Goal: Entertainment & Leisure: Consume media (video, audio)

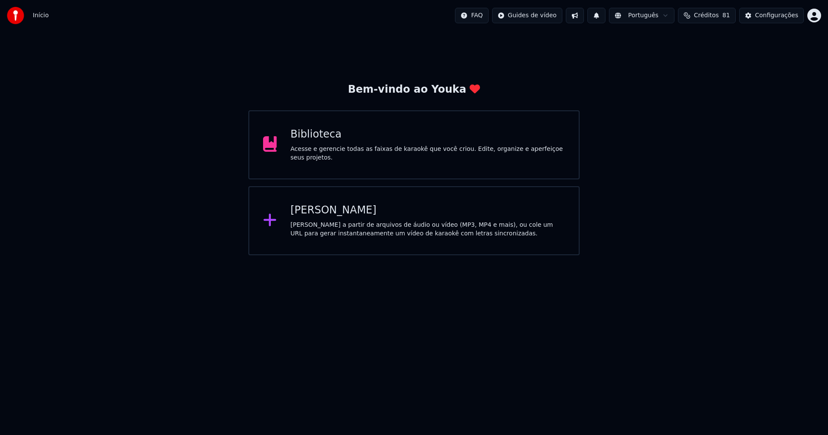
click at [311, 210] on div "[PERSON_NAME]" at bounding box center [428, 211] width 275 height 14
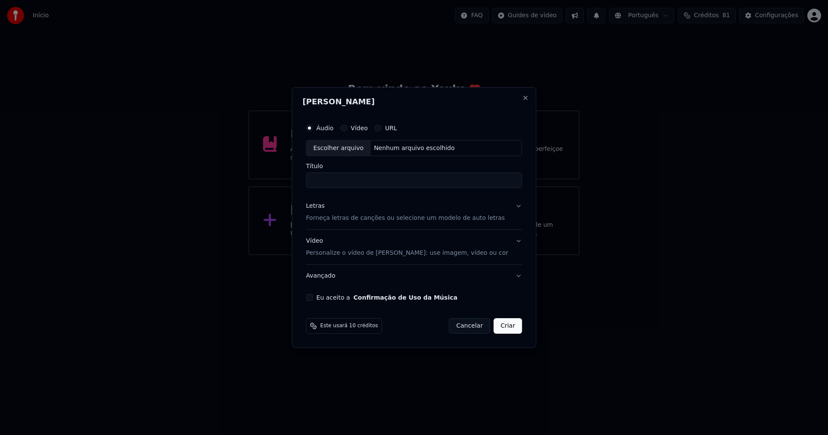
click at [345, 148] on div "Escolher arquivo" at bounding box center [339, 149] width 64 height 16
type input "**********"
click at [320, 205] on div "Letras" at bounding box center [315, 206] width 19 height 9
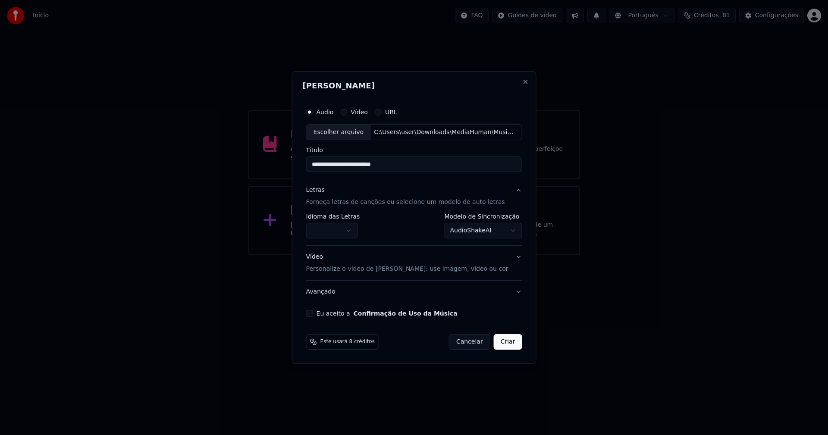
click at [343, 231] on body "**********" at bounding box center [414, 127] width 828 height 255
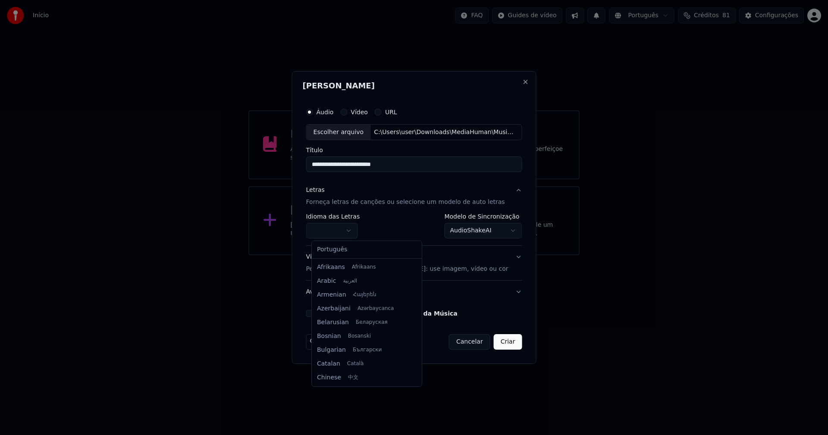
select select "**"
drag, startPoint x: 342, startPoint y: 252, endPoint x: 362, endPoint y: 241, distance: 23.0
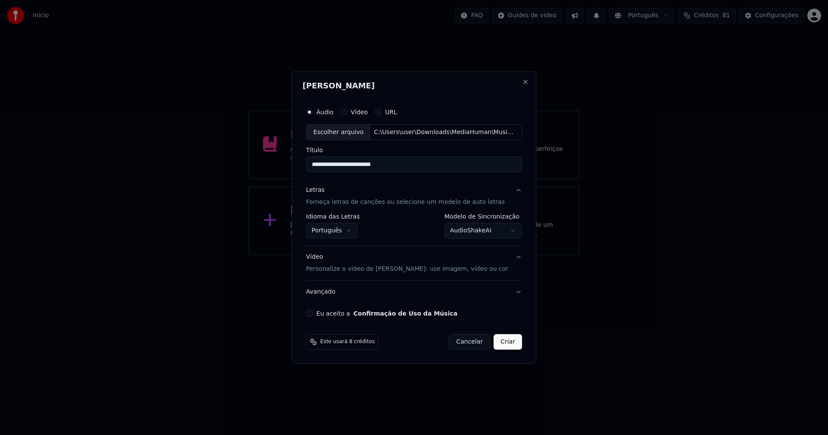
click at [496, 232] on body "**********" at bounding box center [414, 127] width 828 height 255
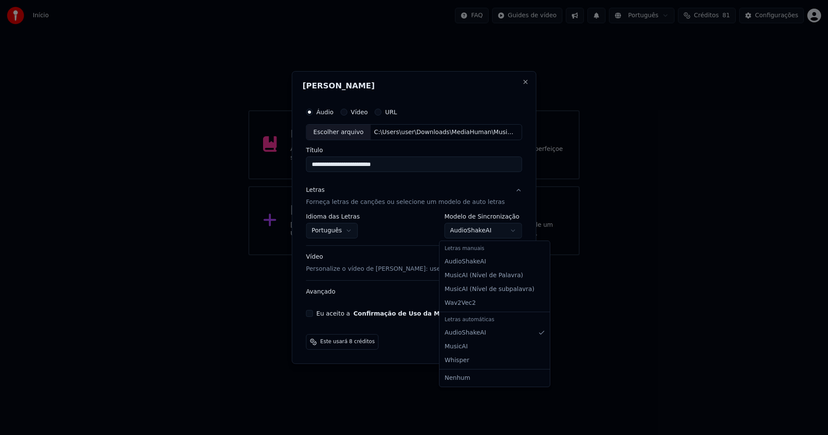
select select "**********"
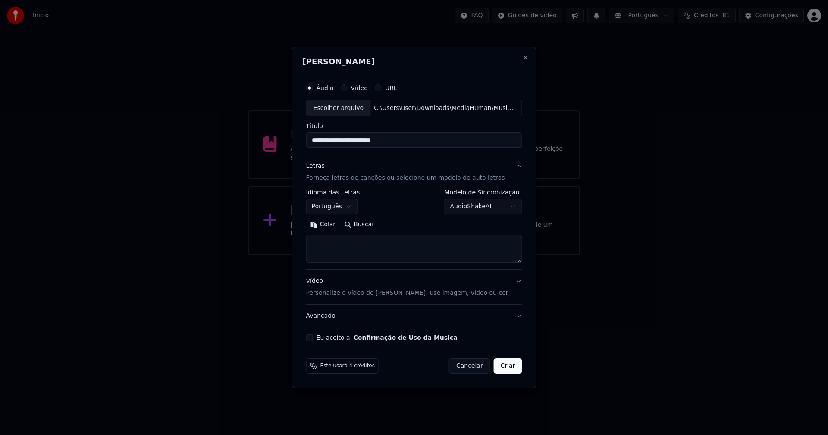
click at [335, 225] on button "Colar" at bounding box center [323, 225] width 34 height 14
click at [313, 341] on button "Eu aceito a Confirmação de Uso da Música" at bounding box center [309, 337] width 7 height 7
click at [506, 370] on button "Criar" at bounding box center [508, 366] width 28 height 16
type textarea "**********"
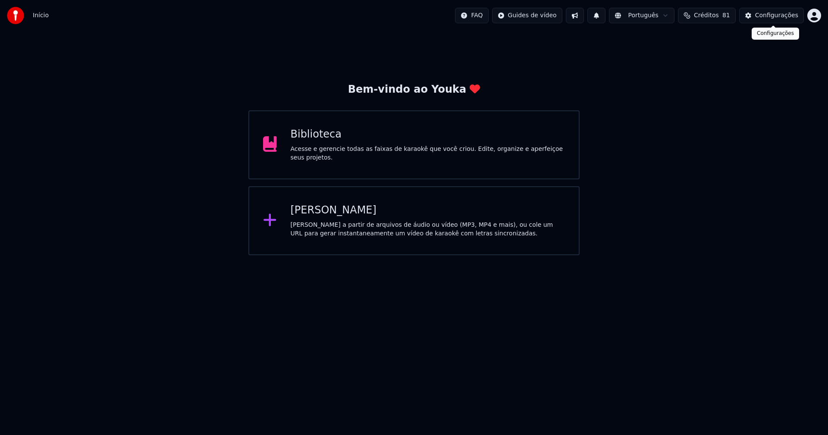
click at [771, 20] on button "Configurações" at bounding box center [771, 16] width 65 height 16
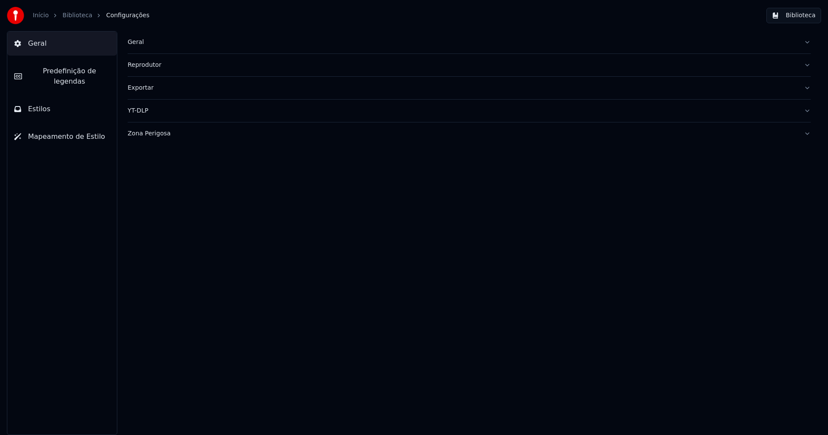
click at [142, 44] on div "Geral" at bounding box center [462, 42] width 669 height 9
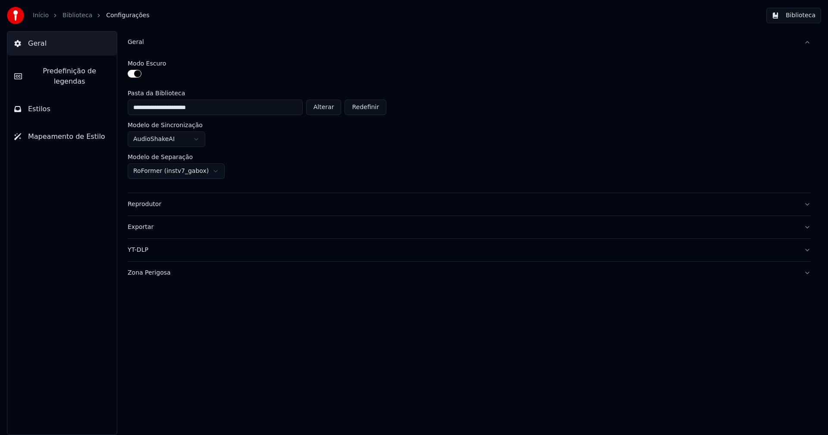
click at [329, 110] on button "Alterar" at bounding box center [323, 108] width 35 height 16
type input "**********"
click at [795, 17] on button "Biblioteca" at bounding box center [793, 16] width 55 height 16
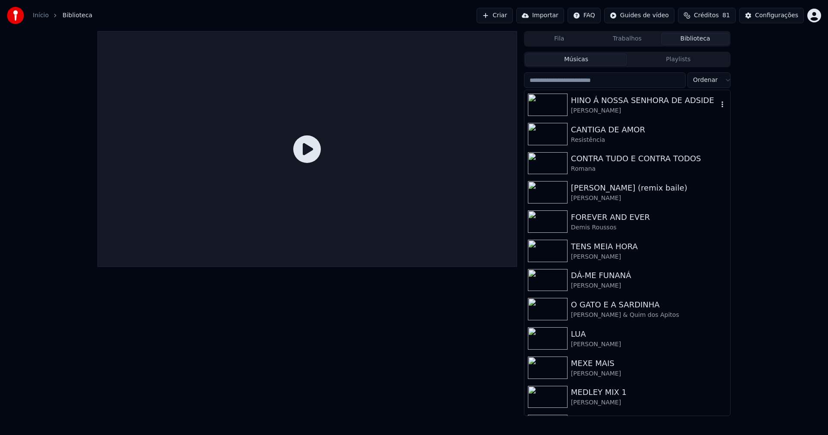
click at [612, 101] on div "HINO Á NOSSA SENHORA DE ADSIDE" at bounding box center [644, 100] width 147 height 12
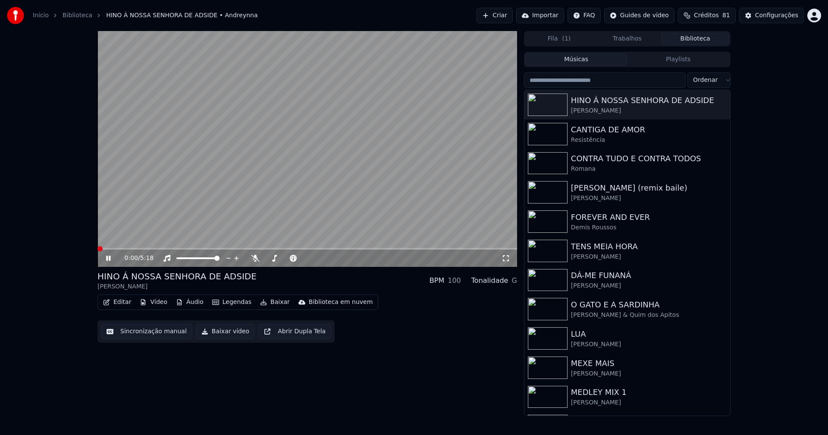
click at [155, 304] on button "Vídeo" at bounding box center [153, 302] width 34 height 12
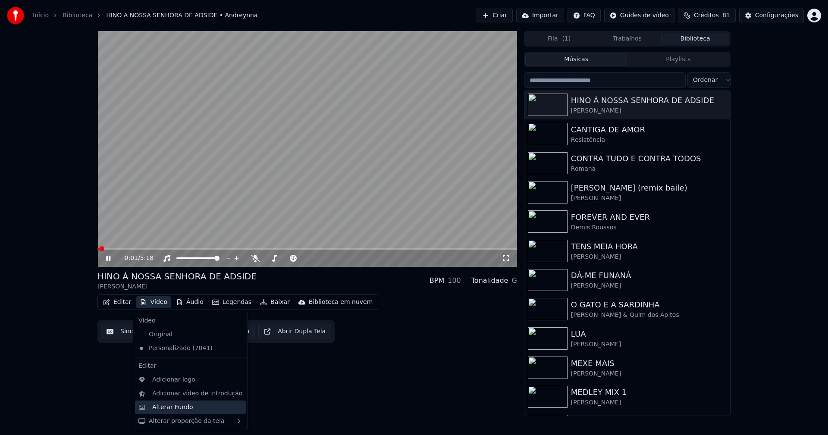
click at [176, 407] on div "Alterar Fundo" at bounding box center [172, 407] width 41 height 9
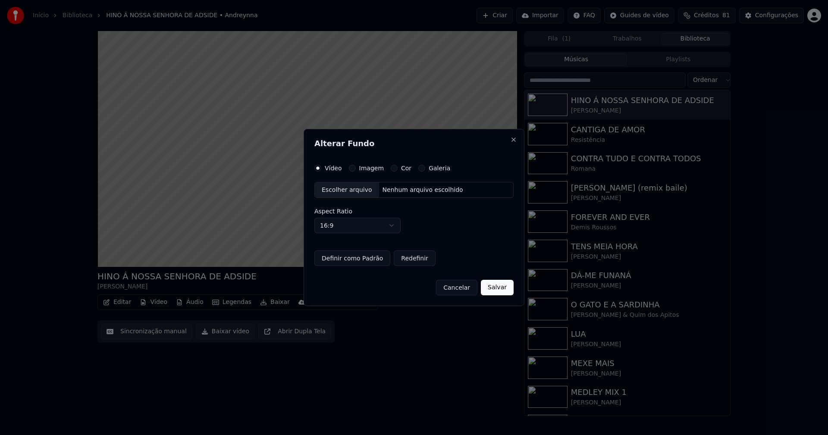
click at [351, 169] on button "Imagem" at bounding box center [352, 168] width 7 height 7
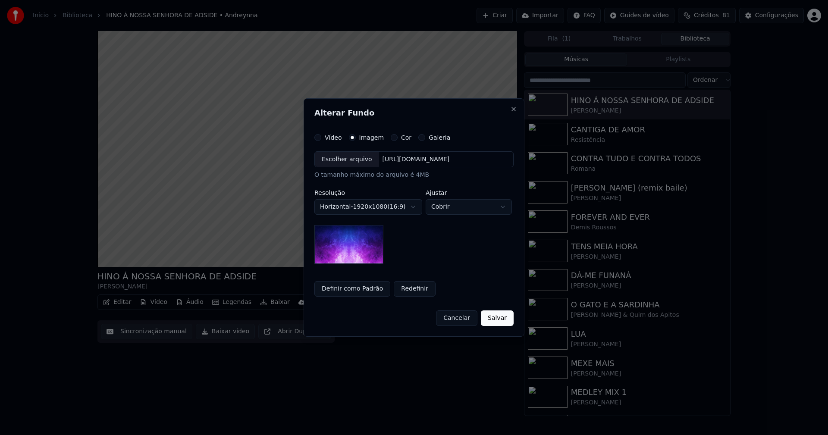
click at [341, 162] on div "Escolher arquivo" at bounding box center [347, 160] width 64 height 16
click at [467, 207] on body "Início Biblioteca HINO Á [GEOGRAPHIC_DATA] • [PERSON_NAME] Importar FAQ Guides …" at bounding box center [414, 217] width 828 height 435
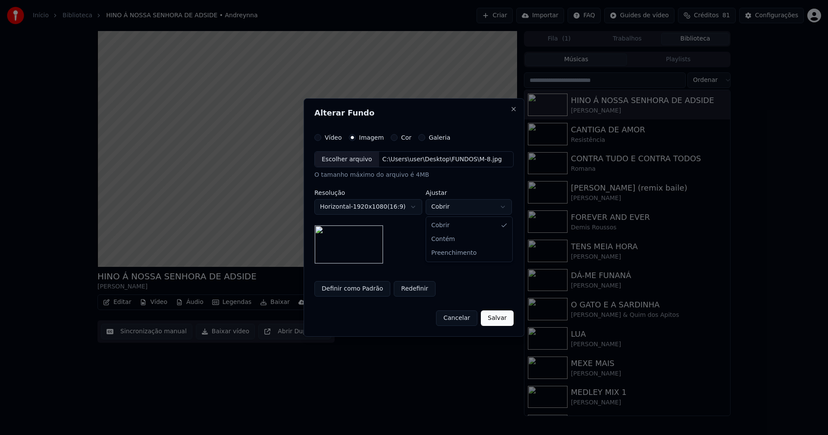
select select "****"
drag, startPoint x: 502, startPoint y: 321, endPoint x: 491, endPoint y: 321, distance: 11.6
click at [503, 321] on button "Salvar" at bounding box center [497, 318] width 33 height 16
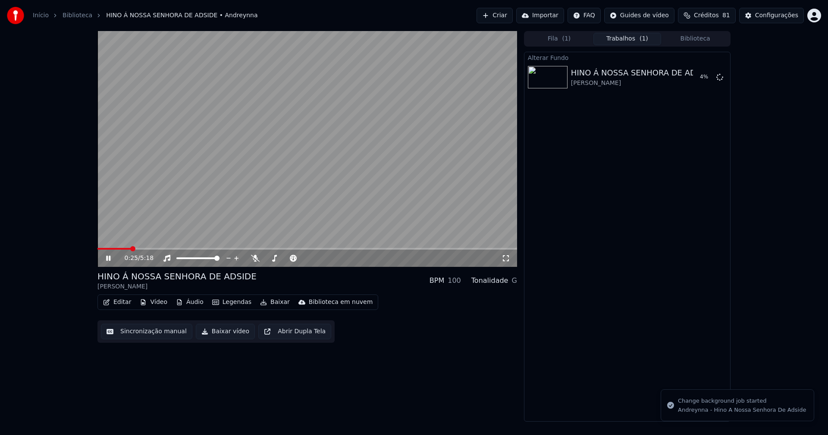
click at [718, 14] on span "Créditos" at bounding box center [706, 15] width 25 height 9
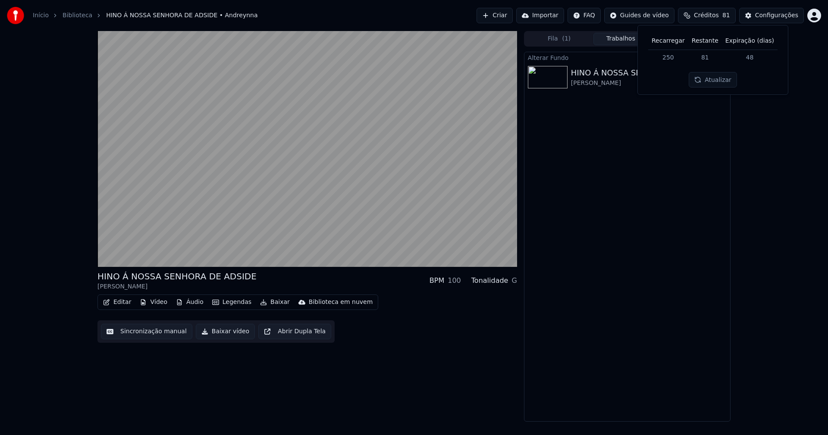
click at [658, 190] on div "Alterar Fundo HINO Á NOSSA SENHORA DE ADSIDE Andreynna 13 %" at bounding box center [627, 237] width 207 height 370
click at [699, 37] on button "Biblioteca" at bounding box center [695, 39] width 68 height 13
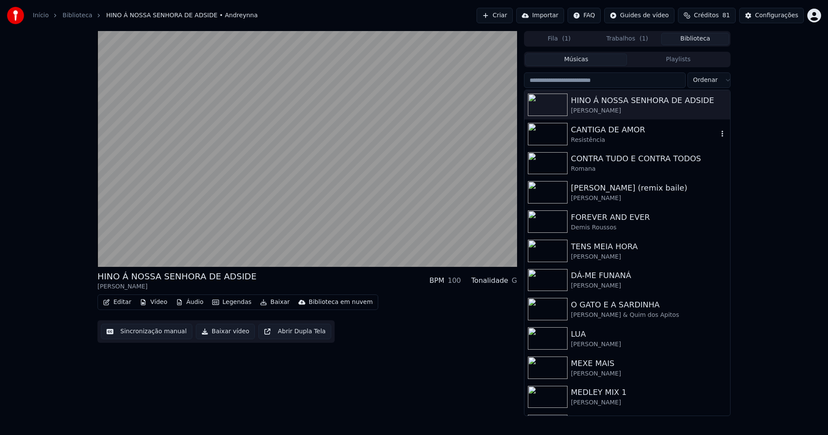
drag, startPoint x: 605, startPoint y: 137, endPoint x: 620, endPoint y: 131, distance: 16.7
click at [606, 137] on div "Resistência" at bounding box center [644, 140] width 147 height 9
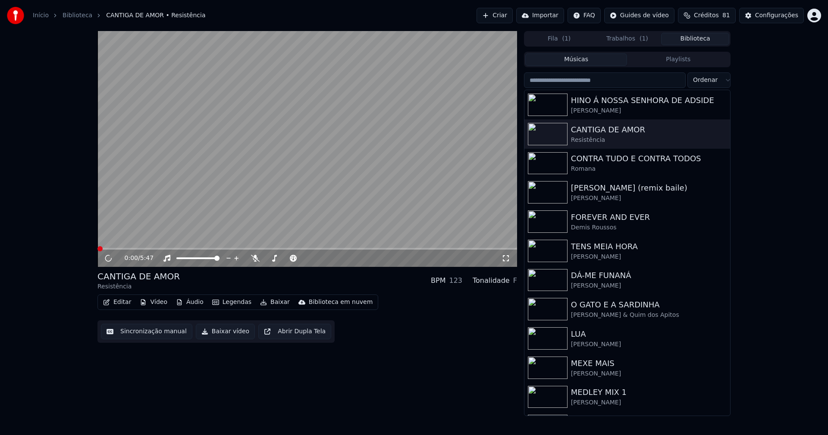
click at [160, 302] on button "Vídeo" at bounding box center [153, 302] width 34 height 12
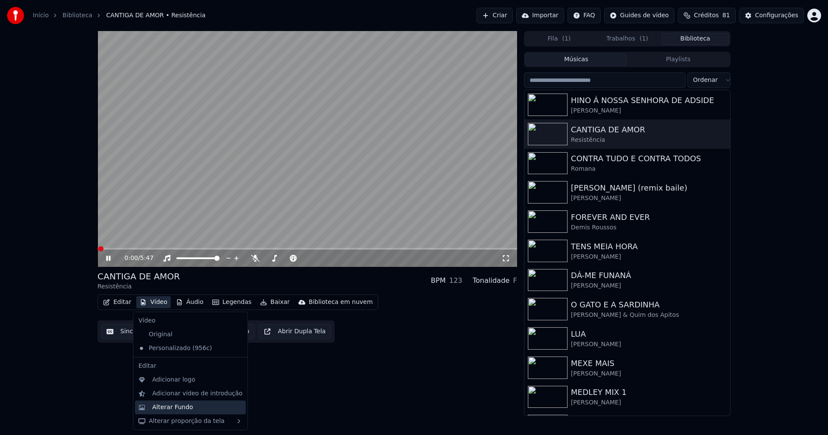
click at [188, 411] on div "Alterar Fundo" at bounding box center [172, 407] width 41 height 9
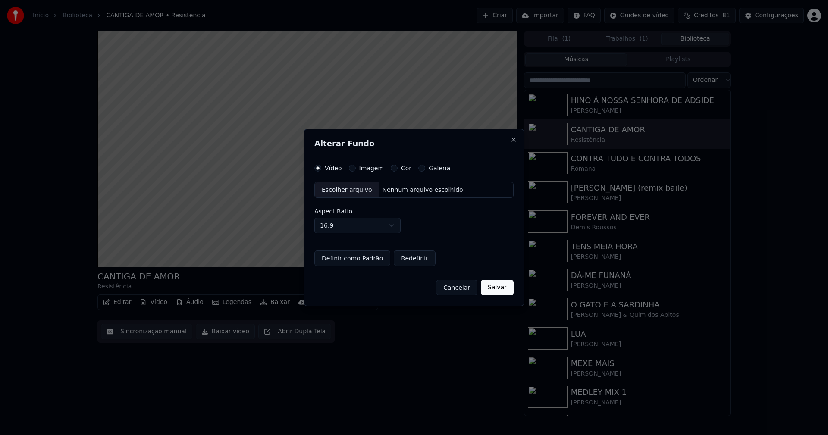
click at [350, 167] on button "Imagem" at bounding box center [352, 168] width 7 height 7
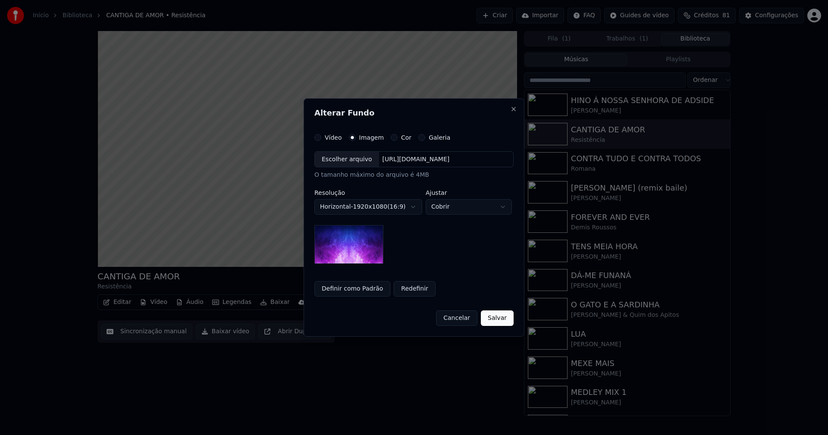
click at [347, 163] on div "Escolher arquivo" at bounding box center [347, 160] width 64 height 16
click at [493, 208] on body "Início Biblioteca CANTIGA DE AMOR • Resistência Criar Importar FAQ Guides de ví…" at bounding box center [414, 217] width 828 height 435
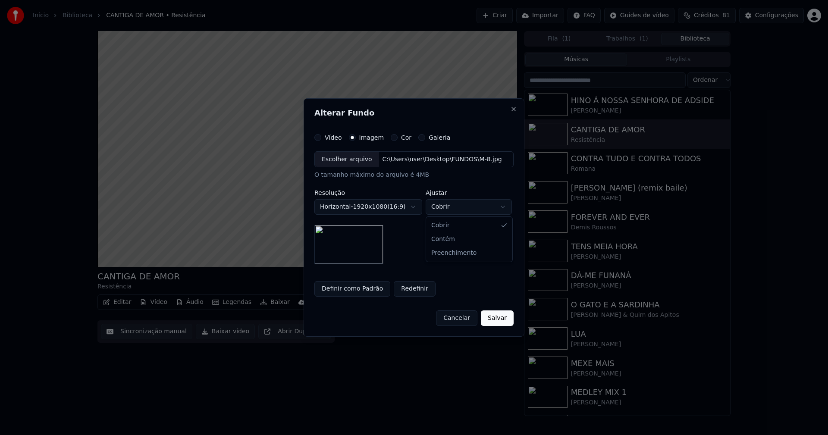
select select "****"
drag, startPoint x: 461, startPoint y: 254, endPoint x: 463, endPoint y: 248, distance: 5.6
click at [494, 323] on button "Salvar" at bounding box center [497, 318] width 33 height 16
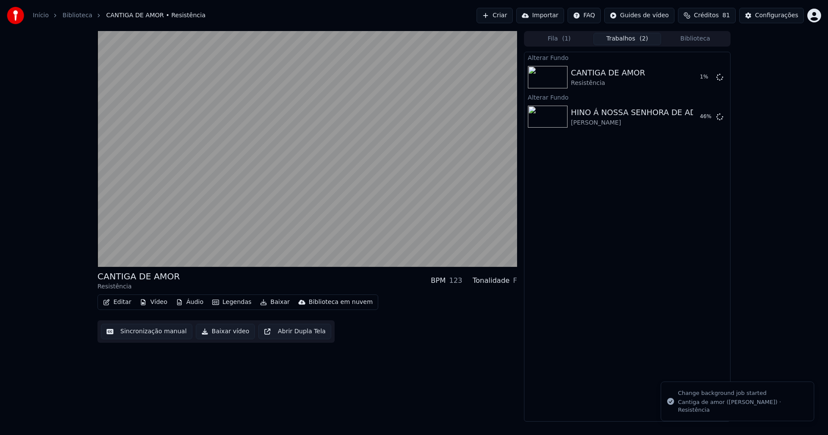
click at [696, 39] on button "Biblioteca" at bounding box center [695, 39] width 68 height 13
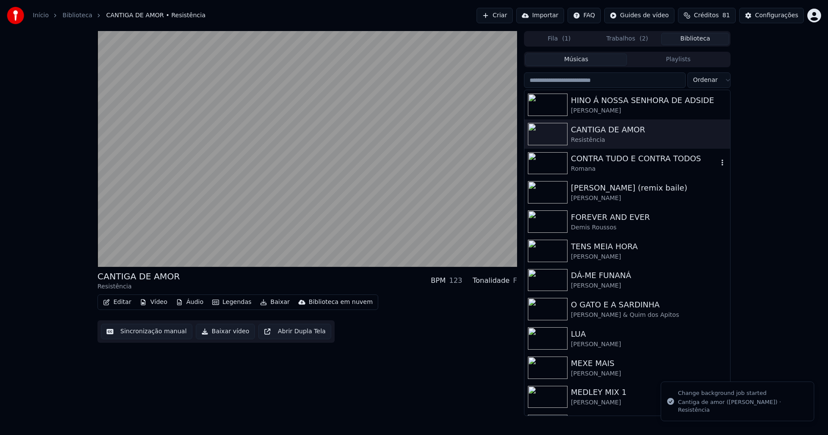
click at [599, 163] on div "CONTRA TUDO E CONTRA TODOS" at bounding box center [644, 159] width 147 height 12
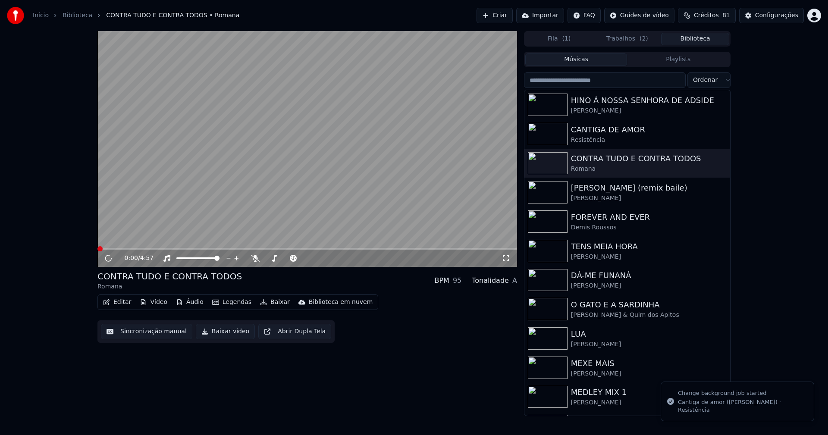
click at [155, 304] on button "Vídeo" at bounding box center [153, 302] width 34 height 12
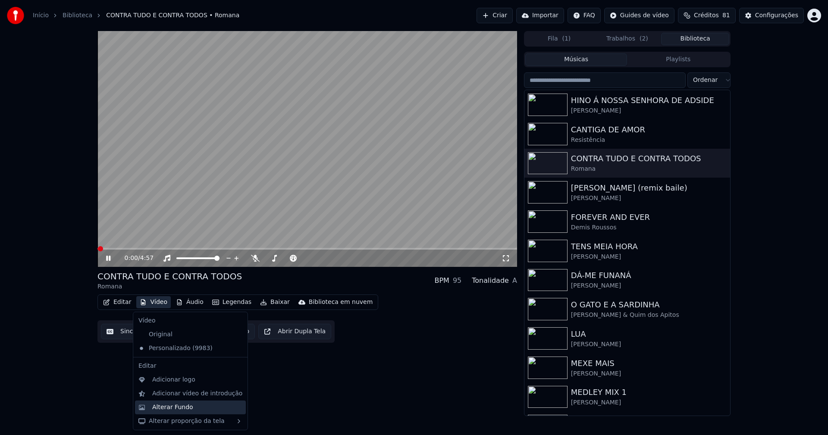
click at [173, 405] on div "Alterar Fundo" at bounding box center [172, 407] width 41 height 9
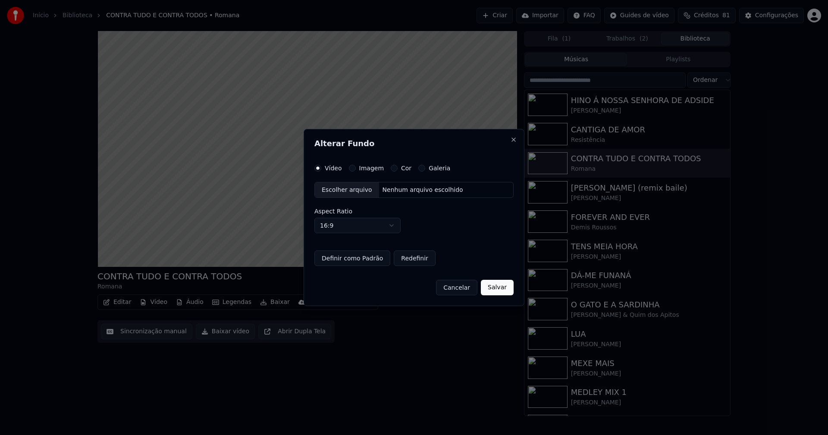
click at [351, 169] on button "Imagem" at bounding box center [352, 168] width 7 height 7
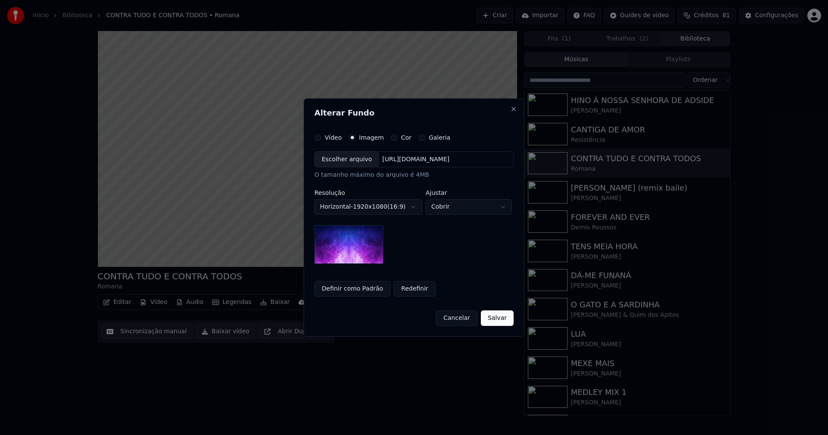
click at [347, 160] on div "Escolher arquivo" at bounding box center [347, 160] width 64 height 16
click at [469, 207] on body "Início Biblioteca CONTRA TUDO E CONTRA TODOS • [PERSON_NAME] Importar FAQ Guide…" at bounding box center [414, 217] width 828 height 435
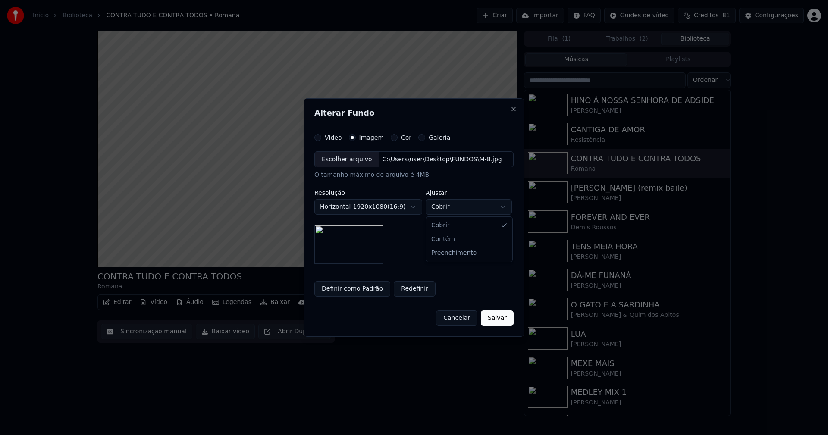
select select "****"
click at [507, 323] on button "Salvar" at bounding box center [497, 318] width 33 height 16
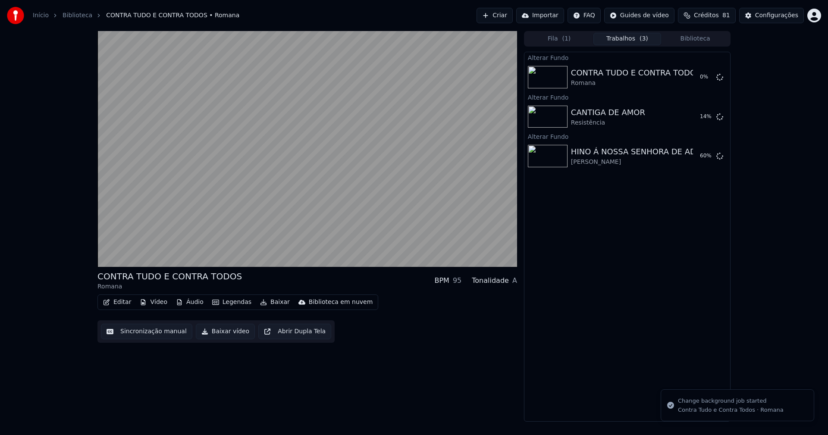
click at [712, 38] on button "Biblioteca" at bounding box center [695, 39] width 68 height 13
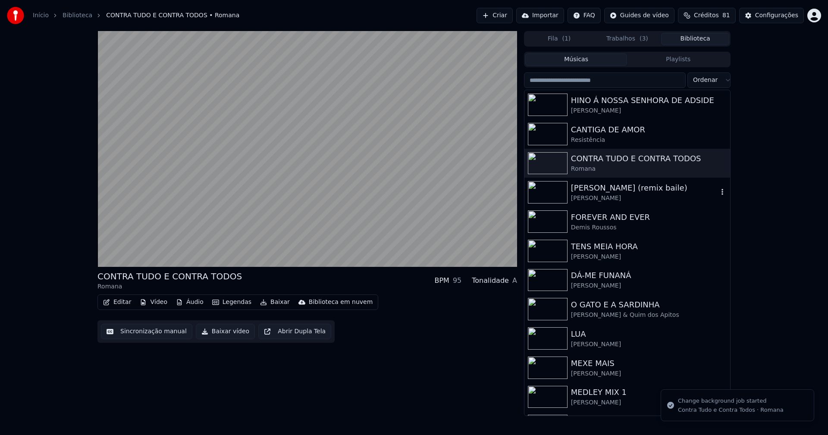
drag, startPoint x: 623, startPoint y: 191, endPoint x: 750, endPoint y: 164, distance: 129.7
click at [625, 191] on div "[PERSON_NAME] (remix baile)" at bounding box center [644, 188] width 147 height 12
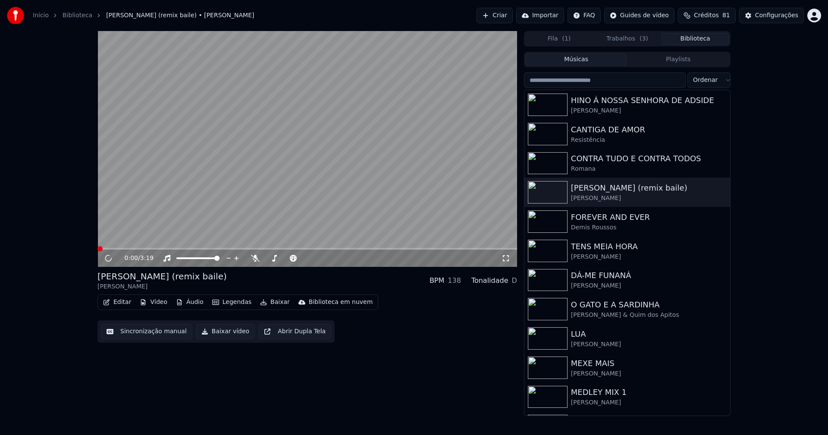
click at [159, 304] on button "Vídeo" at bounding box center [153, 302] width 34 height 12
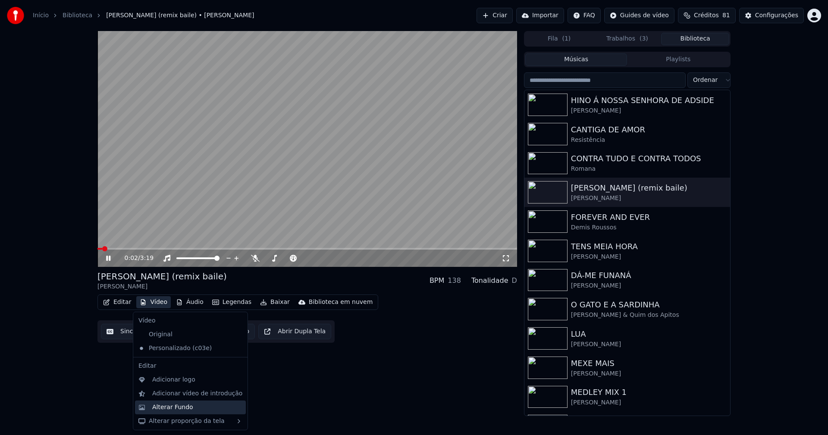
click at [162, 406] on div "Alterar Fundo" at bounding box center [172, 407] width 41 height 9
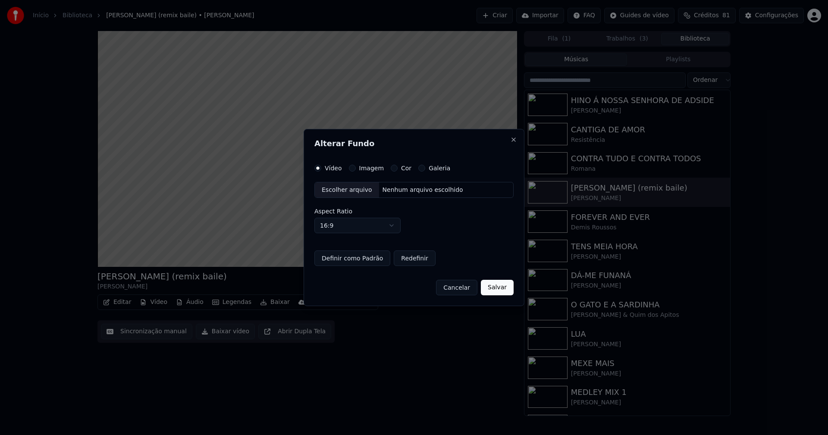
click at [351, 166] on button "Imagem" at bounding box center [352, 168] width 7 height 7
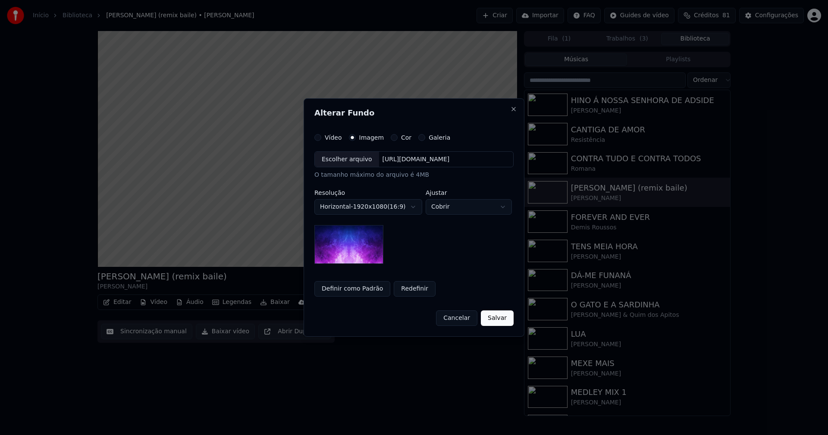
click at [342, 155] on div "Escolher arquivo" at bounding box center [347, 160] width 64 height 16
click at [458, 203] on body "Início Biblioteca DOMINGO FELIZ (remix baile) • Ângelo [PERSON_NAME] Importar F…" at bounding box center [414, 217] width 828 height 435
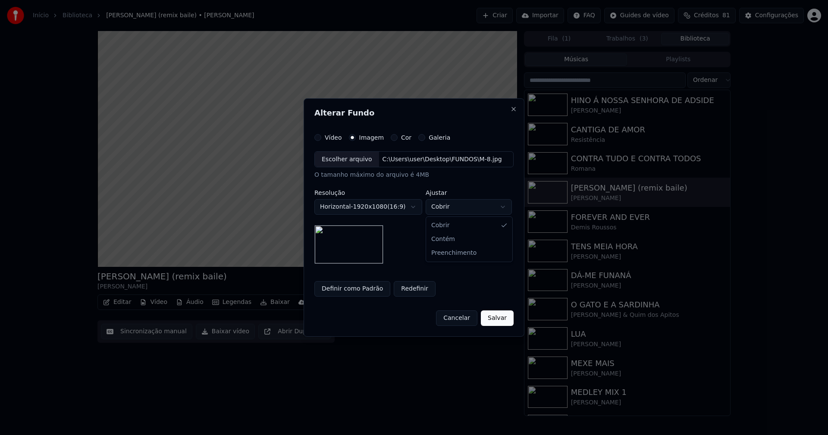
select select "****"
click at [502, 319] on button "Salvar" at bounding box center [497, 318] width 33 height 16
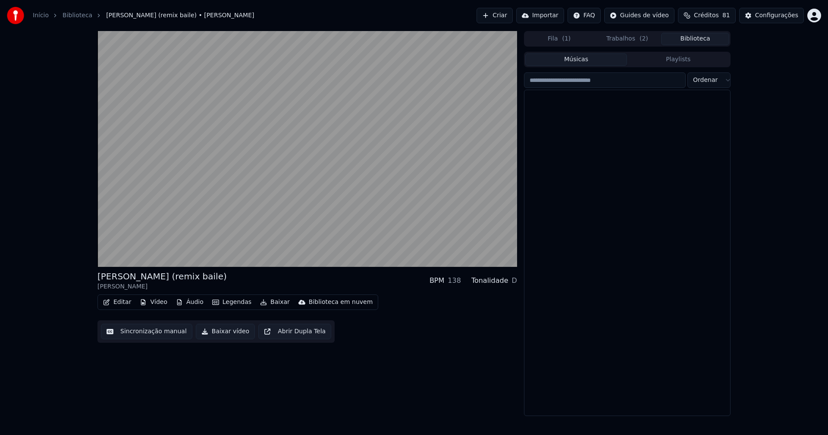
click at [699, 39] on button "Biblioteca" at bounding box center [695, 39] width 68 height 13
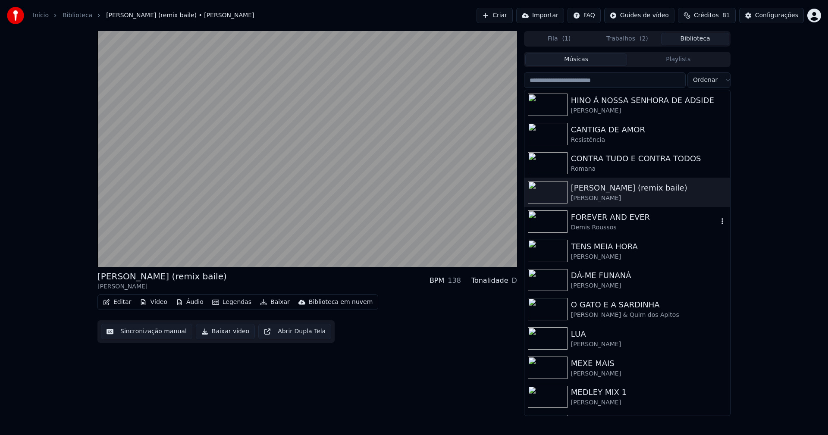
click at [613, 218] on div "FOREVER AND EVER" at bounding box center [644, 217] width 147 height 12
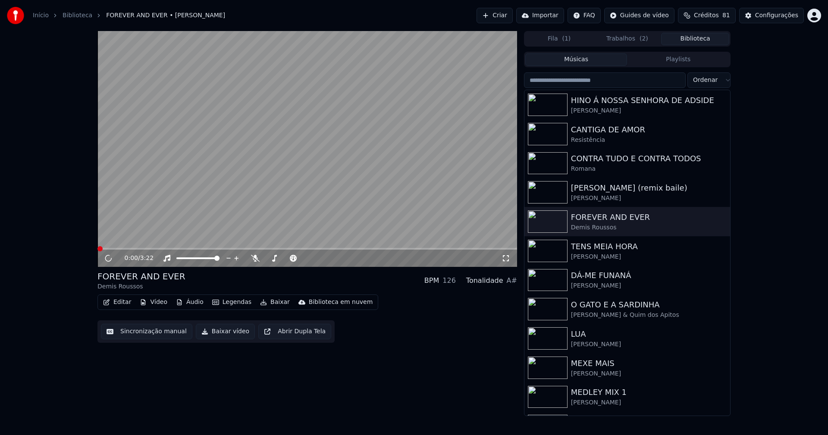
click at [160, 301] on button "Vídeo" at bounding box center [153, 302] width 34 height 12
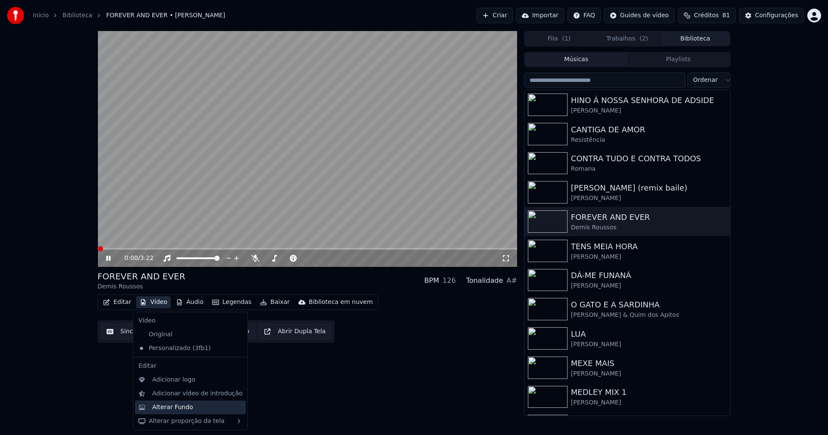
click at [173, 412] on div "Alterar Fundo" at bounding box center [190, 408] width 111 height 14
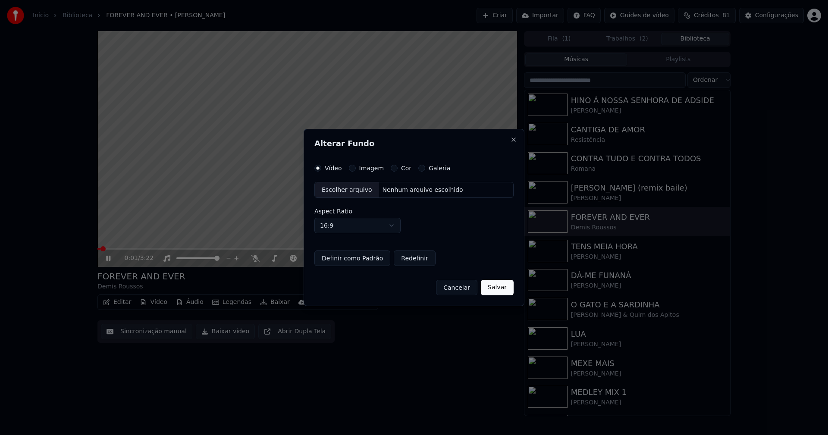
click at [367, 169] on label "Imagem" at bounding box center [371, 168] width 25 height 6
click at [356, 169] on button "Imagem" at bounding box center [352, 168] width 7 height 7
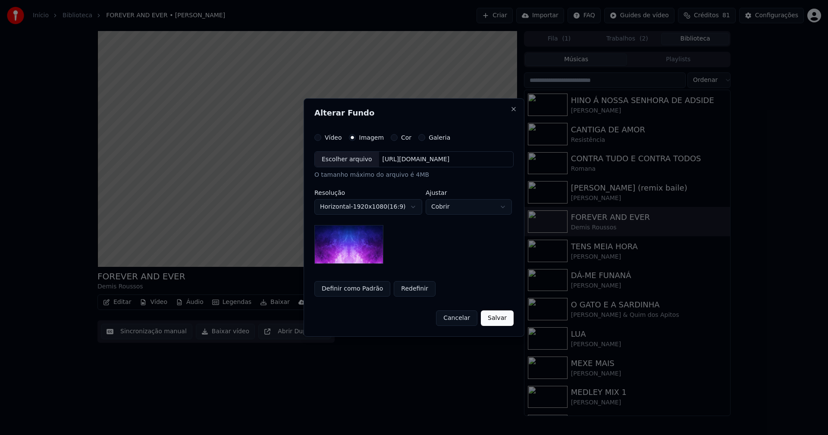
click at [338, 163] on div "Escolher arquivo" at bounding box center [347, 160] width 64 height 16
click at [460, 209] on body "Início Biblioteca FOREVER AND EVER • Demis Roussos Criar Importar FAQ Guides de…" at bounding box center [414, 217] width 828 height 435
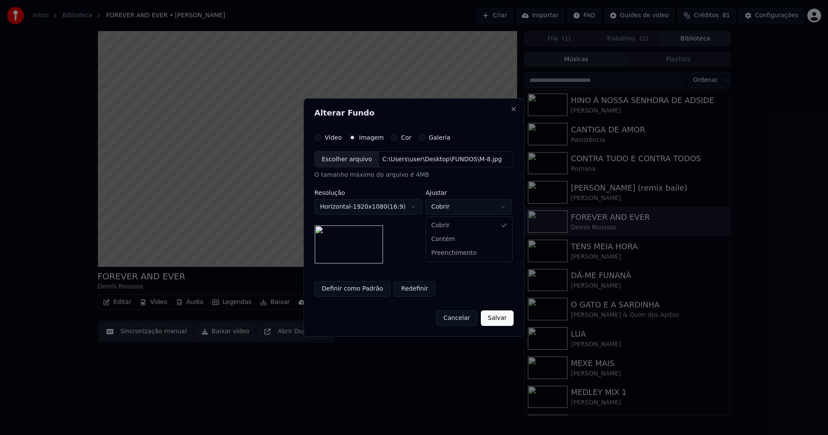
select select "****"
click at [501, 317] on button "Salvar" at bounding box center [497, 318] width 33 height 16
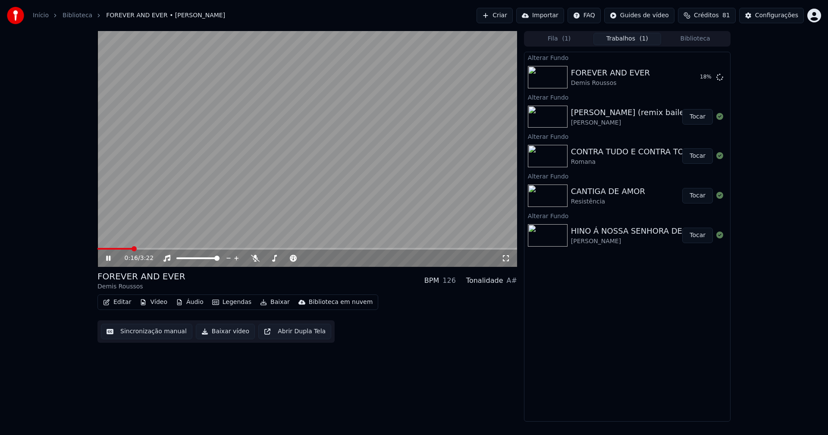
click at [712, 34] on button "Biblioteca" at bounding box center [695, 39] width 68 height 13
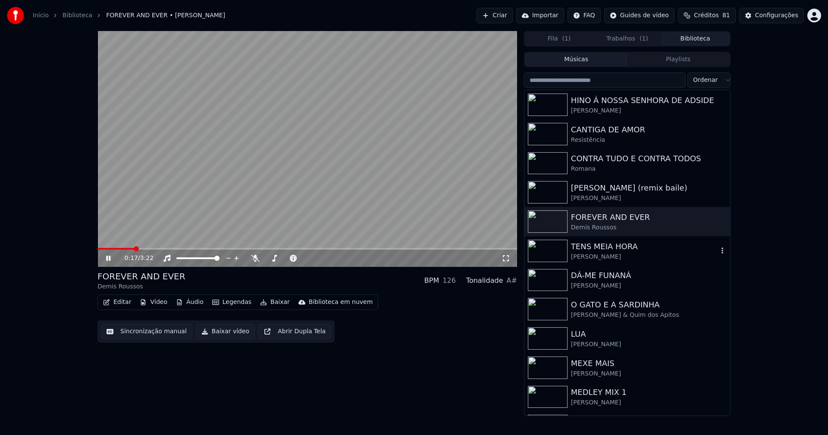
click at [600, 251] on div "TENS MEIA HORA" at bounding box center [644, 247] width 147 height 12
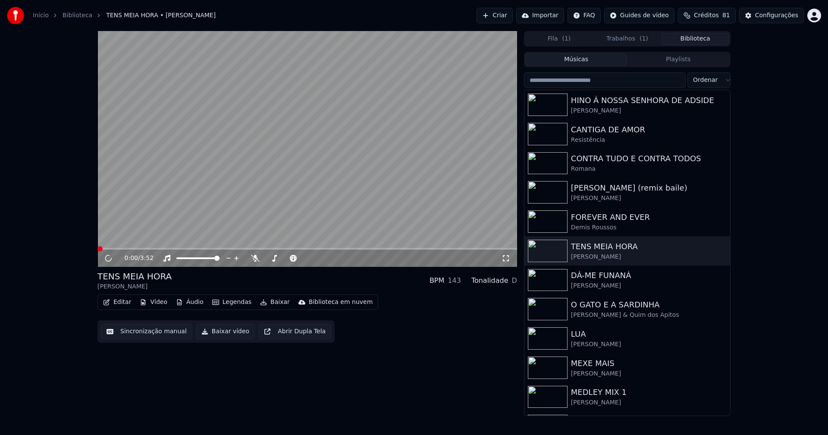
click at [158, 304] on button "Vídeo" at bounding box center [153, 302] width 34 height 12
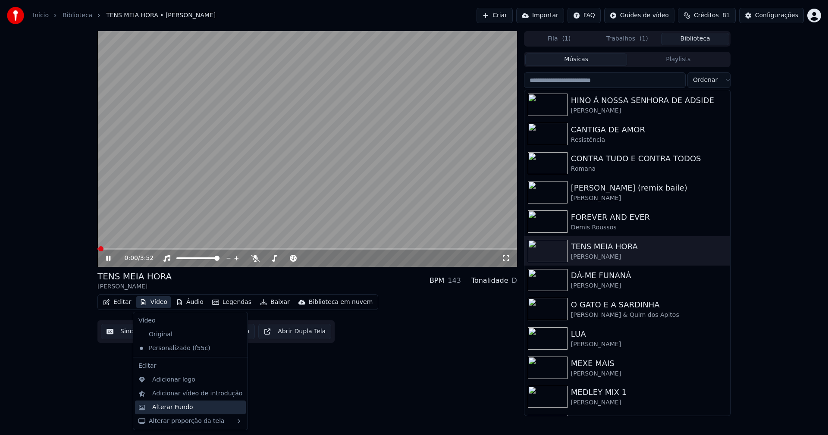
click at [190, 406] on div "Alterar Fundo" at bounding box center [197, 407] width 90 height 9
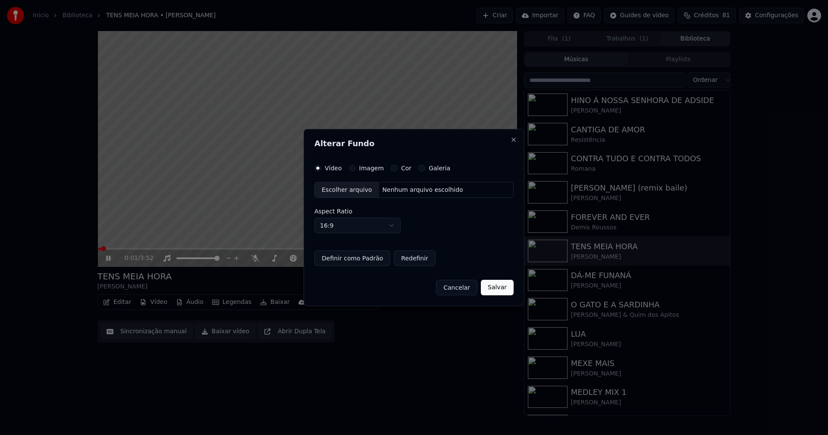
click at [352, 169] on button "Imagem" at bounding box center [352, 168] width 7 height 7
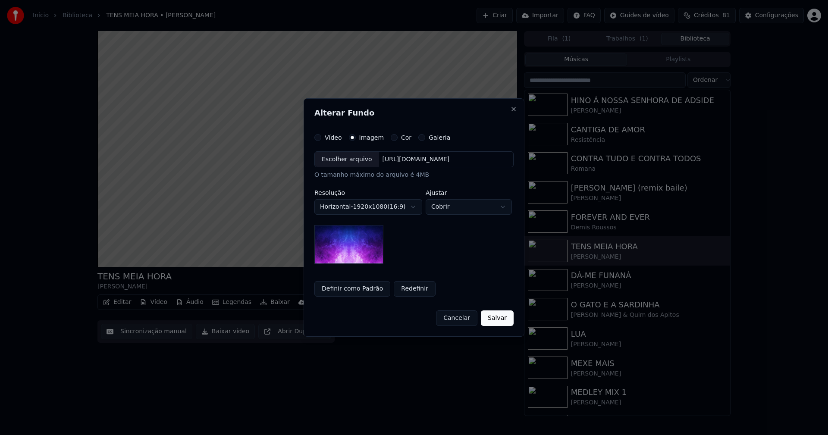
click at [340, 158] on div "Escolher arquivo" at bounding box center [347, 160] width 64 height 16
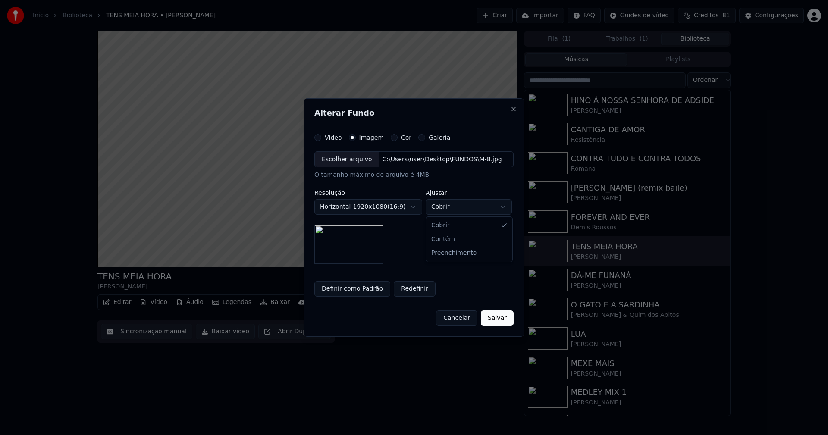
click at [457, 207] on body "**********" at bounding box center [414, 217] width 828 height 435
select select "****"
click at [500, 319] on button "Salvar" at bounding box center [497, 318] width 33 height 16
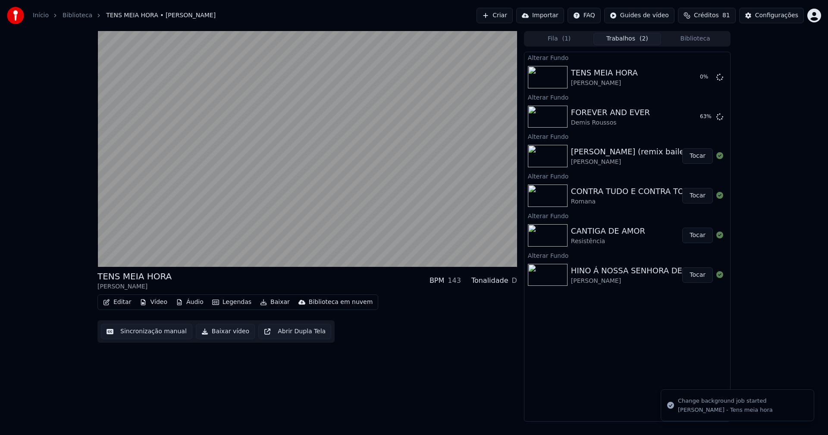
click at [693, 45] on div "Fila ( 1 ) Trabalhos ( 2 ) Biblioteca" at bounding box center [627, 39] width 207 height 16
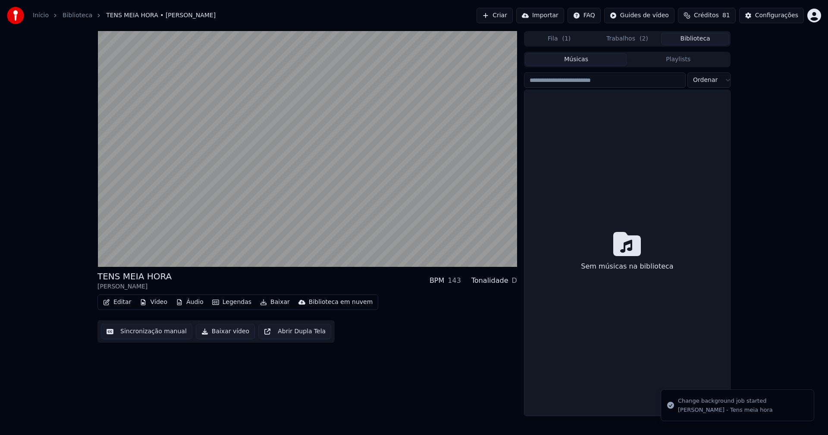
click at [695, 38] on button "Biblioteca" at bounding box center [695, 39] width 68 height 13
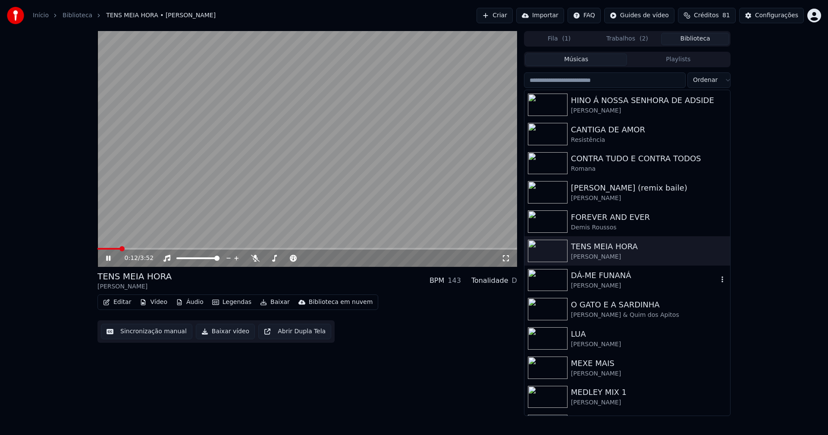
click at [614, 278] on div "DÁ-ME FUNANÁ" at bounding box center [644, 276] width 147 height 12
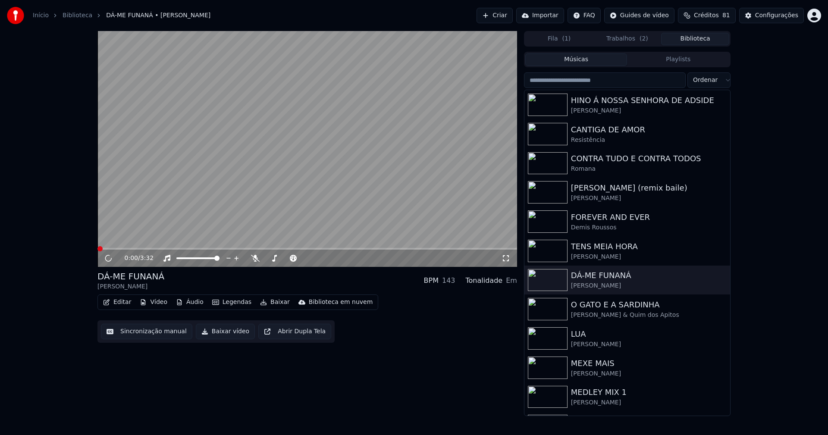
click at [157, 301] on button "Vídeo" at bounding box center [153, 302] width 34 height 12
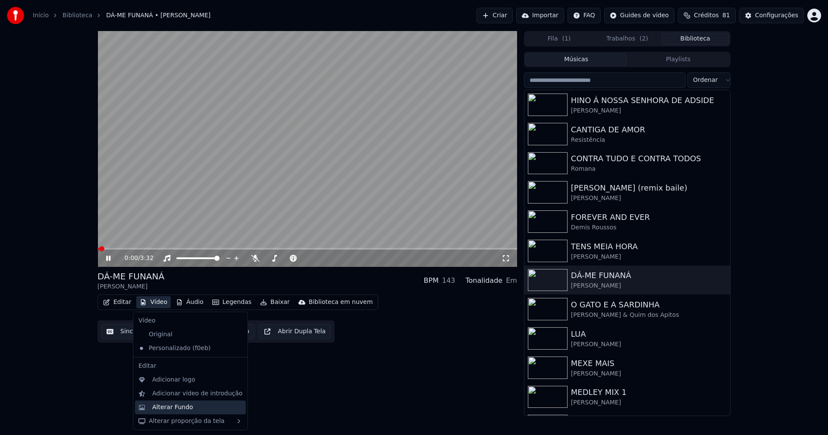
click at [185, 405] on div "Alterar Fundo" at bounding box center [172, 407] width 41 height 9
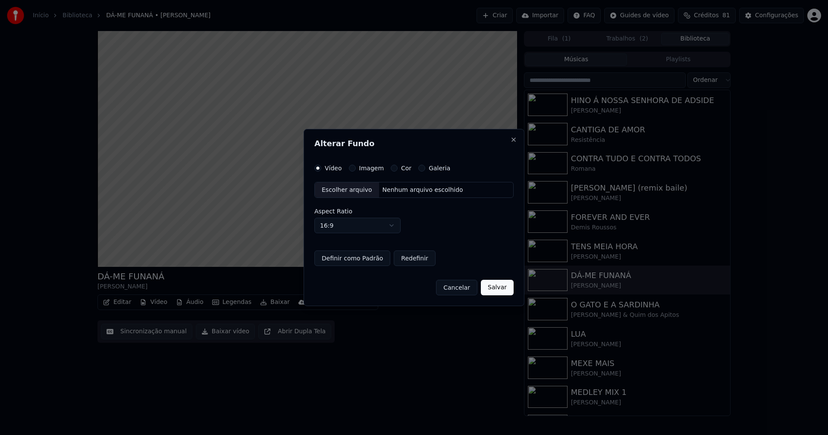
click at [350, 167] on button "Imagem" at bounding box center [352, 168] width 7 height 7
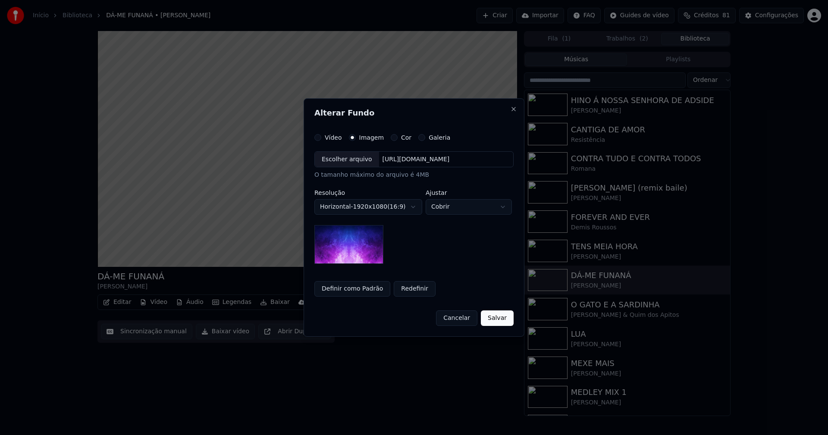
click at [348, 163] on div "Escolher arquivo" at bounding box center [347, 160] width 64 height 16
click at [462, 207] on body "Início Biblioteca DÁ-ME FUNANÁ • [PERSON_NAME] Importar FAQ Guides de vídeo Cré…" at bounding box center [414, 217] width 828 height 435
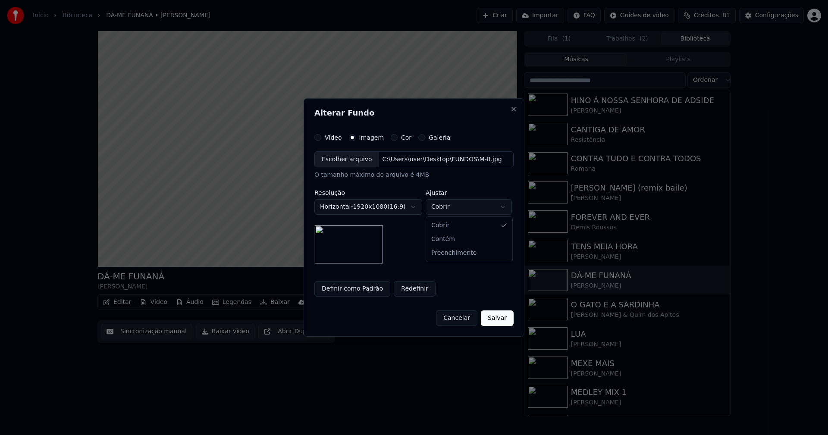
select select "****"
click at [499, 318] on button "Salvar" at bounding box center [497, 318] width 33 height 16
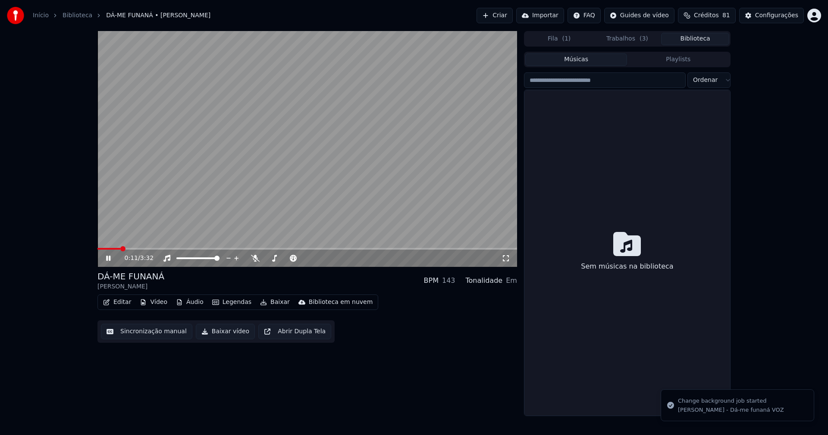
click at [702, 39] on button "Biblioteca" at bounding box center [695, 39] width 68 height 13
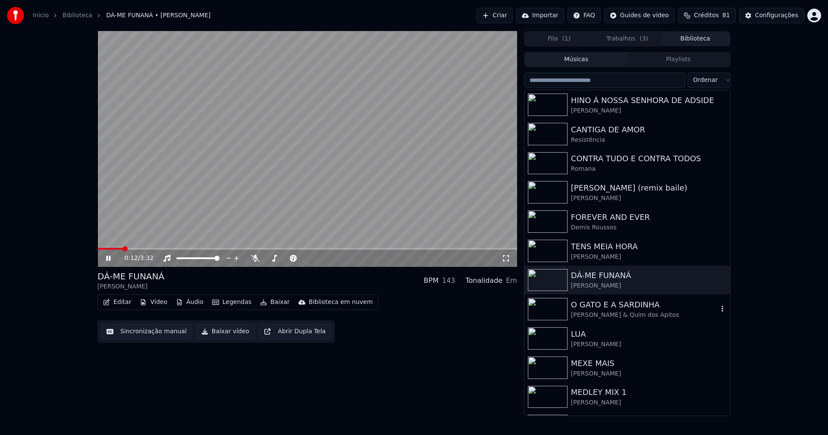
click at [596, 317] on div "[PERSON_NAME] & Quim dos Apitos" at bounding box center [644, 315] width 147 height 9
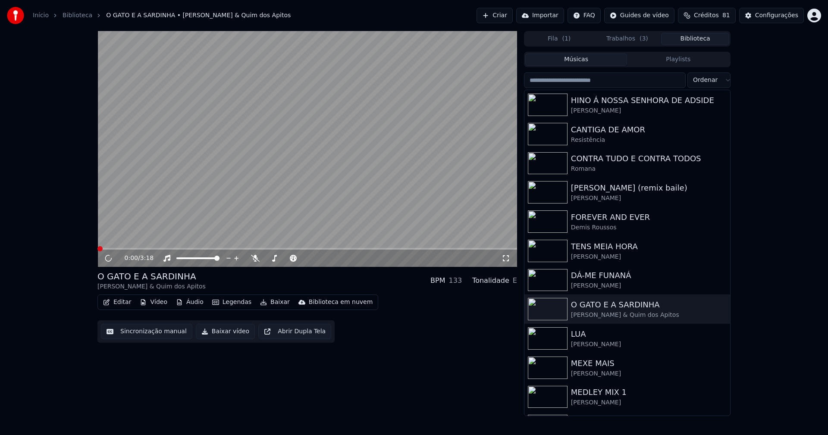
click at [160, 305] on button "Vídeo" at bounding box center [153, 302] width 34 height 12
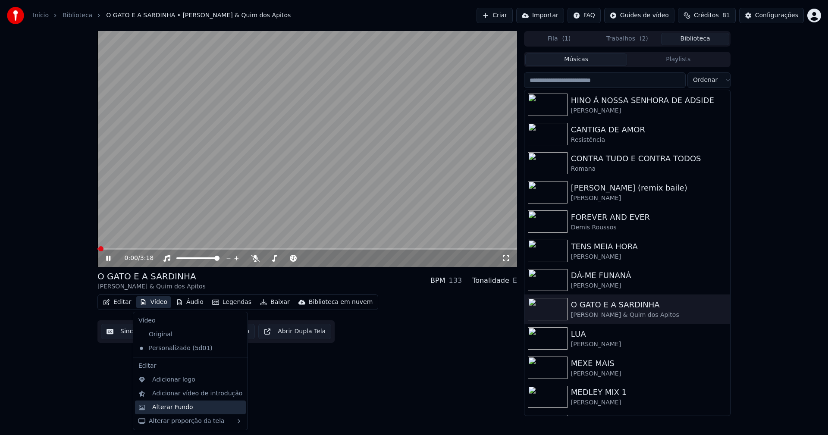
click at [183, 409] on div "Alterar Fundo" at bounding box center [172, 407] width 41 height 9
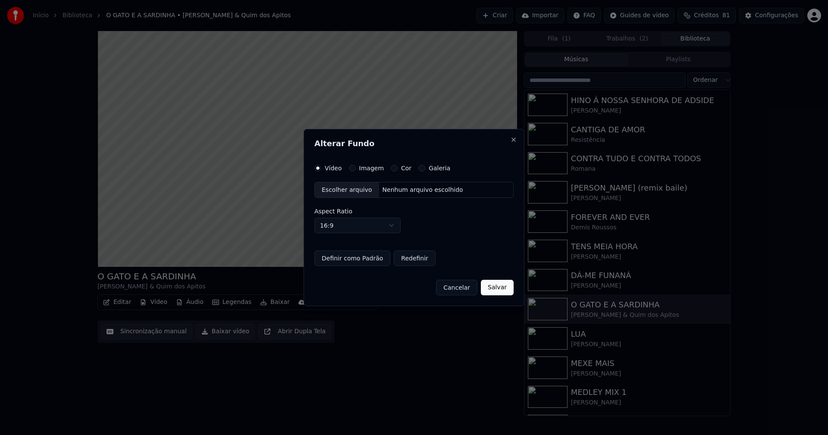
click at [352, 169] on button "Imagem" at bounding box center [352, 168] width 7 height 7
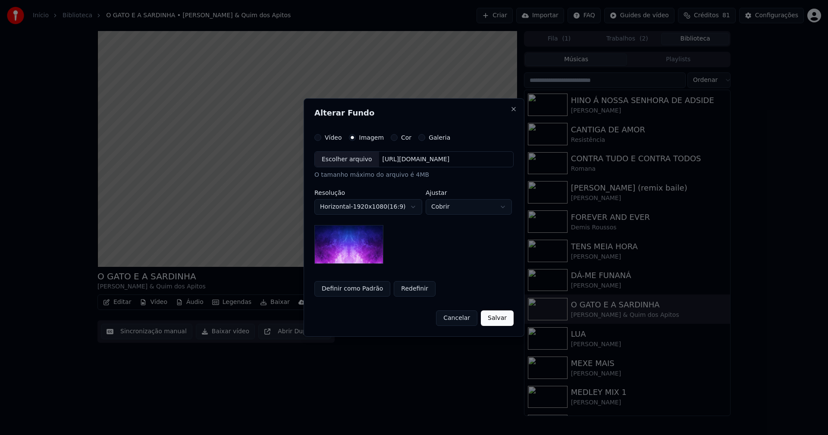
click at [345, 157] on div "Escolher arquivo" at bounding box center [347, 160] width 64 height 16
click at [464, 207] on body "Início Biblioteca O GATO E A SARDINHA • [PERSON_NAME] & Quim dos Apitos Criar I…" at bounding box center [414, 217] width 828 height 435
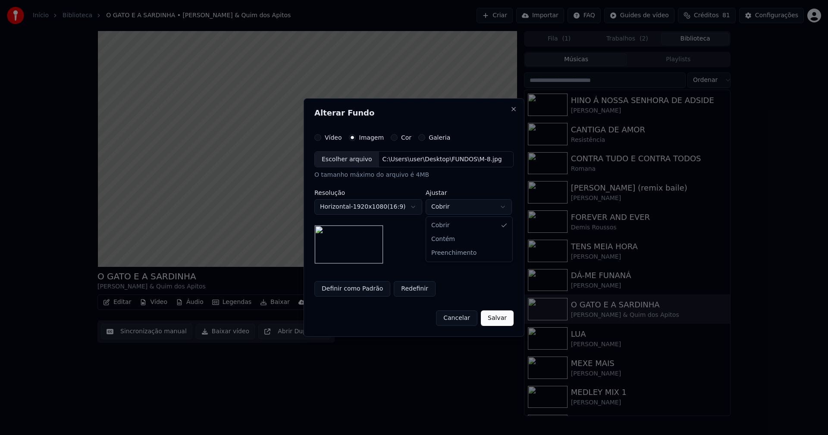
select select "****"
drag, startPoint x: 504, startPoint y: 318, endPoint x: 461, endPoint y: 305, distance: 44.6
click at [504, 317] on button "Salvar" at bounding box center [497, 318] width 33 height 16
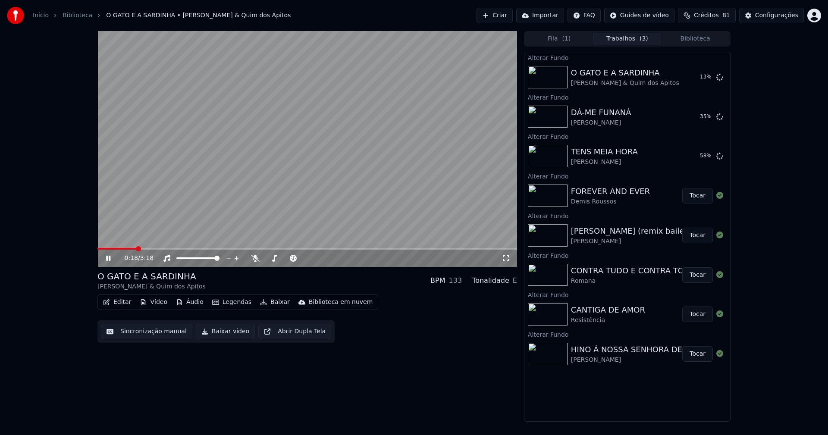
click at [700, 38] on button "Biblioteca" at bounding box center [695, 39] width 68 height 13
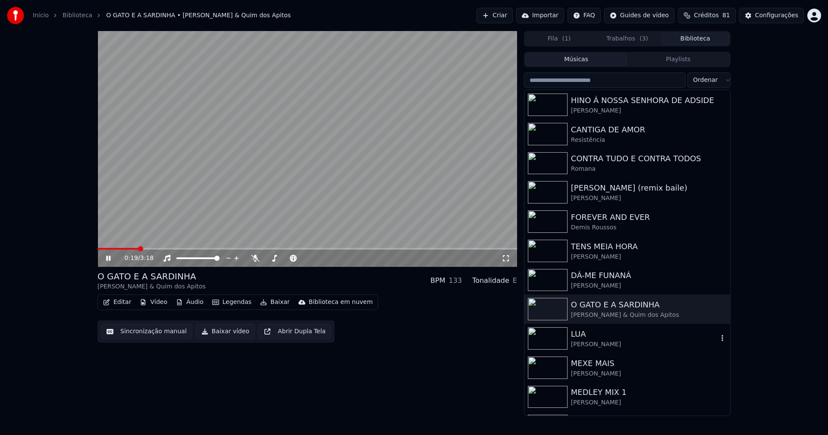
scroll to position [43, 0]
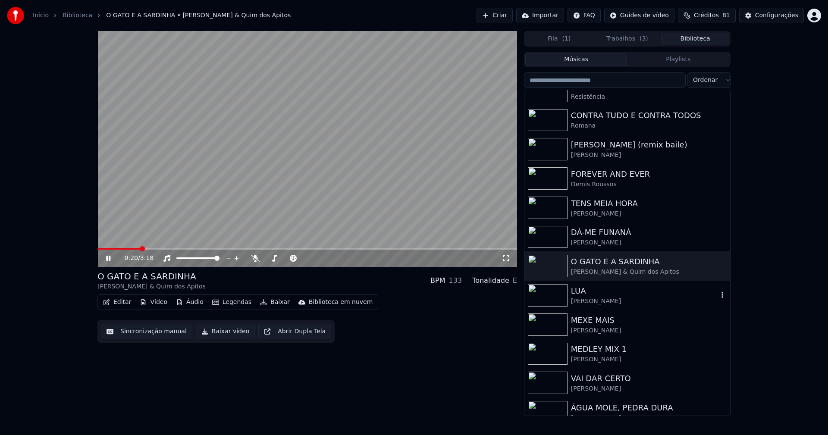
click at [591, 303] on div "[PERSON_NAME]" at bounding box center [644, 301] width 147 height 9
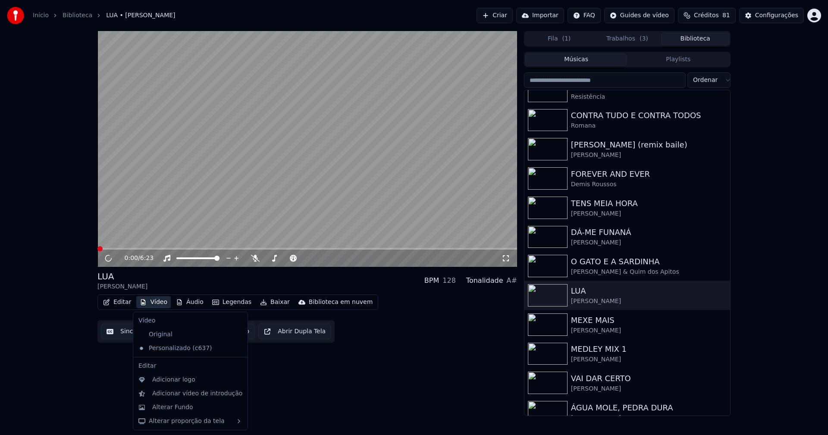
click at [157, 307] on button "Vídeo" at bounding box center [153, 302] width 34 height 12
click at [168, 410] on div "Alterar Fundo" at bounding box center [172, 407] width 41 height 9
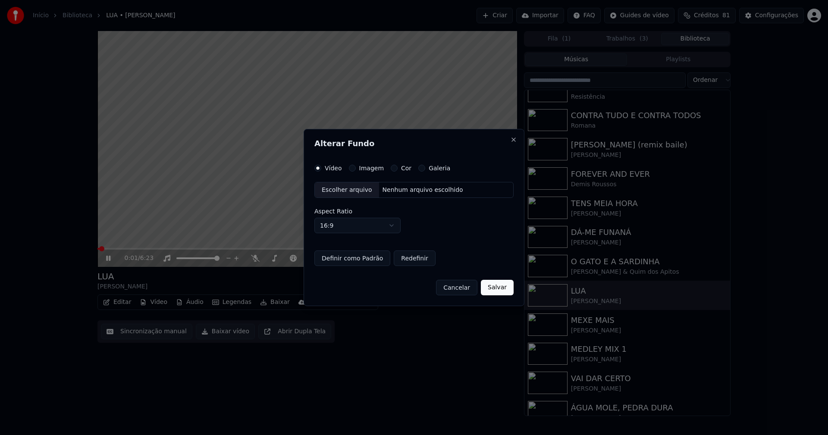
click at [352, 169] on button "Imagem" at bounding box center [352, 168] width 7 height 7
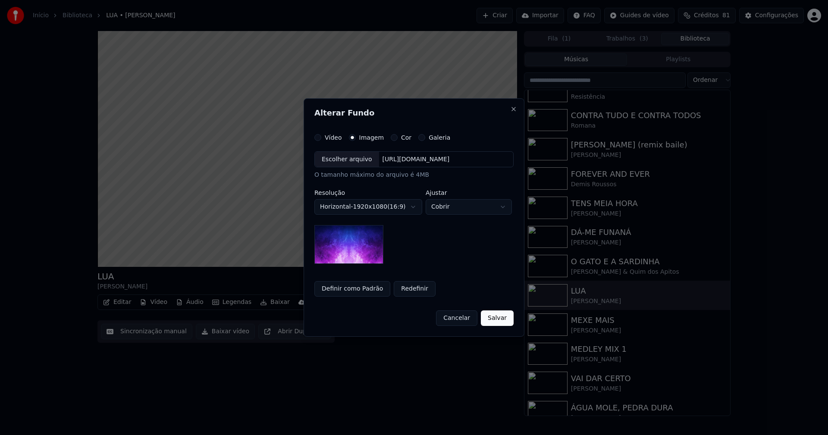
click at [353, 164] on div "Escolher arquivo" at bounding box center [347, 160] width 64 height 16
click at [454, 208] on body "**********" at bounding box center [414, 217] width 828 height 435
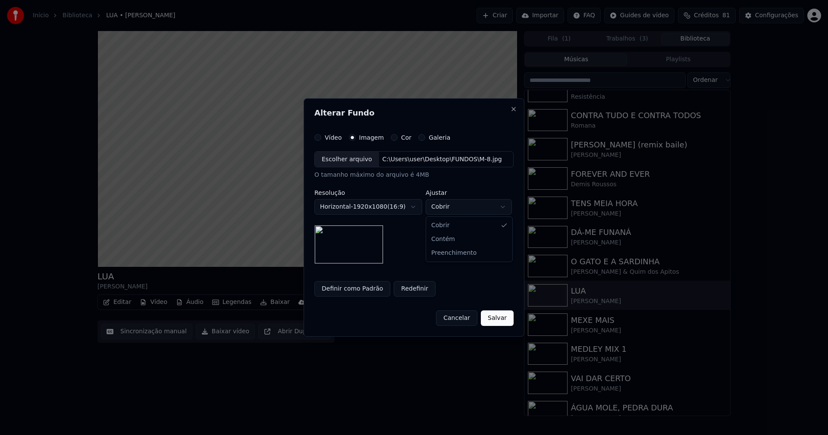
select select "****"
drag, startPoint x: 499, startPoint y: 317, endPoint x: 480, endPoint y: 329, distance: 22.9
click at [499, 317] on button "Salvar" at bounding box center [497, 318] width 33 height 16
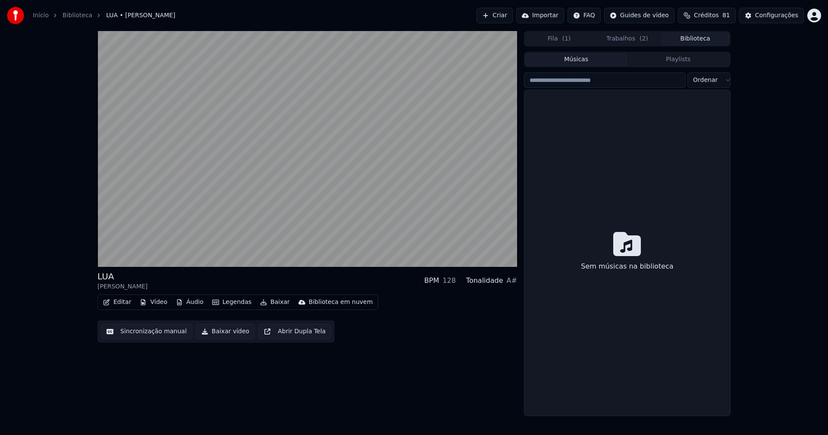
click at [696, 41] on button "Biblioteca" at bounding box center [695, 39] width 68 height 13
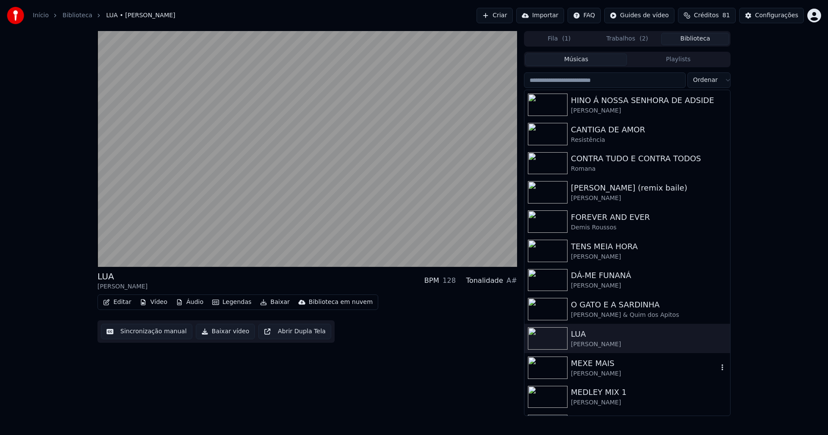
click at [604, 366] on div "MEXE MAIS" at bounding box center [644, 364] width 147 height 12
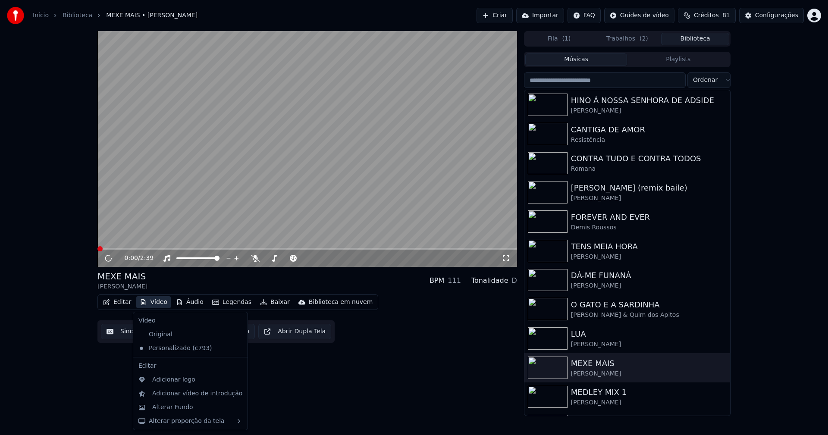
click at [156, 302] on button "Vídeo" at bounding box center [153, 302] width 34 height 12
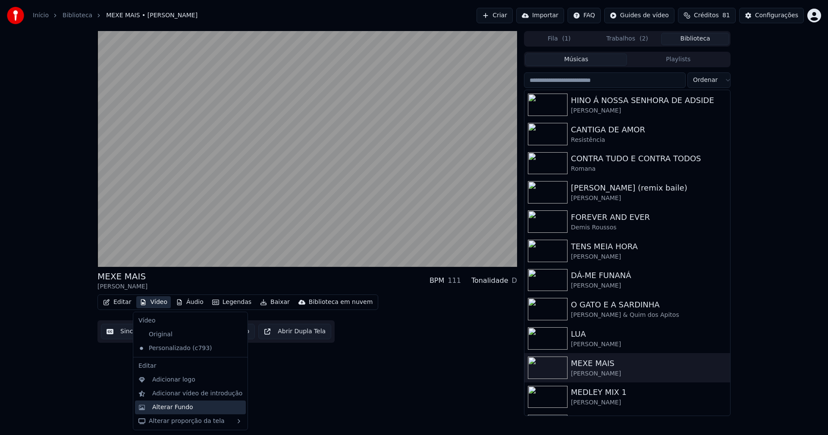
click at [178, 410] on div "Alterar Fundo" at bounding box center [172, 407] width 41 height 9
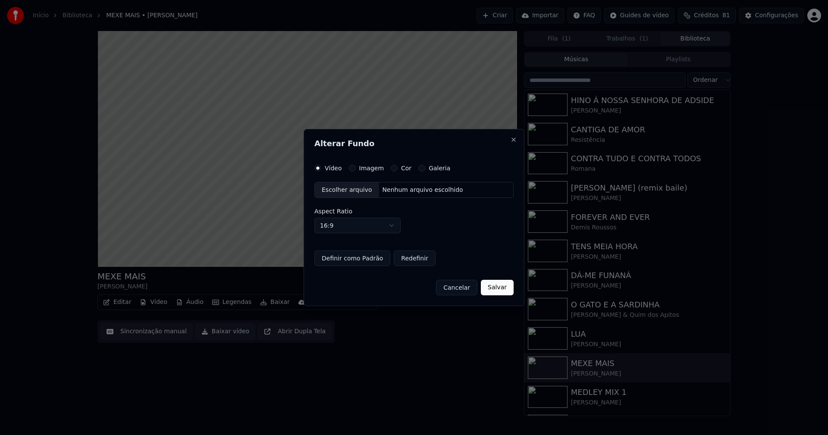
click at [351, 169] on button "Imagem" at bounding box center [352, 168] width 7 height 7
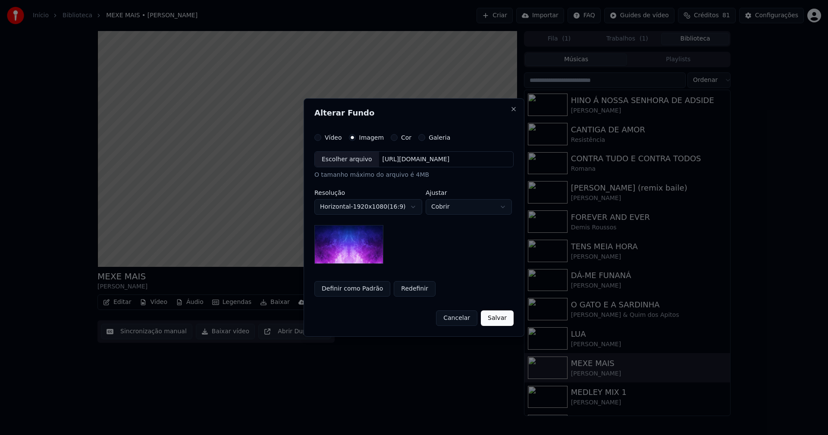
click at [344, 160] on div "Escolher arquivo" at bounding box center [347, 160] width 64 height 16
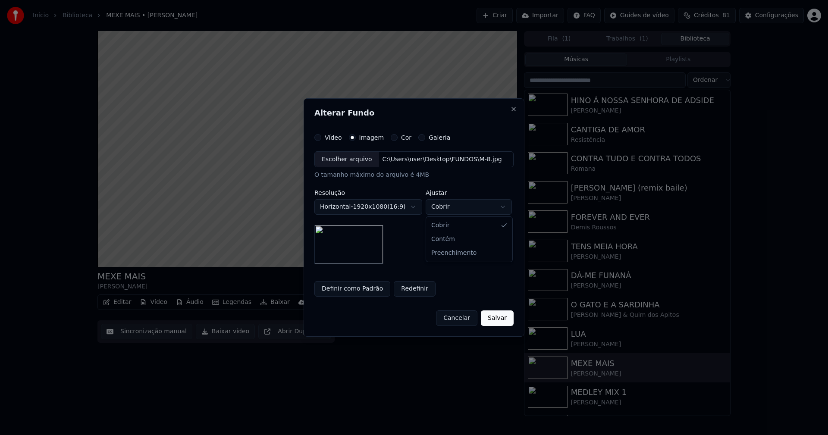
click at [455, 209] on body "Início Biblioteca MEXE MAIS • [PERSON_NAME] Importar FAQ Guides de vídeo Crédit…" at bounding box center [414, 217] width 828 height 435
select select "****"
click at [497, 322] on button "Salvar" at bounding box center [497, 318] width 33 height 16
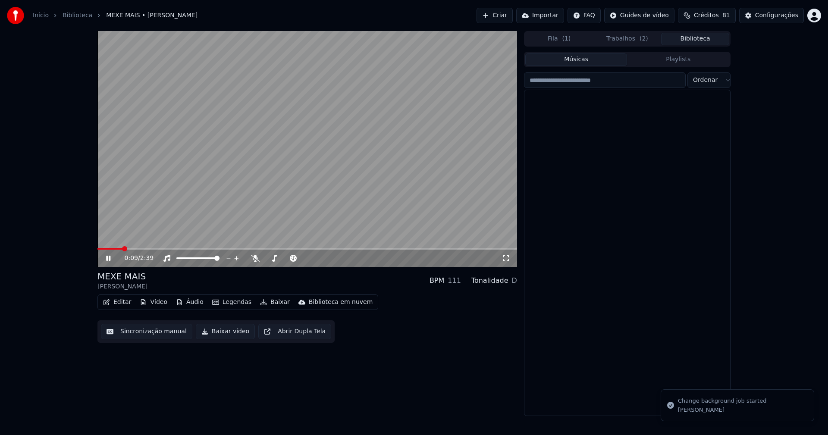
click at [699, 39] on button "Biblioteca" at bounding box center [695, 39] width 68 height 13
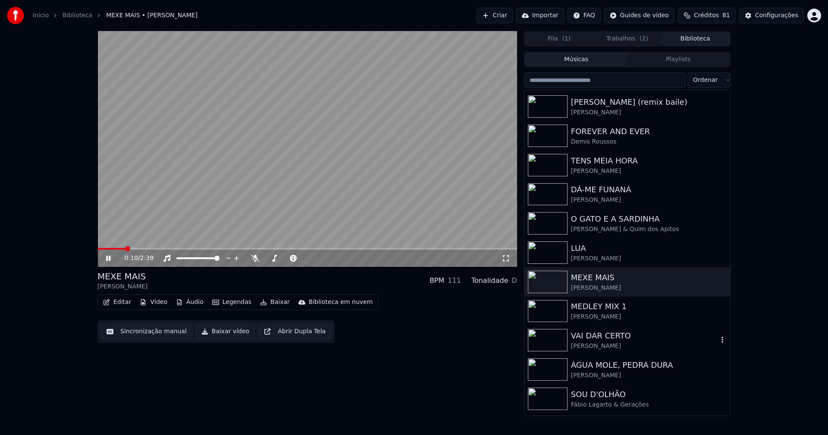
scroll to position [86, 0]
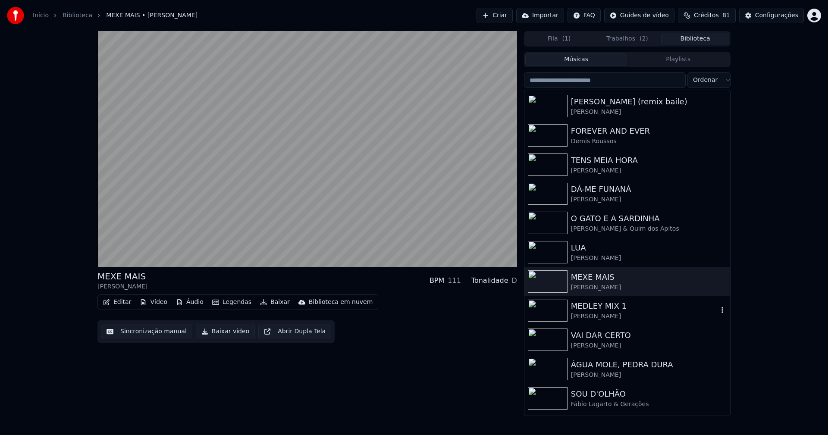
click at [593, 319] on div "[PERSON_NAME]" at bounding box center [644, 316] width 147 height 9
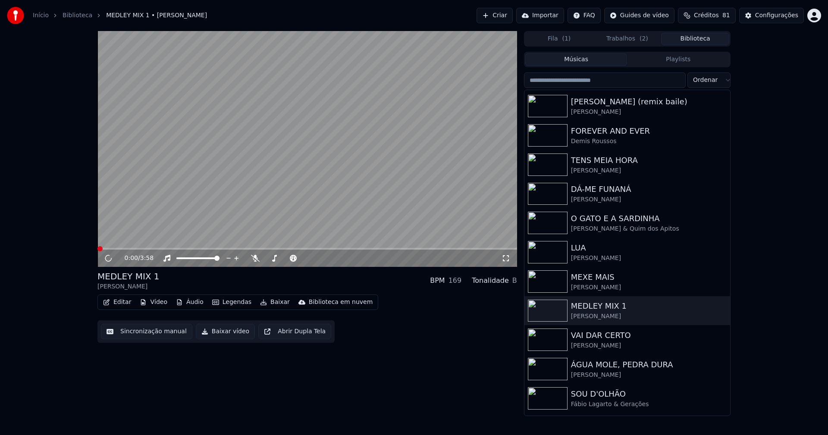
click at [154, 304] on button "Vídeo" at bounding box center [153, 302] width 34 height 12
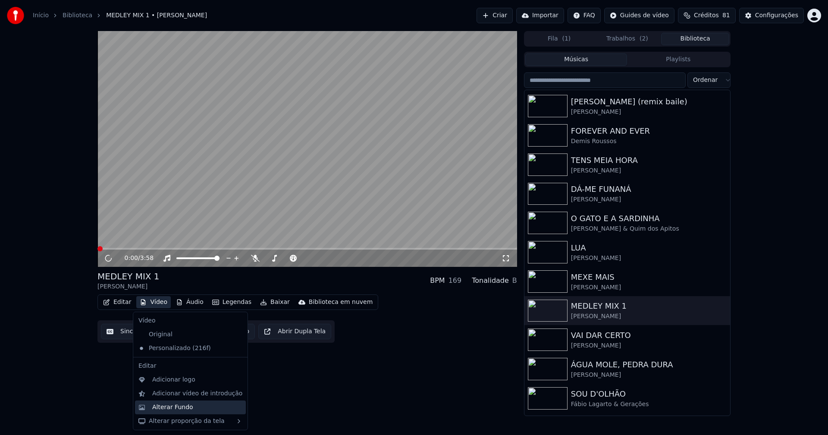
click at [172, 405] on div "Alterar Fundo" at bounding box center [172, 407] width 41 height 9
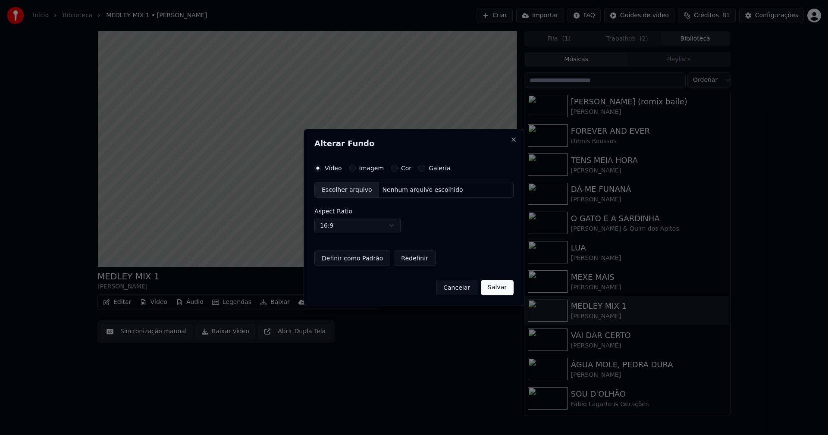
click at [349, 166] on button "Imagem" at bounding box center [352, 168] width 7 height 7
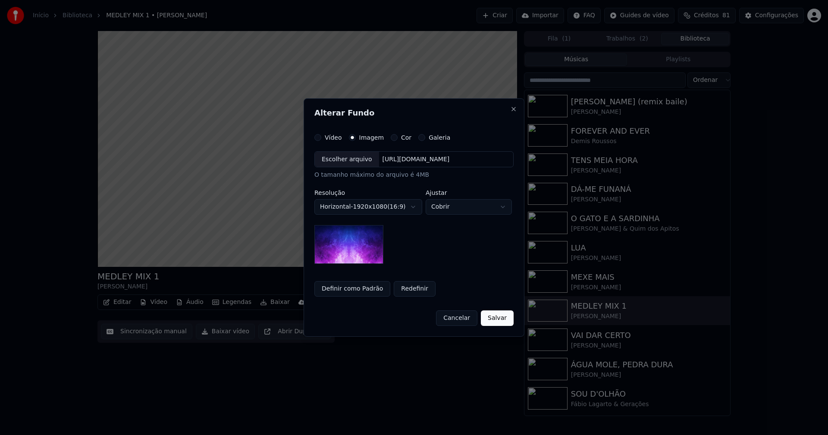
click at [342, 162] on div "Escolher arquivo" at bounding box center [347, 160] width 64 height 16
click at [456, 207] on body "Início Biblioteca MEDLEY MIX 1 • [PERSON_NAME] Criar Importar FAQ Guides de víd…" at bounding box center [414, 217] width 828 height 435
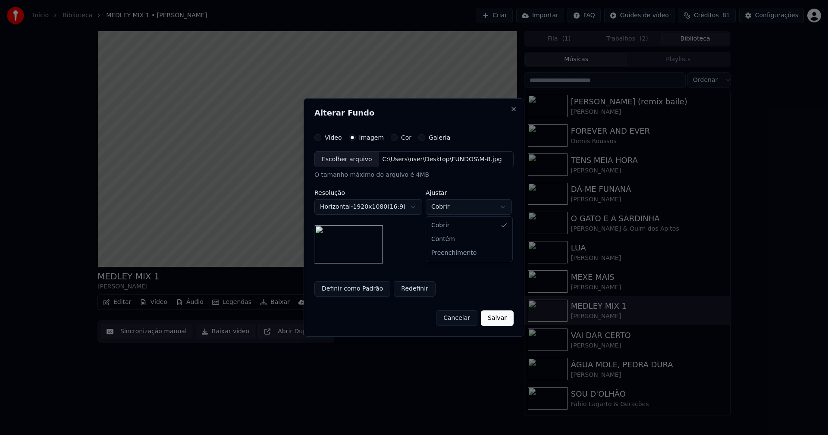
select select "****"
click at [499, 319] on button "Salvar" at bounding box center [497, 318] width 33 height 16
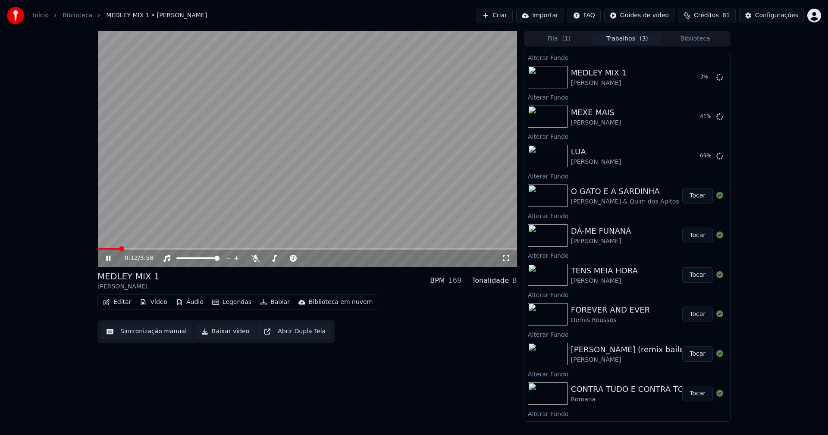
click at [698, 36] on button "Biblioteca" at bounding box center [695, 39] width 68 height 13
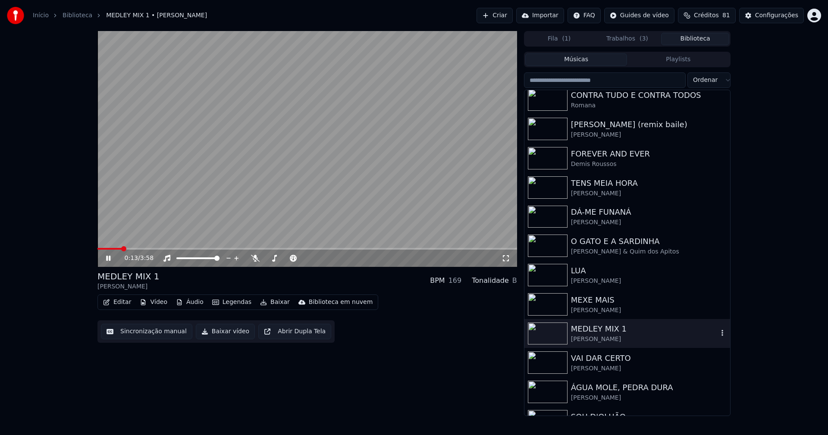
scroll to position [86, 0]
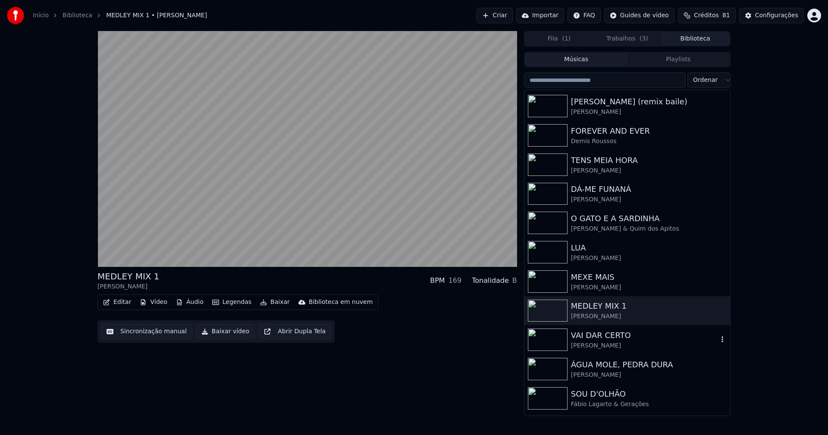
click at [598, 344] on div "[PERSON_NAME]" at bounding box center [644, 346] width 147 height 9
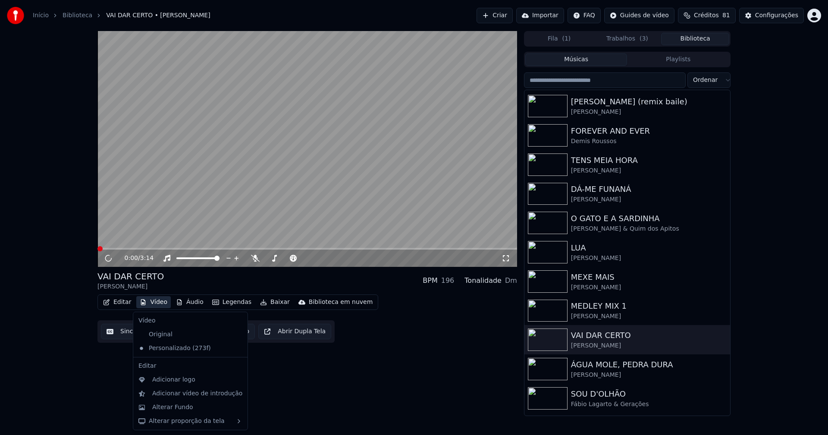
click at [156, 304] on button "Vídeo" at bounding box center [153, 302] width 34 height 12
click at [176, 410] on div "Alterar Fundo" at bounding box center [172, 407] width 41 height 9
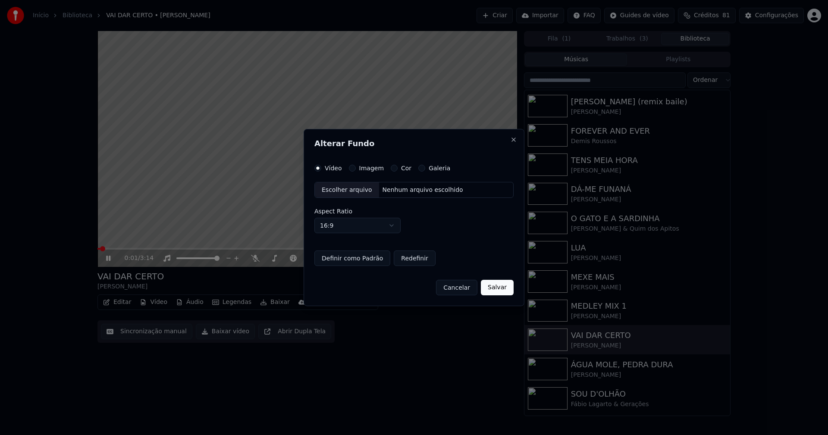
click at [350, 169] on button "Imagem" at bounding box center [352, 168] width 7 height 7
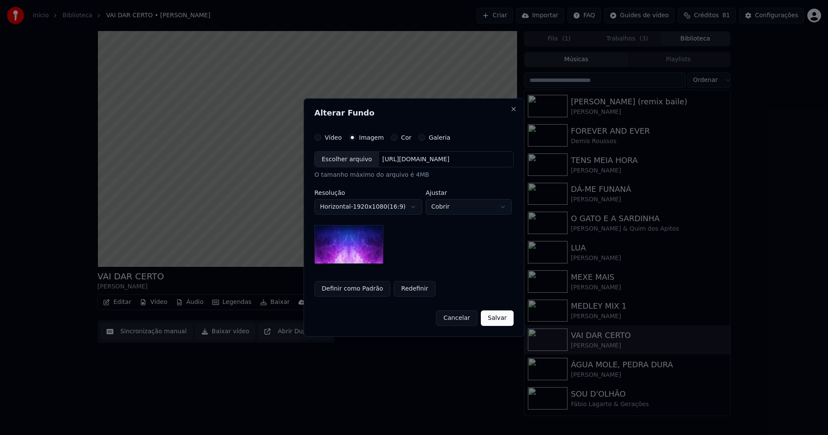
click at [343, 160] on div "Escolher arquivo" at bounding box center [347, 160] width 64 height 16
click at [503, 205] on body "Início Biblioteca VAI DAR CERTO • [PERSON_NAME] Importar FAQ Guides de vídeo Cr…" at bounding box center [414, 217] width 828 height 435
click at [458, 208] on body "Início Biblioteca VAI DAR CERTO • [PERSON_NAME] Importar FAQ Guides de vídeo Cr…" at bounding box center [414, 217] width 828 height 435
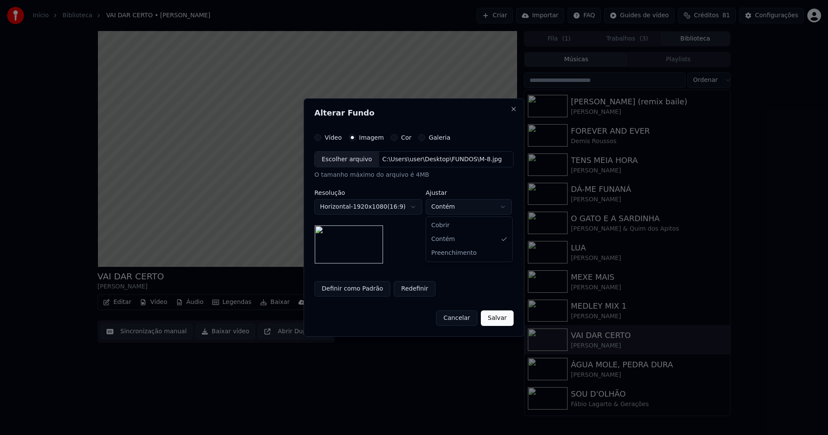
select select "****"
click at [499, 318] on button "Salvar" at bounding box center [497, 318] width 33 height 16
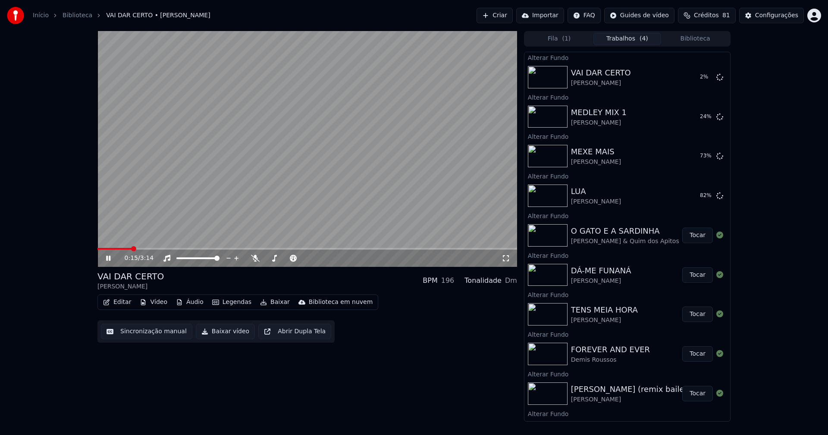
click at [105, 261] on icon at bounding box center [114, 258] width 20 height 7
click at [706, 40] on button "Biblioteca" at bounding box center [695, 39] width 68 height 13
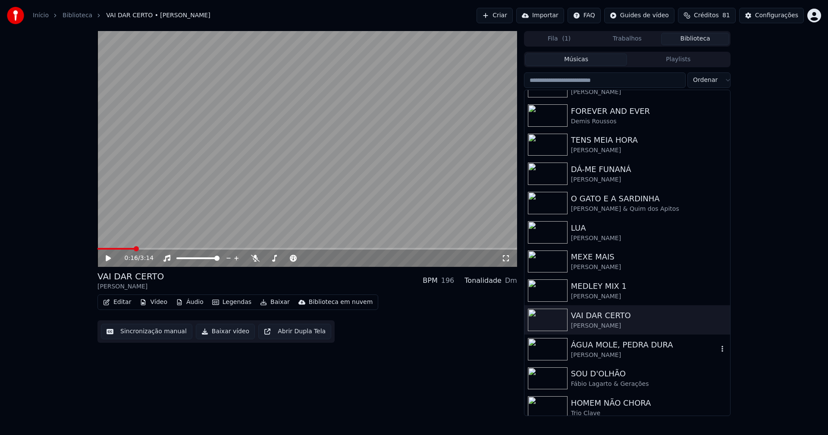
scroll to position [129, 0]
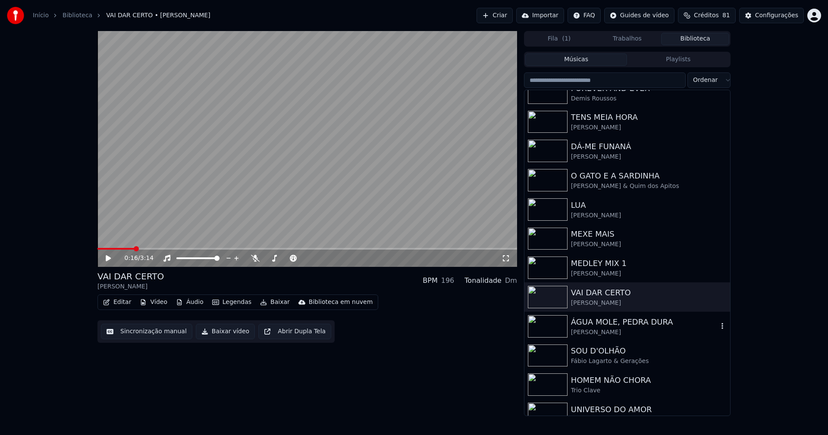
click at [608, 331] on div "[PERSON_NAME]" at bounding box center [644, 332] width 147 height 9
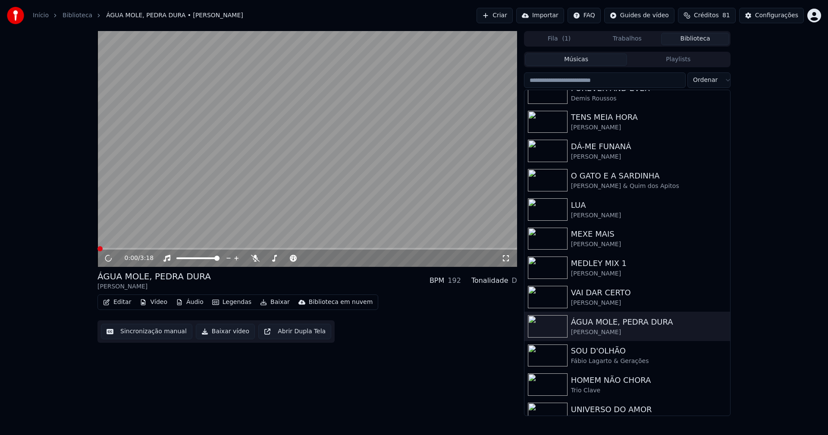
click at [160, 304] on button "Vídeo" at bounding box center [153, 302] width 34 height 12
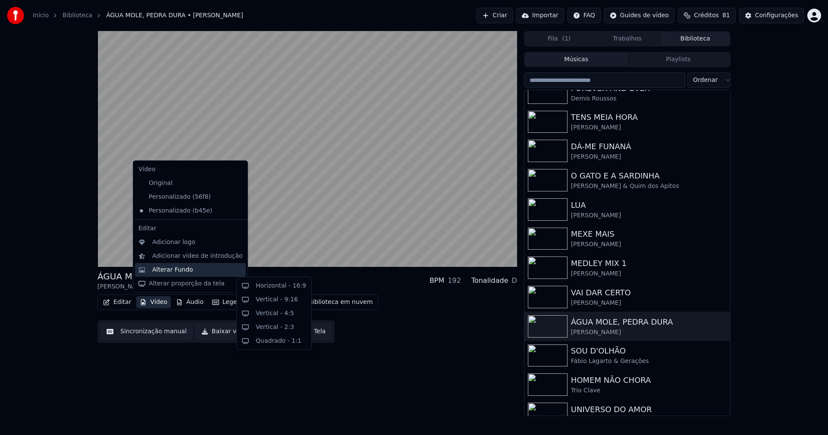
click at [171, 274] on div "Alterar Fundo" at bounding box center [190, 270] width 111 height 14
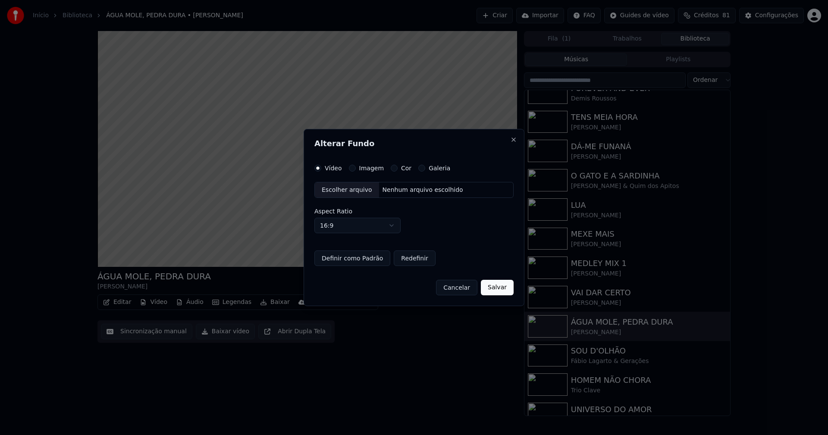
click at [349, 169] on button "Imagem" at bounding box center [352, 168] width 7 height 7
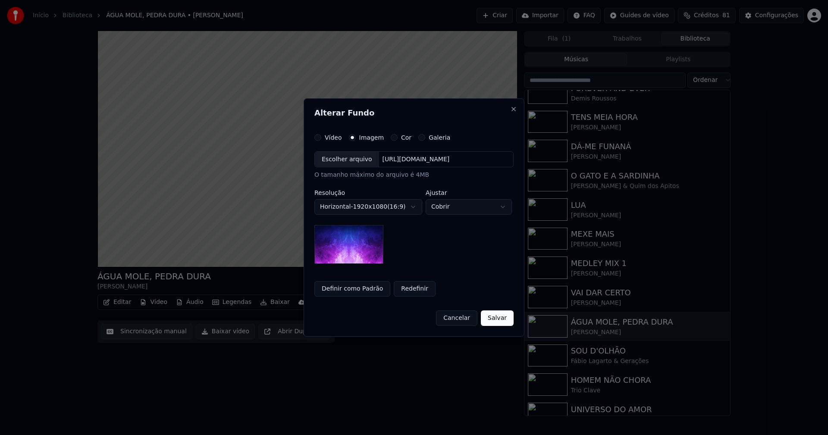
click at [345, 162] on div "Escolher arquivo" at bounding box center [347, 160] width 64 height 16
click at [455, 210] on body "**********" at bounding box center [414, 217] width 828 height 435
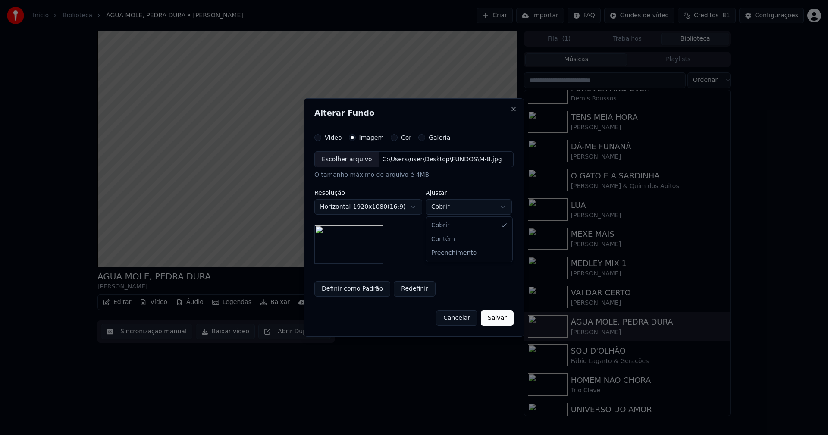
select select "****"
click at [498, 320] on button "Salvar" at bounding box center [497, 318] width 33 height 16
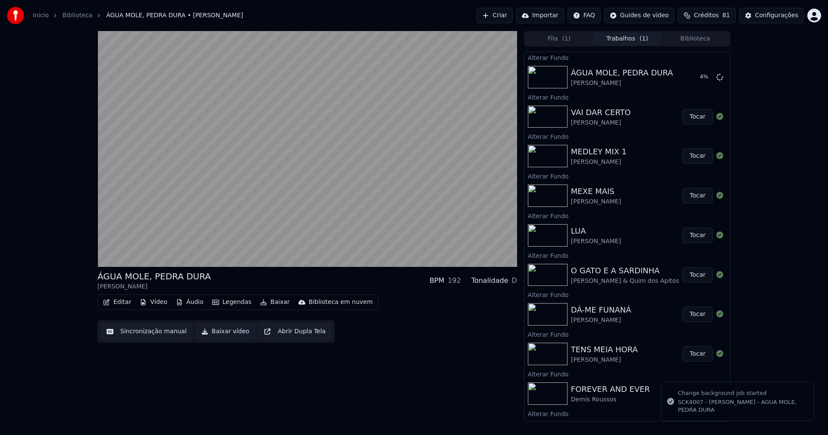
click at [708, 36] on button "Biblioteca" at bounding box center [695, 39] width 68 height 13
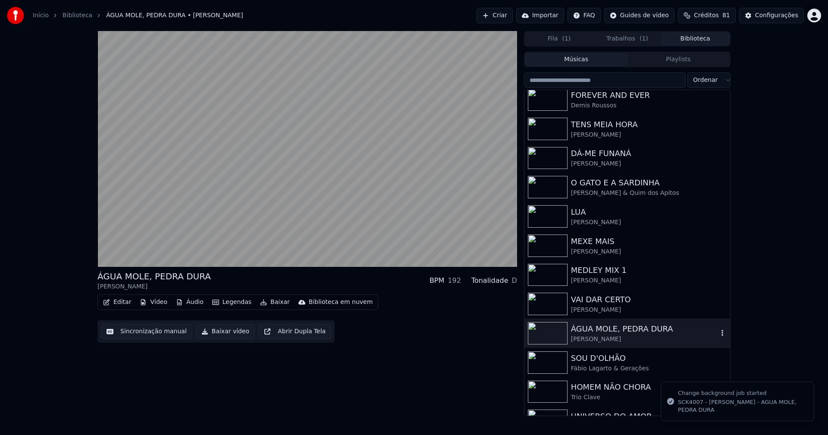
scroll to position [129, 0]
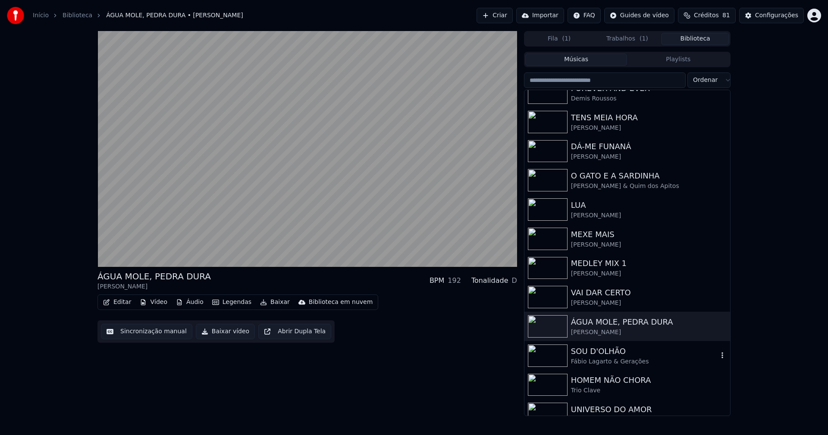
drag, startPoint x: 604, startPoint y: 363, endPoint x: 719, endPoint y: 277, distance: 143.5
click at [605, 363] on div "Fábio Lagarto & Gerações" at bounding box center [644, 362] width 147 height 9
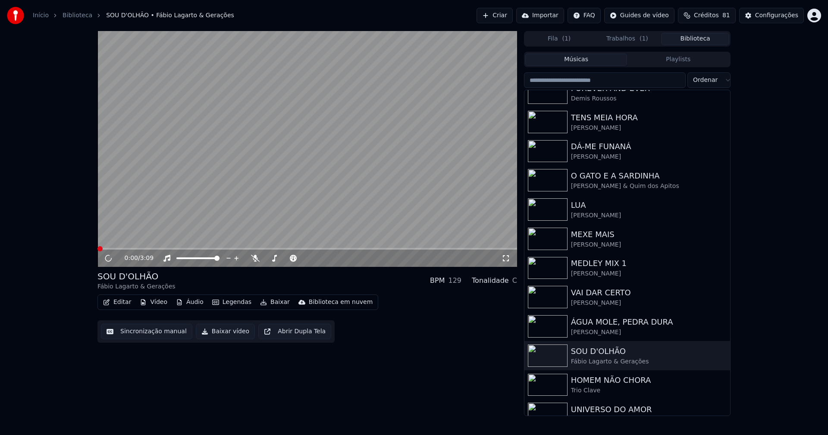
click at [154, 304] on button "Vídeo" at bounding box center [153, 302] width 34 height 12
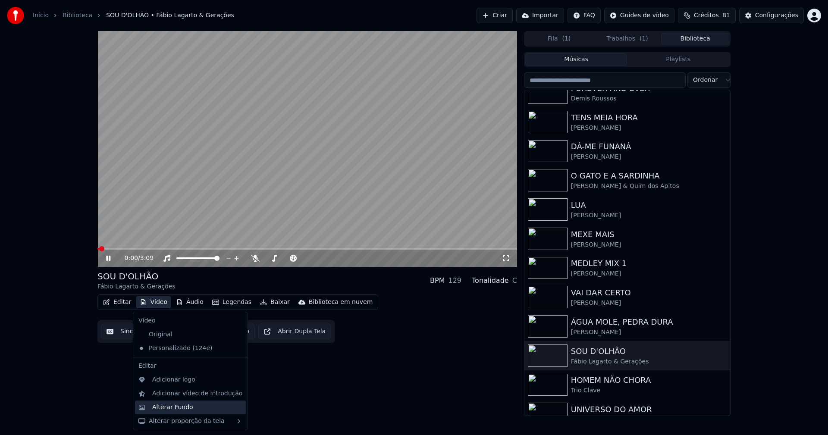
click at [173, 408] on div "Alterar Fundo" at bounding box center [172, 407] width 41 height 9
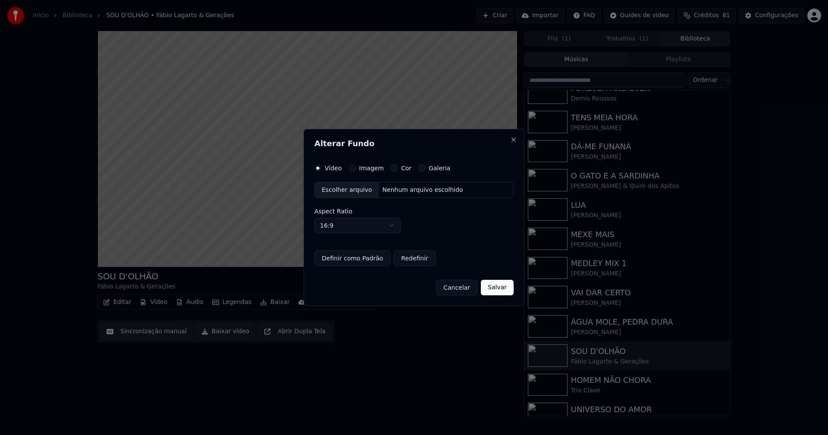
click at [357, 169] on div "Imagem" at bounding box center [366, 168] width 35 height 7
click at [350, 168] on button "Imagem" at bounding box center [352, 168] width 7 height 7
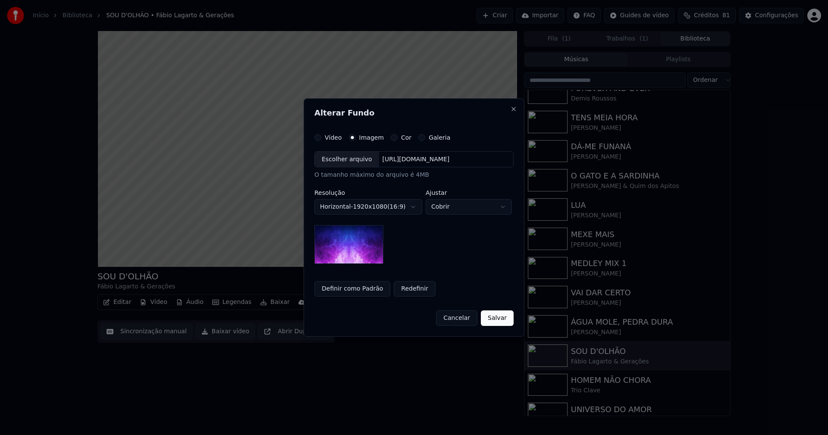
click at [352, 162] on div "Escolher arquivo" at bounding box center [347, 160] width 64 height 16
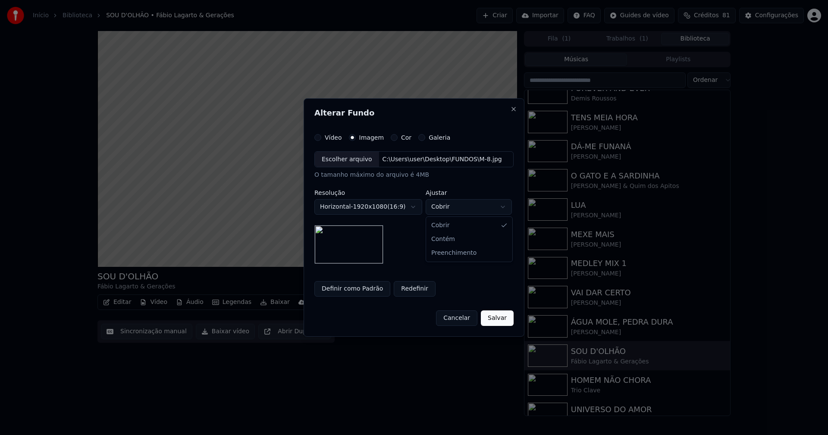
click at [457, 206] on body "**********" at bounding box center [414, 217] width 828 height 435
select select "****"
drag, startPoint x: 496, startPoint y: 317, endPoint x: 282, endPoint y: 270, distance: 219.1
click at [496, 316] on button "Salvar" at bounding box center [497, 318] width 33 height 16
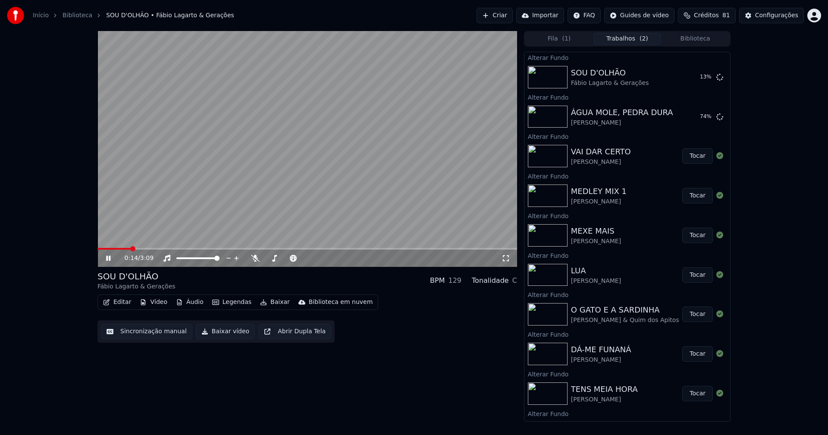
click at [699, 38] on button "Biblioteca" at bounding box center [695, 39] width 68 height 13
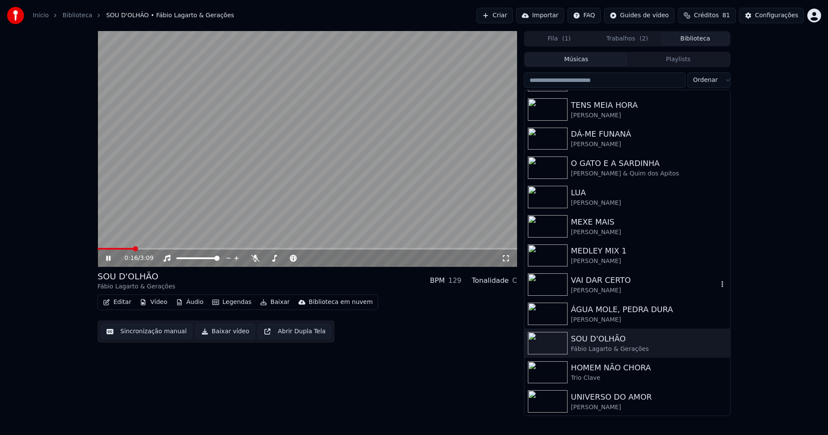
scroll to position [142, 0]
click at [601, 376] on div "Trio Clave" at bounding box center [644, 377] width 147 height 9
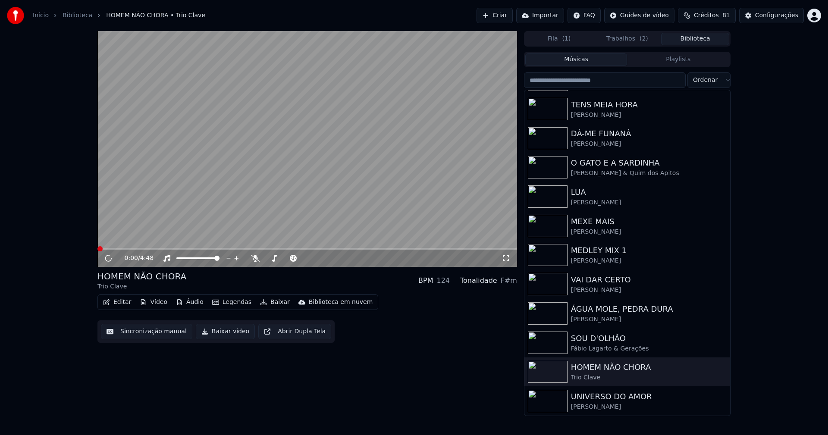
click at [160, 303] on button "Vídeo" at bounding box center [153, 302] width 34 height 12
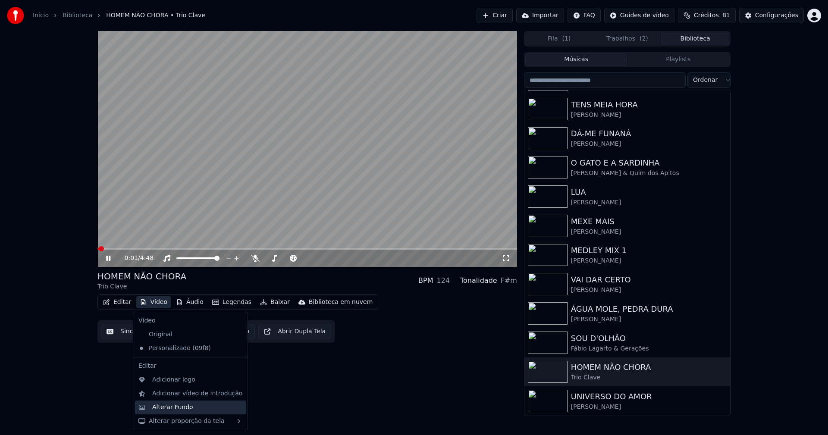
click at [184, 408] on div "Alterar Fundo" at bounding box center [172, 407] width 41 height 9
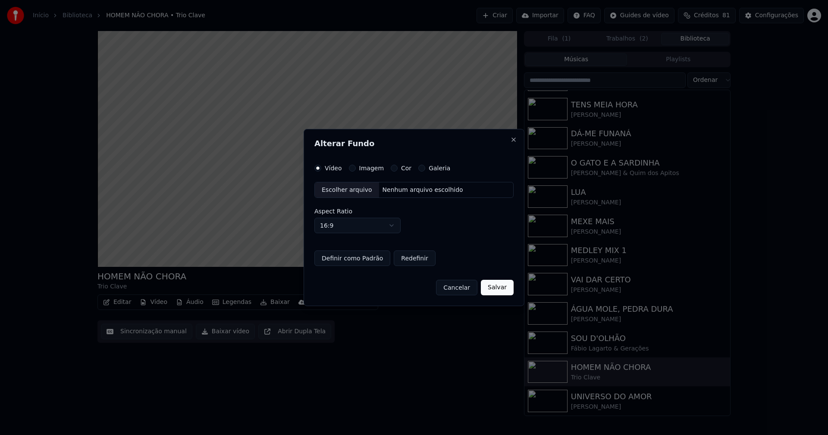
click at [351, 169] on button "Imagem" at bounding box center [352, 168] width 7 height 7
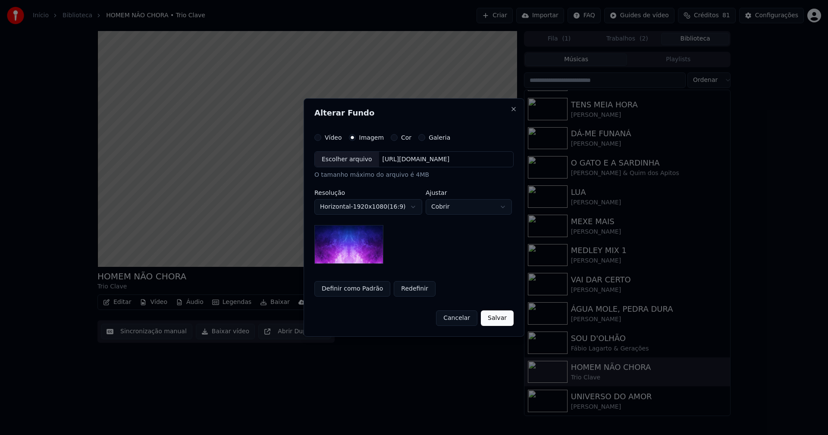
click at [346, 160] on div "Escolher arquivo" at bounding box center [347, 160] width 64 height 16
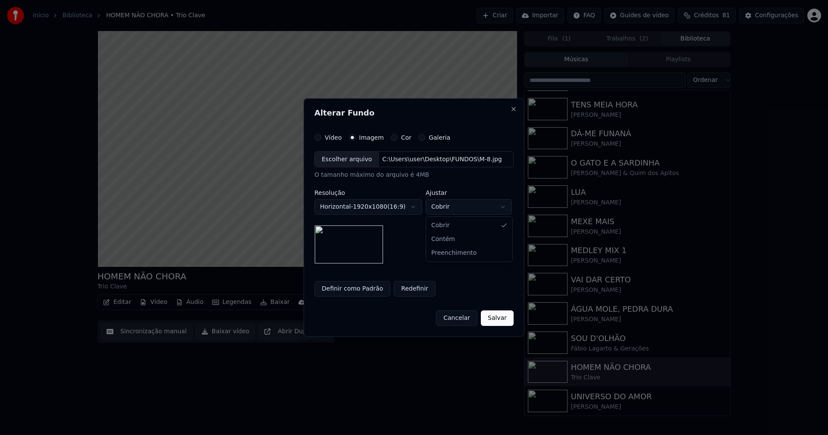
click at [458, 206] on body "**********" at bounding box center [414, 217] width 828 height 435
select select "****"
click at [499, 320] on button "Salvar" at bounding box center [497, 318] width 33 height 16
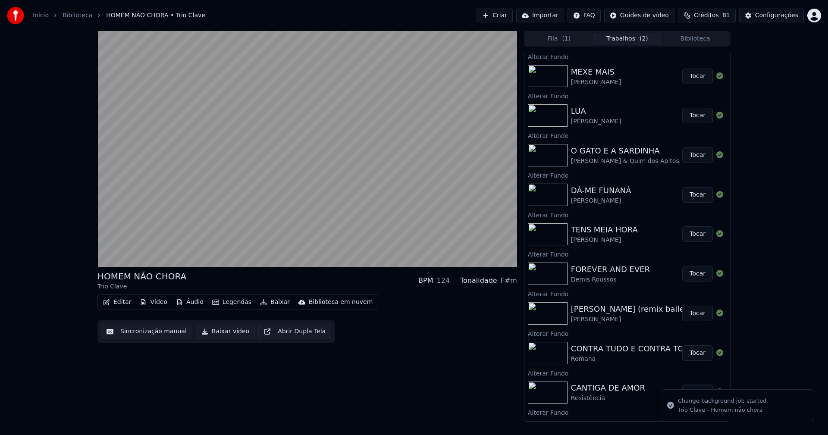
scroll to position [224, 0]
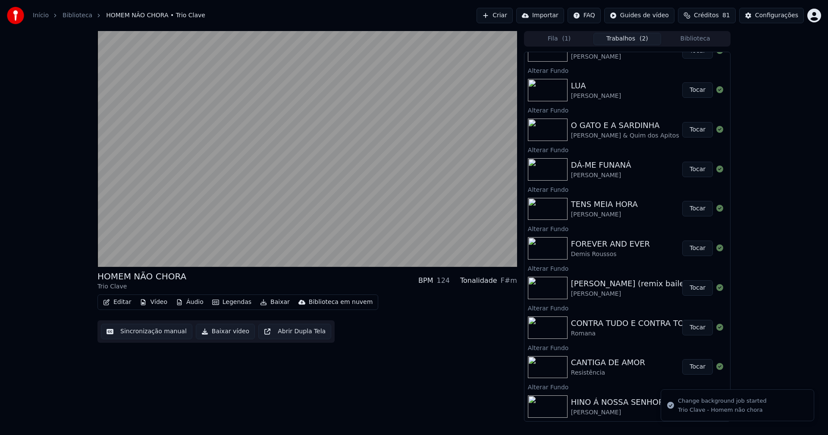
drag, startPoint x: 691, startPoint y: 38, endPoint x: 662, endPoint y: 50, distance: 30.9
click at [691, 38] on button "Biblioteca" at bounding box center [695, 39] width 68 height 13
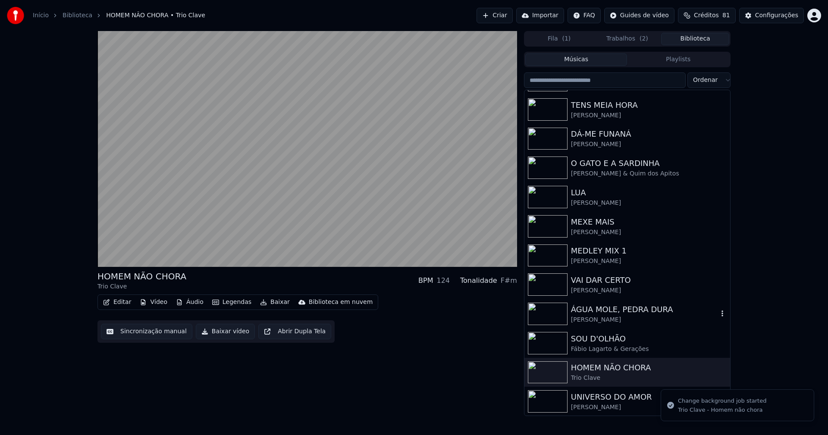
scroll to position [142, 0]
click at [593, 403] on div "[PERSON_NAME]" at bounding box center [644, 407] width 147 height 9
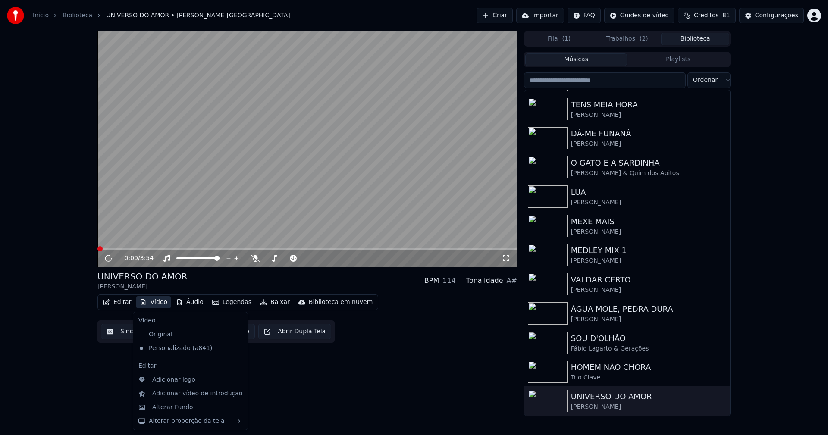
click at [158, 301] on button "Vídeo" at bounding box center [153, 302] width 34 height 12
click at [179, 405] on div "Alterar Fundo" at bounding box center [172, 407] width 41 height 9
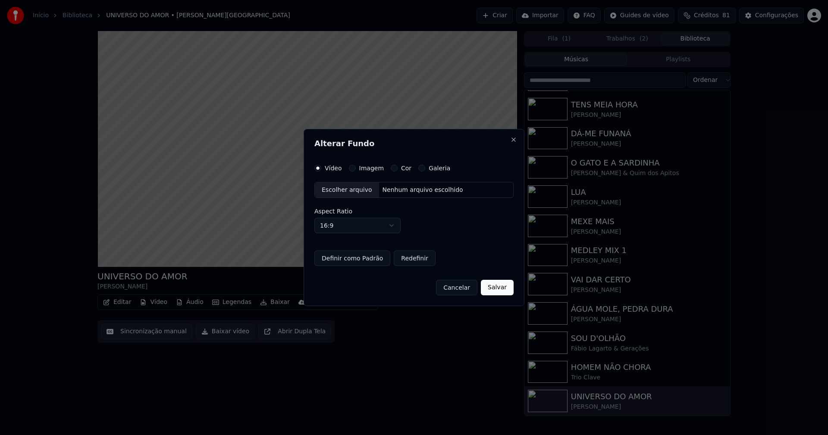
click at [351, 167] on button "Imagem" at bounding box center [352, 168] width 7 height 7
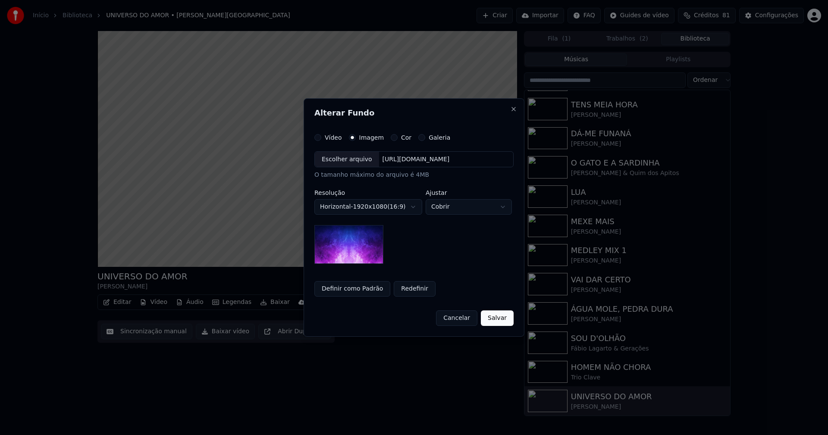
click at [348, 163] on div "Escolher arquivo" at bounding box center [347, 160] width 64 height 16
click at [469, 204] on body "**********" at bounding box center [414, 217] width 828 height 435
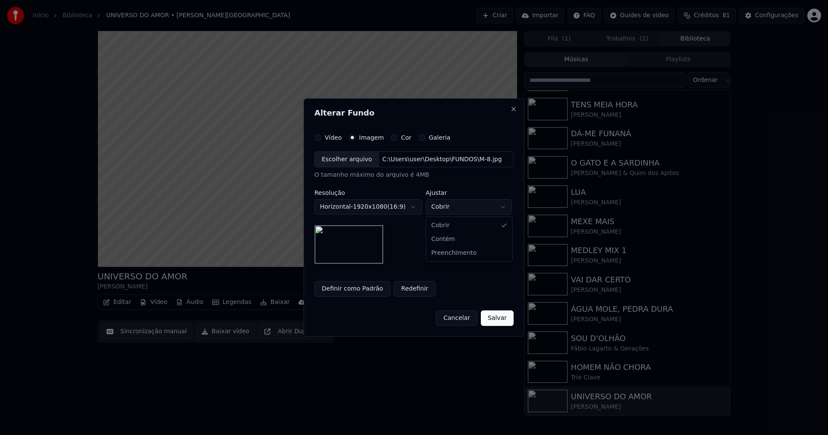
select select "****"
click at [499, 321] on button "Salvar" at bounding box center [497, 318] width 33 height 16
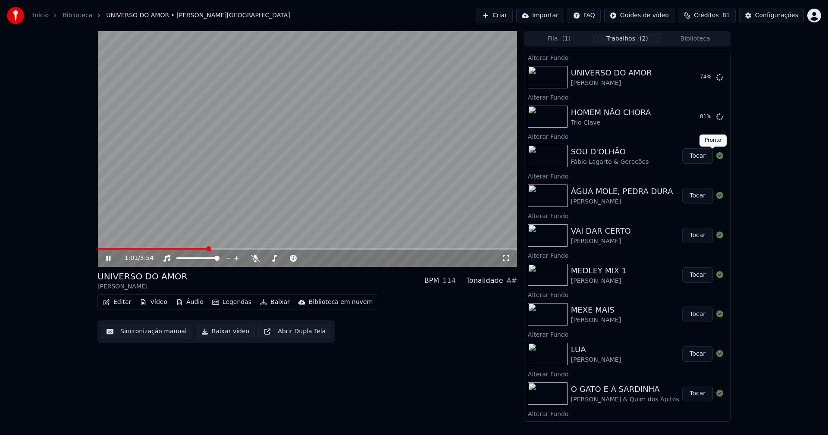
click at [696, 154] on button "Tocar" at bounding box center [697, 156] width 31 height 16
click at [504, 260] on icon at bounding box center [506, 258] width 9 height 7
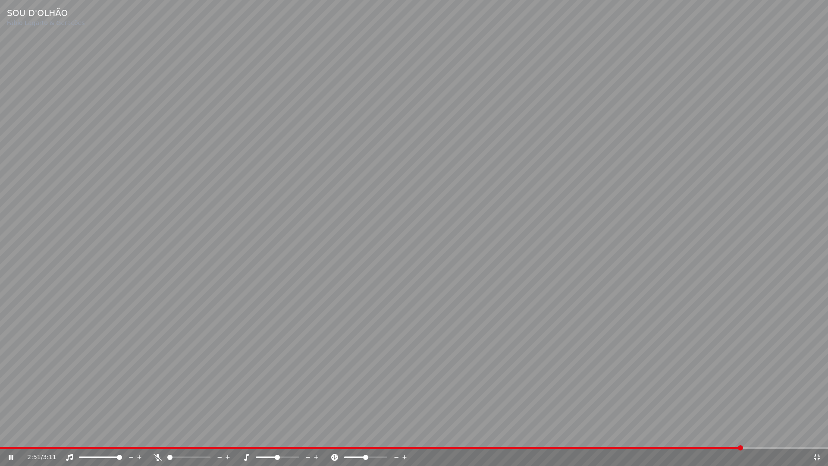
click at [817, 435] on icon at bounding box center [816, 457] width 9 height 7
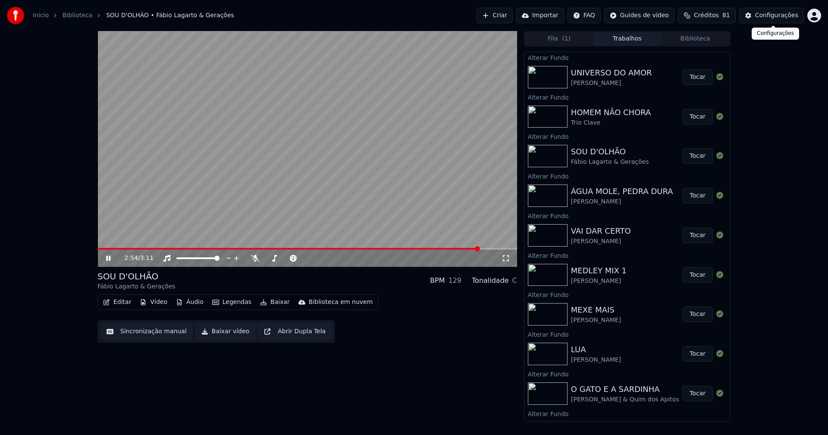
click at [779, 16] on div "Configurações" at bounding box center [776, 15] width 43 height 9
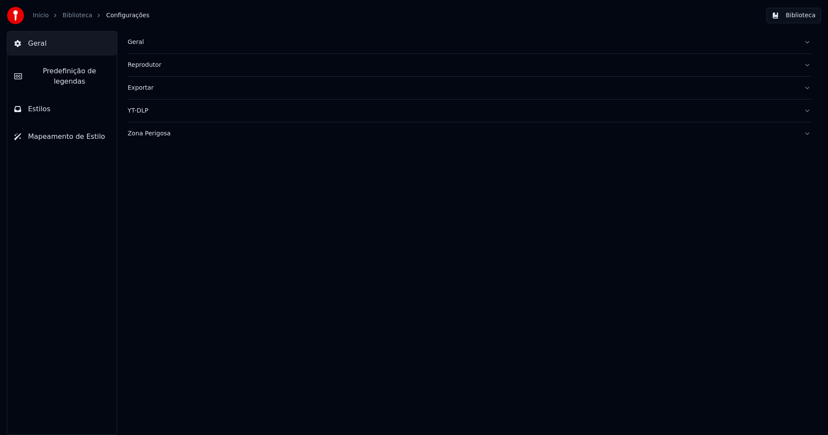
click at [143, 40] on div "Geral" at bounding box center [462, 42] width 669 height 9
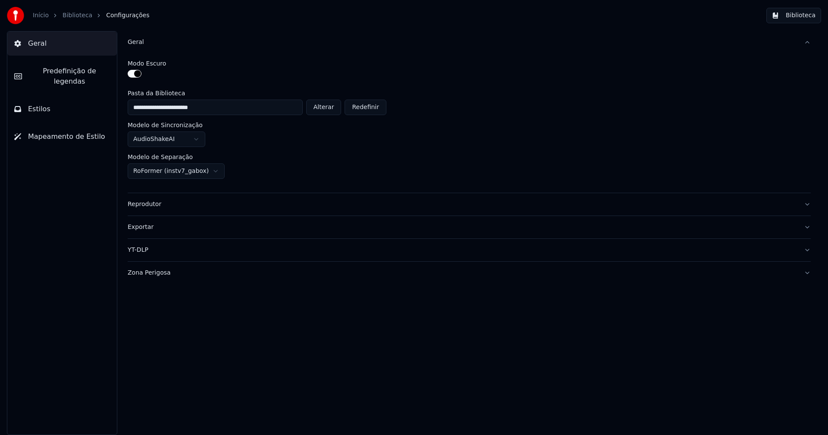
click at [331, 108] on button "Alterar" at bounding box center [323, 108] width 35 height 16
type input "**********"
click at [805, 16] on button "Biblioteca" at bounding box center [793, 16] width 55 height 16
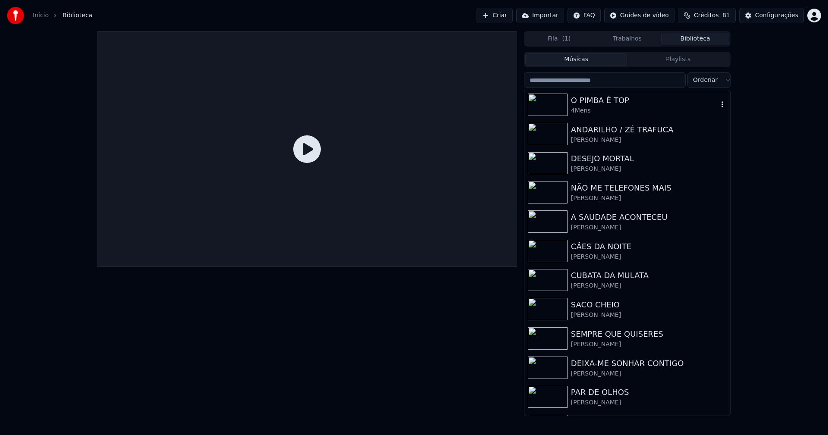
click at [596, 106] on div "O PIMBA É TOP 4Mens" at bounding box center [644, 104] width 147 height 21
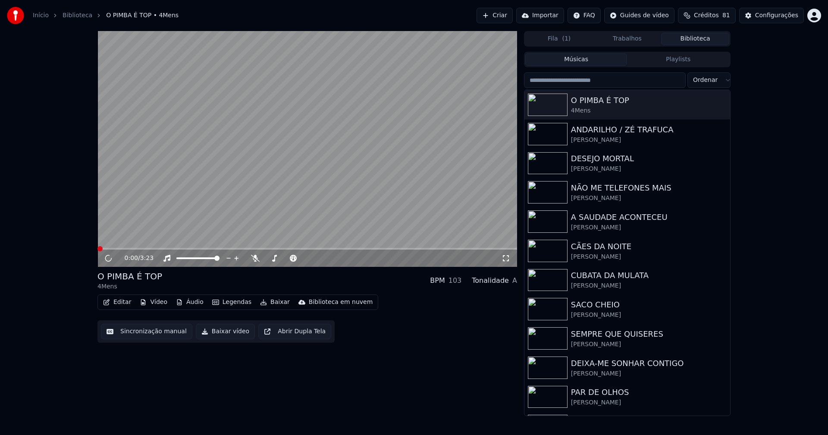
click at [154, 304] on button "Vídeo" at bounding box center [153, 302] width 34 height 12
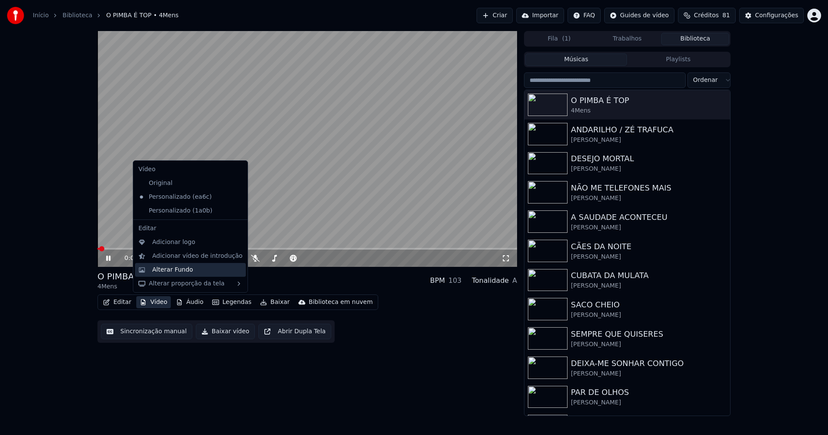
click at [169, 271] on div "Alterar Fundo" at bounding box center [172, 270] width 41 height 9
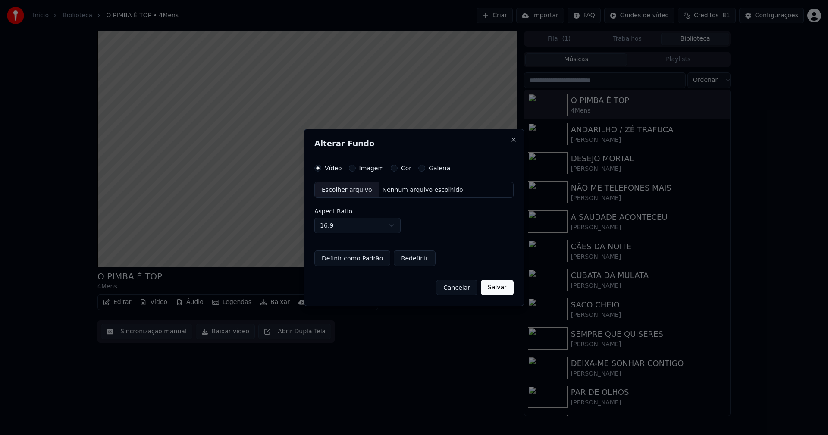
click at [354, 169] on button "Imagem" at bounding box center [352, 168] width 7 height 7
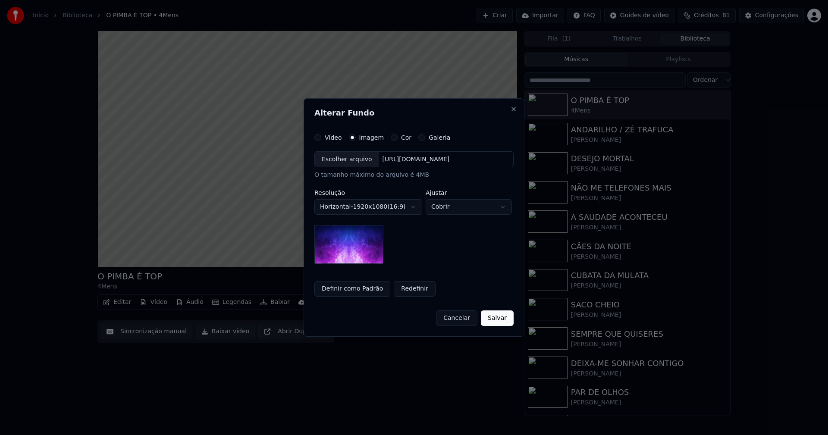
click at [344, 163] on div "Escolher arquivo" at bounding box center [347, 160] width 64 height 16
click at [463, 208] on body "**********" at bounding box center [414, 217] width 828 height 435
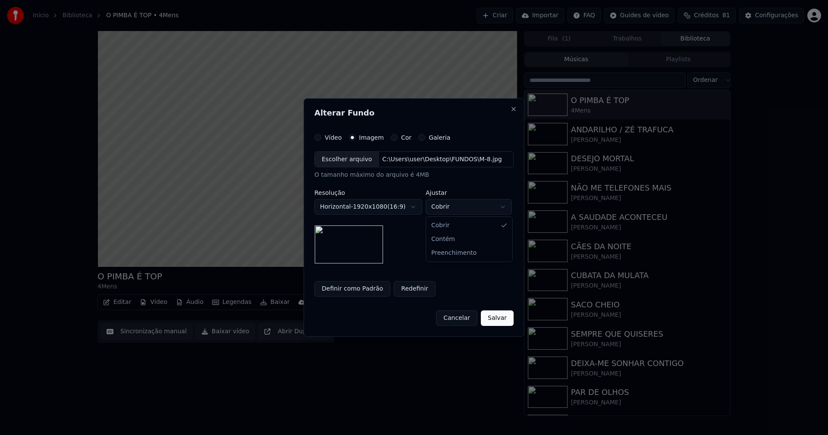
select select "****"
click at [499, 319] on button "Salvar" at bounding box center [497, 318] width 33 height 16
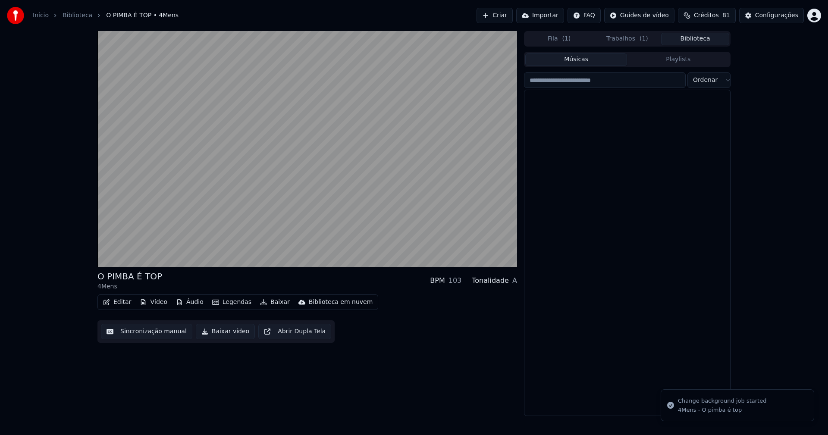
click at [695, 36] on button "Biblioteca" at bounding box center [695, 39] width 68 height 13
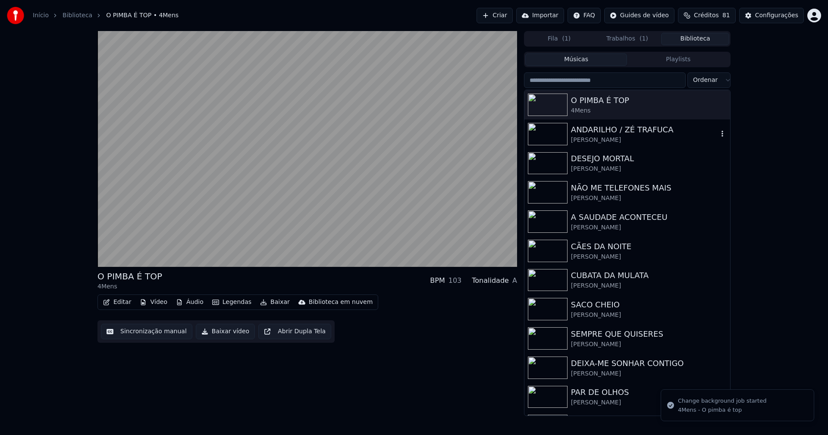
click at [626, 133] on div "ANDARILHO / ZÉ TRAFUCA" at bounding box center [644, 130] width 147 height 12
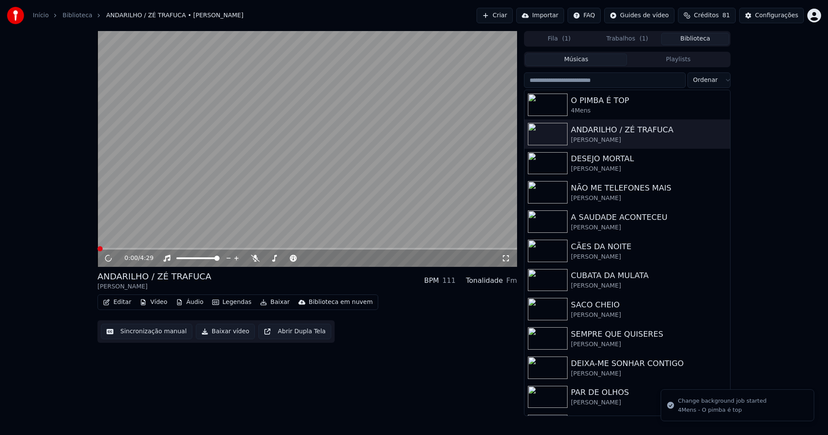
click at [152, 304] on button "Vídeo" at bounding box center [153, 302] width 34 height 12
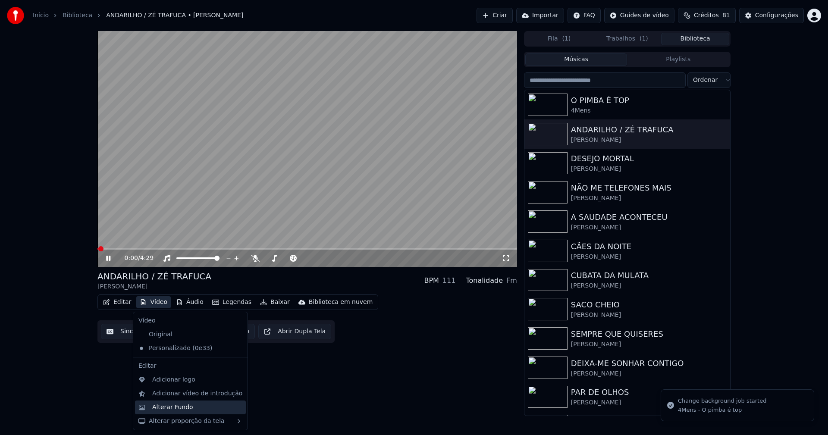
click at [176, 407] on div "Alterar Fundo" at bounding box center [172, 407] width 41 height 9
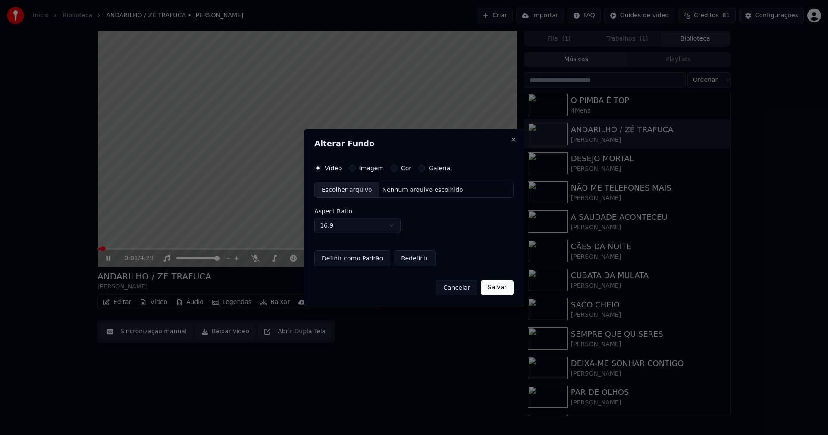
click at [353, 169] on button "Imagem" at bounding box center [352, 168] width 7 height 7
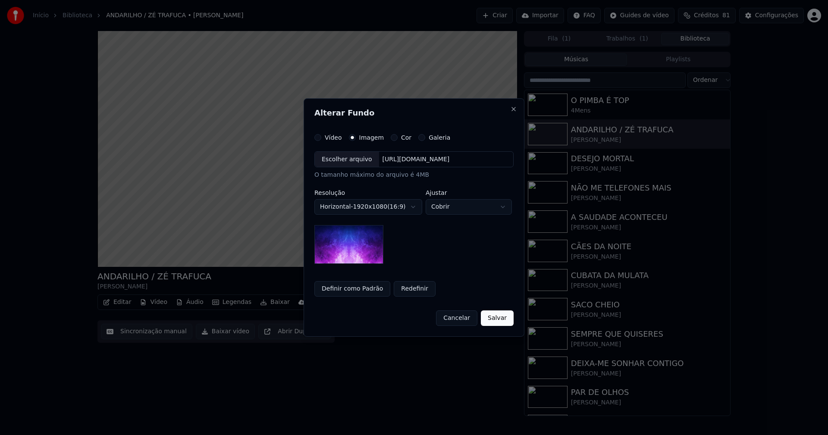
click at [343, 163] on div "Escolher arquivo" at bounding box center [347, 160] width 64 height 16
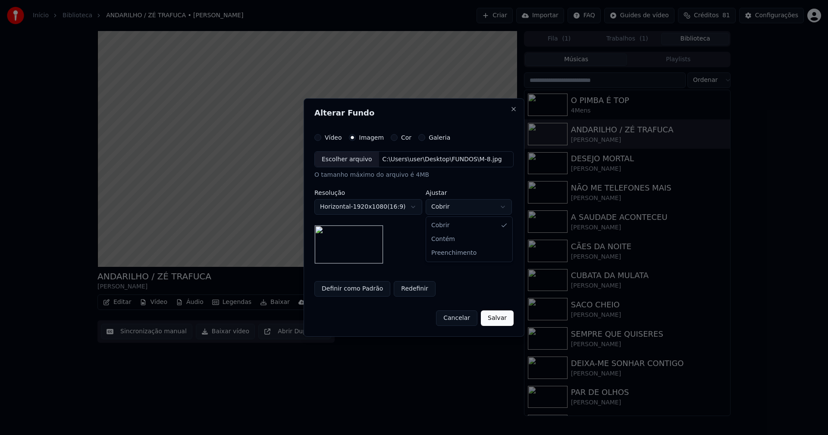
click at [456, 210] on body "Início Biblioteca ANDARILHO / ZÉ TRAFUCA • [PERSON_NAME] Importar FAQ Guides de…" at bounding box center [414, 217] width 828 height 435
select select "****"
click at [500, 321] on button "Salvar" at bounding box center [497, 318] width 33 height 16
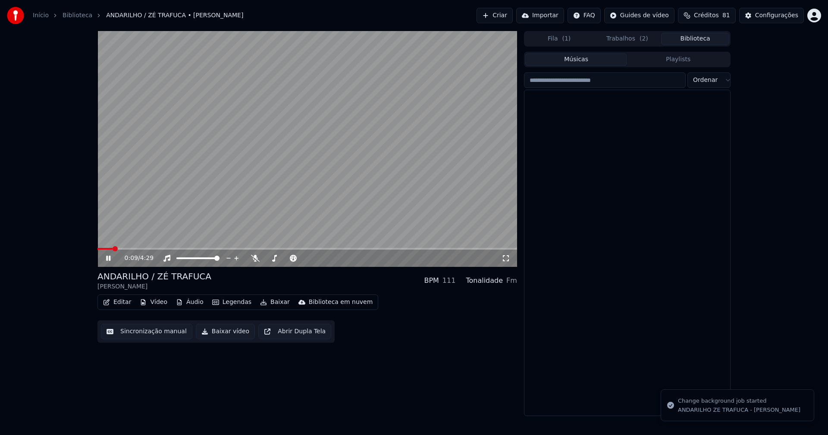
click at [706, 37] on button "Biblioteca" at bounding box center [695, 39] width 68 height 13
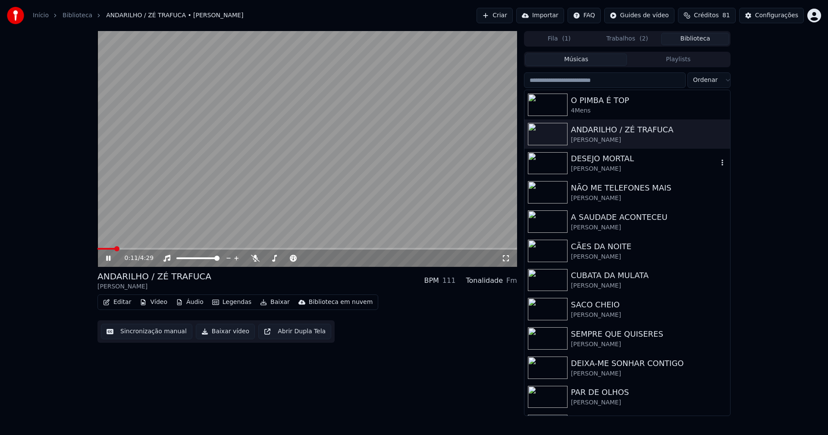
drag, startPoint x: 590, startPoint y: 168, endPoint x: 662, endPoint y: 173, distance: 72.6
click at [590, 168] on div "[PERSON_NAME]" at bounding box center [644, 169] width 147 height 9
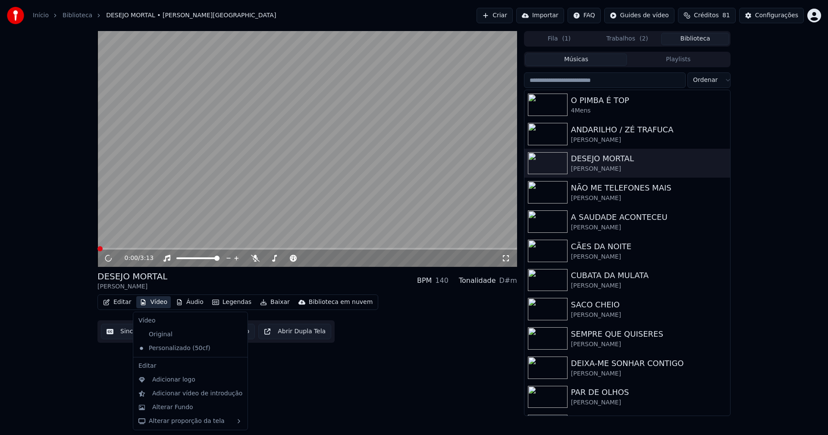
click at [156, 304] on button "Vídeo" at bounding box center [153, 302] width 34 height 12
click at [179, 405] on div "Alterar Fundo" at bounding box center [172, 407] width 41 height 9
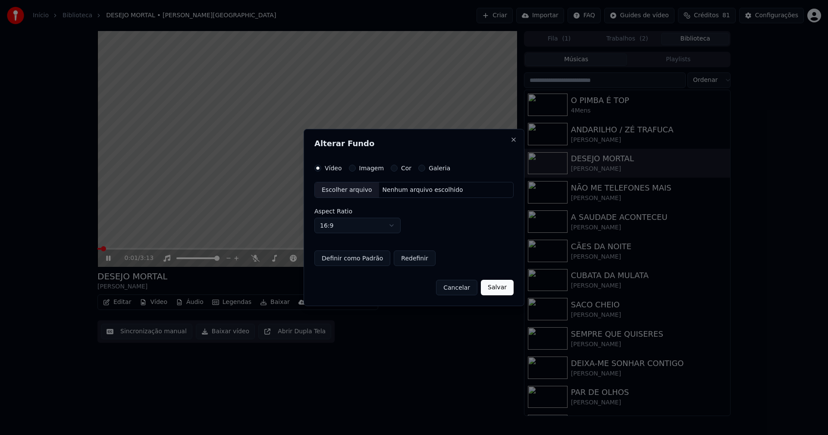
click at [352, 168] on button "Imagem" at bounding box center [352, 168] width 7 height 7
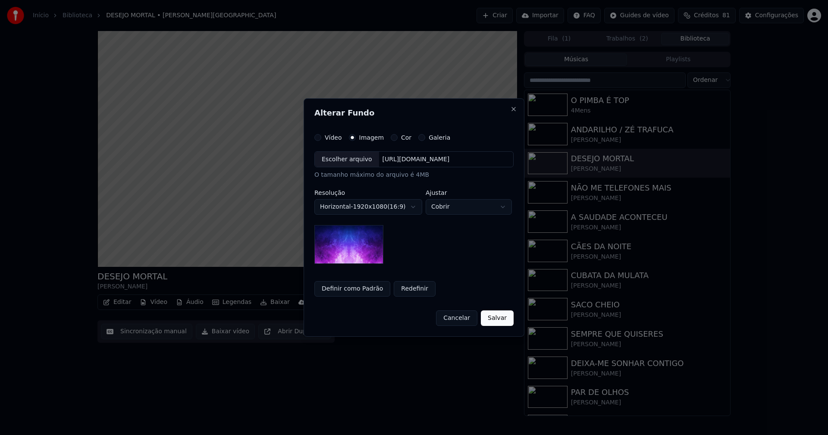
click at [351, 160] on div "Escolher arquivo" at bounding box center [347, 160] width 64 height 16
click at [469, 203] on body "Início Biblioteca DESEJO MORTAL • [PERSON_NAME] Criar Importar FAQ Guides de ví…" at bounding box center [414, 217] width 828 height 435
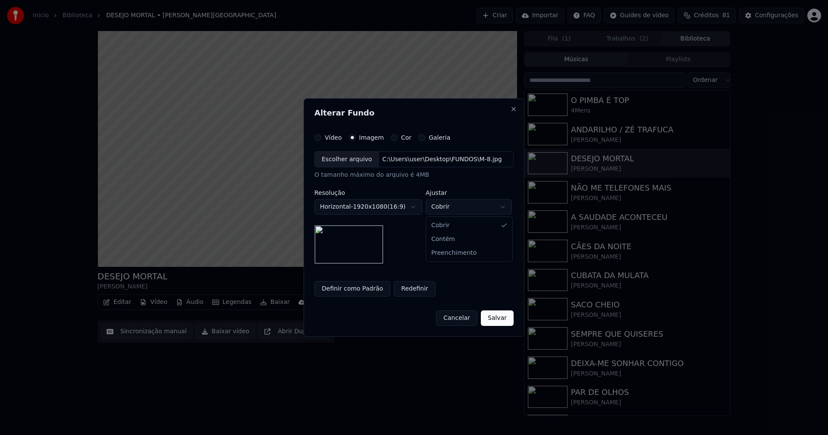
select select "****"
click at [499, 321] on button "Salvar" at bounding box center [497, 318] width 33 height 16
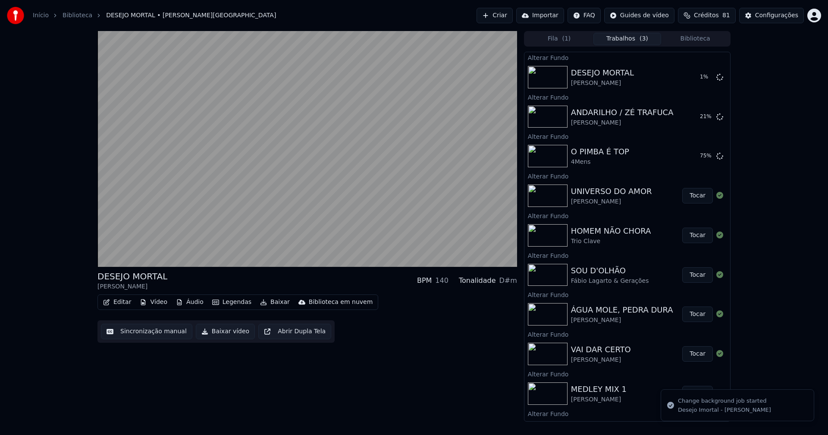
drag, startPoint x: 706, startPoint y: 42, endPoint x: 635, endPoint y: 19, distance: 74.7
click at [706, 41] on button "Biblioteca" at bounding box center [695, 39] width 68 height 13
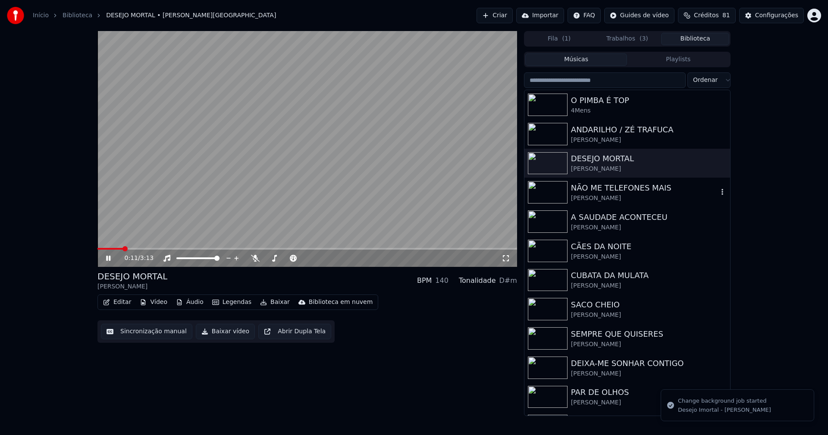
click at [613, 194] on div "[PERSON_NAME]" at bounding box center [644, 198] width 147 height 9
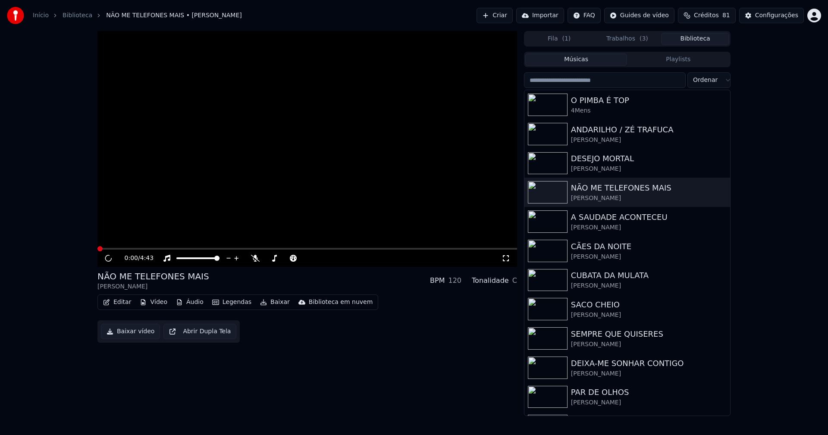
click at [154, 306] on button "Vídeo" at bounding box center [153, 302] width 34 height 12
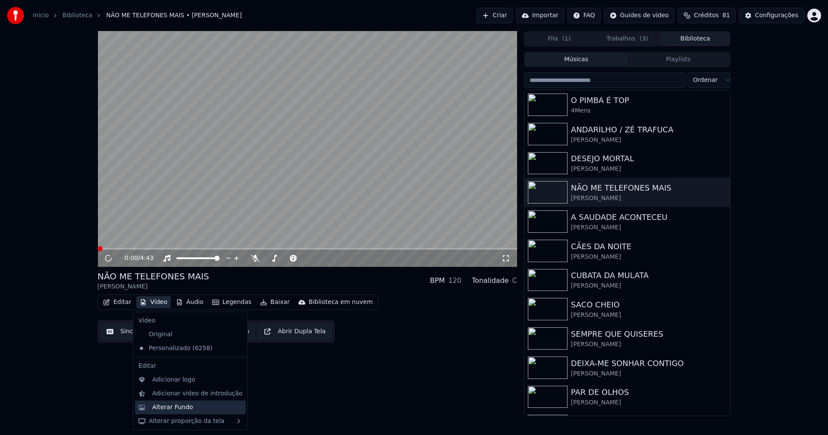
click at [186, 408] on div "Alterar Fundo" at bounding box center [172, 407] width 41 height 9
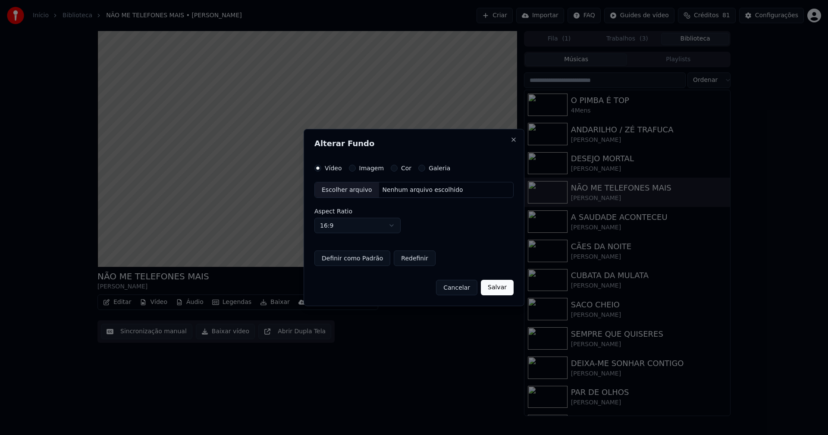
click at [351, 168] on button "Imagem" at bounding box center [352, 168] width 7 height 7
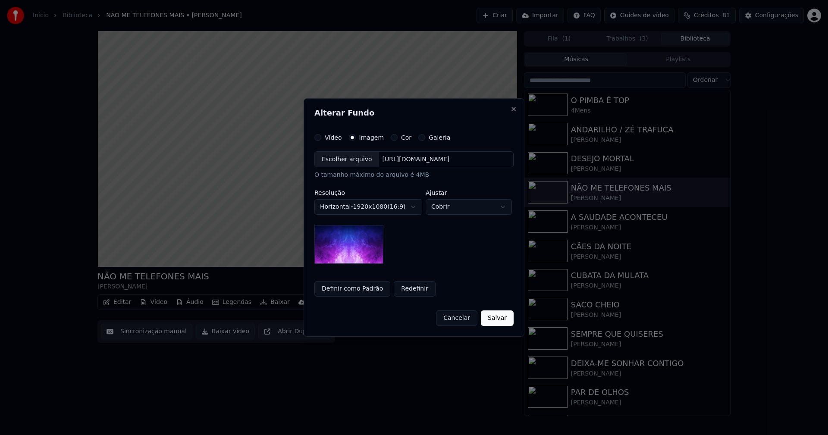
click at [351, 160] on div "Escolher arquivo" at bounding box center [347, 160] width 64 height 16
click at [470, 205] on body "Início Biblioteca NÃO ME TELEFONES MAIS • [PERSON_NAME] Importar FAQ Guides de …" at bounding box center [414, 217] width 828 height 435
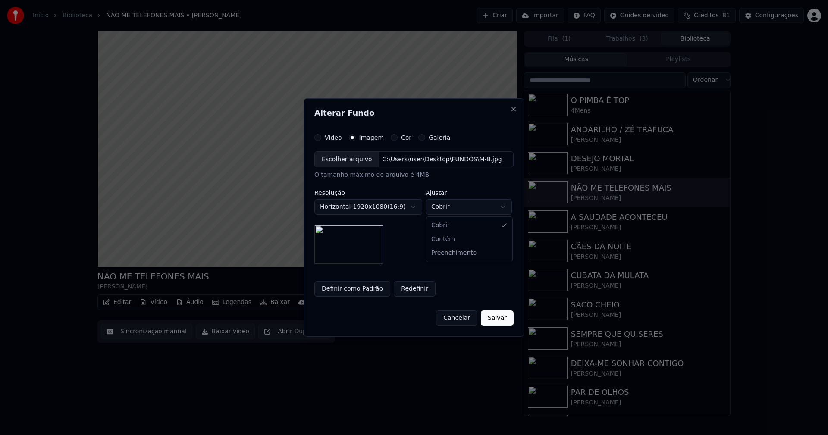
select select "****"
click at [496, 320] on button "Salvar" at bounding box center [497, 318] width 33 height 16
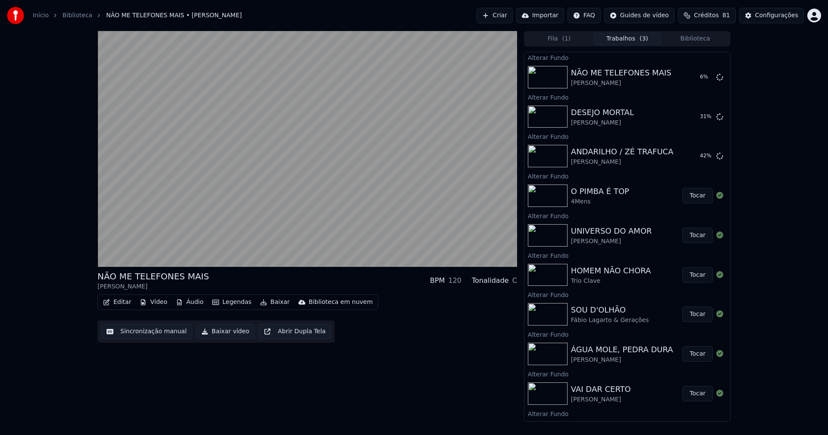
click at [701, 35] on button "Biblioteca" at bounding box center [695, 39] width 68 height 13
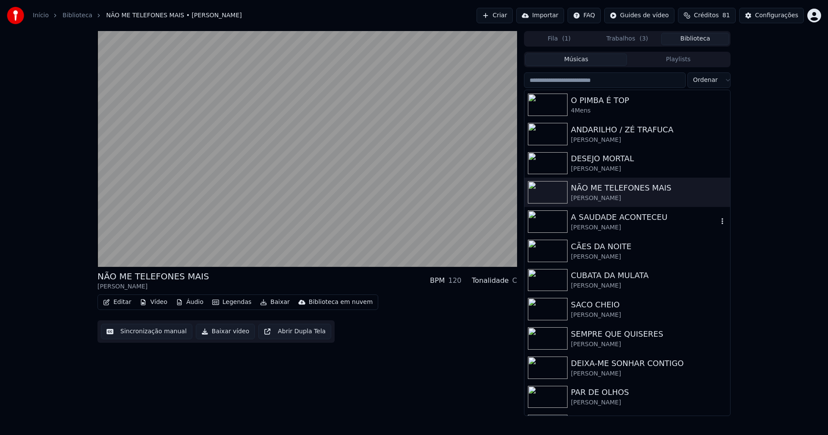
drag, startPoint x: 647, startPoint y: 220, endPoint x: 668, endPoint y: 221, distance: 21.1
click at [647, 220] on div "A SAUDADE ACONTECEU" at bounding box center [644, 217] width 147 height 12
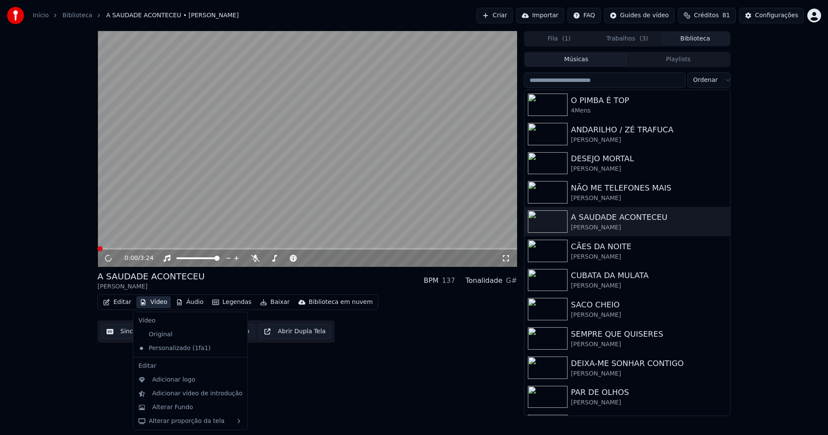
click at [151, 299] on button "Vídeo" at bounding box center [153, 302] width 34 height 12
click at [179, 408] on div "Alterar Fundo" at bounding box center [172, 407] width 41 height 9
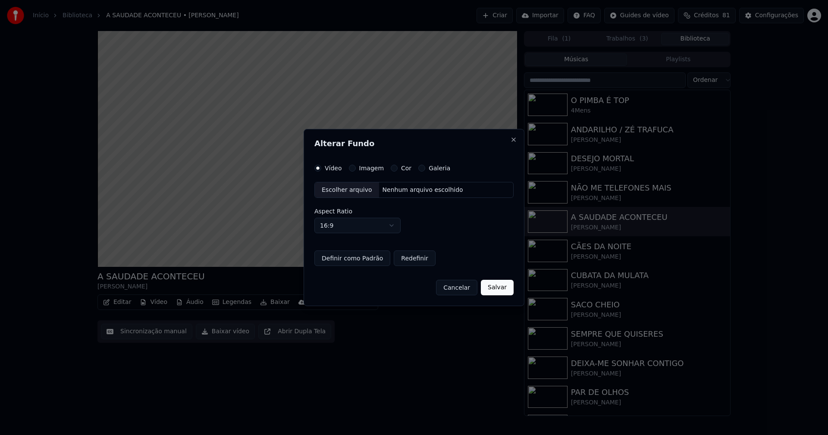
click at [351, 170] on button "Imagem" at bounding box center [352, 168] width 7 height 7
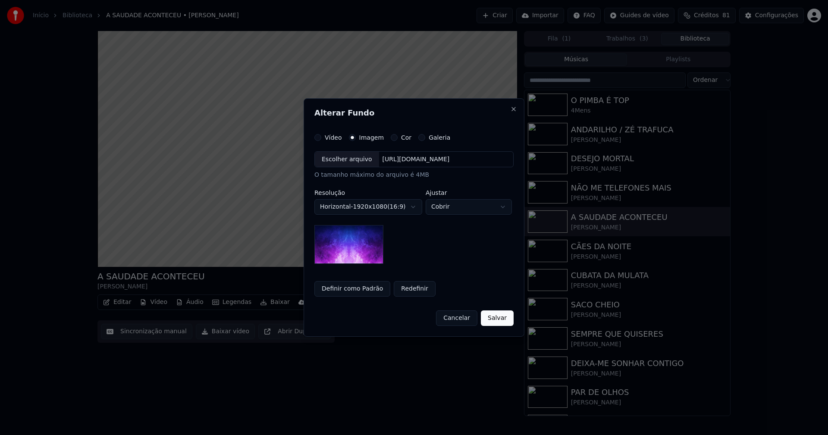
click at [350, 164] on div "Escolher arquivo" at bounding box center [347, 160] width 64 height 16
click at [459, 209] on body "Início Biblioteca A SAUDADE ACONTECEU • [PERSON_NAME] Importar FAQ Guides de ví…" at bounding box center [414, 217] width 828 height 435
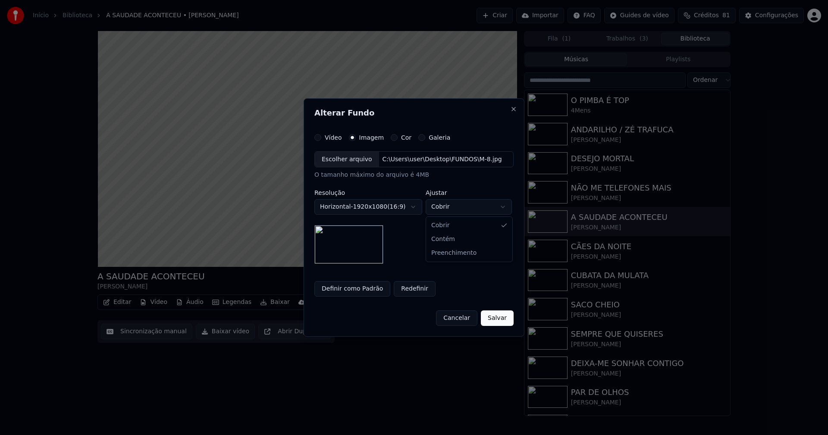
select select "****"
click at [493, 319] on button "Salvar" at bounding box center [497, 318] width 33 height 16
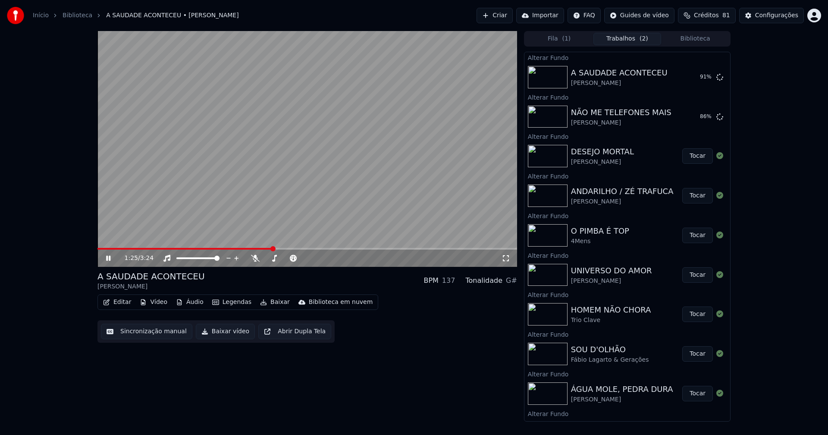
click at [702, 38] on button "Biblioteca" at bounding box center [695, 39] width 68 height 13
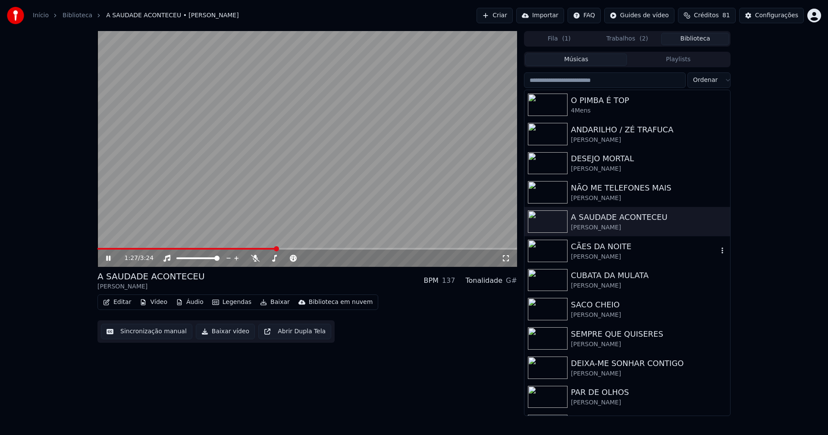
click at [600, 253] on div "[PERSON_NAME]" at bounding box center [644, 257] width 147 height 9
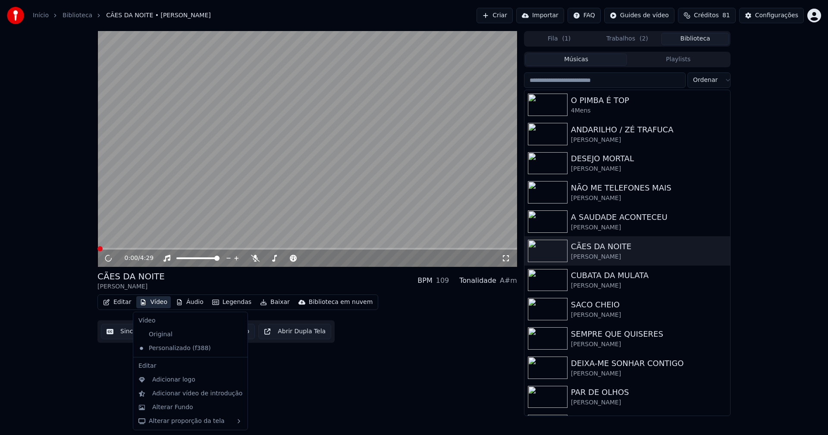
click at [157, 305] on button "Vídeo" at bounding box center [153, 302] width 34 height 12
click at [185, 410] on div "Alterar Fundo" at bounding box center [172, 407] width 41 height 9
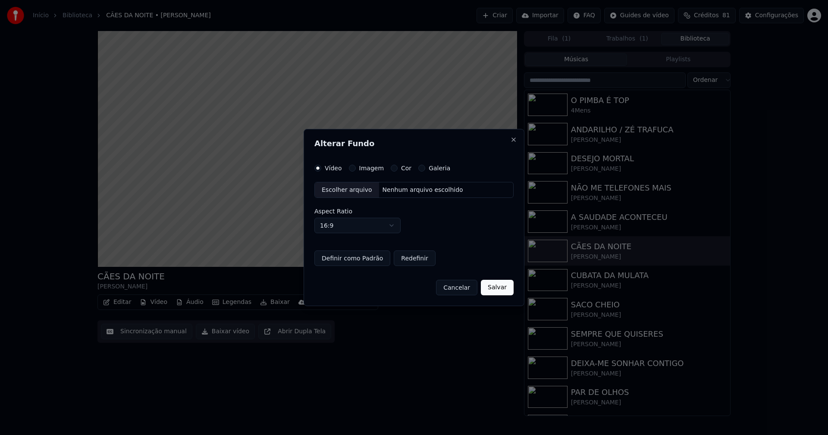
click at [349, 167] on button "Imagem" at bounding box center [352, 168] width 7 height 7
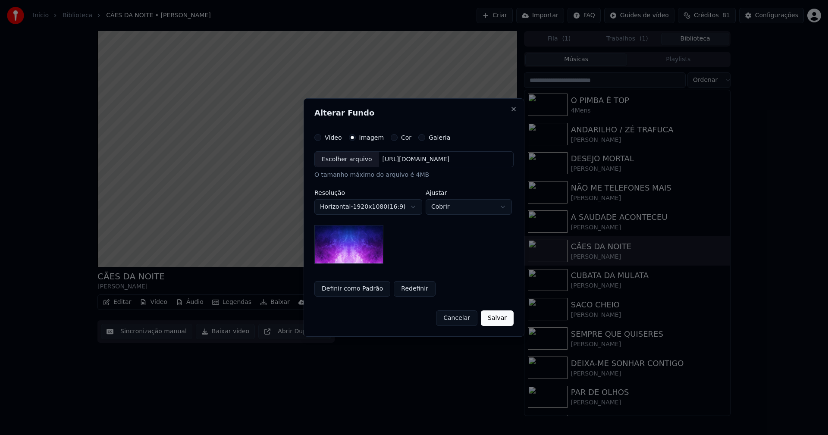
click at [341, 163] on div "Escolher arquivo" at bounding box center [347, 160] width 64 height 16
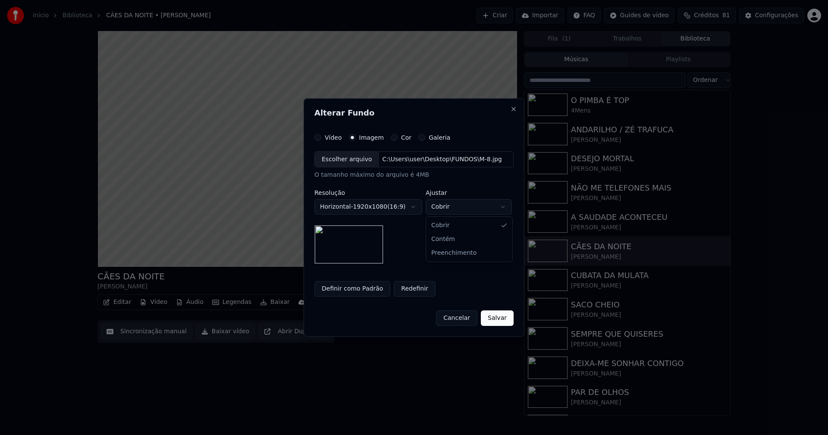
click at [464, 207] on body "Início Biblioteca CÃES DA NOITE • [PERSON_NAME] Importar FAQ Guides de vídeo Cr…" at bounding box center [414, 217] width 828 height 435
select select "****"
click at [502, 321] on button "Salvar" at bounding box center [497, 318] width 33 height 16
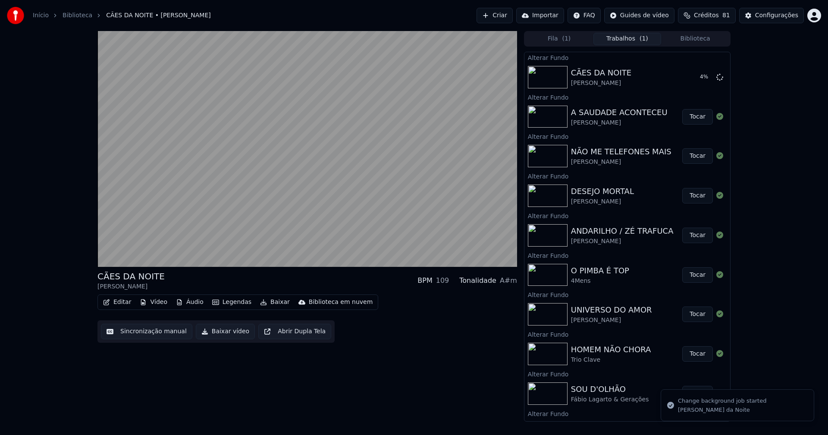
click at [703, 40] on button "Biblioteca" at bounding box center [695, 39] width 68 height 13
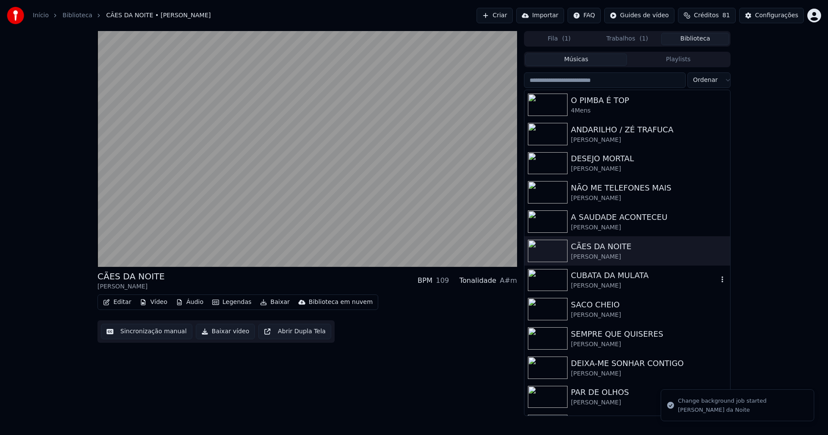
drag, startPoint x: 594, startPoint y: 272, endPoint x: 605, endPoint y: 265, distance: 13.2
click at [596, 271] on div "CUBATA DA MULATA" at bounding box center [644, 276] width 147 height 12
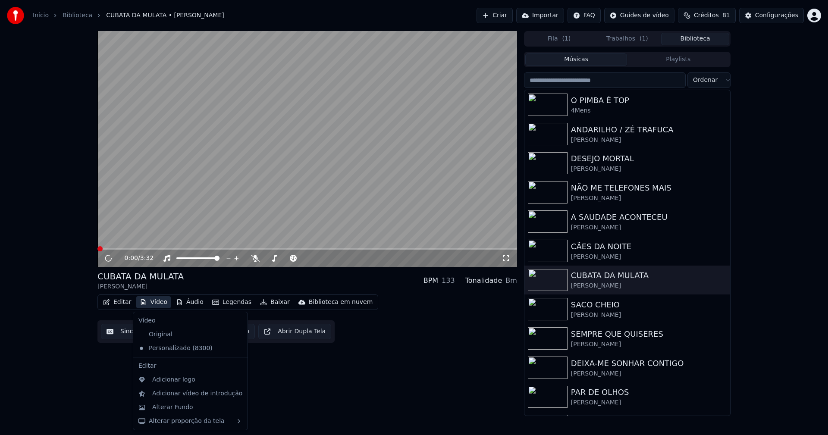
click at [159, 302] on button "Vídeo" at bounding box center [153, 302] width 34 height 12
click at [188, 407] on div "Alterar Fundo" at bounding box center [172, 407] width 41 height 9
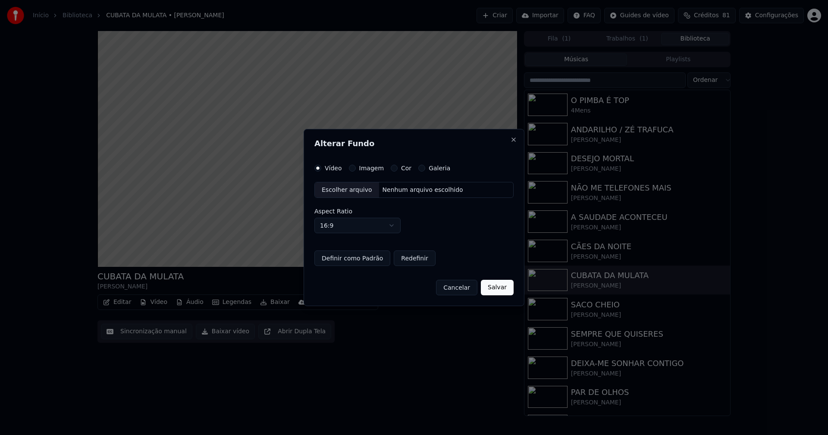
click at [353, 169] on button "Imagem" at bounding box center [352, 168] width 7 height 7
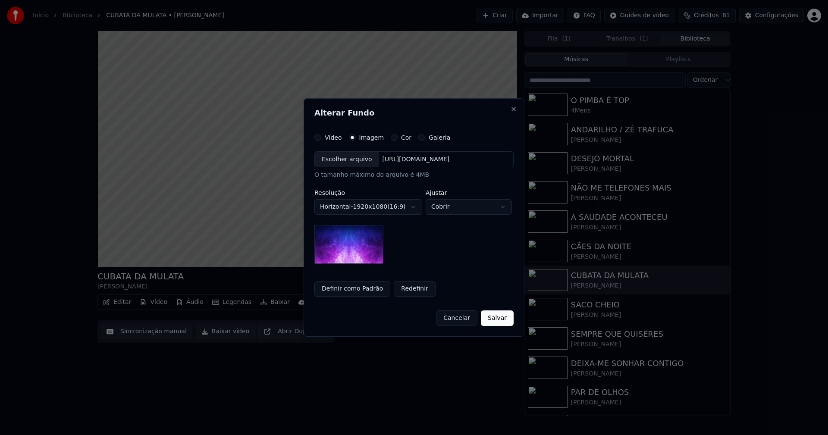
click at [349, 160] on div "Escolher arquivo" at bounding box center [347, 160] width 64 height 16
click at [472, 205] on body "Início Biblioteca CUBATA DA MULATA • [PERSON_NAME] Importar FAQ Guides de vídeo…" at bounding box center [414, 217] width 828 height 435
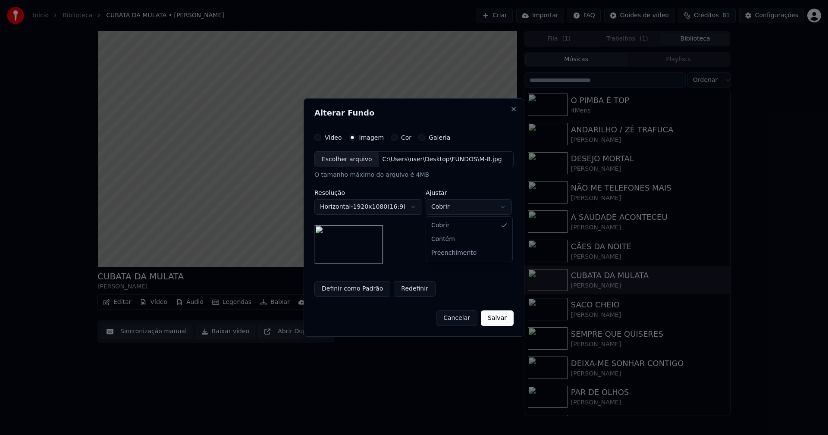
select select "****"
click at [492, 321] on button "Salvar" at bounding box center [497, 318] width 33 height 16
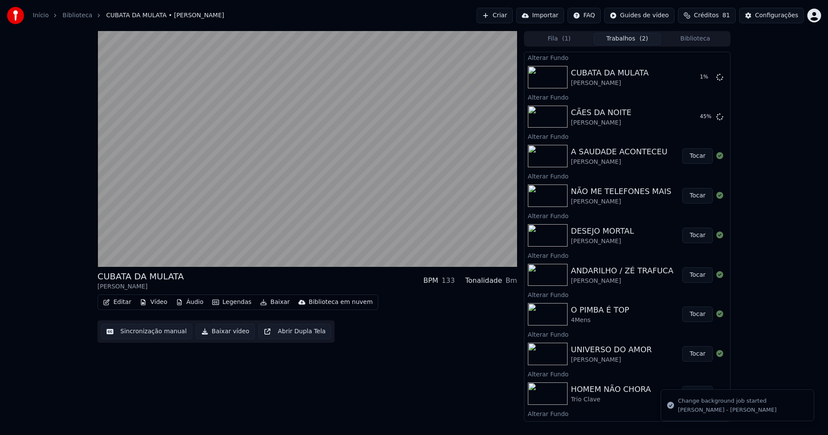
click at [701, 38] on button "Biblioteca" at bounding box center [695, 39] width 68 height 13
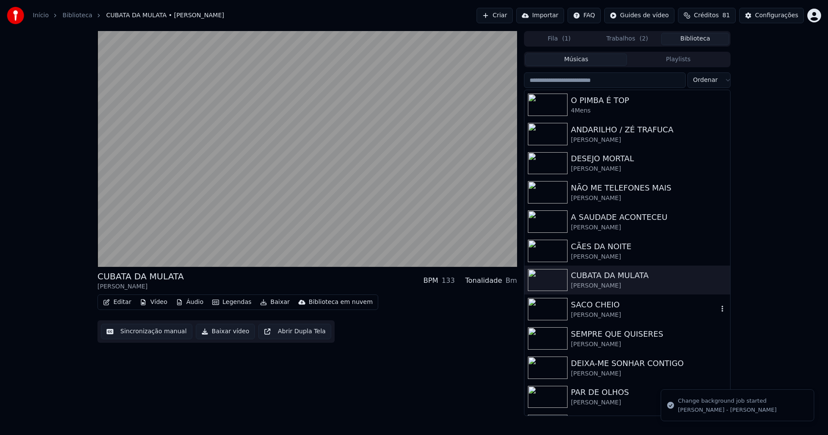
click at [603, 311] on div "[PERSON_NAME]" at bounding box center [644, 315] width 147 height 9
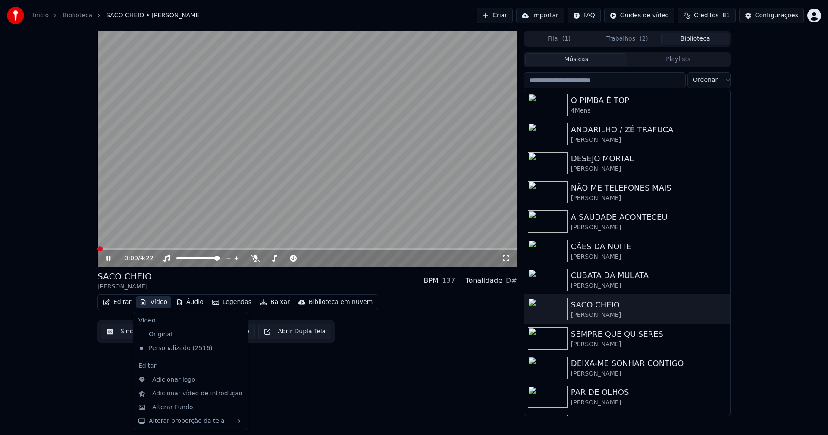
click at [154, 305] on button "Vídeo" at bounding box center [153, 302] width 34 height 12
click at [172, 410] on div "Alterar Fundo" at bounding box center [172, 407] width 41 height 9
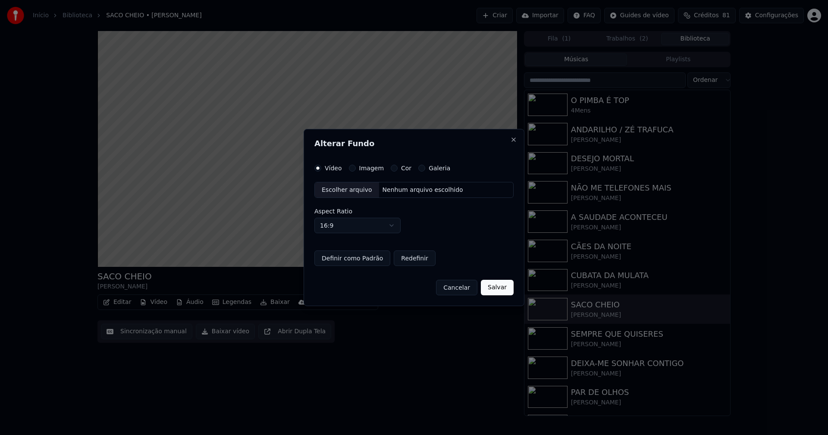
click at [349, 168] on button "Imagem" at bounding box center [352, 168] width 7 height 7
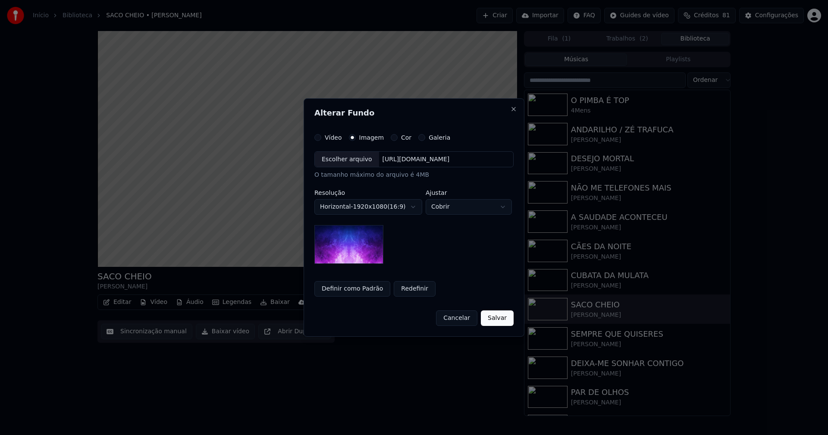
click at [345, 165] on div "Escolher arquivo" at bounding box center [347, 160] width 64 height 16
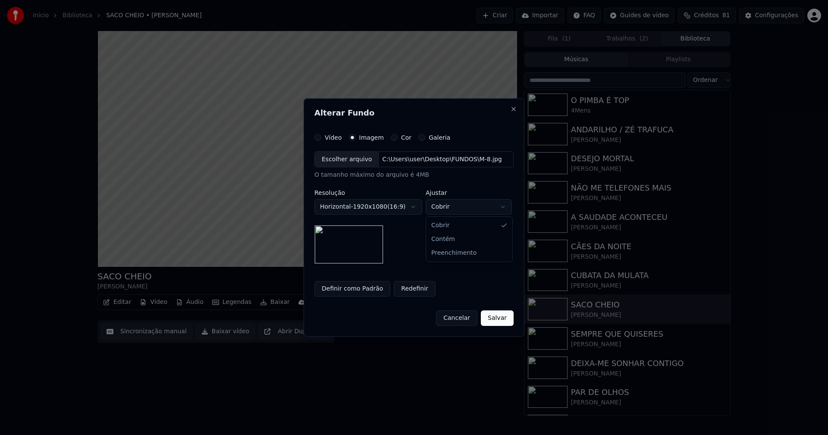
click at [486, 207] on body "**********" at bounding box center [414, 217] width 828 height 435
select select "****"
drag, startPoint x: 496, startPoint y: 321, endPoint x: 251, endPoint y: 283, distance: 248.7
click at [497, 320] on button "Salvar" at bounding box center [497, 318] width 33 height 16
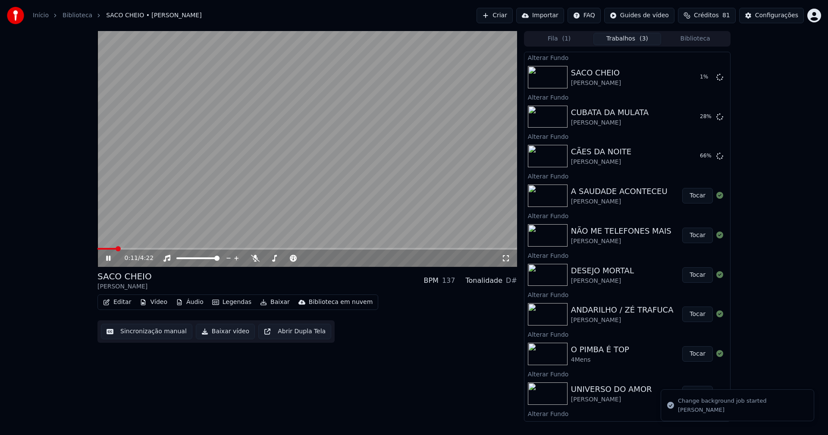
click at [695, 39] on button "Biblioteca" at bounding box center [695, 39] width 68 height 13
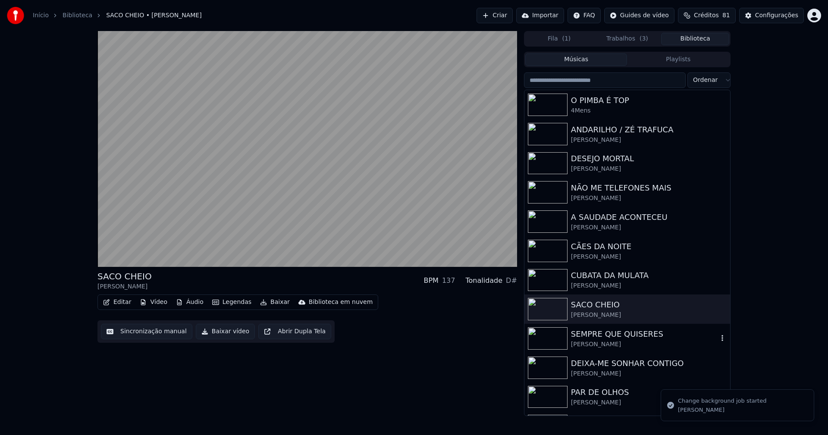
click at [616, 334] on div "SEMPRE QUE QUISERES" at bounding box center [644, 334] width 147 height 12
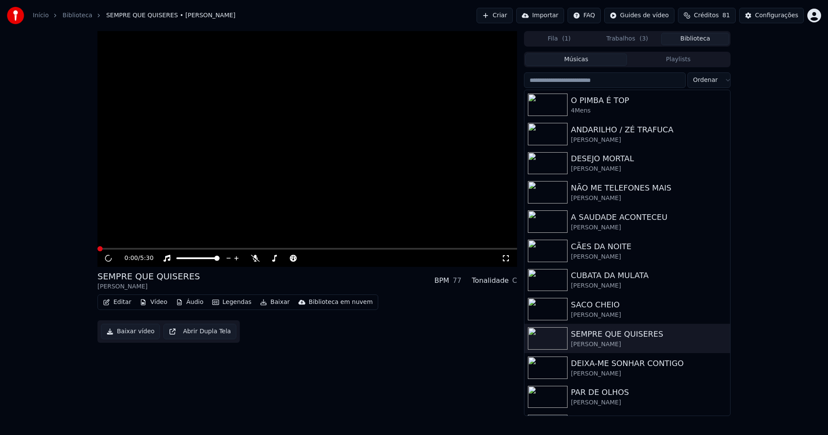
click at [159, 305] on button "Vídeo" at bounding box center [153, 302] width 34 height 12
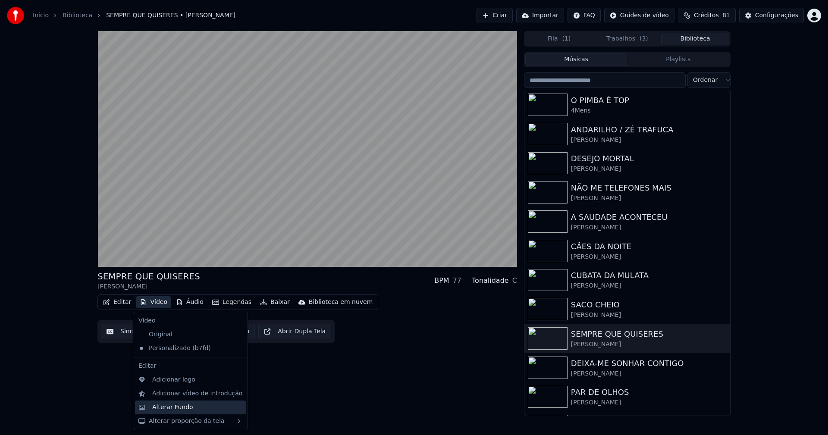
click at [184, 408] on div "Alterar Fundo" at bounding box center [172, 407] width 41 height 9
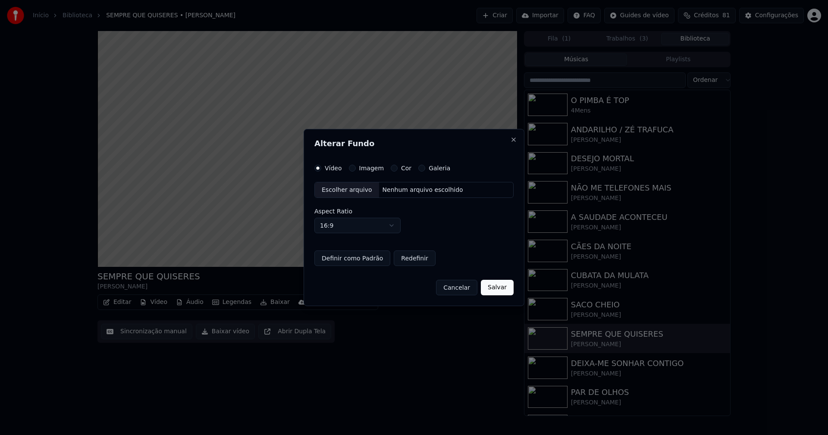
click at [351, 167] on button "Imagem" at bounding box center [352, 168] width 7 height 7
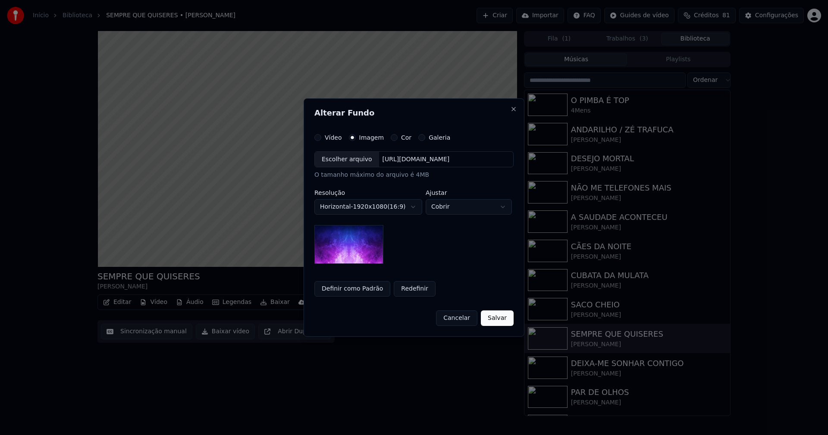
click at [354, 159] on div "Escolher arquivo" at bounding box center [347, 160] width 64 height 16
click at [458, 204] on body "Início Biblioteca SEMPRE QUE QUISERES • [PERSON_NAME] Importar FAQ Guides de ví…" at bounding box center [414, 217] width 828 height 435
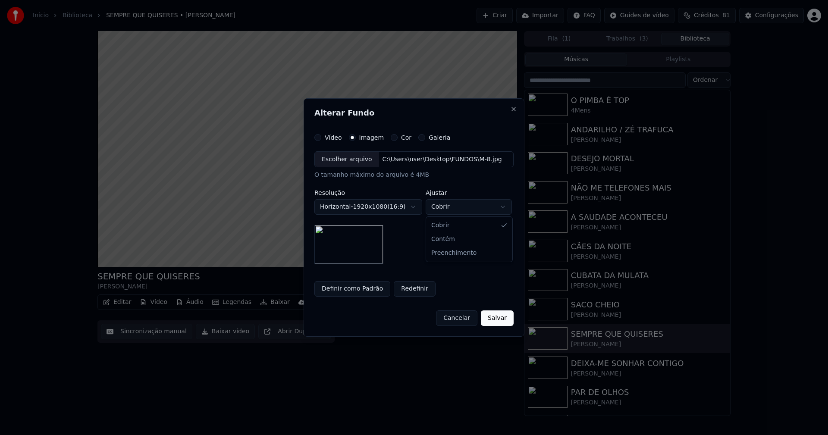
select select "****"
click at [507, 322] on button "Salvar" at bounding box center [497, 318] width 33 height 16
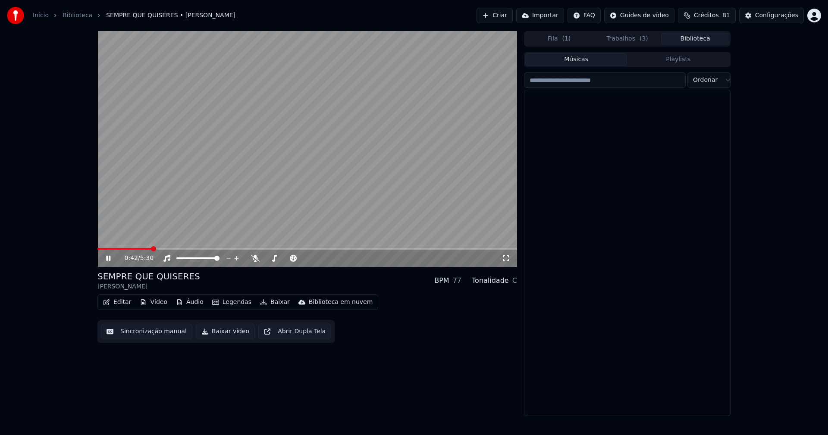
click at [702, 43] on button "Biblioteca" at bounding box center [695, 39] width 68 height 13
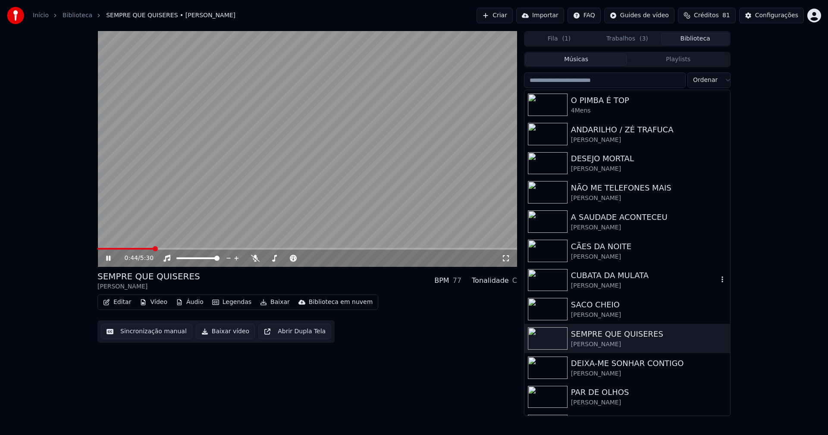
scroll to position [43, 0]
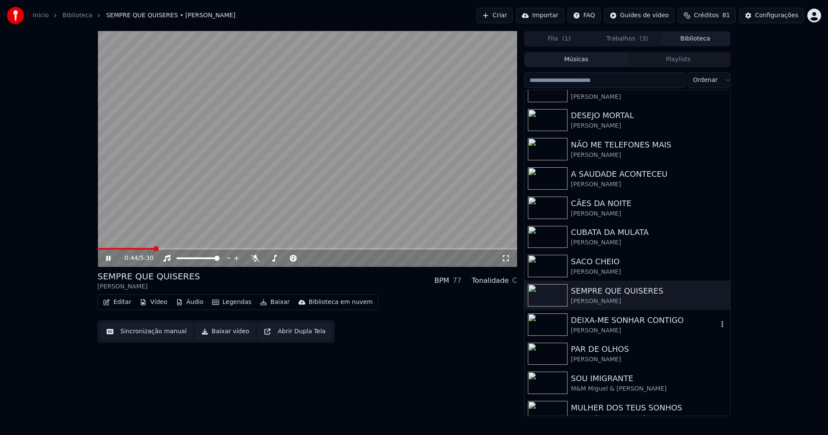
click at [615, 322] on div "DEIXA-ME SONHAR CONTIGO" at bounding box center [644, 320] width 147 height 12
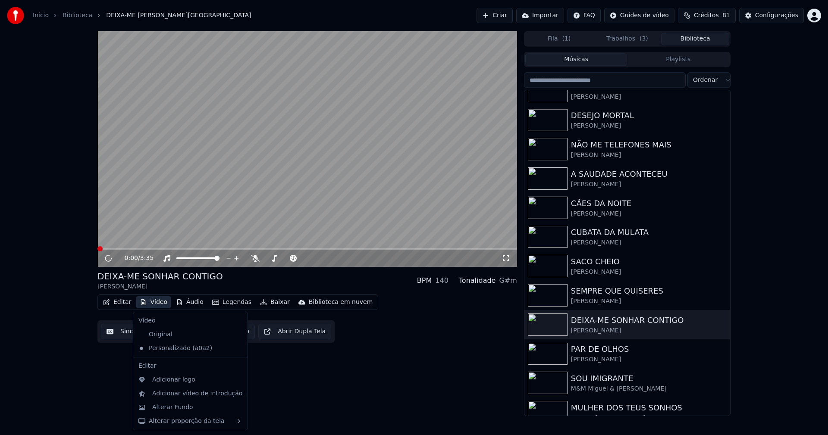
click at [155, 305] on button "Vídeo" at bounding box center [153, 302] width 34 height 12
click at [179, 407] on div "Alterar Fundo" at bounding box center [172, 407] width 41 height 9
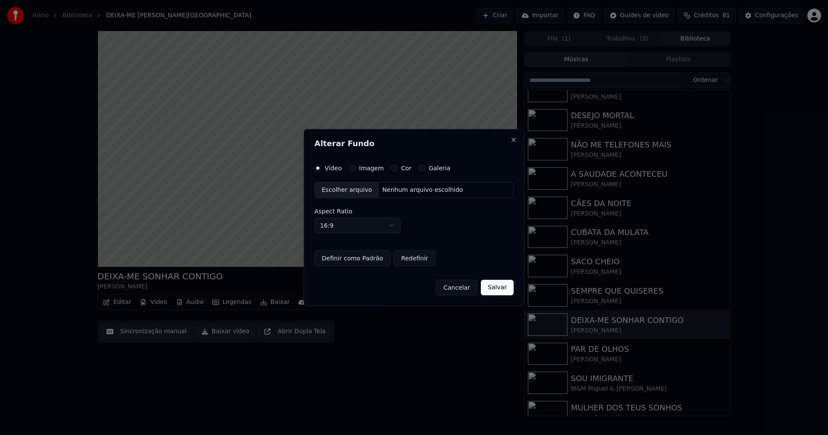
click at [353, 168] on button "Imagem" at bounding box center [352, 168] width 7 height 7
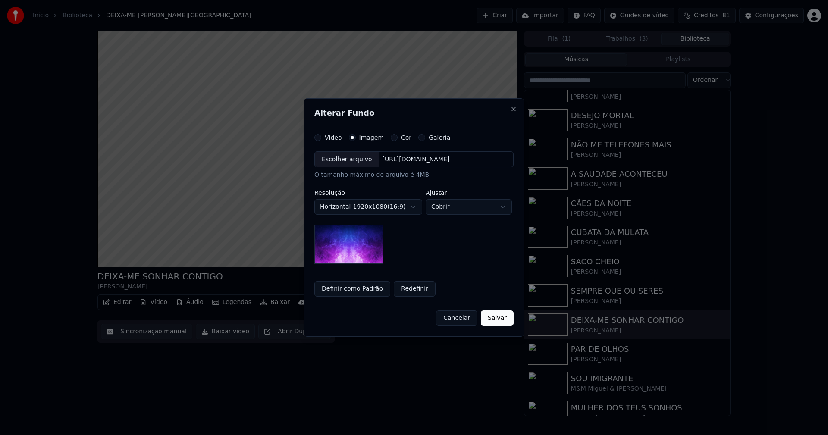
click at [350, 163] on div "Escolher arquivo" at bounding box center [347, 160] width 64 height 16
click at [451, 207] on body "Início Biblioteca DEIXA-ME SONHAR CONTIGO • [PERSON_NAME] Importar FAQ Guides d…" at bounding box center [414, 217] width 828 height 435
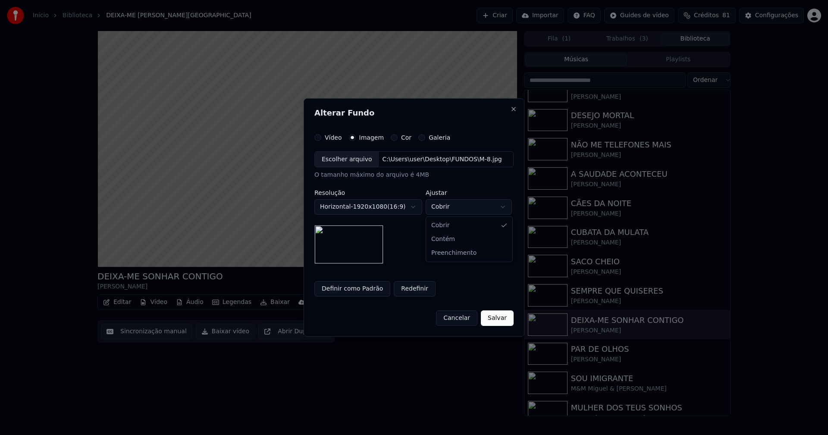
select select "****"
click at [499, 321] on button "Salvar" at bounding box center [497, 318] width 33 height 16
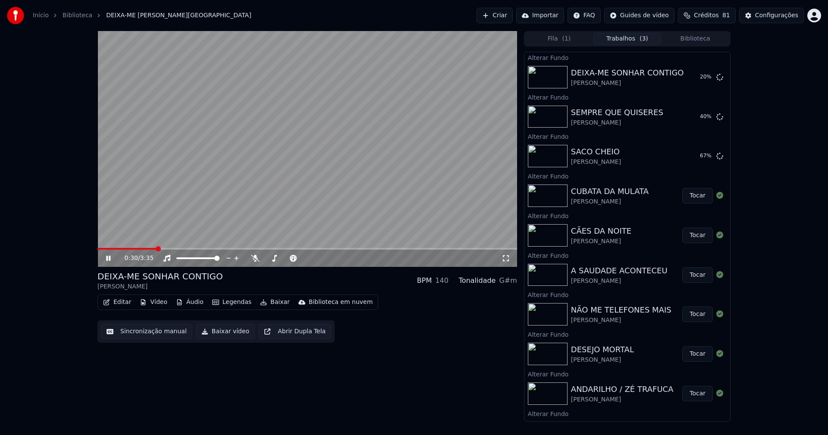
click at [708, 36] on button "Biblioteca" at bounding box center [695, 39] width 68 height 13
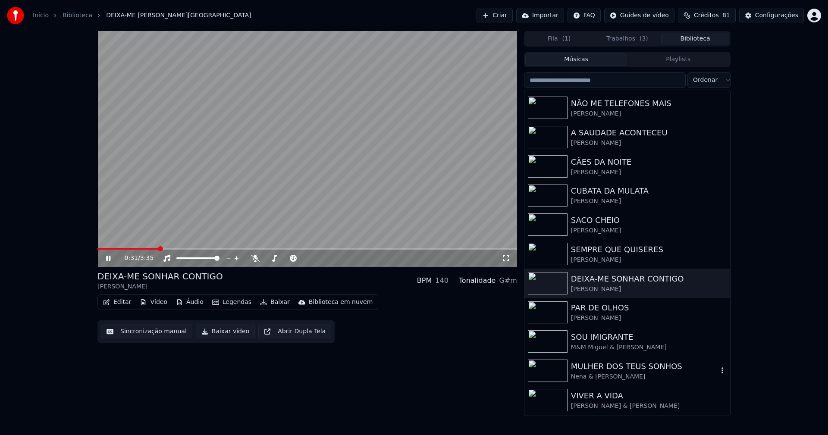
scroll to position [86, 0]
click at [599, 311] on div "PAR DE OLHOS" at bounding box center [644, 306] width 147 height 12
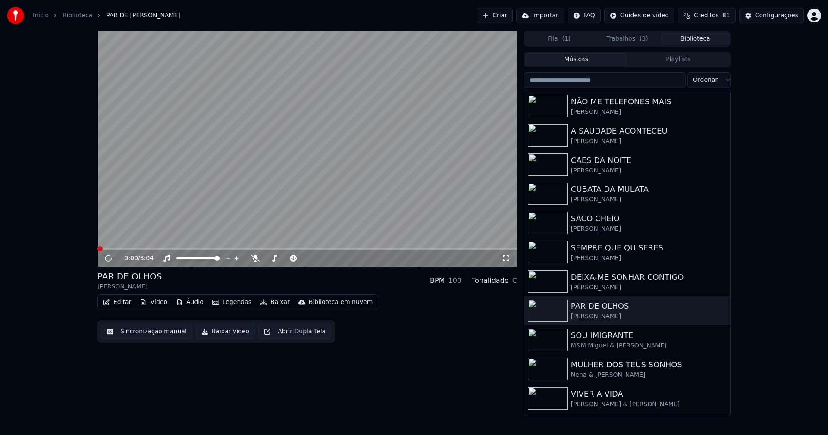
click at [161, 301] on button "Vídeo" at bounding box center [153, 302] width 34 height 12
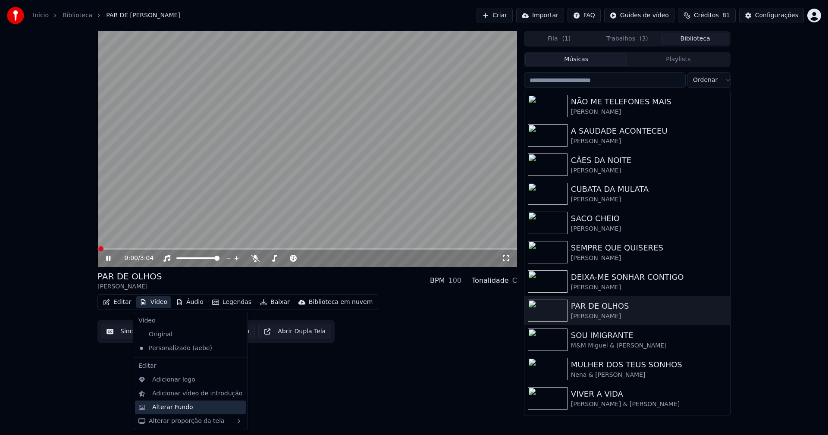
click at [181, 408] on div "Alterar Fundo" at bounding box center [172, 407] width 41 height 9
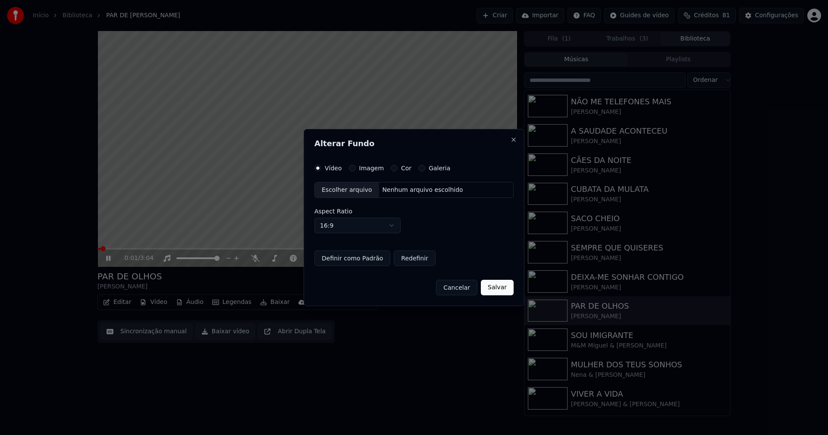
click at [361, 170] on label "Imagem" at bounding box center [371, 168] width 25 height 6
click at [356, 170] on button "Imagem" at bounding box center [352, 168] width 7 height 7
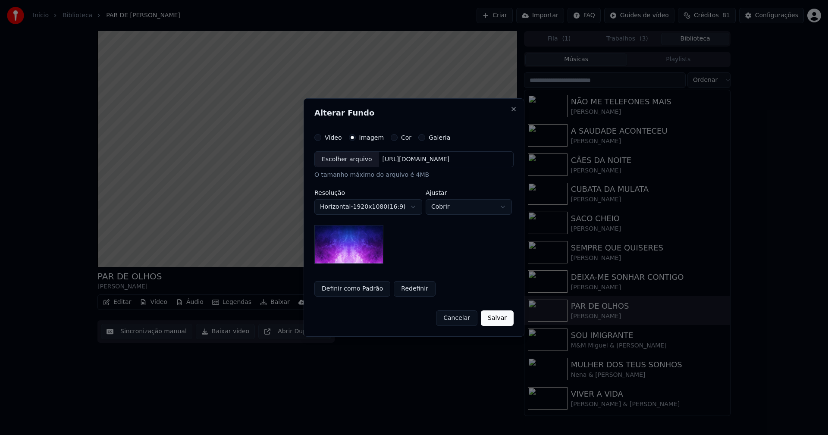
click at [342, 163] on div "Escolher arquivo" at bounding box center [347, 160] width 64 height 16
click at [464, 205] on body "**********" at bounding box center [414, 217] width 828 height 435
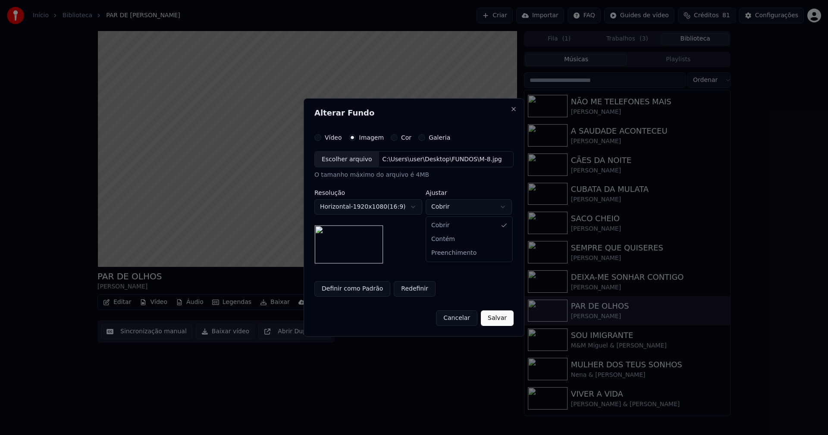
select select "****"
click at [504, 318] on button "Salvar" at bounding box center [497, 318] width 33 height 16
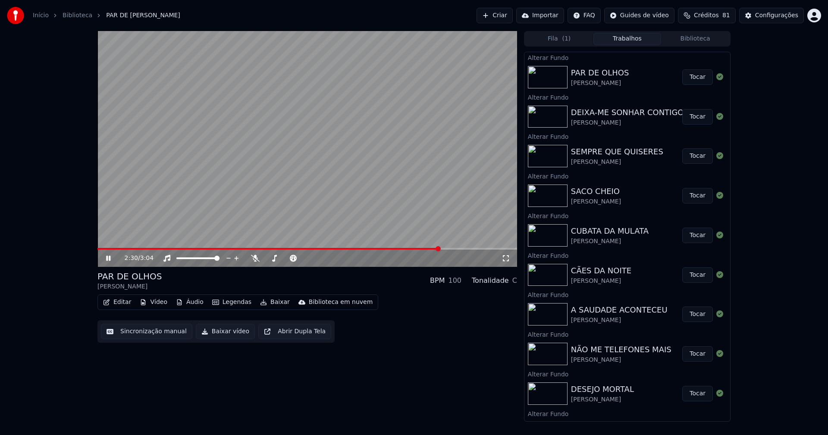
click at [702, 38] on button "Biblioteca" at bounding box center [695, 39] width 68 height 13
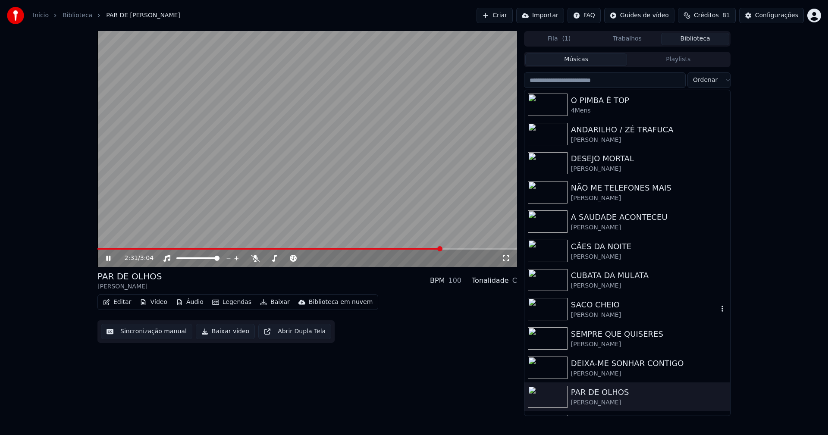
scroll to position [113, 0]
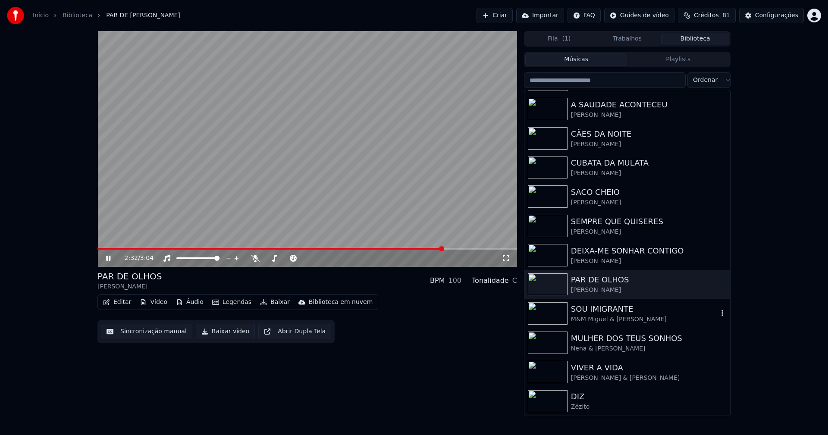
drag, startPoint x: 625, startPoint y: 312, endPoint x: 708, endPoint y: 308, distance: 82.9
click at [625, 312] on div "SOU IMIGRANTE" at bounding box center [644, 309] width 147 height 12
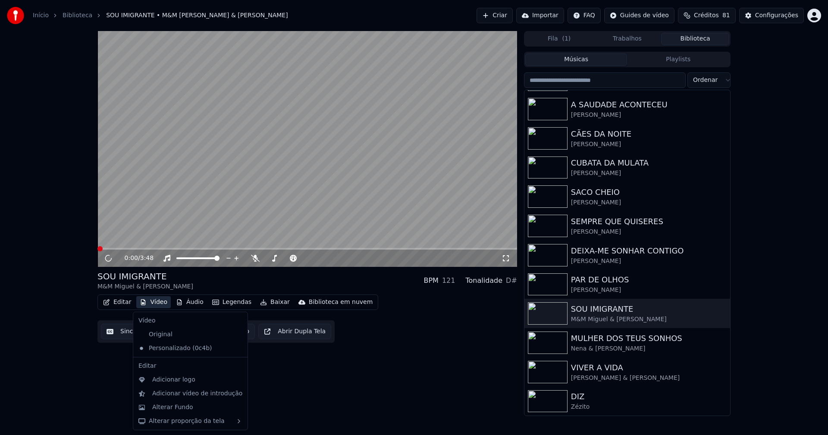
click at [157, 302] on button "Vídeo" at bounding box center [153, 302] width 34 height 12
click at [186, 411] on div "Alterar Fundo" at bounding box center [172, 407] width 41 height 9
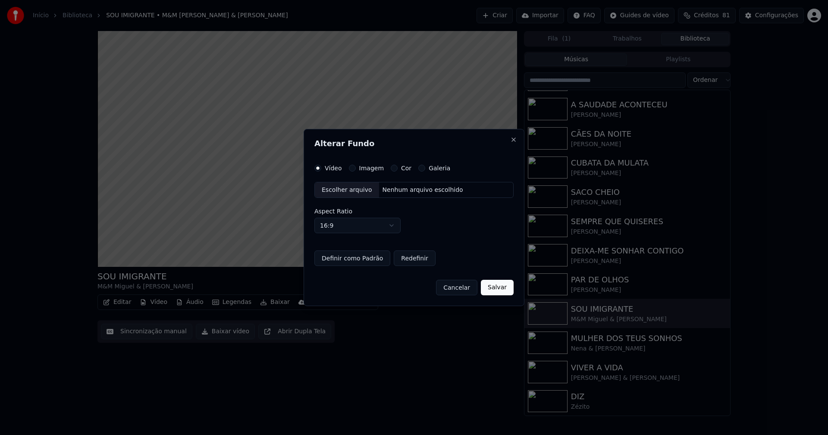
click at [351, 168] on button "Imagem" at bounding box center [352, 168] width 7 height 7
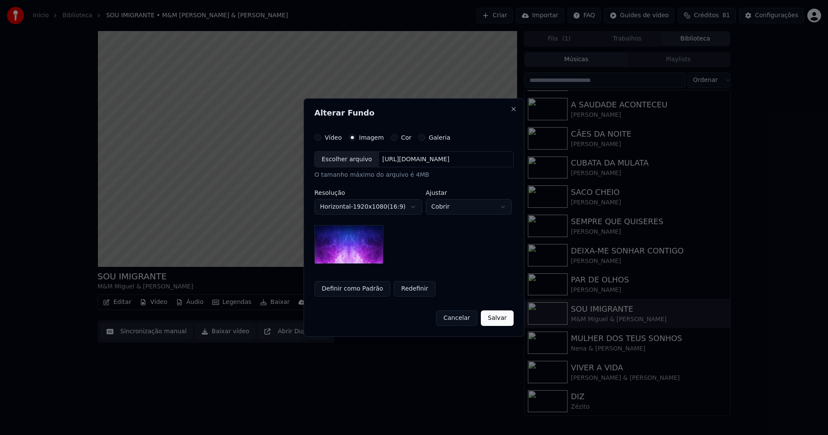
click at [341, 165] on div "Escolher arquivo" at bounding box center [347, 160] width 64 height 16
click at [475, 203] on body "Início Biblioteca SOU IMIGRANTE • M&M [PERSON_NAME] & [PERSON_NAME] Importar FA…" at bounding box center [414, 217] width 828 height 435
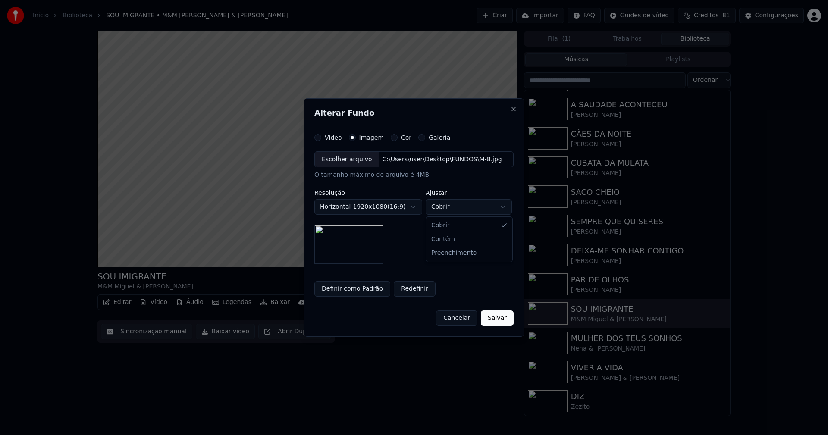
select select "****"
click at [498, 320] on button "Salvar" at bounding box center [497, 318] width 33 height 16
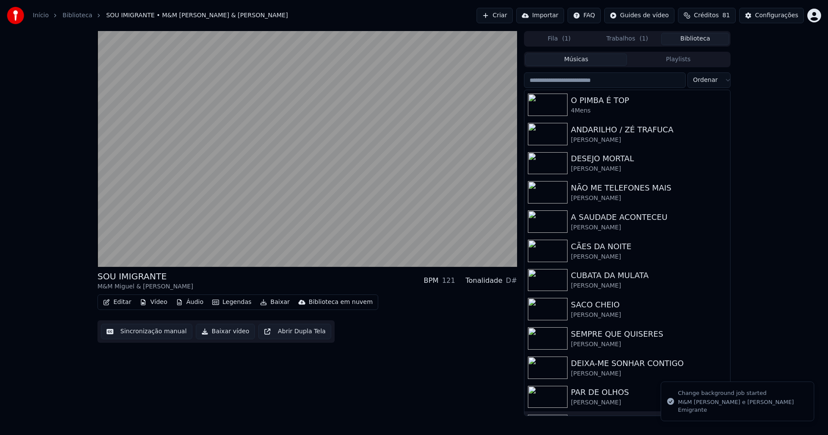
click at [697, 41] on button "Biblioteca" at bounding box center [695, 39] width 68 height 13
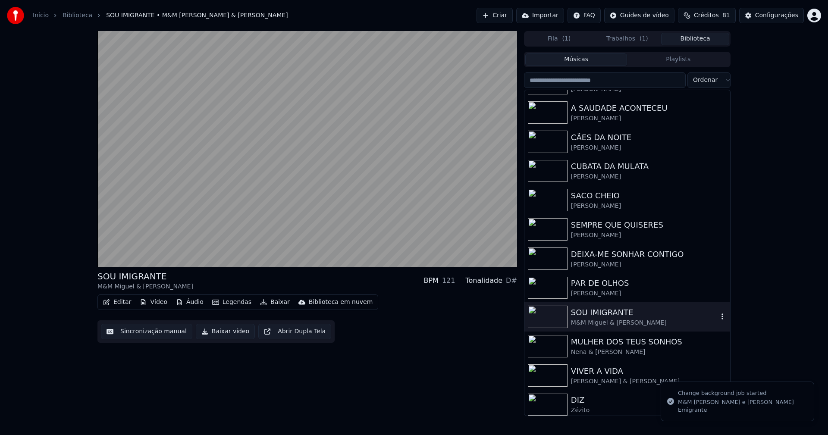
scroll to position [113, 0]
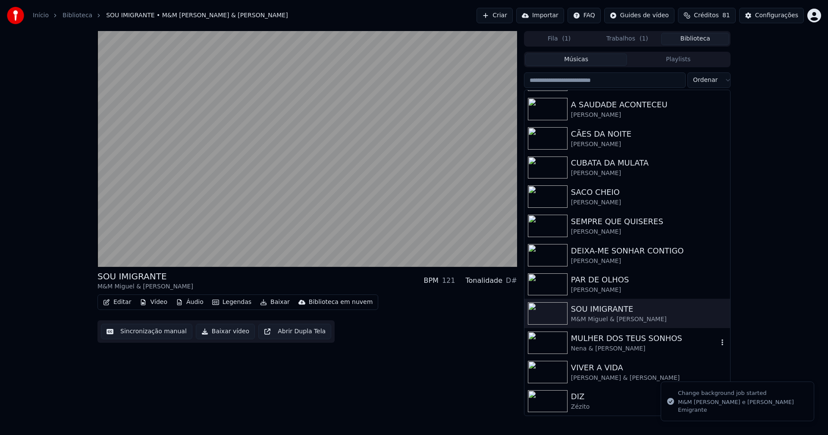
drag, startPoint x: 598, startPoint y: 347, endPoint x: 643, endPoint y: 325, distance: 50.9
click at [599, 347] on div "Nena & [PERSON_NAME]" at bounding box center [644, 349] width 147 height 9
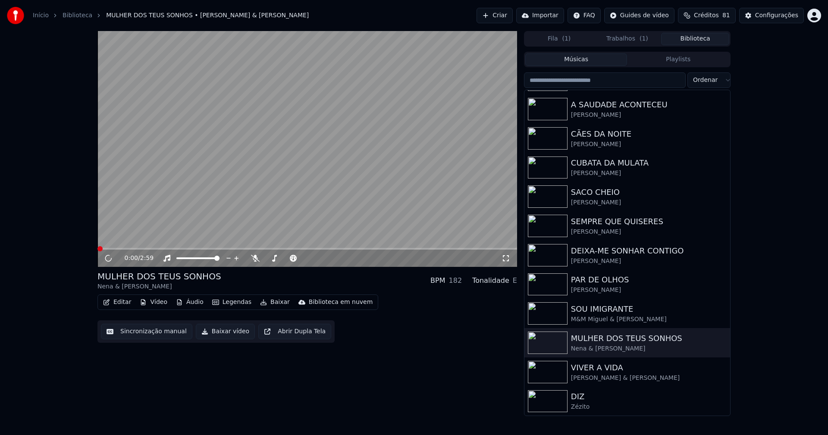
click at [153, 305] on button "Vídeo" at bounding box center [153, 302] width 34 height 12
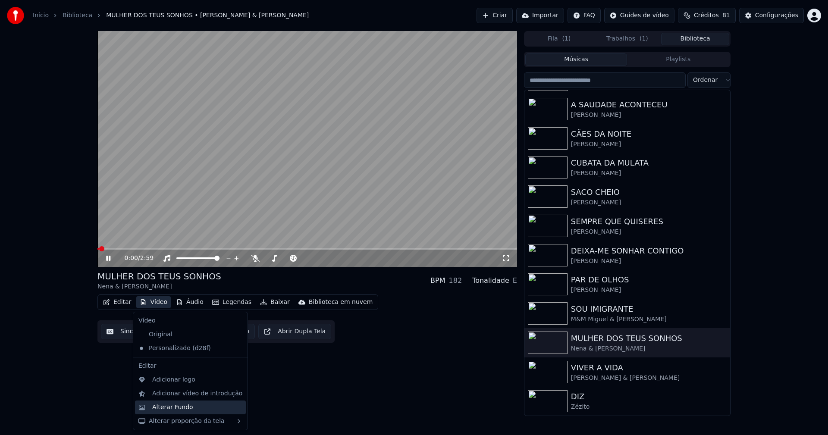
click at [175, 411] on div "Alterar Fundo" at bounding box center [172, 407] width 41 height 9
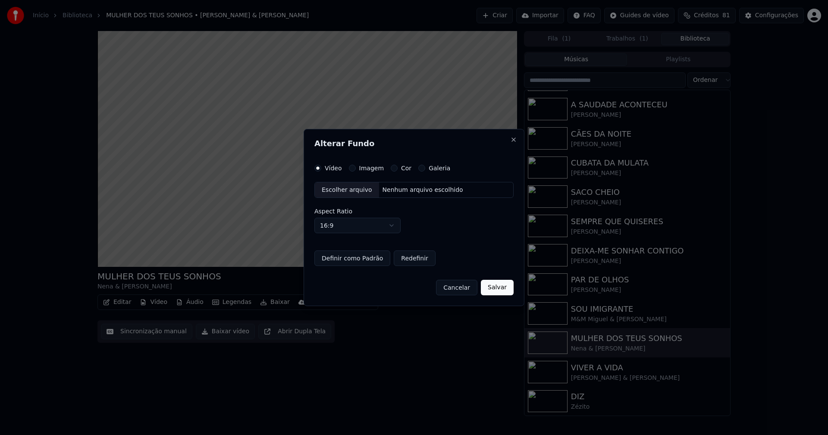
click at [351, 169] on button "Imagem" at bounding box center [352, 168] width 7 height 7
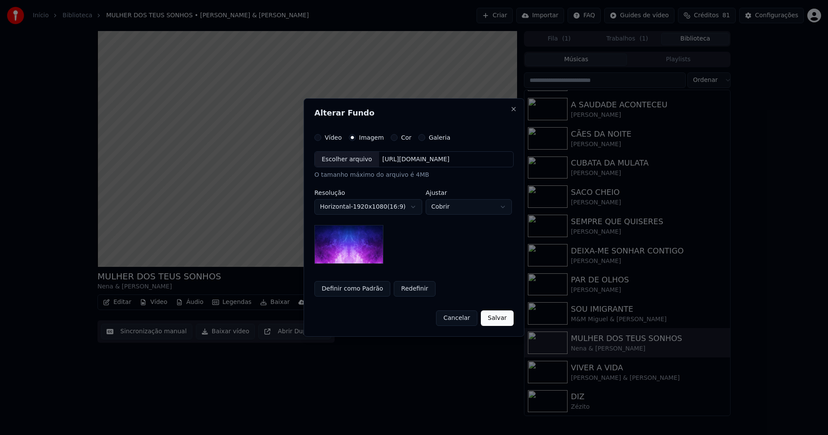
click at [347, 157] on div "Escolher arquivo" at bounding box center [347, 160] width 64 height 16
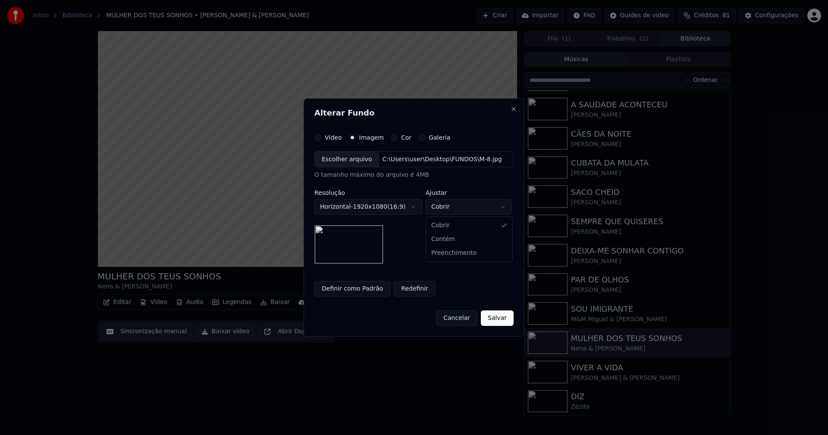
click at [467, 205] on body "Início Biblioteca MULHER DOS TEUS SONHOS • Nena & [PERSON_NAME] Criar Importar …" at bounding box center [414, 217] width 828 height 435
select select "****"
drag, startPoint x: 498, startPoint y: 318, endPoint x: 496, endPoint y: 312, distance: 6.0
click at [499, 317] on button "Salvar" at bounding box center [497, 318] width 33 height 16
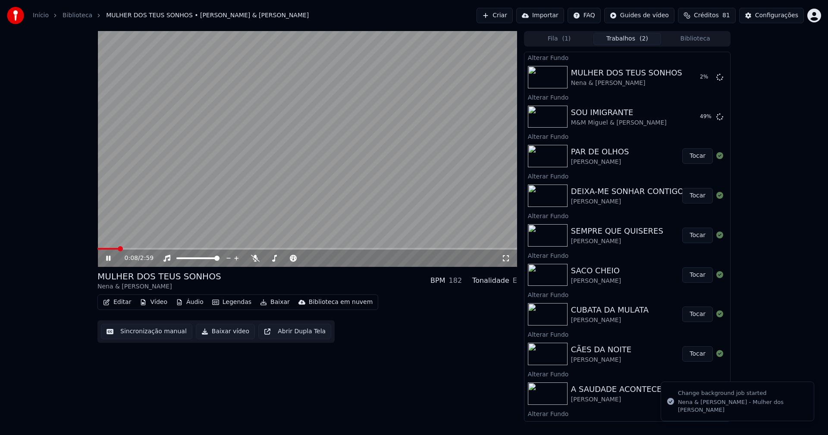
click at [704, 38] on button "Biblioteca" at bounding box center [695, 39] width 68 height 13
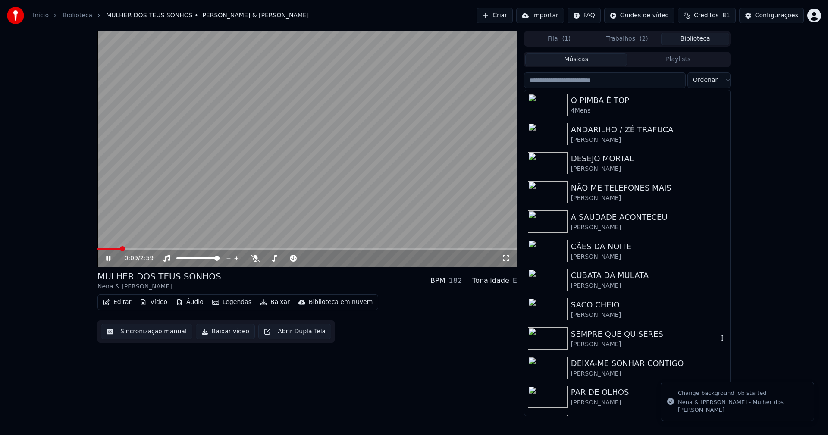
scroll to position [113, 0]
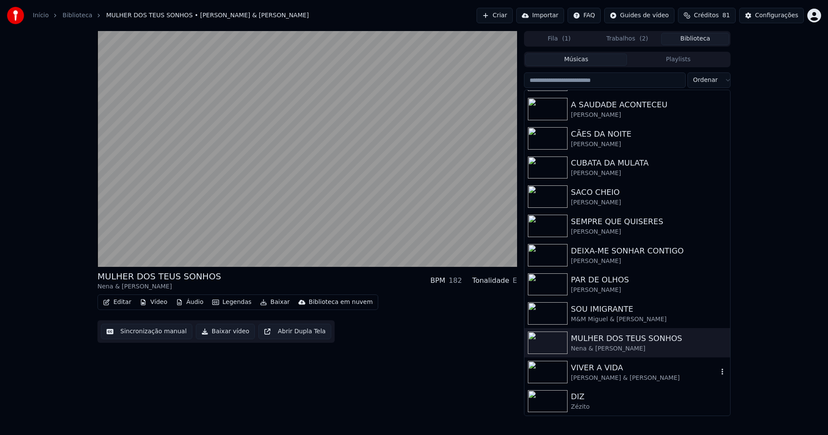
click at [610, 378] on div "[PERSON_NAME] & [PERSON_NAME]" at bounding box center [644, 378] width 147 height 9
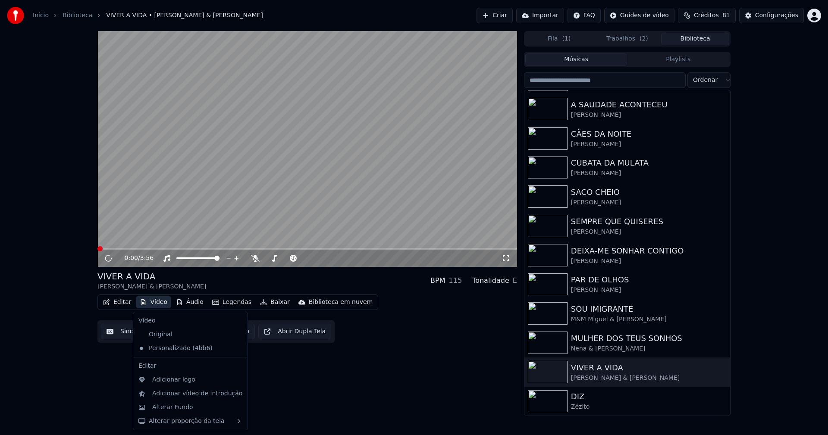
click at [157, 305] on button "Vídeo" at bounding box center [153, 302] width 34 height 12
click at [178, 409] on div "Alterar Fundo" at bounding box center [172, 407] width 41 height 9
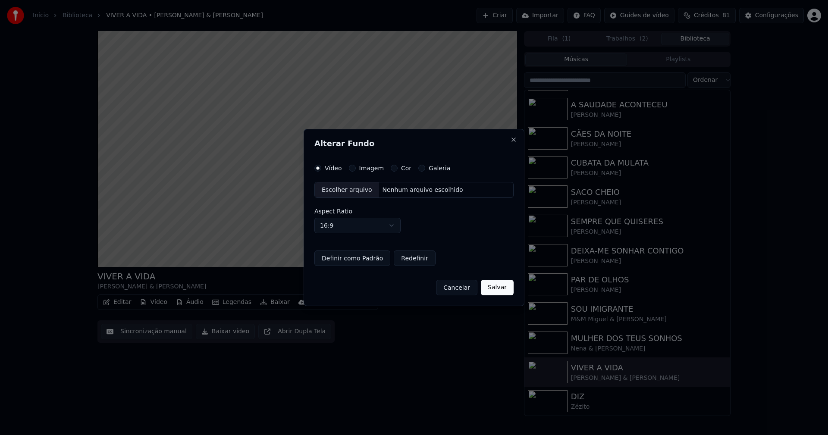
click at [352, 169] on button "Imagem" at bounding box center [352, 168] width 7 height 7
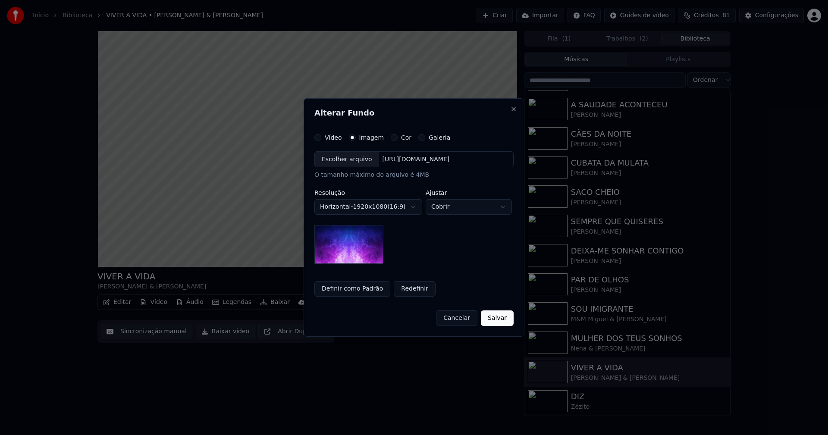
click at [351, 161] on div "Escolher arquivo" at bounding box center [347, 160] width 64 height 16
click at [461, 206] on body "Início Biblioteca VIVER A VIDA • [PERSON_NAME] & [PERSON_NAME] Importar FAQ Gui…" at bounding box center [414, 217] width 828 height 435
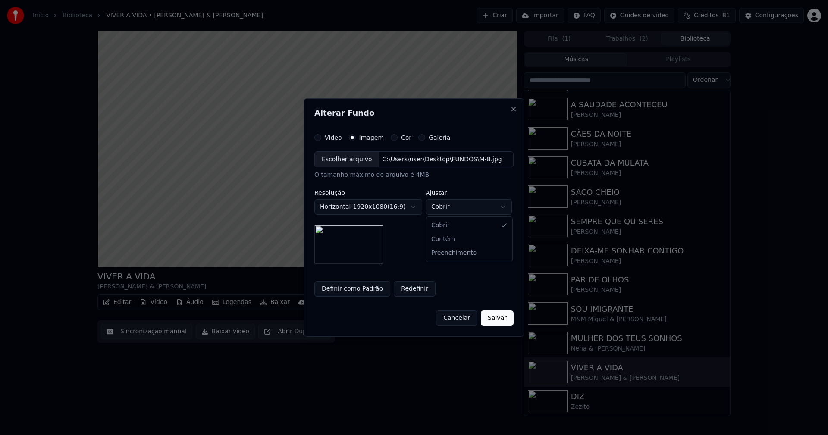
select select "****"
click at [497, 317] on button "Salvar" at bounding box center [497, 318] width 33 height 16
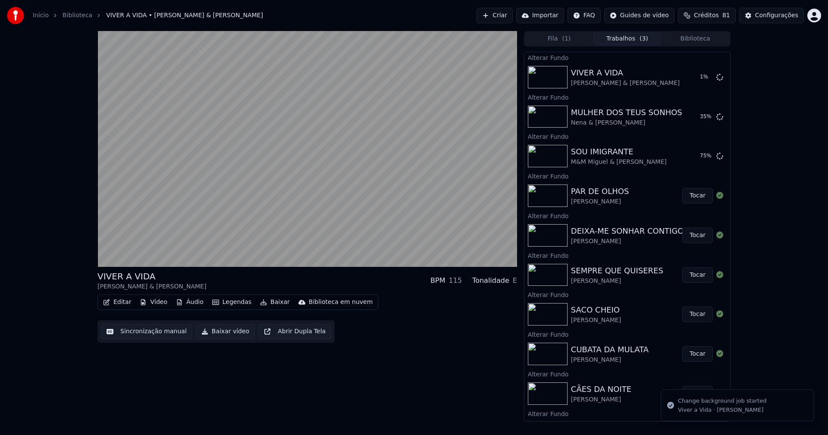
click at [702, 37] on button "Biblioteca" at bounding box center [695, 39] width 68 height 13
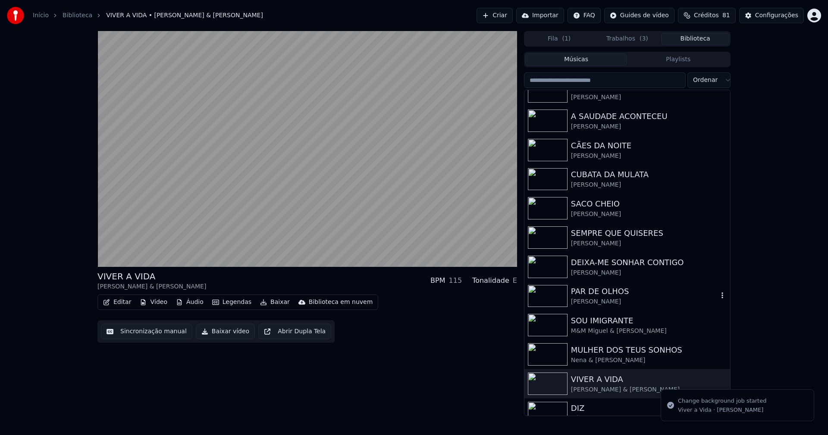
scroll to position [113, 0]
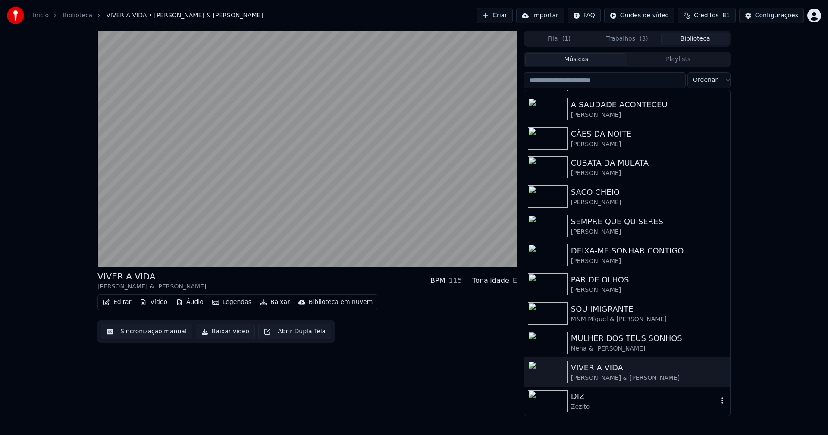
drag, startPoint x: 587, startPoint y: 402, endPoint x: 527, endPoint y: 292, distance: 125.8
click at [589, 402] on div "DIZ" at bounding box center [644, 397] width 147 height 12
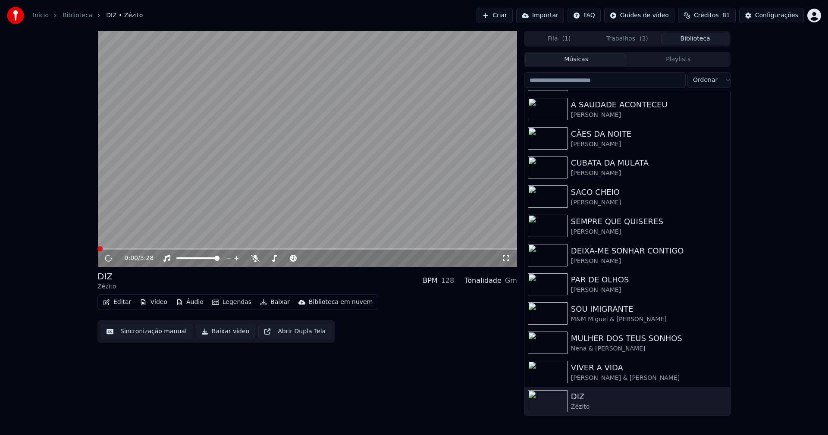
click at [150, 301] on button "Vídeo" at bounding box center [153, 302] width 34 height 12
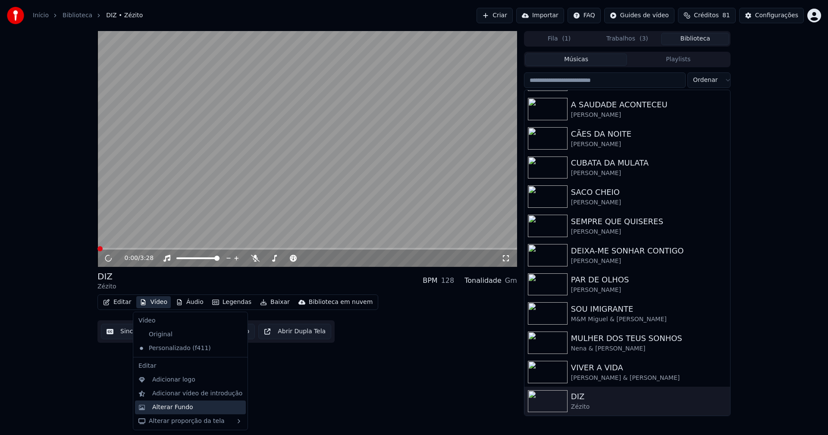
click at [178, 411] on div "Alterar Fundo" at bounding box center [172, 407] width 41 height 9
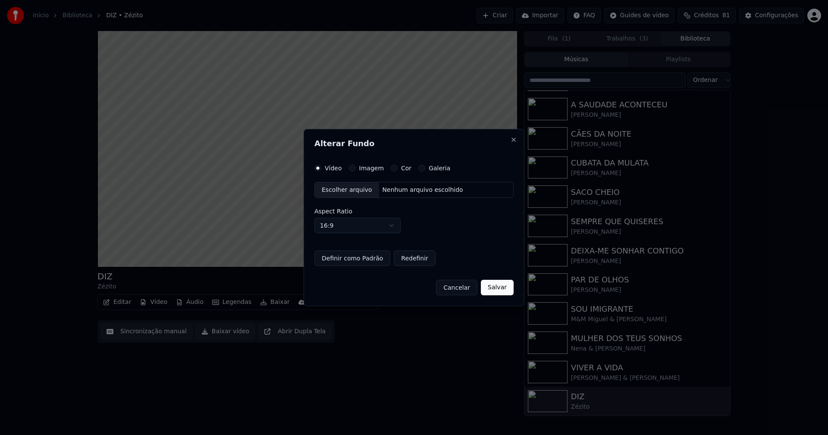
click at [352, 168] on button "Imagem" at bounding box center [352, 168] width 7 height 7
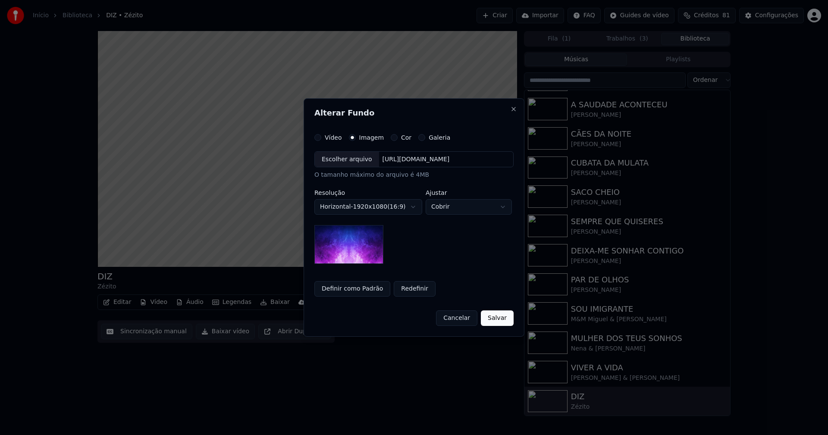
click at [352, 162] on div "Escolher arquivo" at bounding box center [347, 160] width 64 height 16
click at [461, 206] on body "**********" at bounding box center [414, 217] width 828 height 435
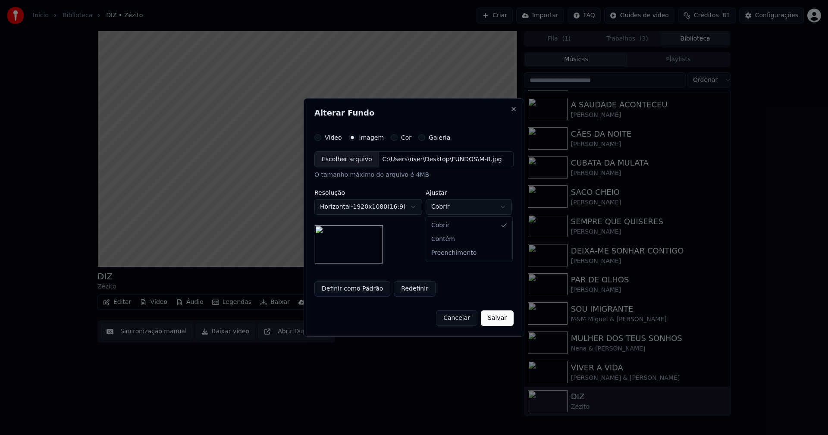
select select "****"
click at [498, 321] on button "Salvar" at bounding box center [497, 318] width 33 height 16
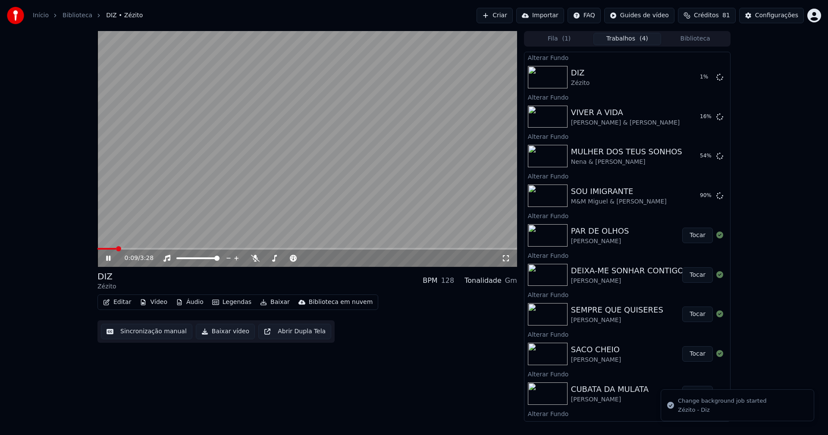
click at [108, 258] on icon at bounding box center [108, 258] width 4 height 5
click at [688, 80] on button "Tocar" at bounding box center [697, 77] width 31 height 16
click at [113, 257] on icon at bounding box center [114, 258] width 20 height 7
click at [771, 13] on div "Configurações" at bounding box center [776, 15] width 43 height 9
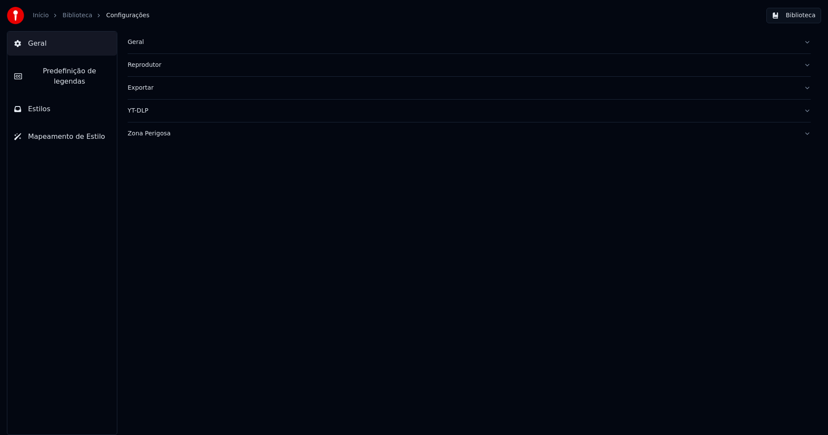
click at [140, 38] on div "Geral" at bounding box center [462, 42] width 669 height 9
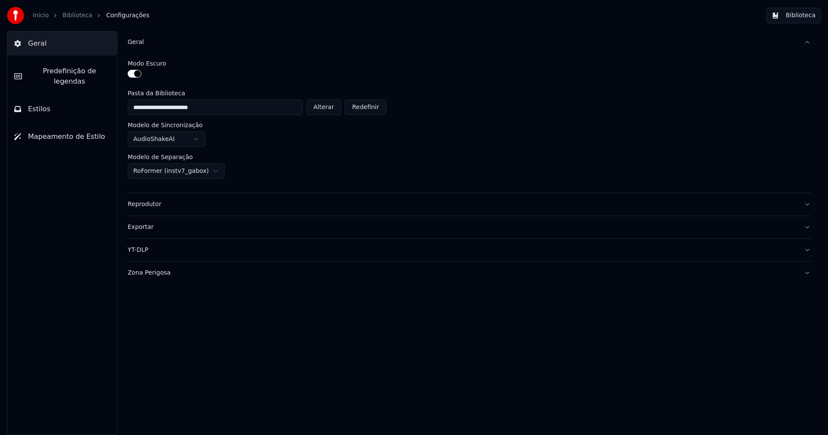
click at [334, 106] on button "Alterar" at bounding box center [323, 108] width 35 height 16
type input "**********"
click at [806, 9] on button "Biblioteca" at bounding box center [793, 16] width 55 height 16
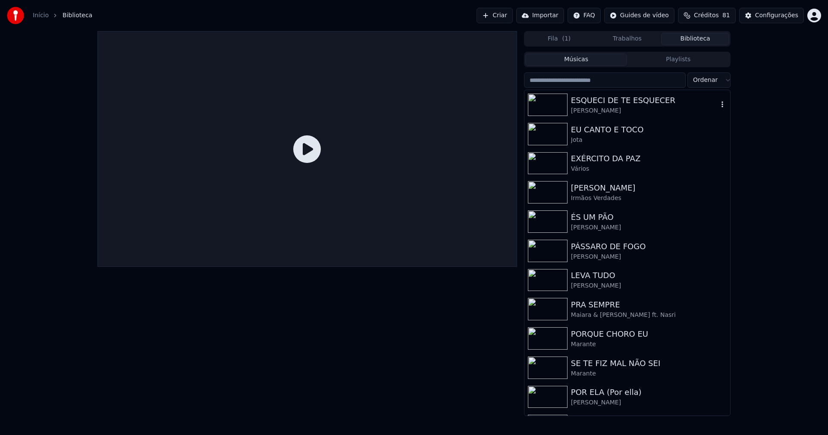
click at [602, 103] on div "ESQUECI DE TE ESQUECER" at bounding box center [644, 100] width 147 height 12
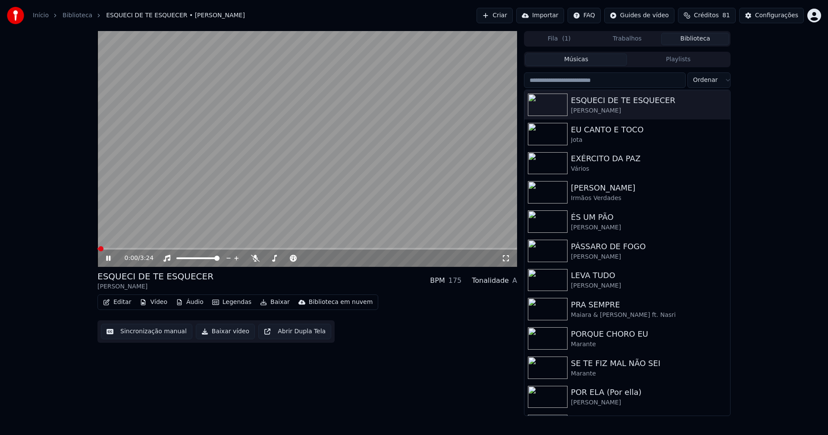
click at [107, 260] on icon at bounding box center [108, 258] width 4 height 5
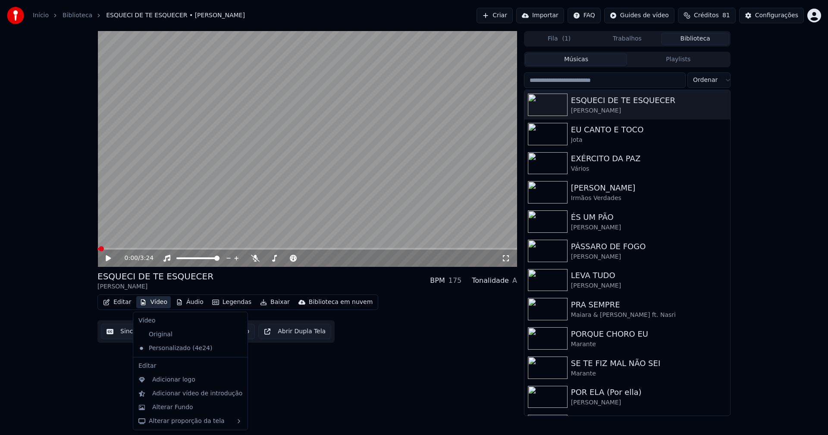
click at [154, 301] on button "Vídeo" at bounding box center [153, 302] width 34 height 12
click at [179, 408] on div "Alterar Fundo" at bounding box center [172, 407] width 41 height 9
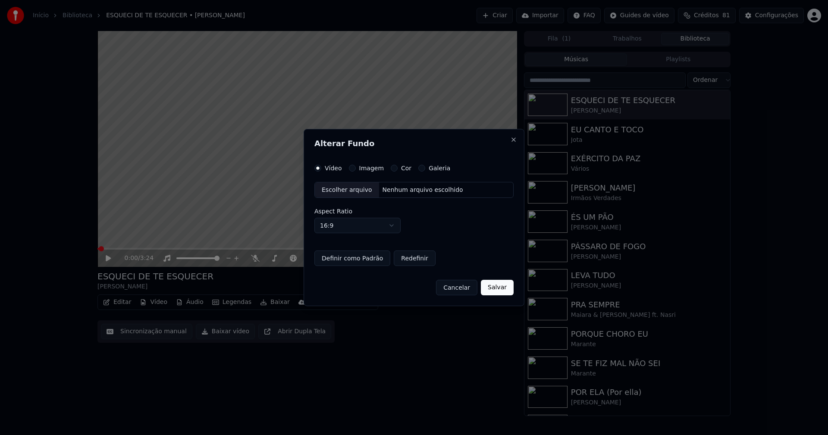
click at [353, 169] on button "Imagem" at bounding box center [352, 168] width 7 height 7
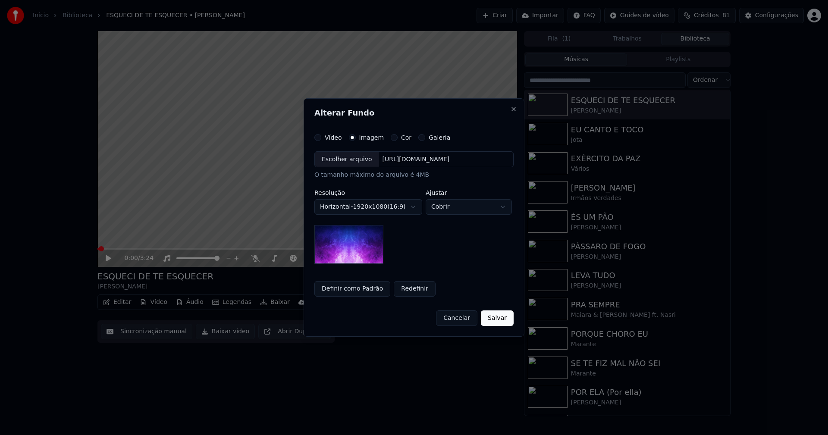
click at [342, 164] on div "Escolher arquivo" at bounding box center [347, 160] width 64 height 16
click at [474, 208] on body "**********" at bounding box center [414, 217] width 828 height 435
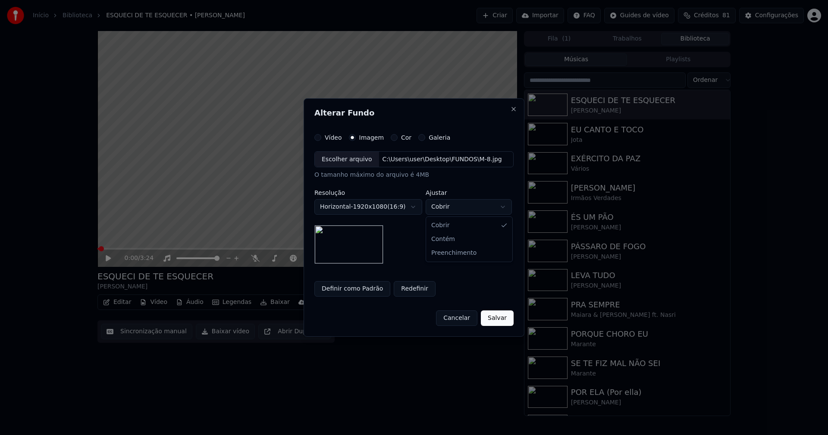
select select "****"
click at [499, 318] on button "Salvar" at bounding box center [497, 318] width 33 height 16
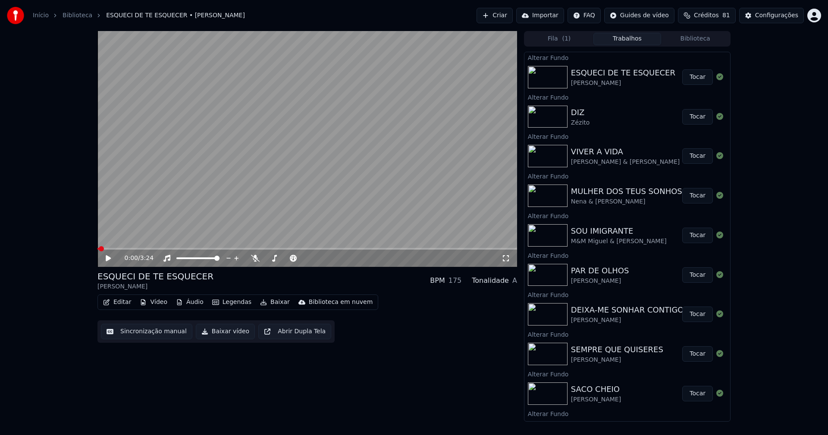
click at [706, 37] on button "Biblioteca" at bounding box center [695, 39] width 68 height 13
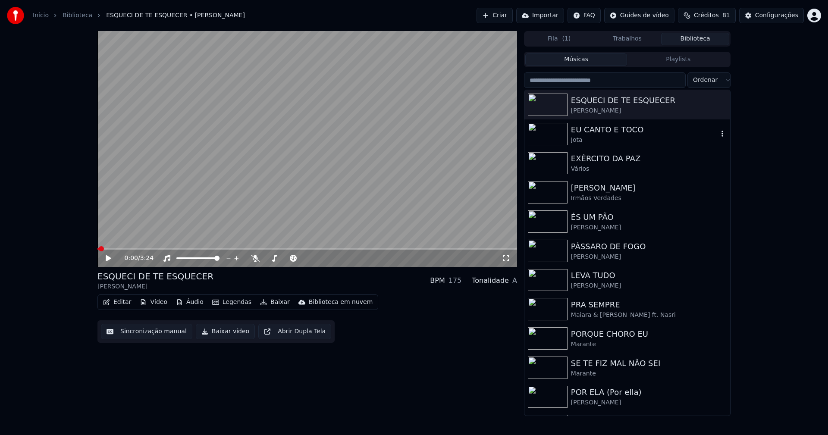
click at [605, 133] on div "EU CANTO E TOCO" at bounding box center [644, 130] width 147 height 12
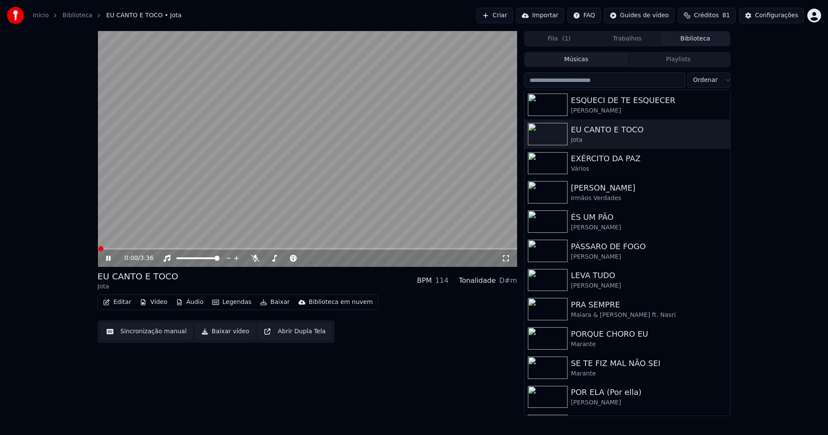
click at [110, 258] on icon at bounding box center [108, 258] width 4 height 5
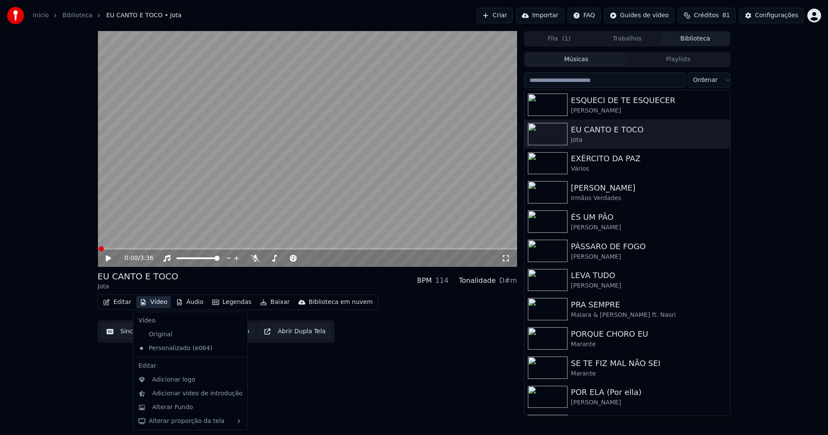
click at [157, 303] on button "Vídeo" at bounding box center [153, 302] width 34 height 12
click at [185, 409] on div "Alterar Fundo" at bounding box center [172, 407] width 41 height 9
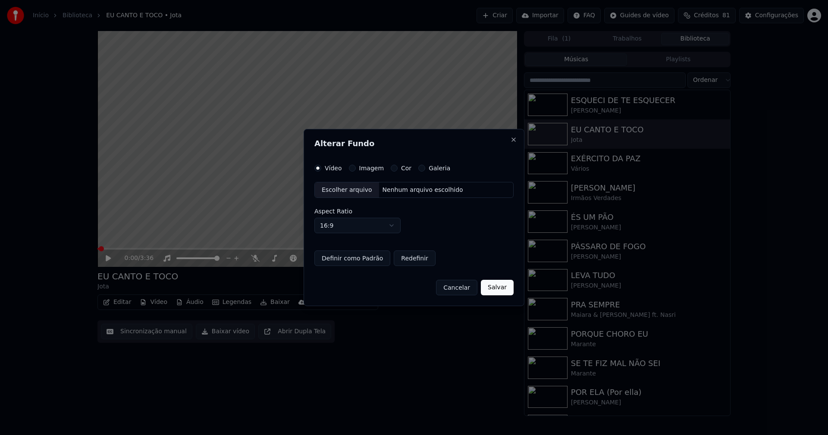
click at [352, 167] on button "Imagem" at bounding box center [352, 168] width 7 height 7
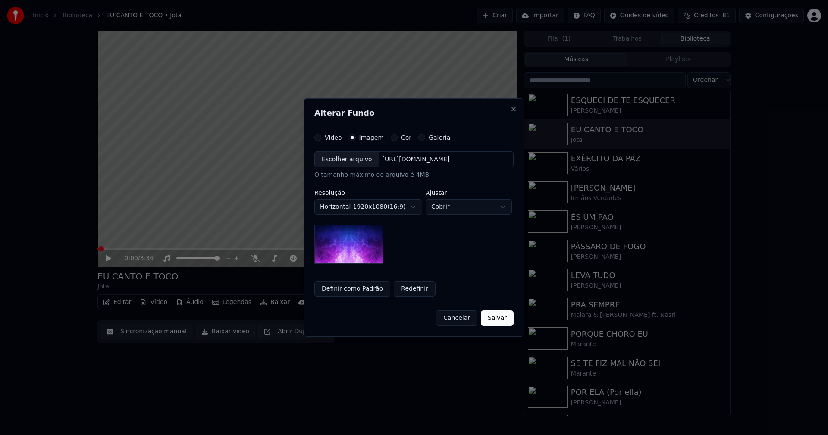
click at [351, 162] on div "Escolher arquivo" at bounding box center [347, 160] width 64 height 16
click at [464, 207] on body "**********" at bounding box center [414, 217] width 828 height 435
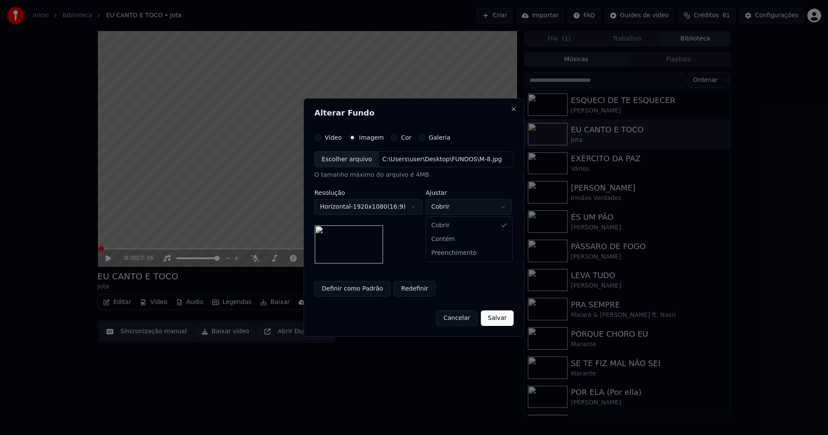
select select "****"
click at [501, 322] on button "Salvar" at bounding box center [497, 318] width 33 height 16
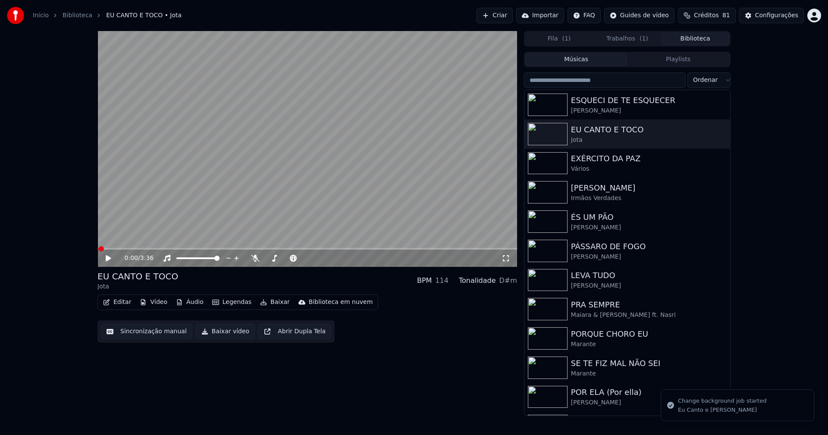
click at [712, 41] on button "Biblioteca" at bounding box center [695, 39] width 68 height 13
click at [614, 160] on div "EXÉRCITO DA PAZ" at bounding box center [644, 159] width 147 height 12
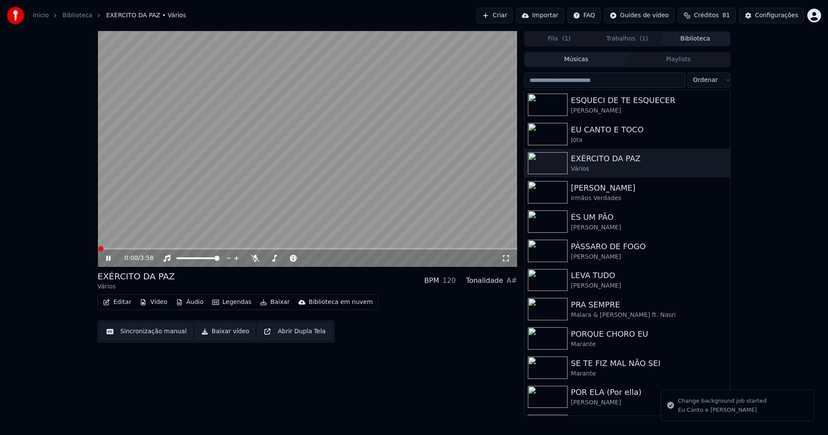
click at [110, 259] on icon at bounding box center [108, 258] width 4 height 5
click at [157, 305] on button "Vídeo" at bounding box center [153, 302] width 34 height 12
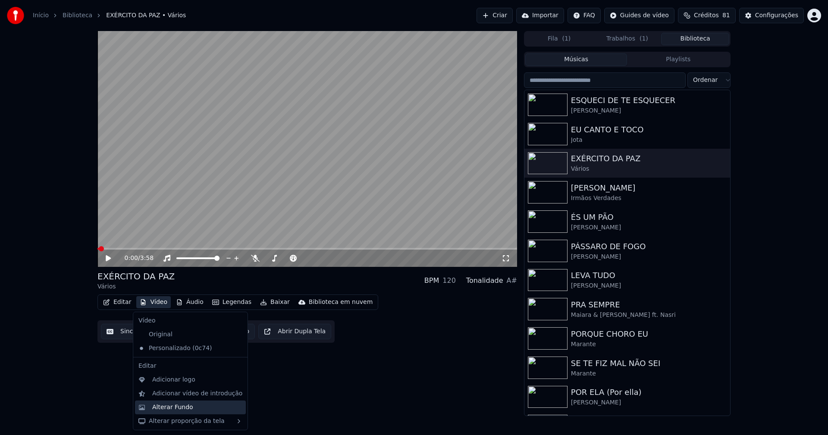
click at [181, 411] on div "Alterar Fundo" at bounding box center [172, 407] width 41 height 9
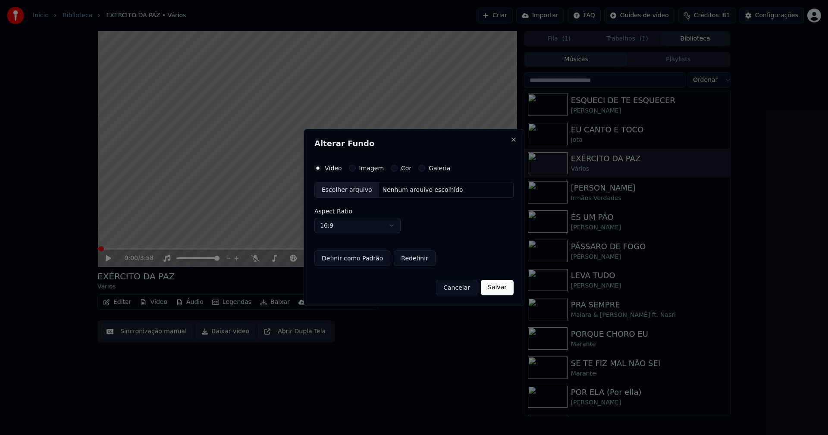
click at [349, 169] on button "Imagem" at bounding box center [352, 168] width 7 height 7
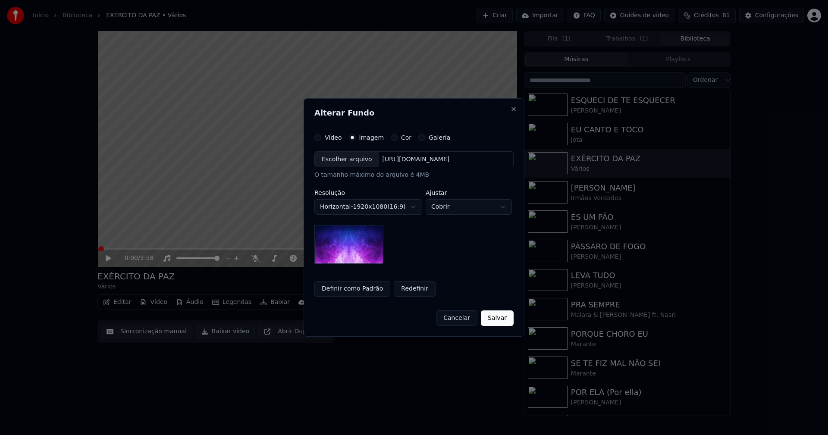
click at [344, 159] on div "Escolher arquivo" at bounding box center [347, 160] width 64 height 16
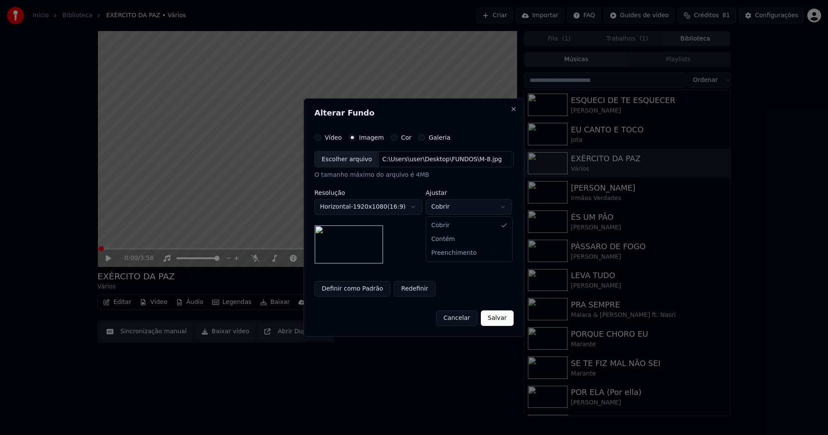
click at [452, 208] on body "**********" at bounding box center [414, 217] width 828 height 435
select select "****"
click at [496, 315] on button "Salvar" at bounding box center [497, 318] width 33 height 16
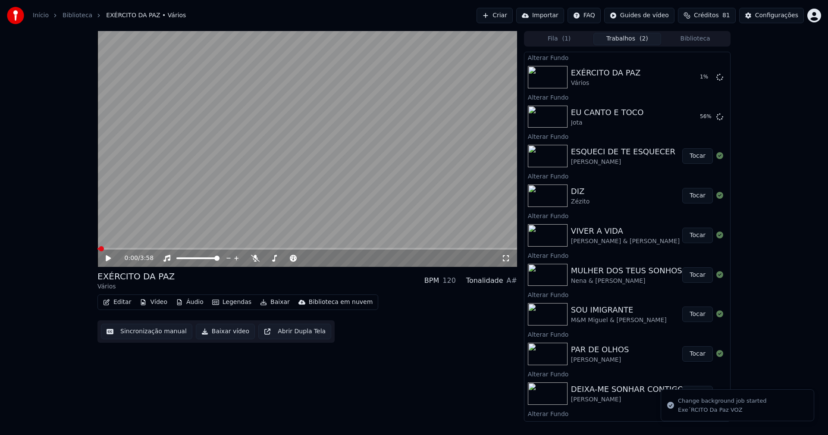
click at [705, 36] on button "Biblioteca" at bounding box center [695, 39] width 68 height 13
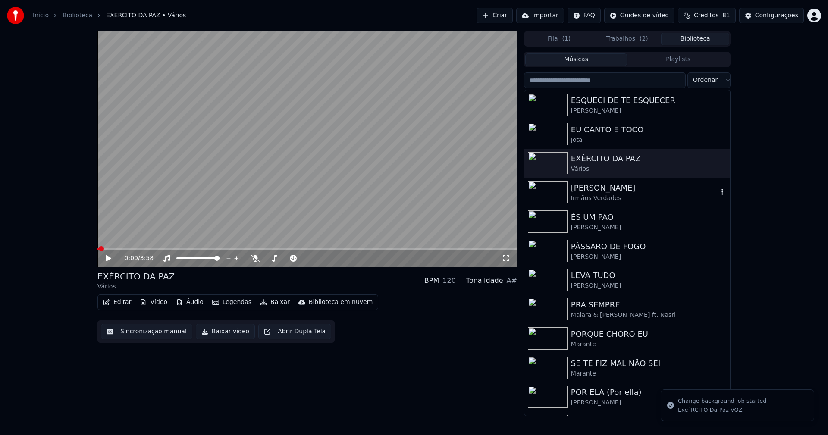
click at [604, 199] on div "Irmãos Verdades" at bounding box center [644, 198] width 147 height 9
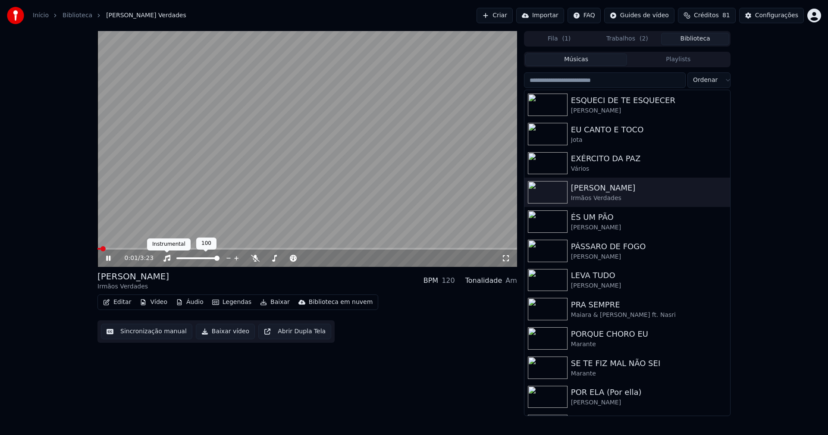
click at [165, 257] on icon at bounding box center [166, 258] width 7 height 7
click at [153, 303] on button "Vídeo" at bounding box center [153, 302] width 34 height 12
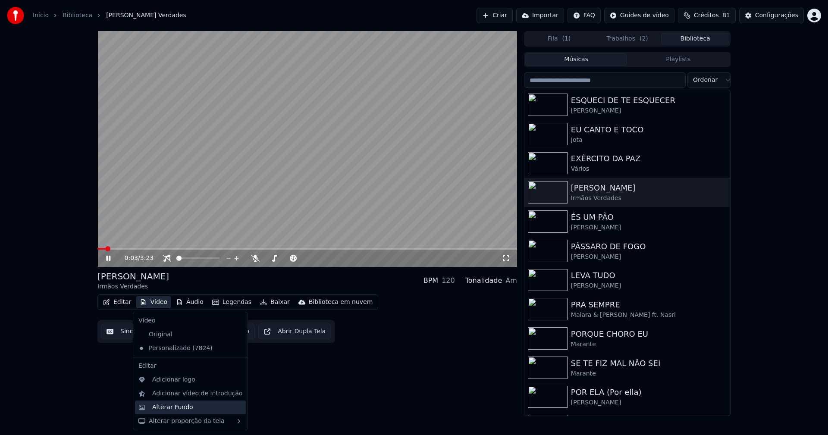
click at [187, 408] on div "Alterar Fundo" at bounding box center [172, 407] width 41 height 9
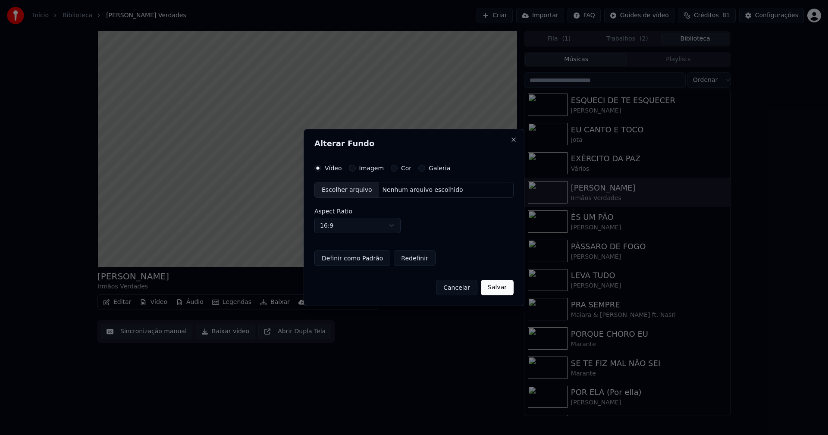
click at [359, 171] on label "Imagem" at bounding box center [371, 168] width 25 height 6
click at [356, 172] on button "Imagem" at bounding box center [352, 168] width 7 height 7
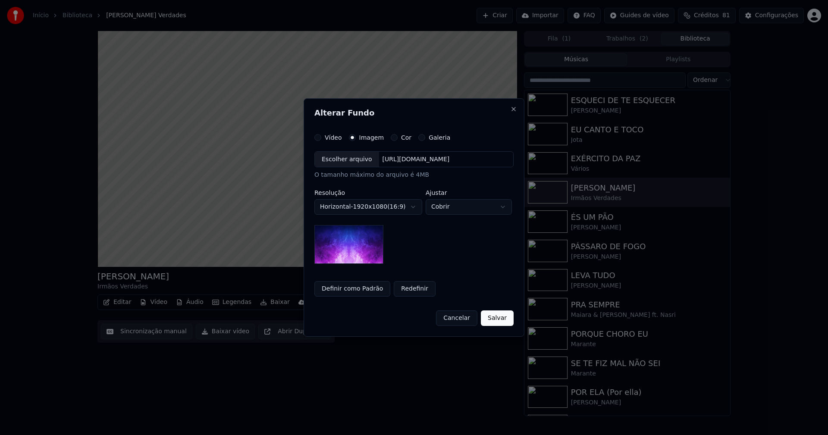
click at [344, 161] on div "Escolher arquivo" at bounding box center [347, 160] width 64 height 16
click at [477, 207] on body "**********" at bounding box center [414, 217] width 828 height 435
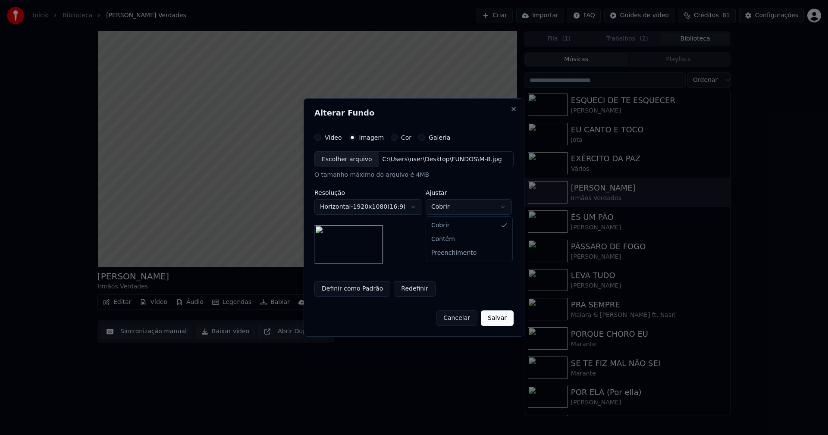
select select "****"
click at [498, 321] on button "Salvar" at bounding box center [497, 318] width 33 height 16
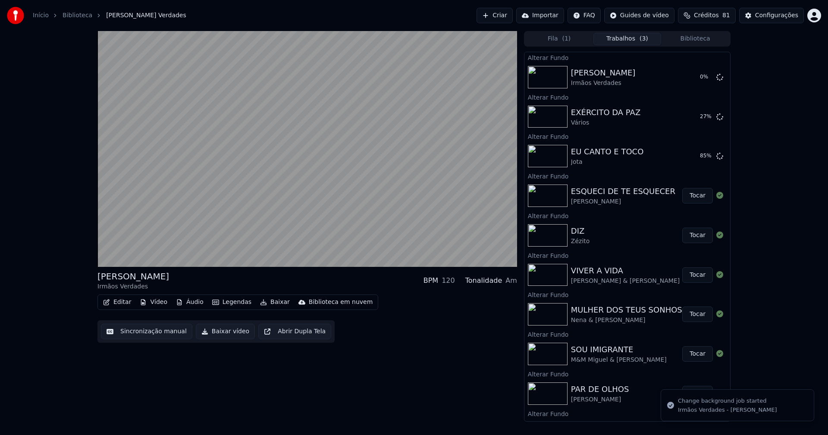
click at [702, 36] on button "Biblioteca" at bounding box center [695, 39] width 68 height 13
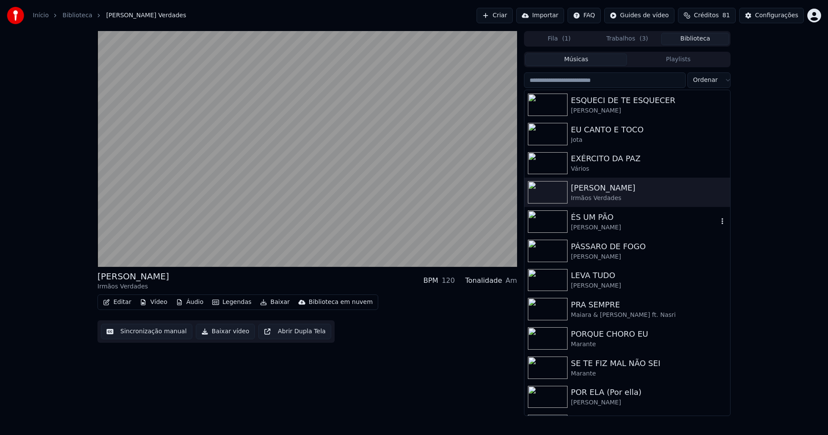
click at [598, 227] on div "[PERSON_NAME]" at bounding box center [644, 227] width 147 height 9
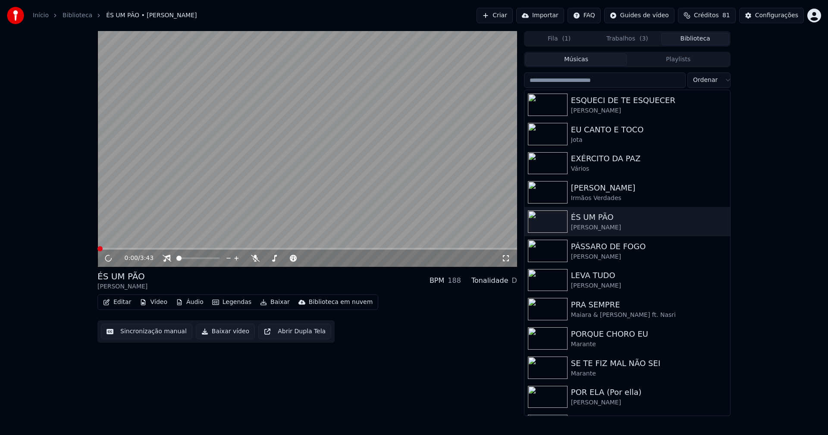
click at [160, 295] on div "Editar Vídeo Áudio Legendas Baixar Biblioteca em nuvem" at bounding box center [237, 303] width 281 height 16
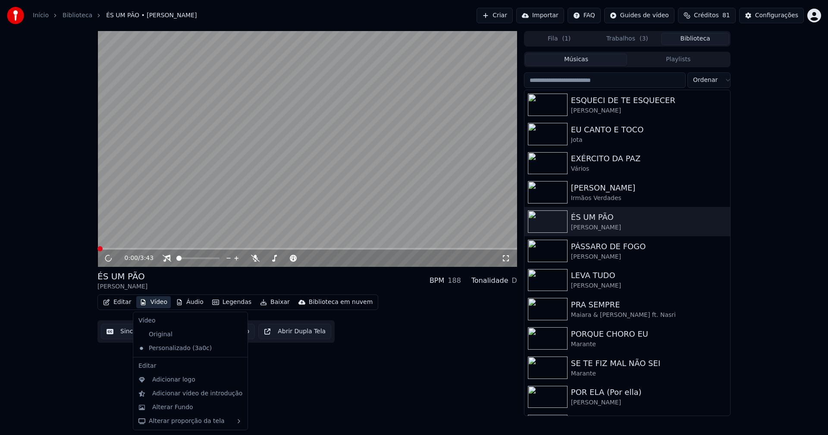
click at [155, 303] on button "Vídeo" at bounding box center [153, 302] width 34 height 12
click at [183, 409] on div "Alterar Fundo" at bounding box center [172, 407] width 41 height 9
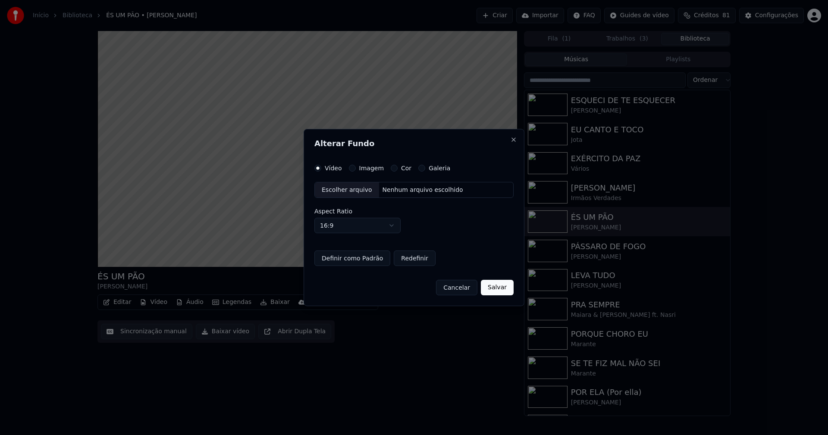
click at [352, 165] on button "Imagem" at bounding box center [352, 168] width 7 height 7
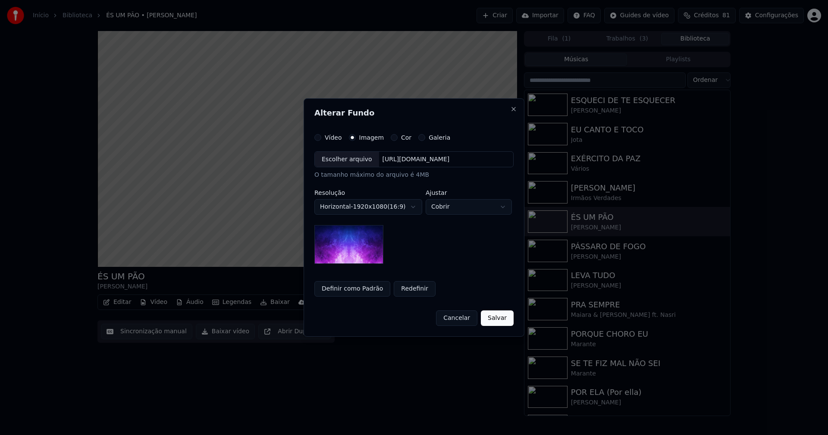
click at [345, 157] on div "Escolher arquivo" at bounding box center [347, 160] width 64 height 16
click at [466, 207] on body "**********" at bounding box center [414, 217] width 828 height 435
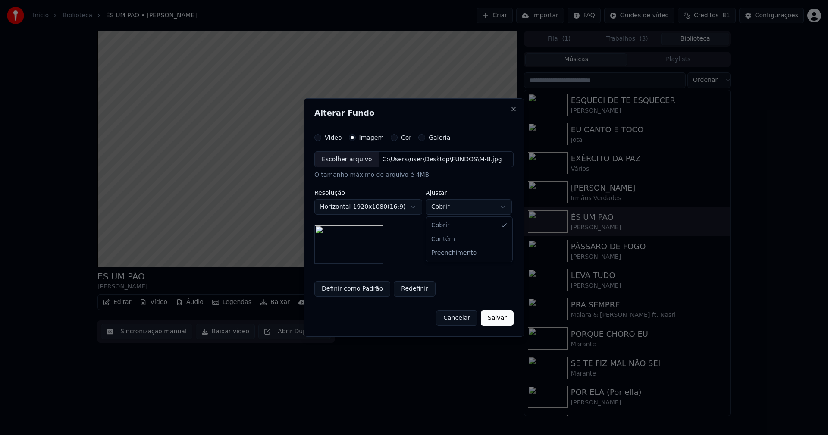
select select "****"
click at [496, 317] on button "Salvar" at bounding box center [497, 318] width 33 height 16
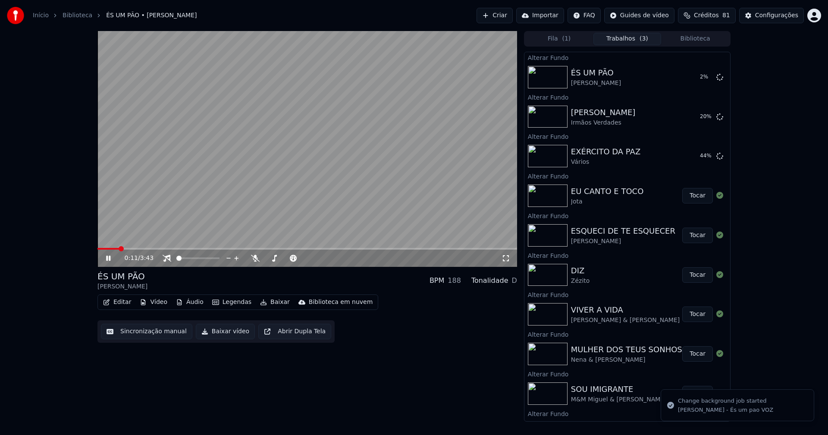
click at [708, 37] on button "Biblioteca" at bounding box center [695, 39] width 68 height 13
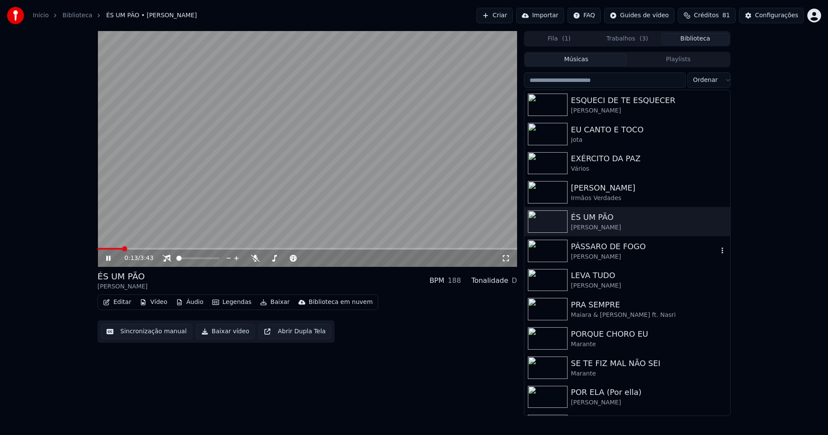
click at [602, 255] on div "[PERSON_NAME]" at bounding box center [644, 257] width 147 height 9
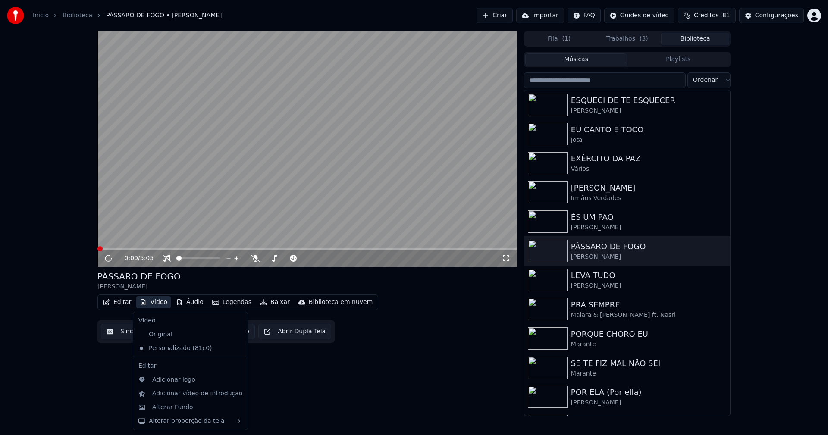
click at [156, 305] on button "Vídeo" at bounding box center [153, 302] width 34 height 12
click at [180, 409] on div "Alterar Fundo" at bounding box center [172, 407] width 41 height 9
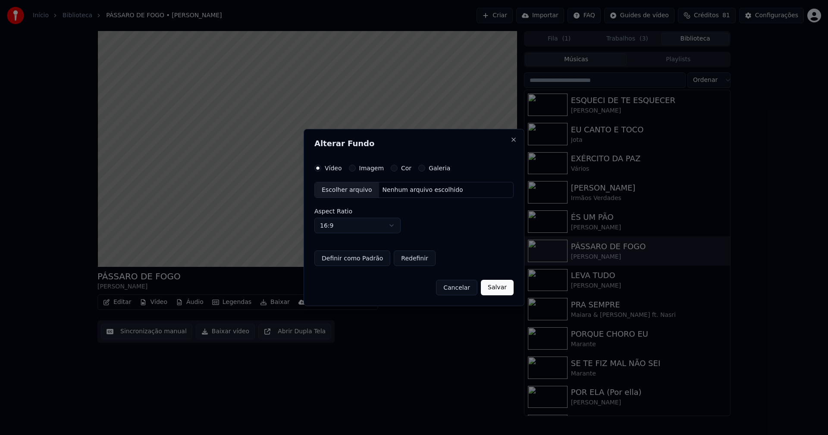
click at [352, 166] on button "Imagem" at bounding box center [352, 168] width 7 height 7
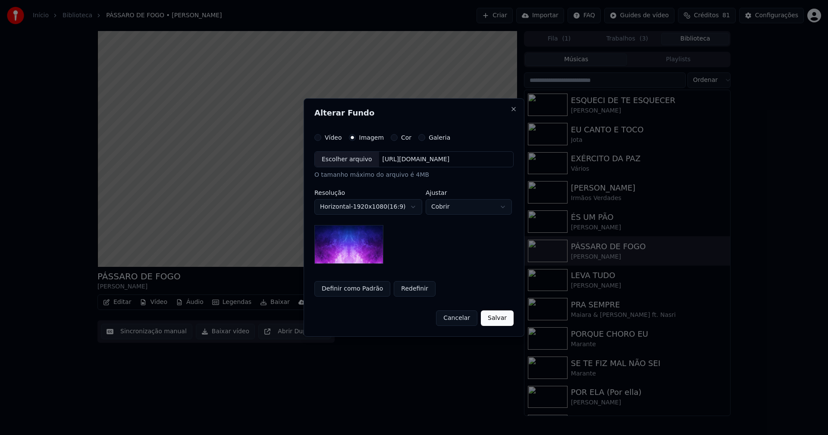
click at [350, 160] on div "Escolher arquivo" at bounding box center [347, 160] width 64 height 16
click at [457, 204] on body "Início Biblioteca PÁSSARO DE FOGO • [PERSON_NAME] Importar FAQ Guides de vídeo …" at bounding box center [414, 217] width 828 height 435
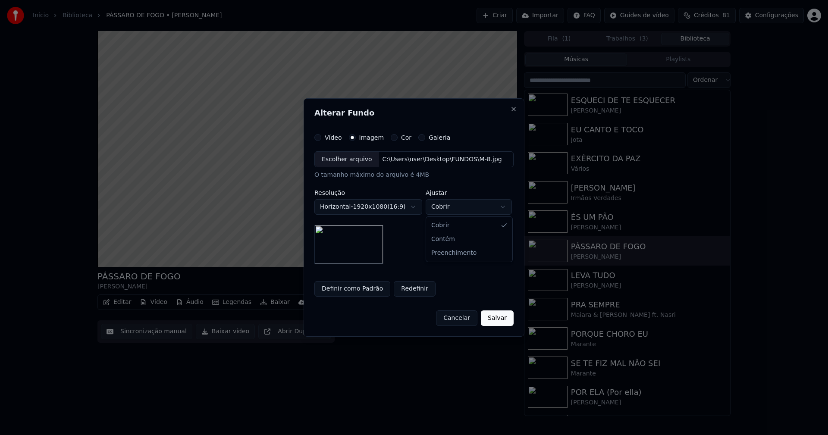
select select "****"
click at [494, 321] on button "Salvar" at bounding box center [497, 318] width 33 height 16
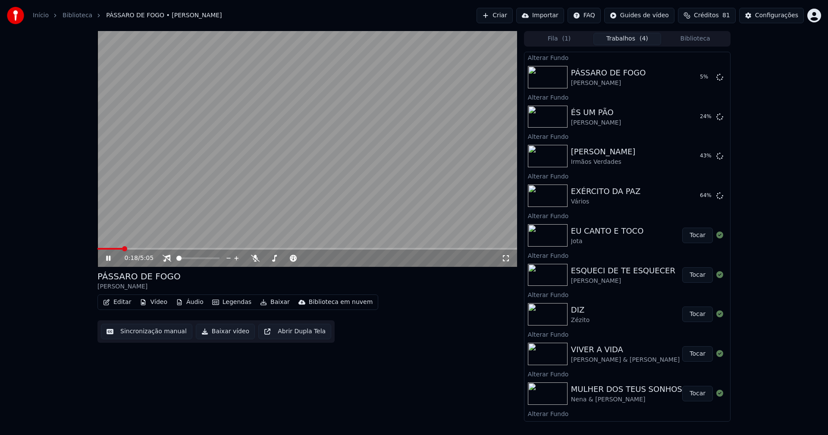
drag, startPoint x: 112, startPoint y: 259, endPoint x: 113, endPoint y: 254, distance: 4.5
click at [111, 257] on icon at bounding box center [114, 258] width 20 height 7
click at [702, 36] on button "Biblioteca" at bounding box center [695, 39] width 68 height 13
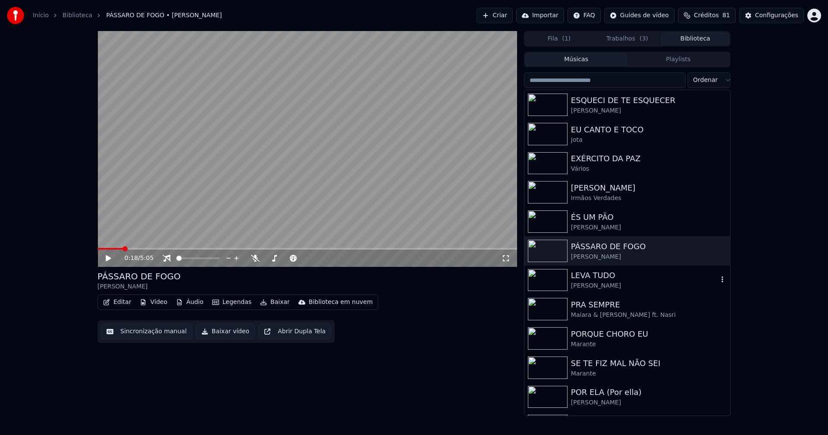
drag, startPoint x: 611, startPoint y: 283, endPoint x: 715, endPoint y: 262, distance: 106.8
click at [613, 283] on div "[PERSON_NAME]" at bounding box center [644, 286] width 147 height 9
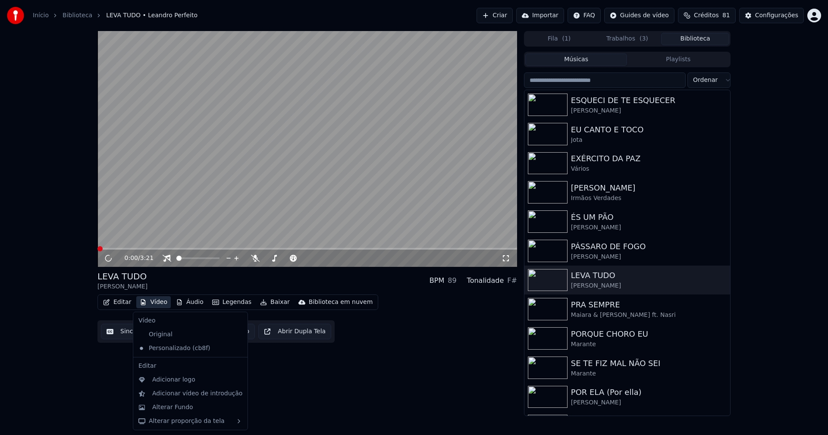
click at [156, 306] on button "Vídeo" at bounding box center [153, 302] width 34 height 12
click at [185, 407] on div "Alterar Fundo" at bounding box center [172, 407] width 41 height 9
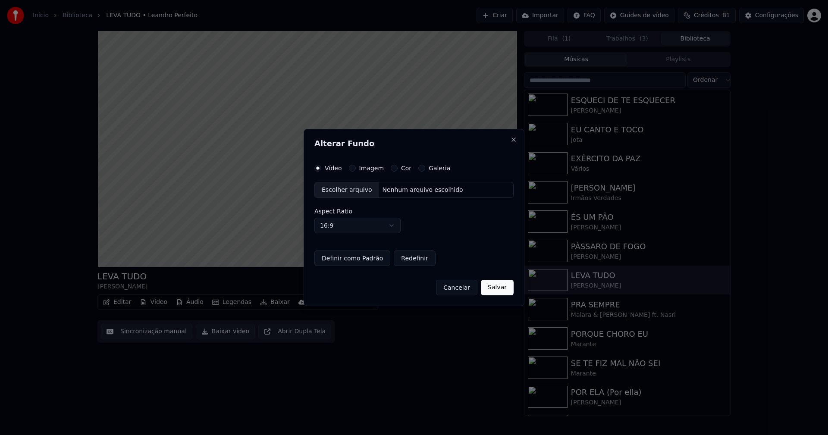
click at [349, 169] on button "Imagem" at bounding box center [352, 168] width 7 height 7
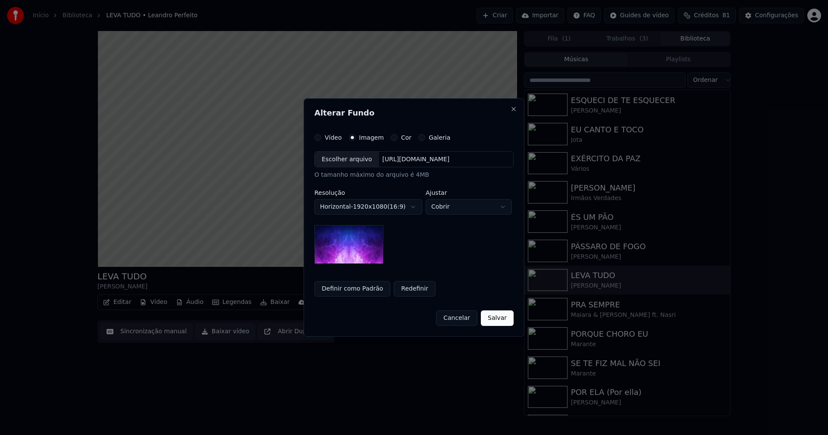
click at [351, 160] on div "Escolher arquivo" at bounding box center [347, 160] width 64 height 16
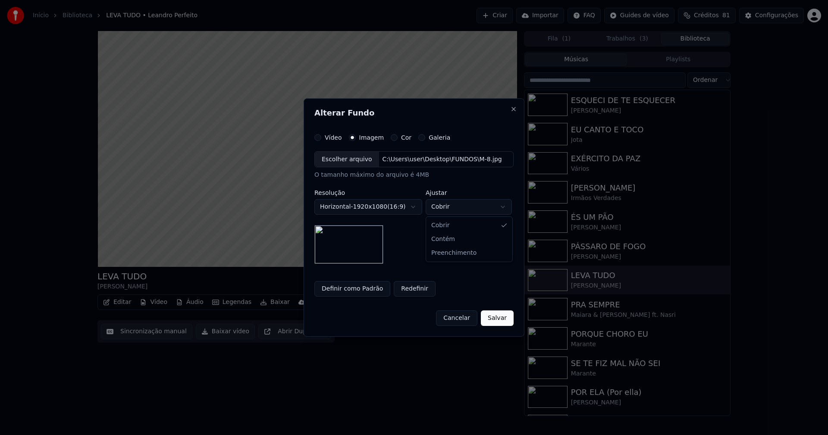
click at [478, 206] on body "**********" at bounding box center [414, 217] width 828 height 435
select select "****"
drag, startPoint x: 506, startPoint y: 324, endPoint x: 506, endPoint y: 318, distance: 5.6
click at [507, 323] on button "Salvar" at bounding box center [497, 318] width 33 height 16
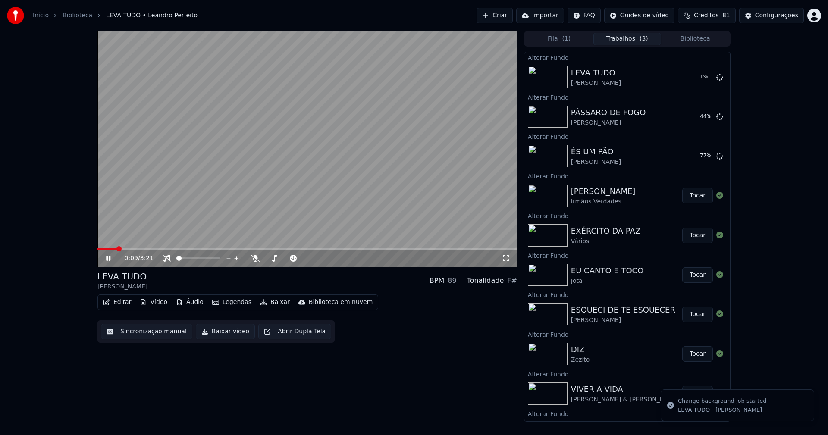
click at [697, 34] on button "Biblioteca" at bounding box center [695, 39] width 68 height 13
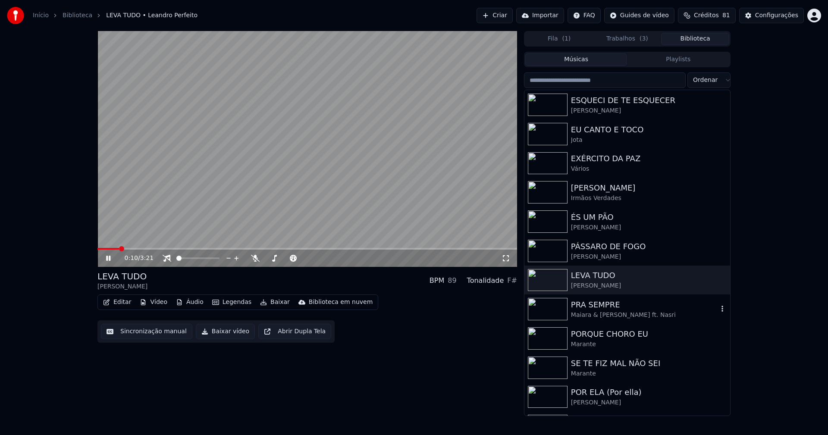
click at [611, 308] on div "PRA SEMPRE" at bounding box center [644, 305] width 147 height 12
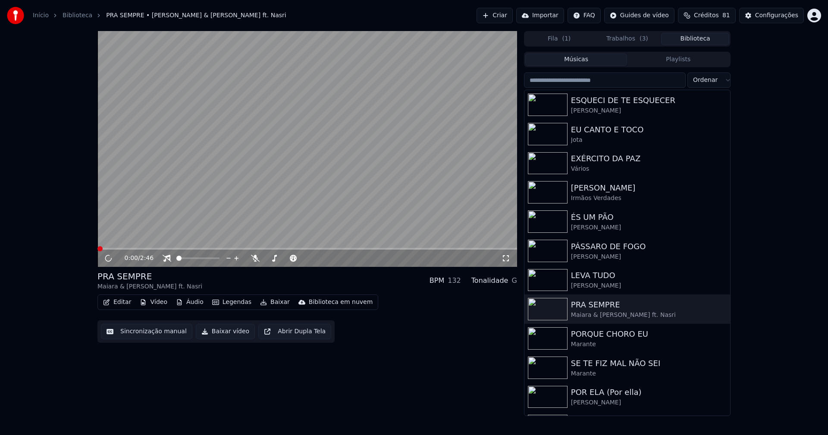
click at [152, 304] on button "Vídeo" at bounding box center [153, 302] width 34 height 12
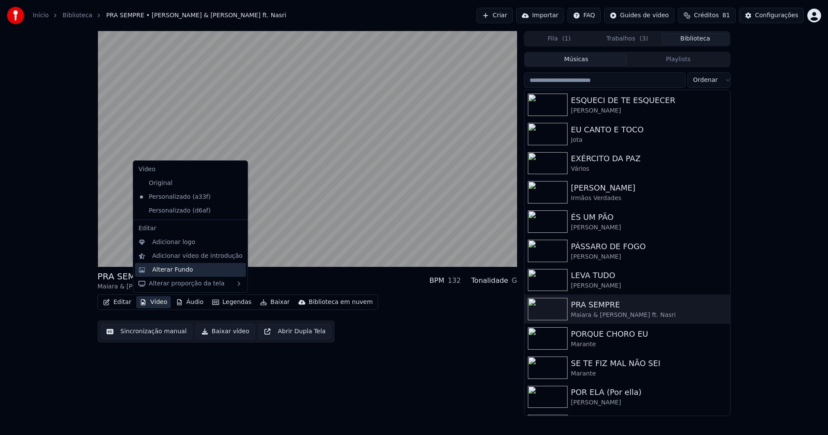
click at [159, 267] on div "Alterar Fundo" at bounding box center [172, 270] width 41 height 9
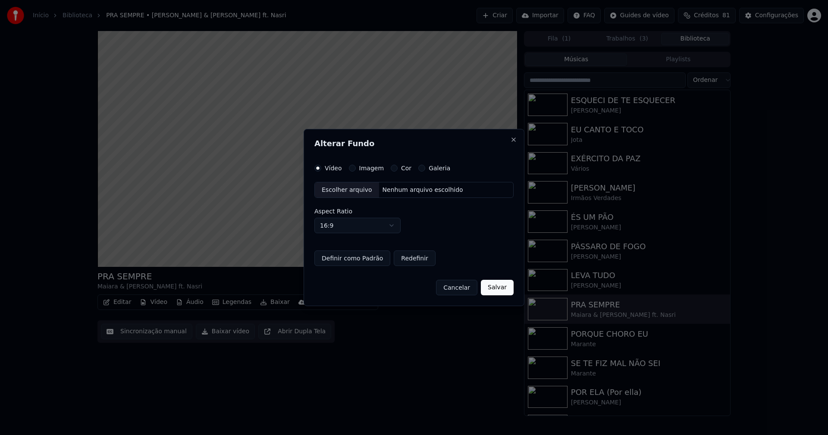
click at [351, 167] on button "Imagem" at bounding box center [352, 168] width 7 height 7
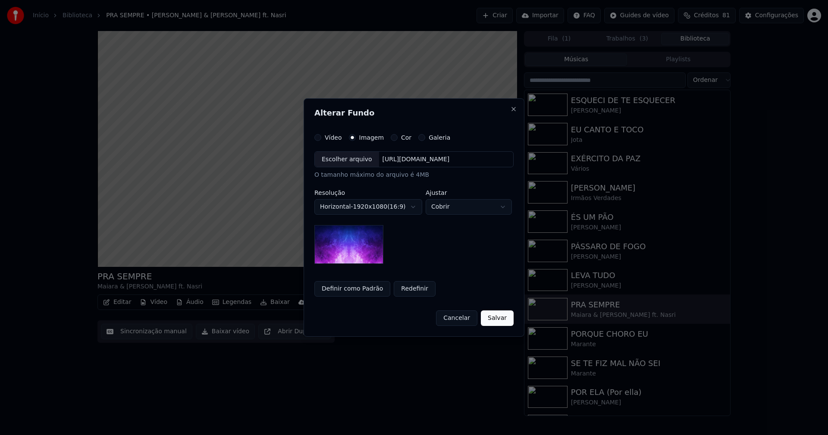
click at [347, 157] on div "Escolher arquivo" at bounding box center [347, 160] width 64 height 16
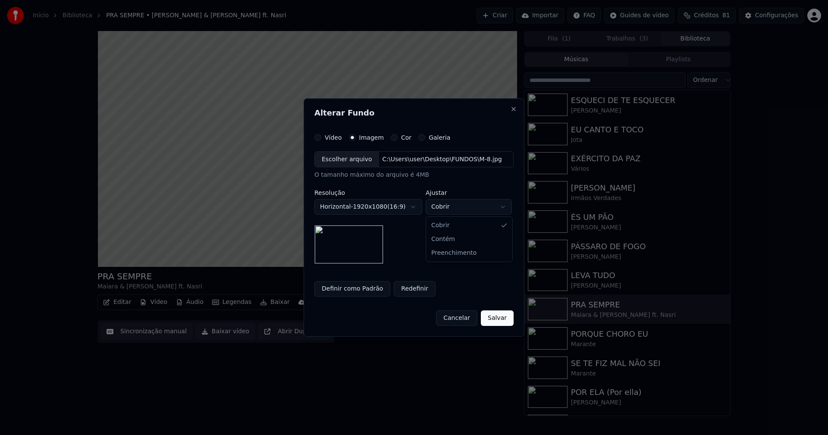
click at [471, 205] on body "**********" at bounding box center [414, 217] width 828 height 435
select select "****"
click at [497, 317] on button "Salvar" at bounding box center [497, 318] width 33 height 16
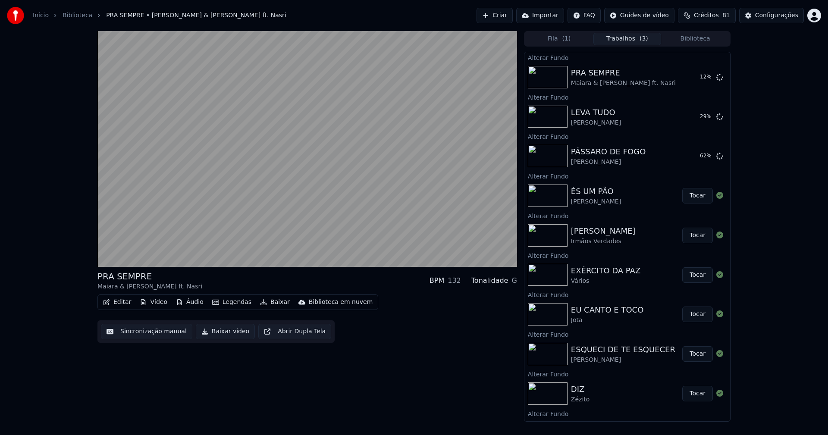
click at [699, 39] on button "Biblioteca" at bounding box center [695, 39] width 68 height 13
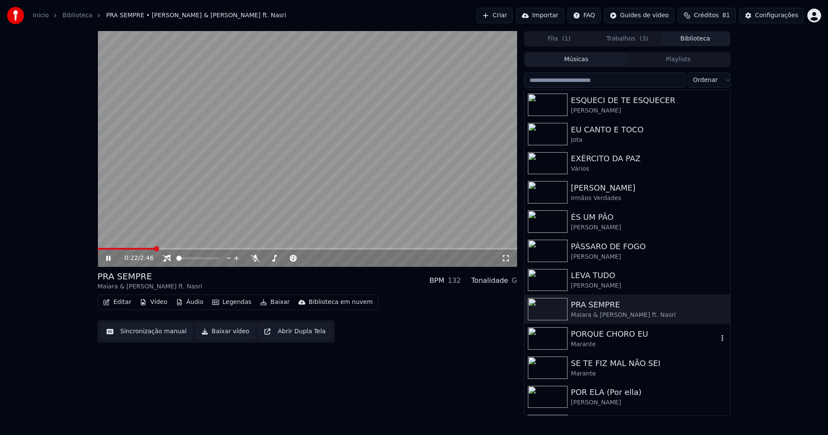
click at [615, 339] on div "PORQUE CHORO EU" at bounding box center [644, 334] width 147 height 12
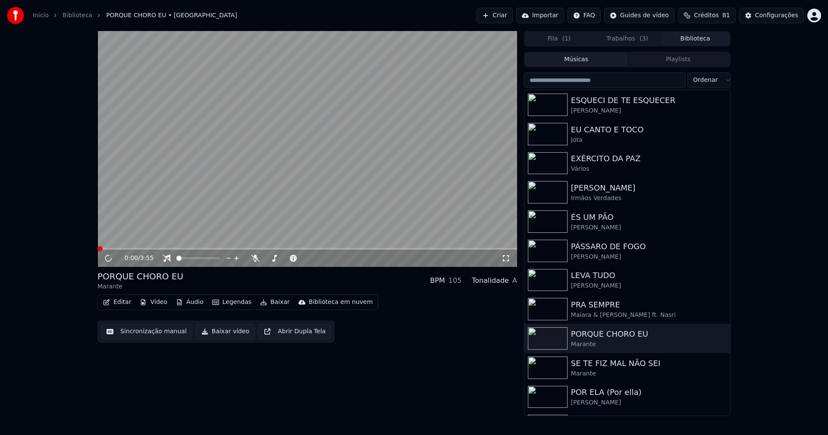
click at [155, 302] on button "Vídeo" at bounding box center [153, 302] width 34 height 12
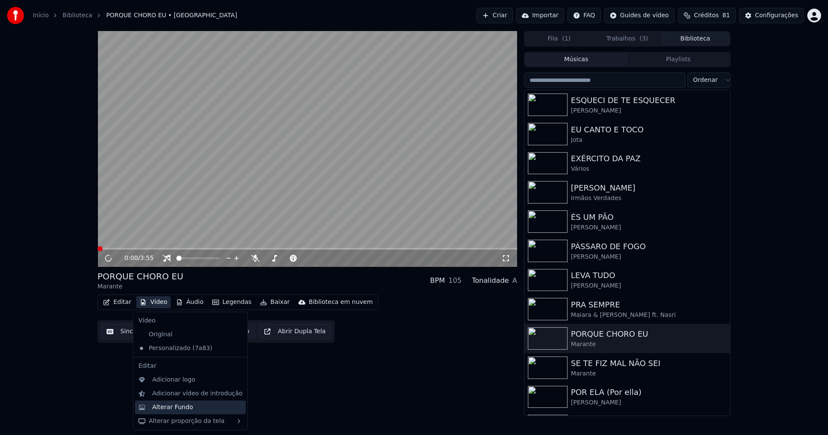
click at [179, 409] on div "Alterar Fundo" at bounding box center [172, 407] width 41 height 9
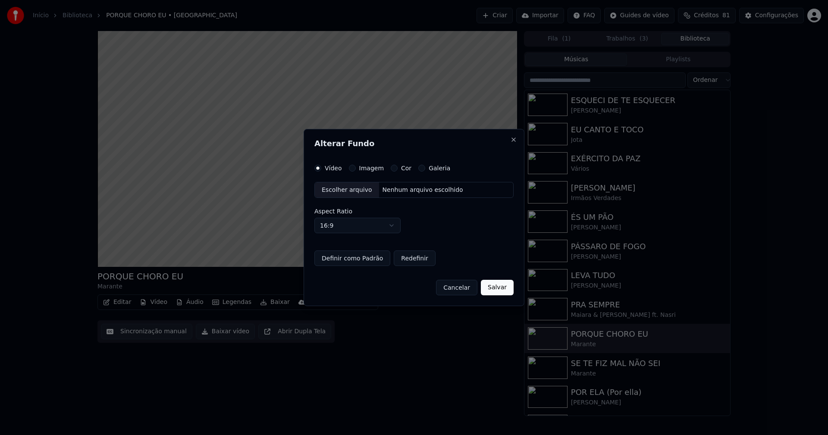
click at [354, 169] on button "Imagem" at bounding box center [352, 168] width 7 height 7
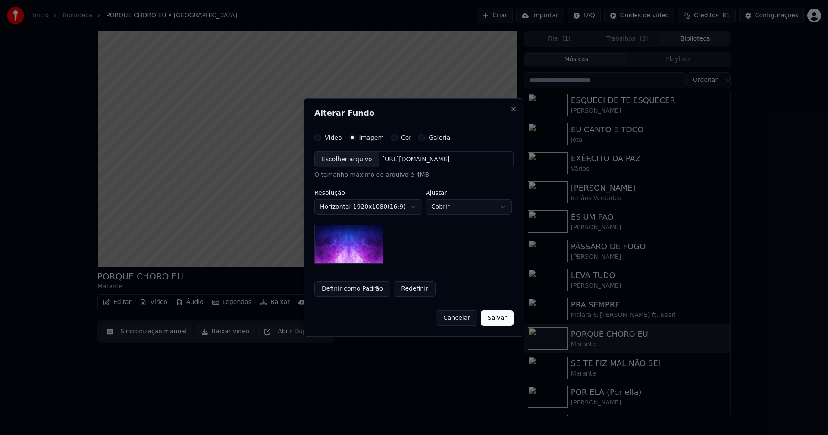
click at [346, 161] on div "Escolher arquivo" at bounding box center [347, 160] width 64 height 16
click at [452, 208] on body "**********" at bounding box center [414, 217] width 828 height 435
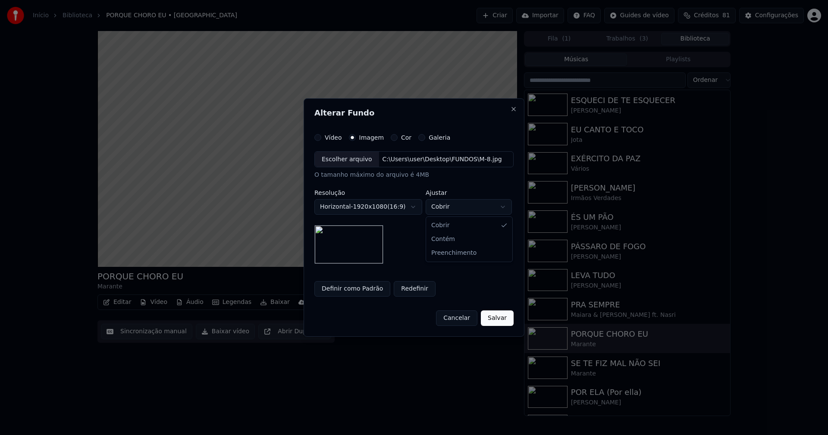
select select "****"
click at [497, 320] on button "Salvar" at bounding box center [497, 318] width 33 height 16
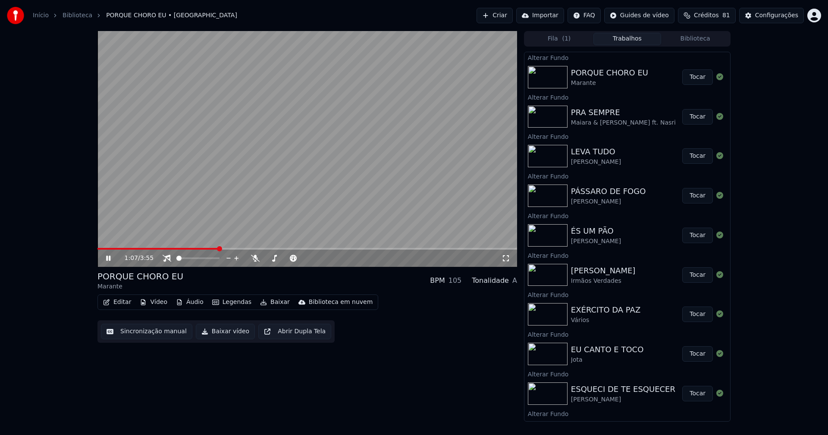
click at [706, 38] on button "Biblioteca" at bounding box center [695, 39] width 68 height 13
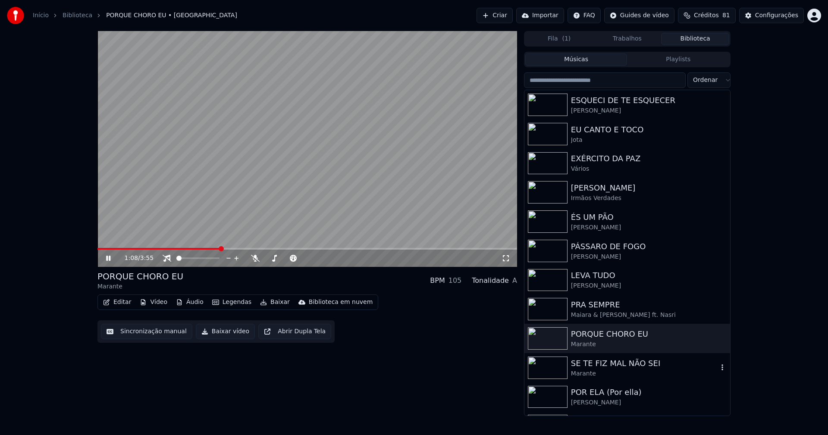
click at [612, 361] on div "SE TE FIZ MAL NÃO SEI" at bounding box center [644, 364] width 147 height 12
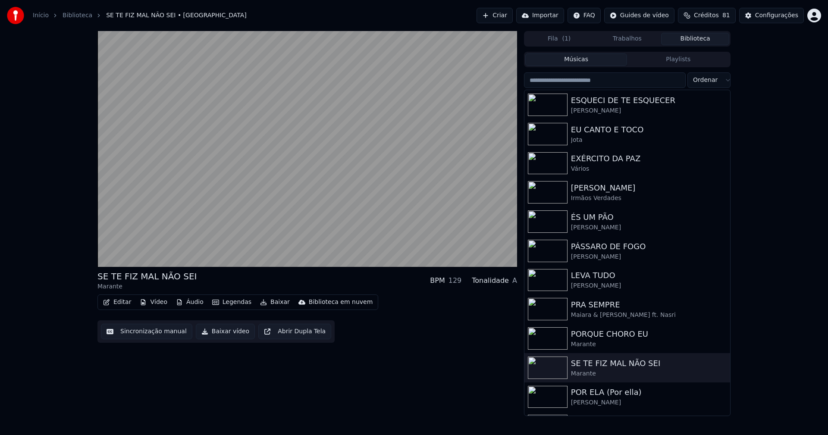
click at [159, 305] on button "Vídeo" at bounding box center [153, 302] width 34 height 12
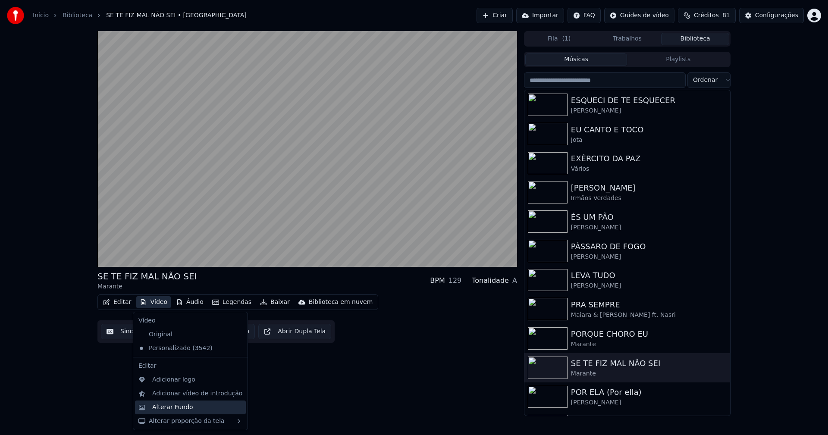
click at [179, 412] on div "Alterar Fundo" at bounding box center [190, 408] width 111 height 14
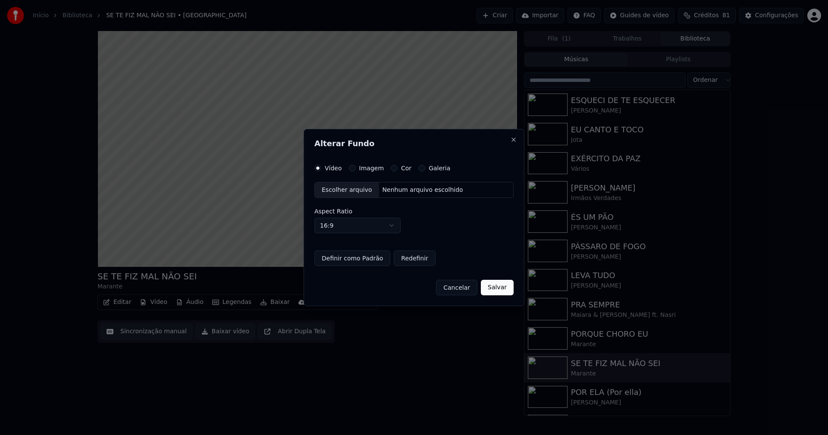
click at [355, 173] on div "Vídeo Imagem Cor Galeria Escolher arquivo Nenhum arquivo escolhido Aspect Ratio…" at bounding box center [413, 216] width 199 height 102
click at [351, 169] on button "Imagem" at bounding box center [352, 168] width 7 height 7
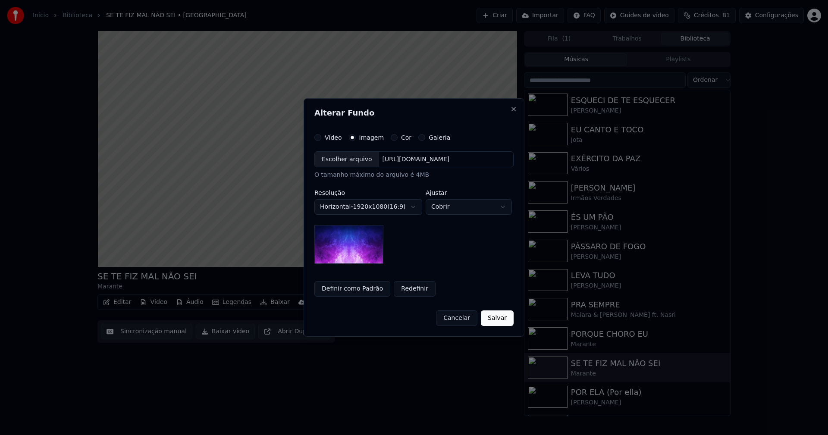
click at [349, 163] on div "Escolher arquivo" at bounding box center [347, 160] width 64 height 16
click at [467, 207] on body "**********" at bounding box center [414, 217] width 828 height 435
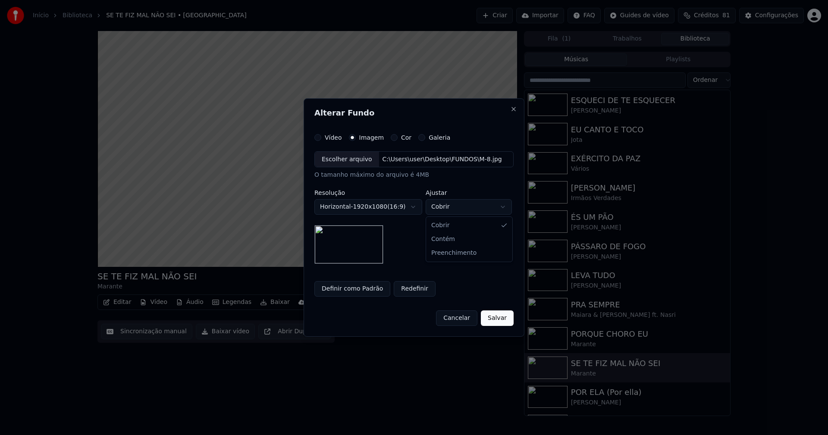
select select "****"
click at [498, 320] on button "Salvar" at bounding box center [497, 318] width 33 height 16
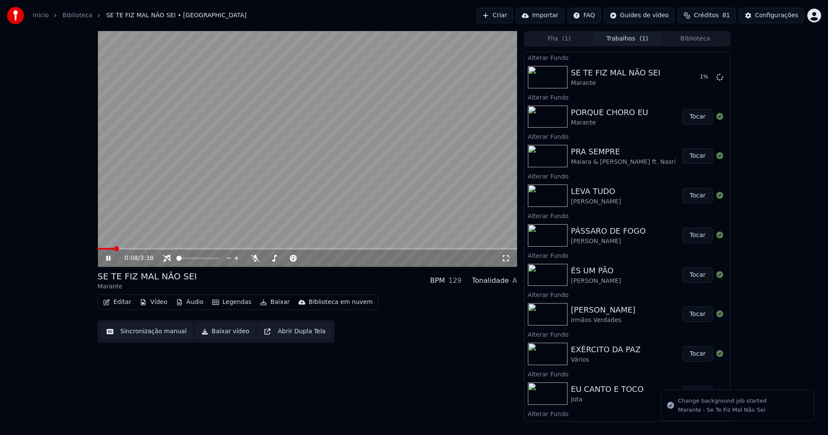
click at [702, 37] on button "Biblioteca" at bounding box center [695, 39] width 68 height 13
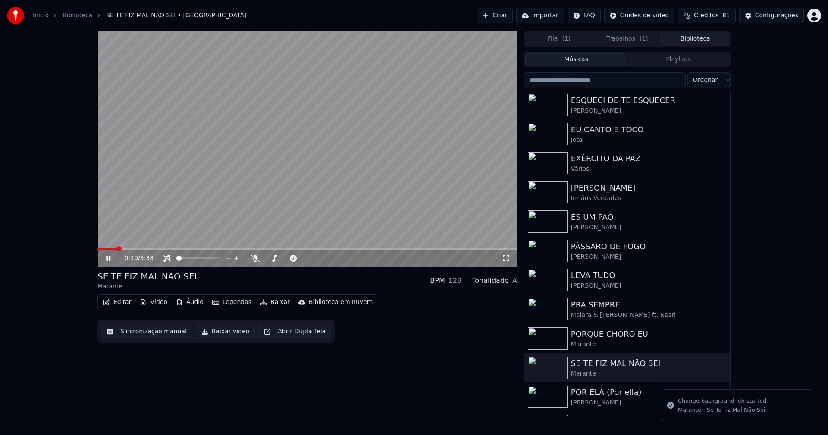
drag, startPoint x: 602, startPoint y: 393, endPoint x: 675, endPoint y: 378, distance: 73.9
click at [603, 393] on div "POR ELA (Por ella)" at bounding box center [644, 392] width 147 height 12
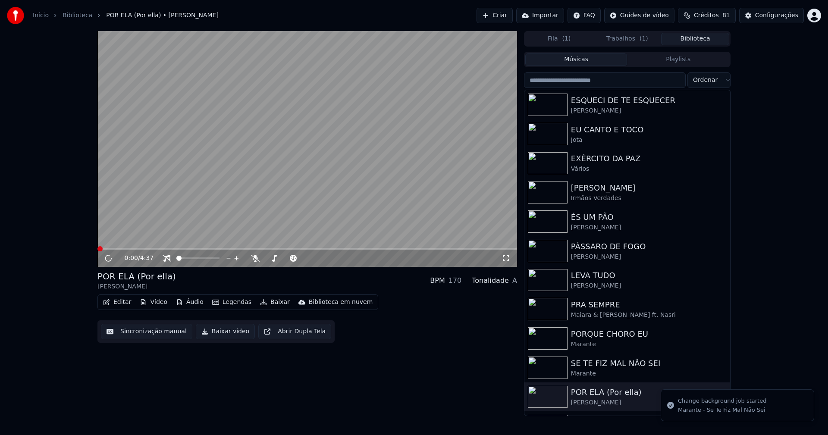
click at [156, 303] on button "Vídeo" at bounding box center [153, 302] width 34 height 12
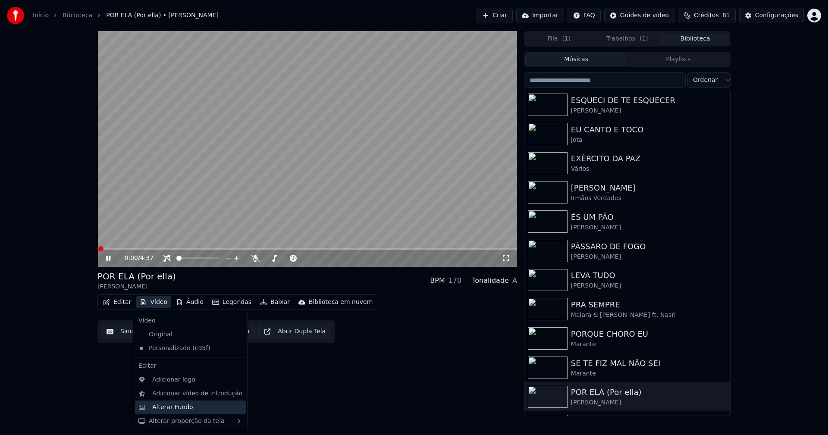
click at [189, 408] on div "Alterar Fundo" at bounding box center [197, 407] width 90 height 9
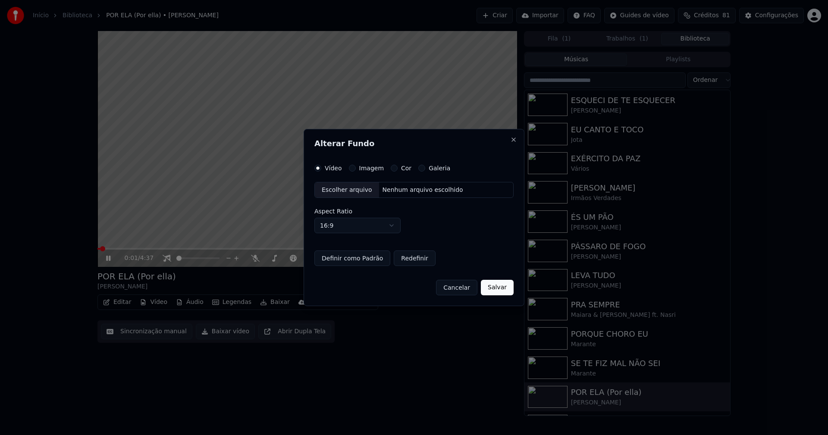
click at [352, 168] on button "Imagem" at bounding box center [352, 168] width 7 height 7
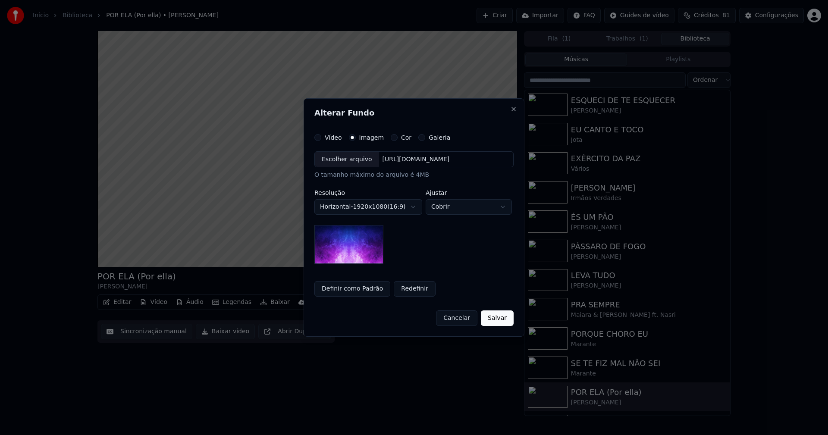
click at [336, 160] on div "Escolher arquivo" at bounding box center [347, 160] width 64 height 16
click at [461, 204] on body "**********" at bounding box center [414, 217] width 828 height 435
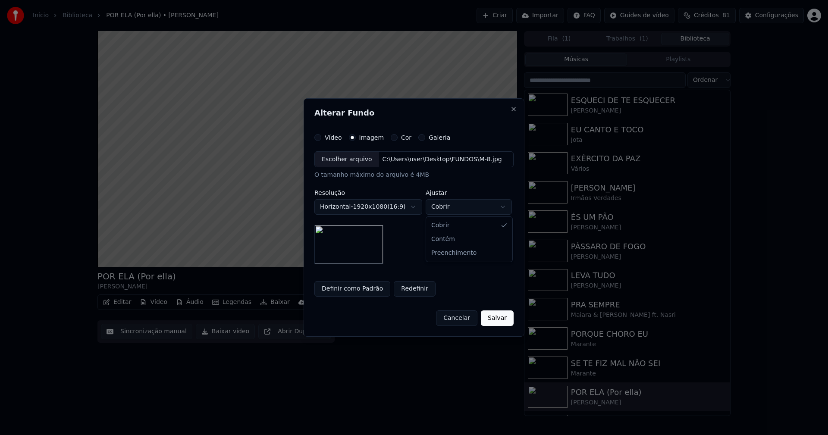
select select "****"
click at [497, 316] on button "Salvar" at bounding box center [497, 318] width 33 height 16
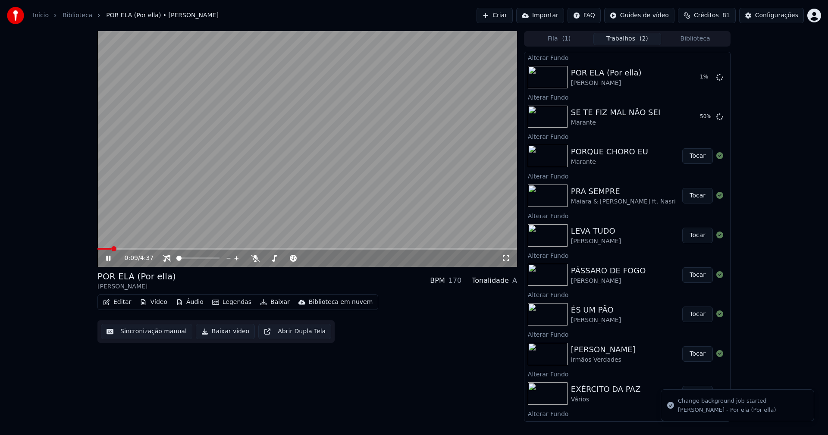
click at [709, 37] on button "Biblioteca" at bounding box center [695, 39] width 68 height 13
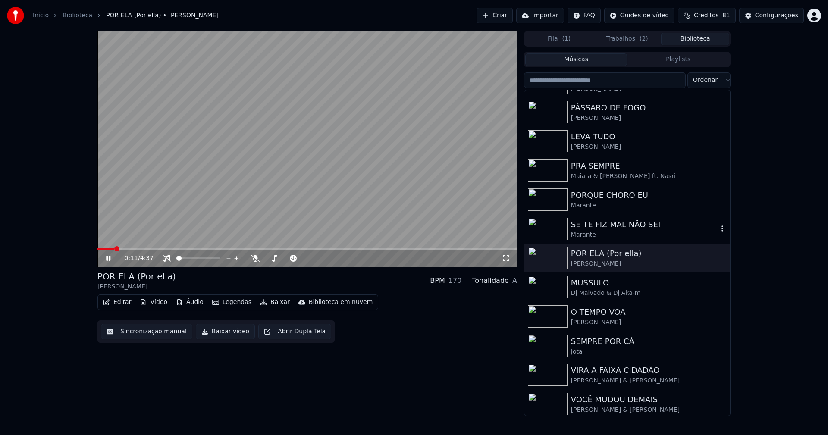
scroll to position [142, 0]
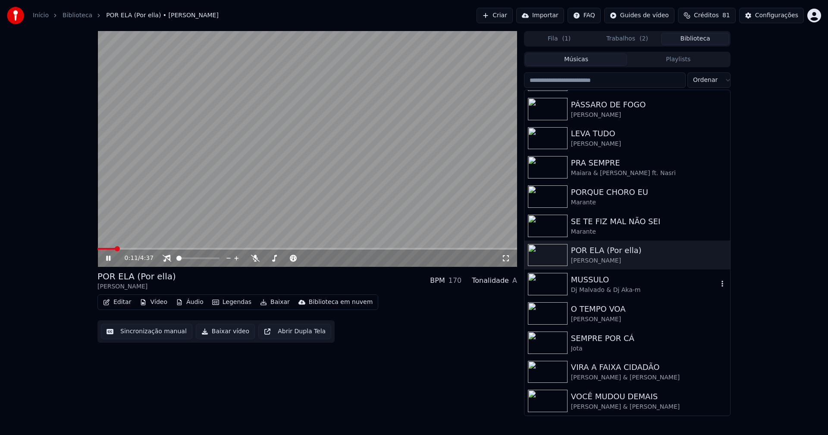
drag, startPoint x: 588, startPoint y: 281, endPoint x: 614, endPoint y: 225, distance: 62.1
click at [589, 281] on div "MUSSULO" at bounding box center [644, 280] width 147 height 12
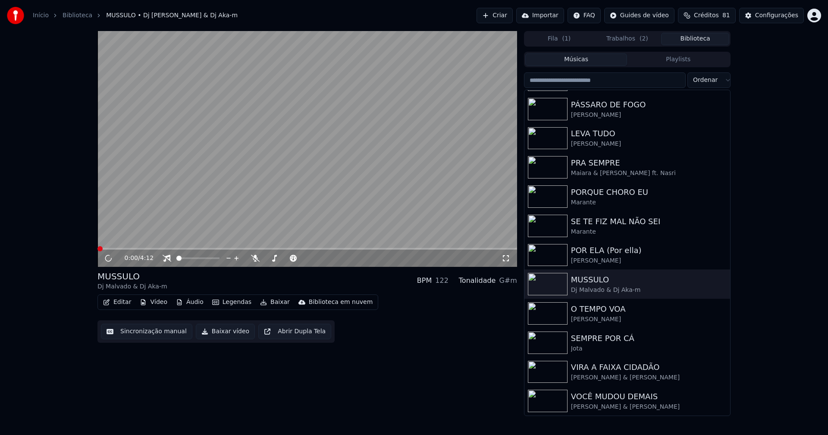
click at [162, 301] on button "Vídeo" at bounding box center [153, 302] width 34 height 12
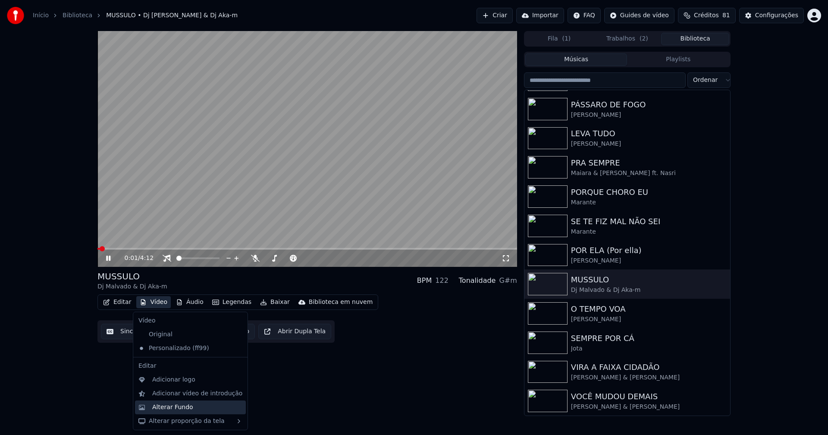
click at [175, 406] on div "Alterar Fundo" at bounding box center [172, 407] width 41 height 9
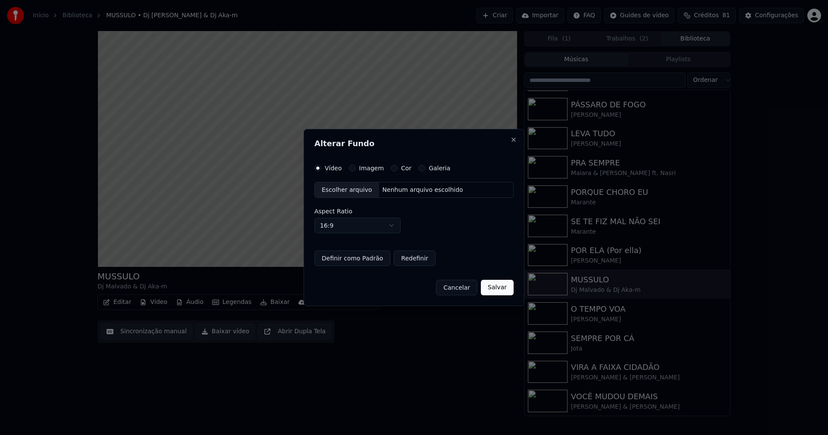
click at [352, 169] on button "Imagem" at bounding box center [352, 168] width 7 height 7
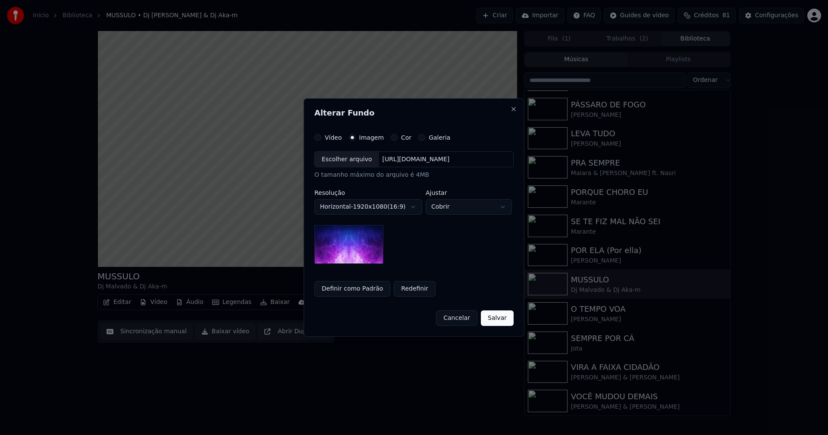
click at [348, 158] on div "Escolher arquivo" at bounding box center [347, 160] width 64 height 16
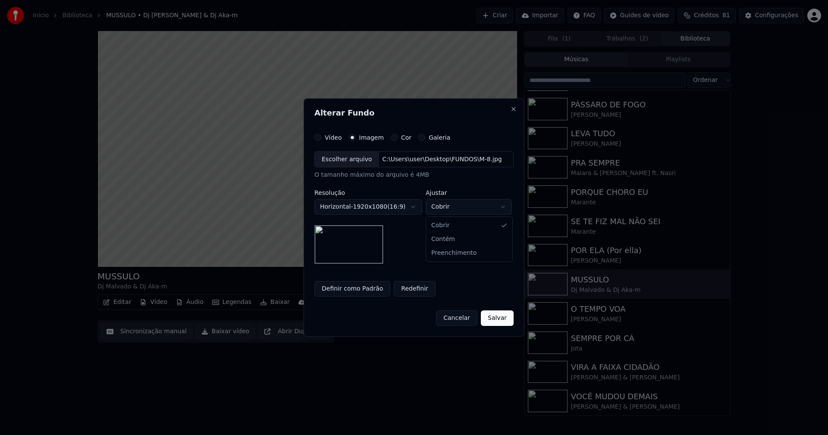
click at [457, 206] on body "**********" at bounding box center [414, 217] width 828 height 435
select select "****"
click at [493, 315] on button "Salvar" at bounding box center [497, 318] width 33 height 16
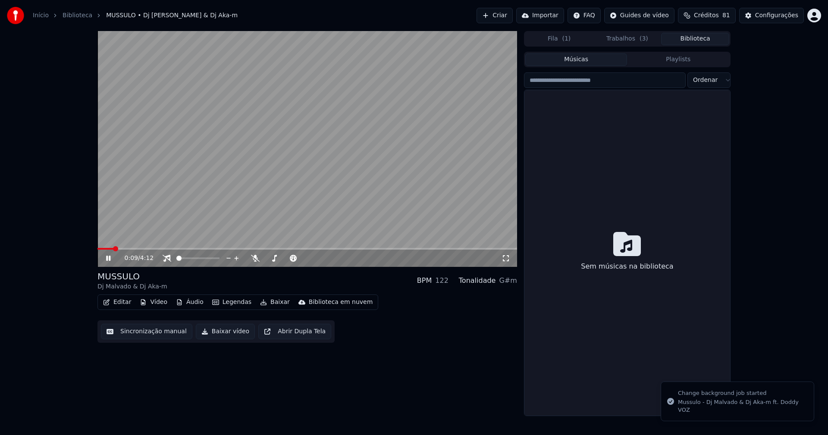
click at [699, 37] on button "Biblioteca" at bounding box center [695, 39] width 68 height 13
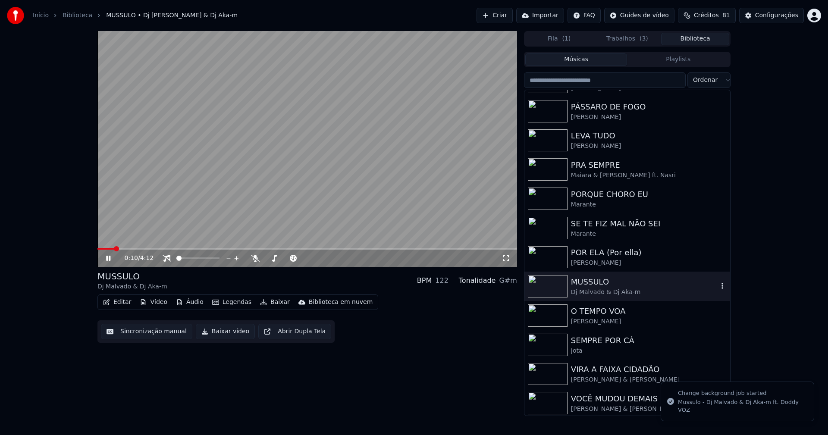
scroll to position [142, 0]
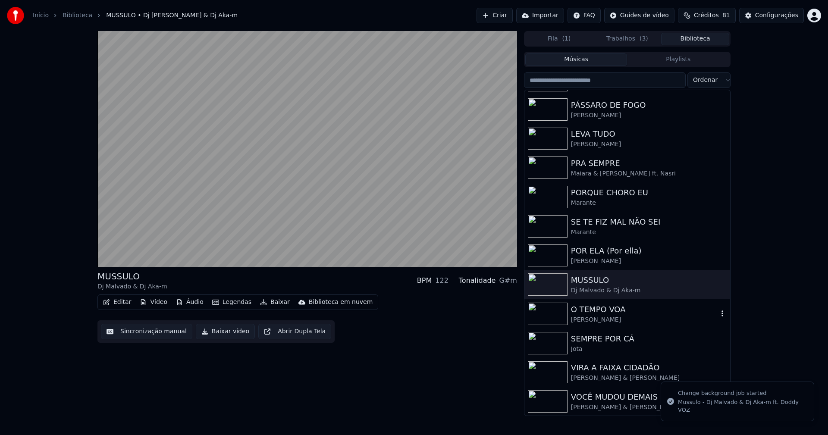
click at [598, 316] on div "[PERSON_NAME]" at bounding box center [644, 320] width 147 height 9
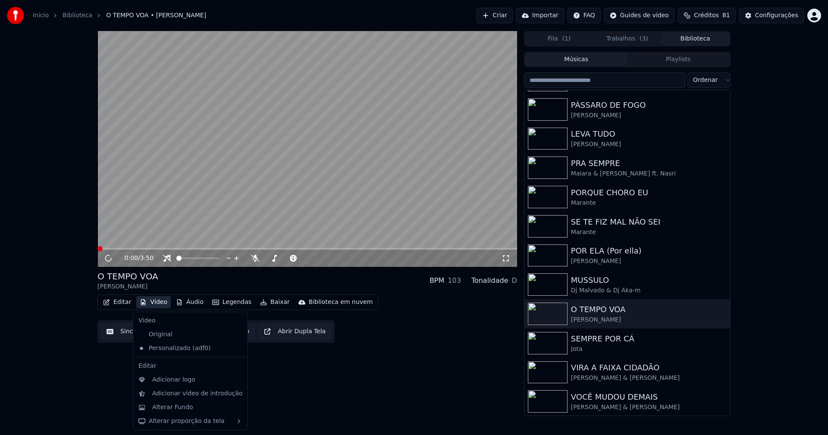
click at [147, 302] on button "Vídeo" at bounding box center [153, 302] width 34 height 12
click at [172, 405] on div "Alterar Fundo" at bounding box center [172, 407] width 41 height 9
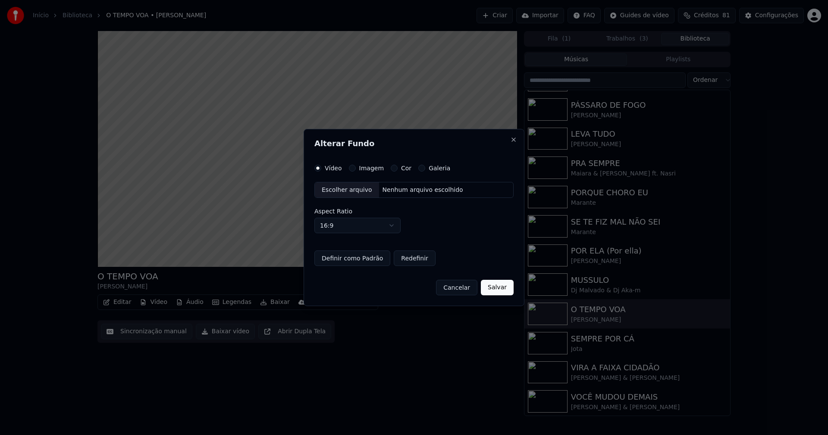
click at [351, 166] on button "Imagem" at bounding box center [352, 168] width 7 height 7
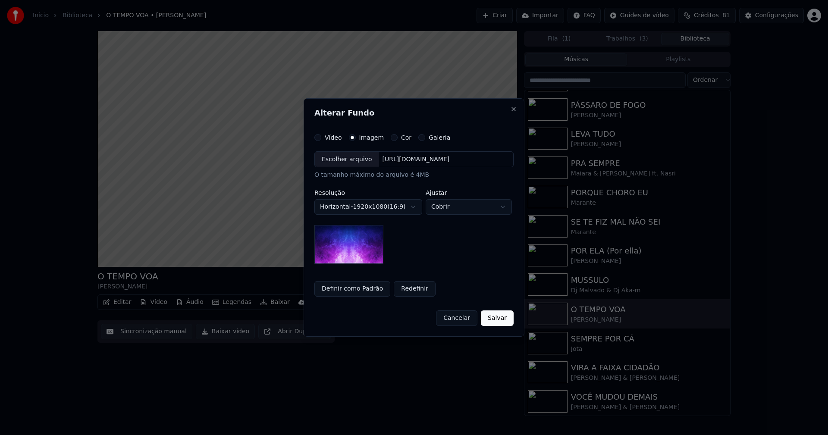
click at [343, 160] on div "Escolher arquivo" at bounding box center [347, 160] width 64 height 16
click at [488, 207] on body "**********" at bounding box center [414, 217] width 828 height 435
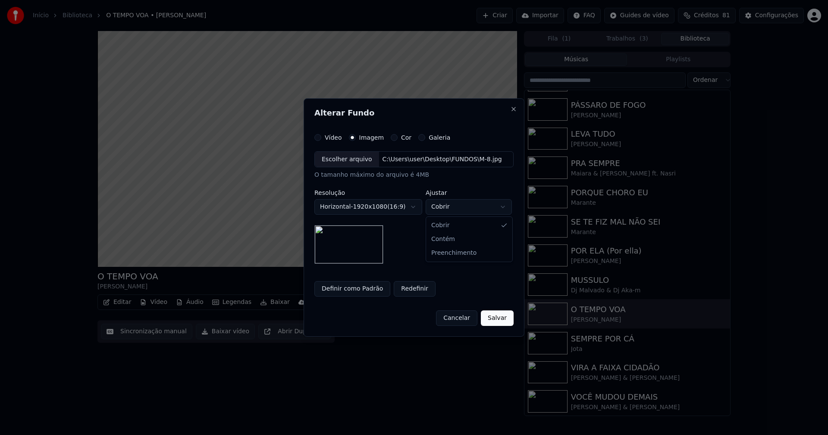
select select "****"
drag, startPoint x: 499, startPoint y: 317, endPoint x: 497, endPoint y: 304, distance: 13.4
click at [499, 317] on button "Salvar" at bounding box center [497, 318] width 33 height 16
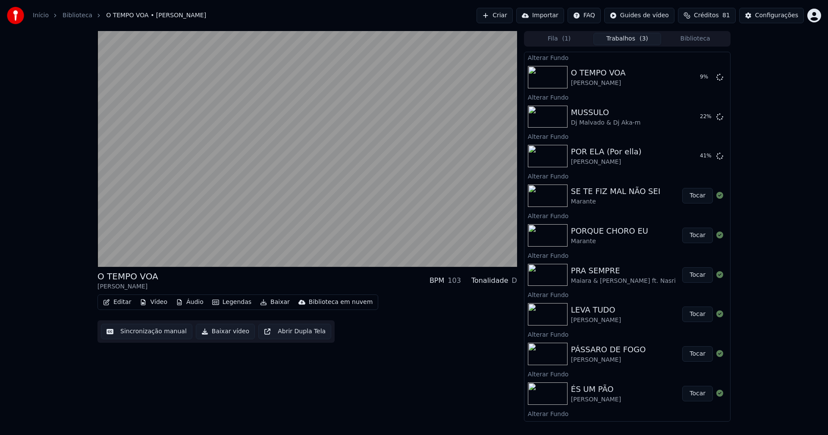
click at [702, 40] on button "Biblioteca" at bounding box center [695, 39] width 68 height 13
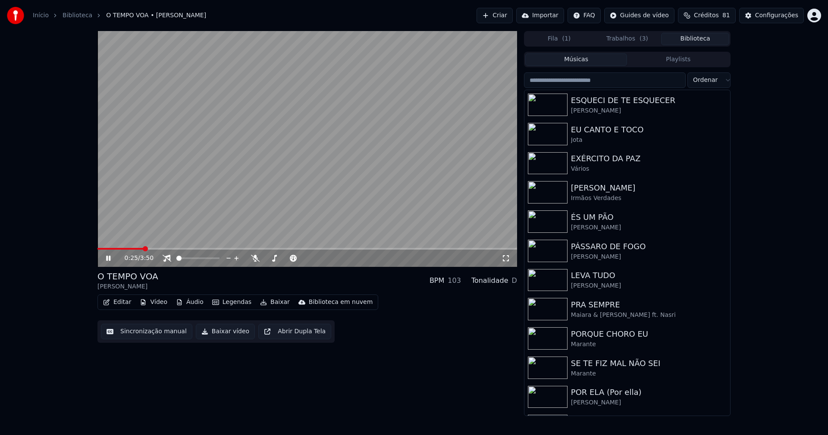
click at [629, 37] on button "Trabalhos ( 3 )" at bounding box center [627, 39] width 68 height 13
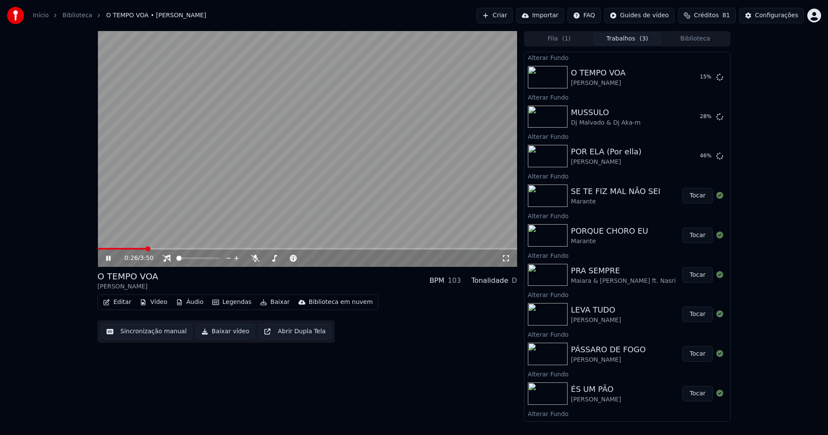
click at [707, 36] on button "Biblioteca" at bounding box center [695, 39] width 68 height 13
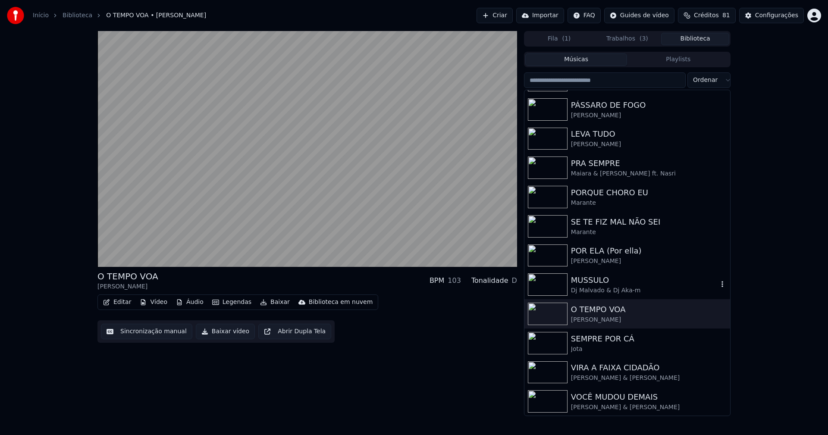
scroll to position [142, 0]
click at [605, 345] on div "Jota" at bounding box center [644, 349] width 147 height 9
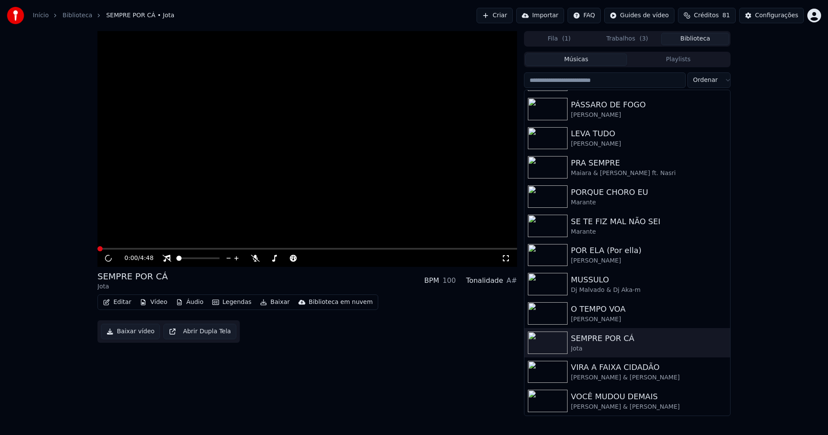
click at [165, 303] on button "Vídeo" at bounding box center [153, 302] width 34 height 12
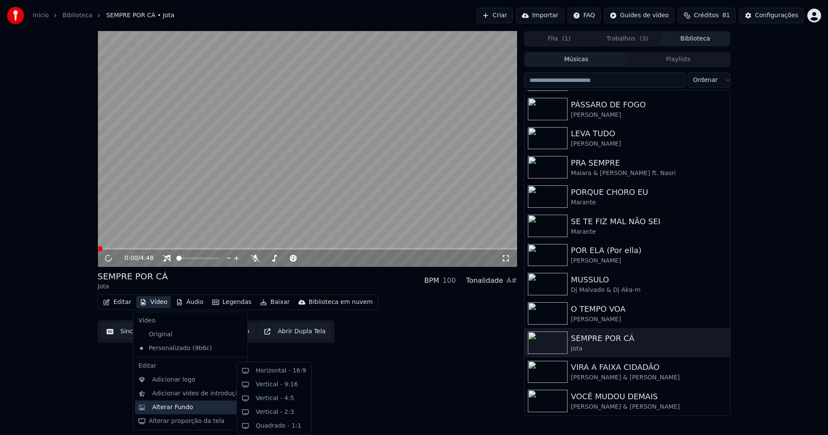
click at [185, 411] on div "Alterar Fundo" at bounding box center [172, 407] width 41 height 9
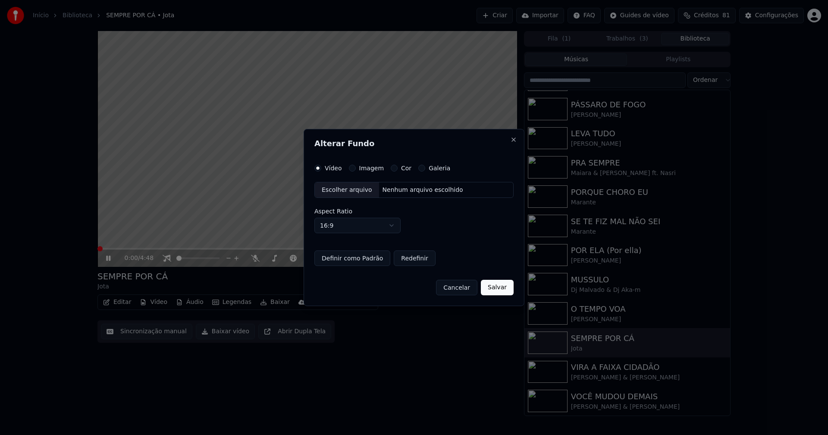
click at [354, 168] on div "Imagem" at bounding box center [366, 168] width 35 height 7
click at [352, 166] on button "Imagem" at bounding box center [352, 168] width 7 height 7
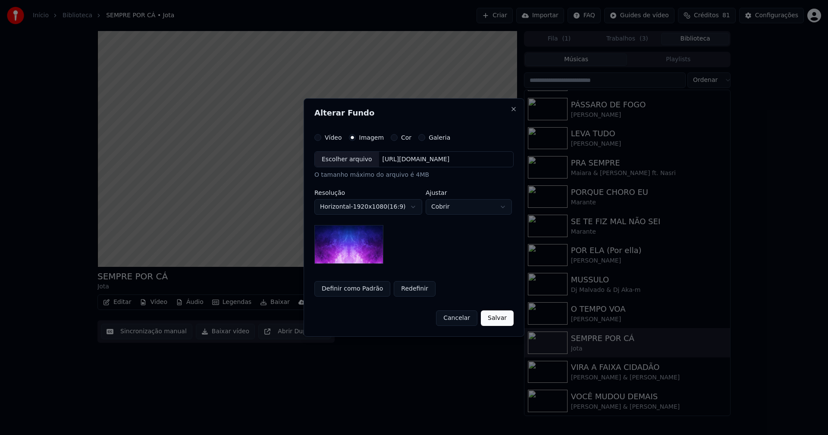
click at [347, 159] on div "Escolher arquivo" at bounding box center [347, 160] width 64 height 16
click at [474, 207] on body "**********" at bounding box center [414, 217] width 828 height 435
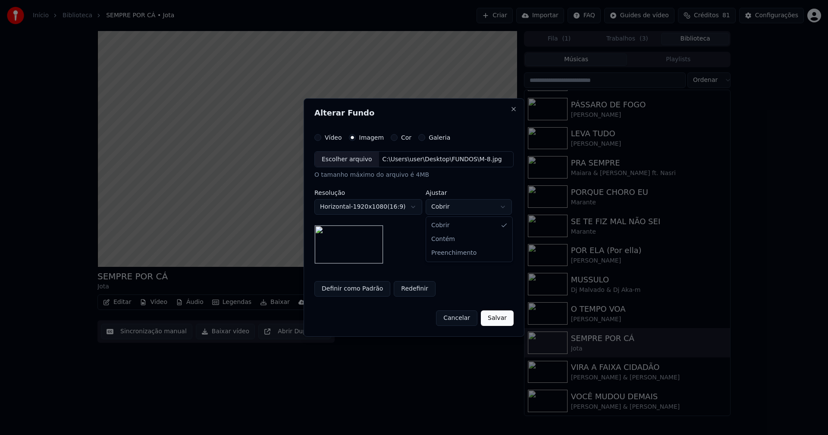
select select "****"
click at [498, 320] on button "Salvar" at bounding box center [497, 318] width 33 height 16
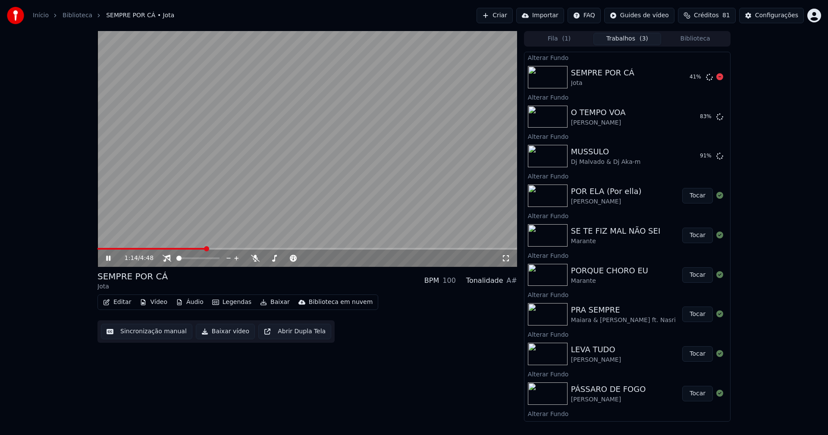
click at [696, 37] on button "Biblioteca" at bounding box center [695, 39] width 68 height 13
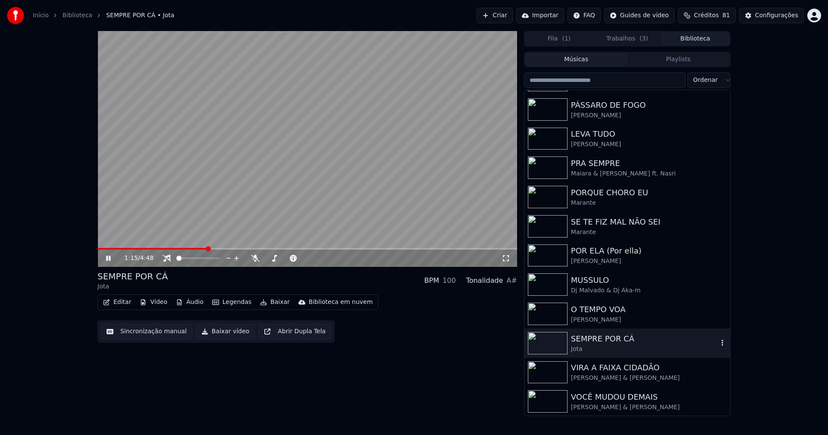
scroll to position [142, 0]
drag, startPoint x: 596, startPoint y: 370, endPoint x: 634, endPoint y: 374, distance: 38.1
click at [596, 370] on div "VIRA A FAIXA CIDADÃO" at bounding box center [644, 367] width 147 height 12
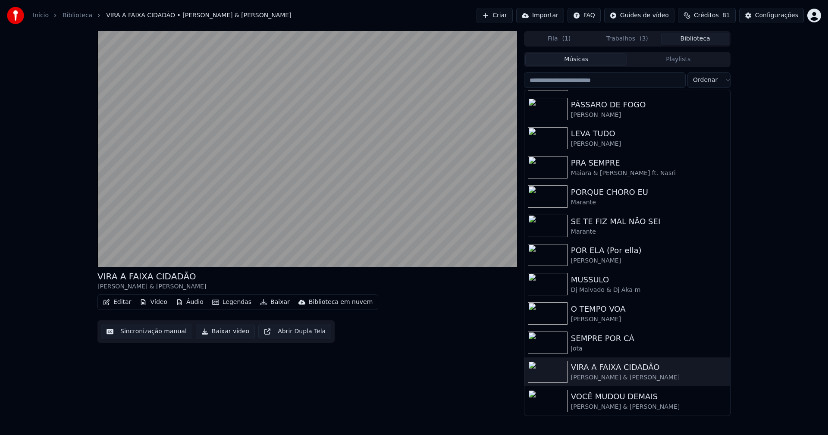
click at [156, 304] on button "Vídeo" at bounding box center [153, 302] width 34 height 12
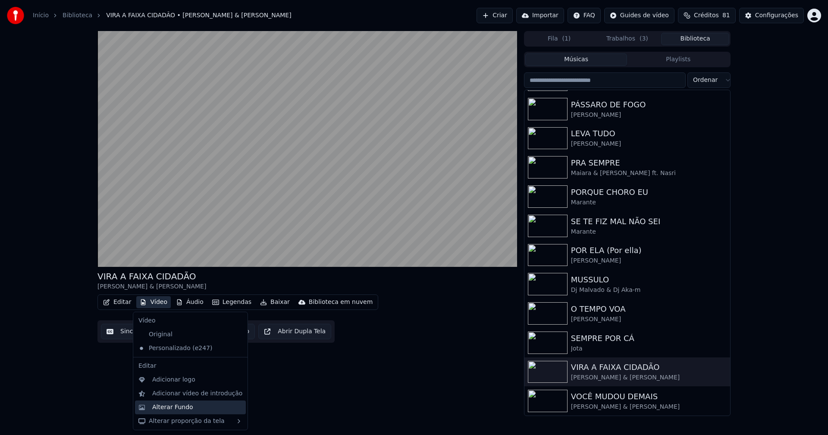
click at [168, 405] on div "Alterar Fundo" at bounding box center [172, 407] width 41 height 9
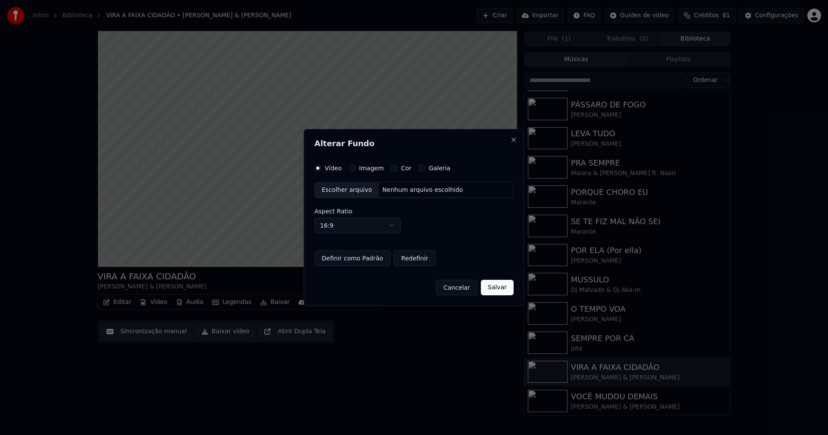
click at [352, 169] on button "Imagem" at bounding box center [352, 168] width 7 height 7
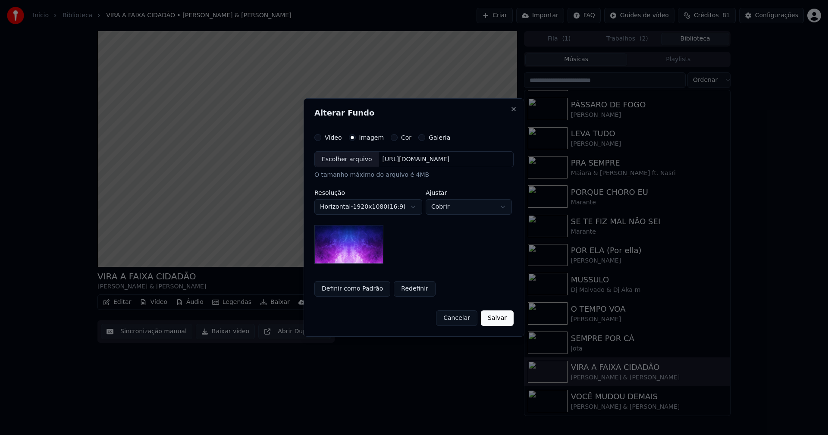
click at [339, 157] on div "Escolher arquivo" at bounding box center [347, 160] width 64 height 16
click at [456, 207] on body "**********" at bounding box center [414, 217] width 828 height 435
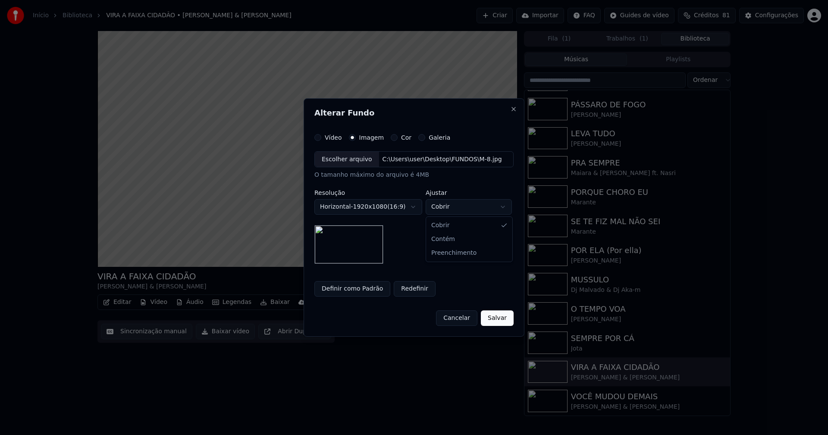
select select "****"
click at [488, 317] on button "Salvar" at bounding box center [497, 318] width 33 height 16
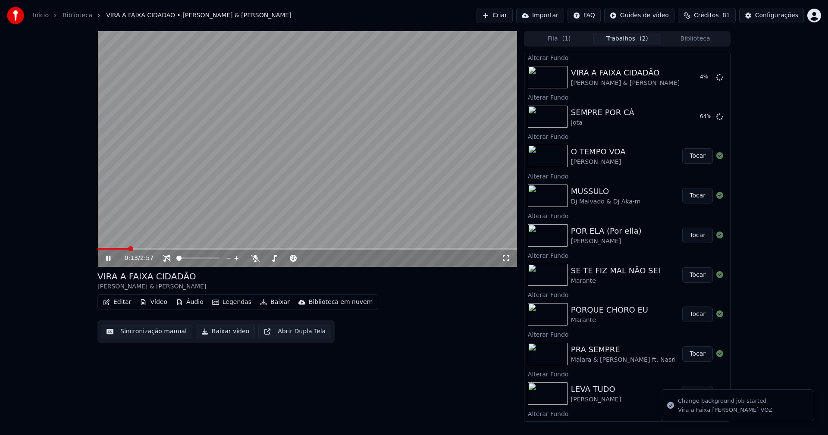
click at [698, 37] on button "Biblioteca" at bounding box center [695, 39] width 68 height 13
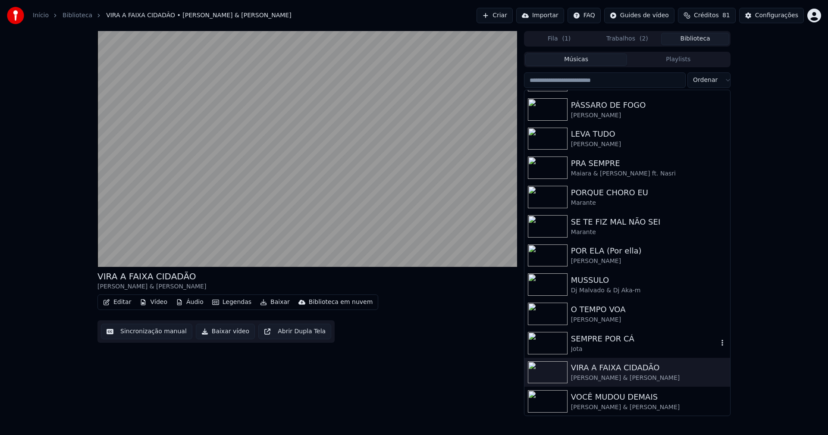
scroll to position [142, 0]
click at [611, 401] on div "VOCÊ MUDOU DEMAIS" at bounding box center [644, 397] width 147 height 12
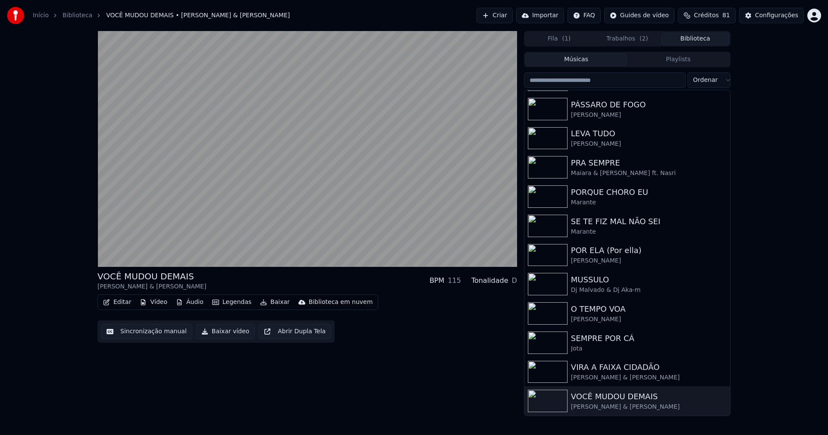
click at [158, 303] on button "Vídeo" at bounding box center [153, 302] width 34 height 12
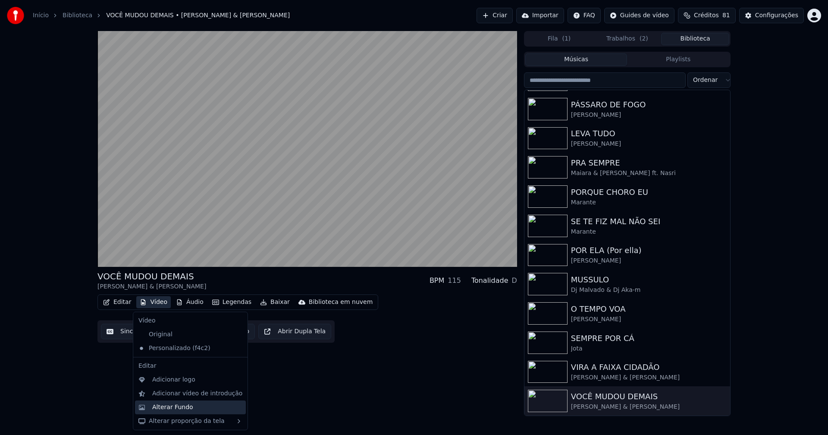
click at [184, 408] on div "Alterar Fundo" at bounding box center [172, 407] width 41 height 9
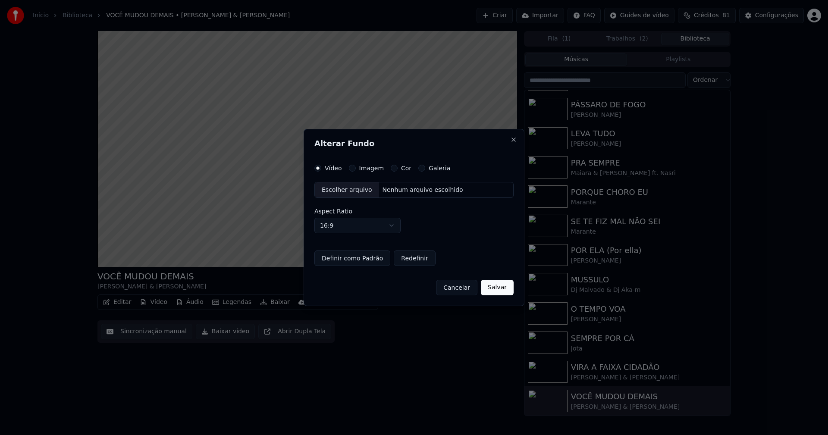
click at [351, 169] on button "Imagem" at bounding box center [352, 168] width 7 height 7
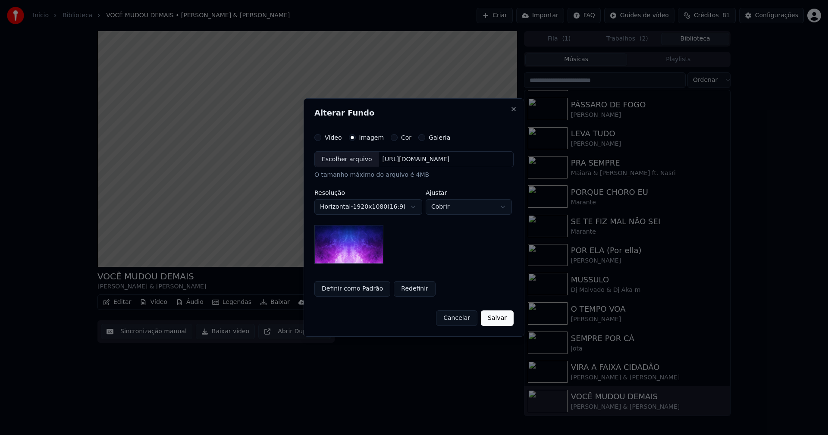
click at [329, 155] on div "Escolher arquivo" at bounding box center [347, 160] width 64 height 16
click at [458, 206] on body "**********" at bounding box center [414, 217] width 828 height 435
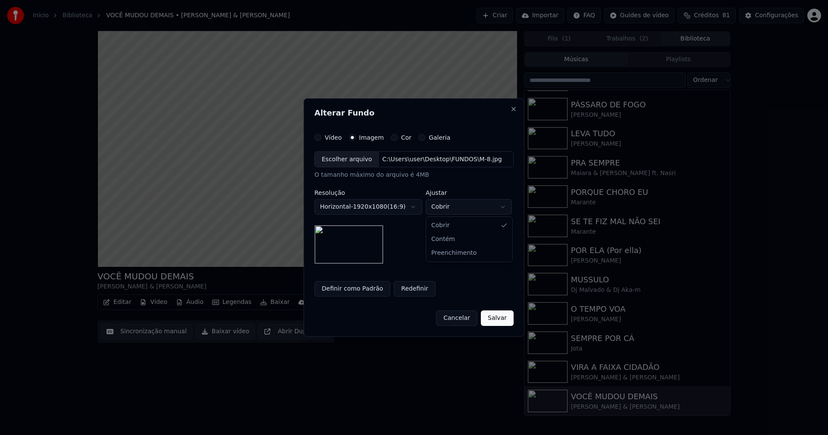
select select "****"
click at [504, 319] on button "Salvar" at bounding box center [497, 318] width 33 height 16
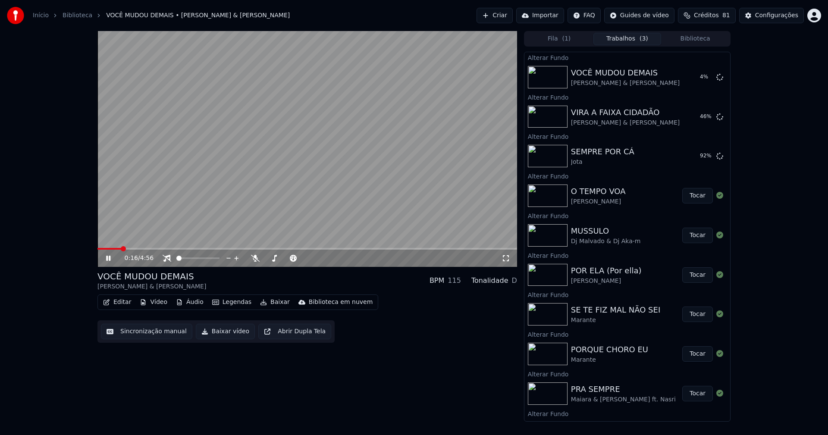
click at [107, 258] on icon at bounding box center [108, 258] width 4 height 5
click at [694, 39] on button "Biblioteca" at bounding box center [695, 39] width 68 height 13
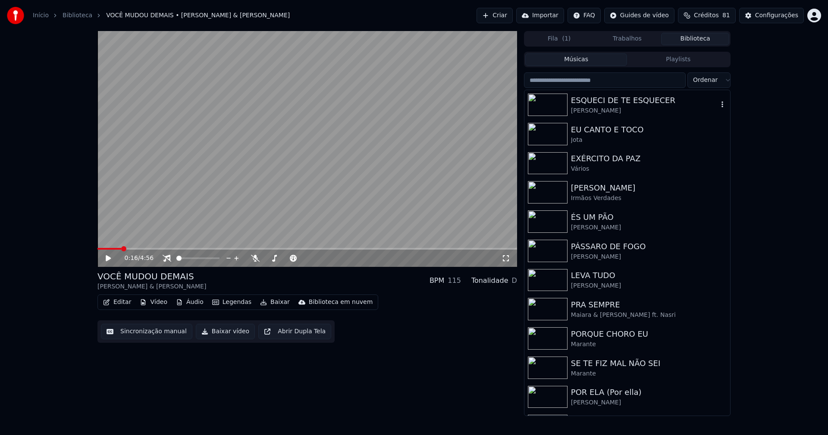
click at [631, 102] on div "ESQUECI DE TE ESQUECER" at bounding box center [644, 100] width 147 height 12
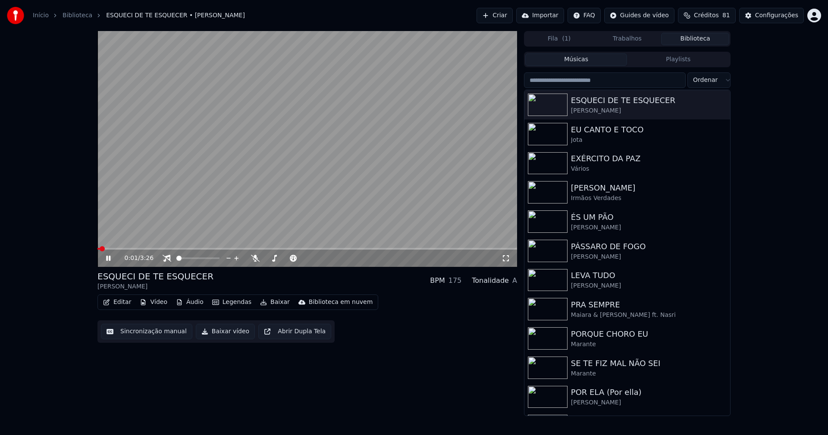
click at [108, 258] on icon at bounding box center [114, 258] width 20 height 7
click at [155, 305] on button "Vídeo" at bounding box center [153, 302] width 34 height 12
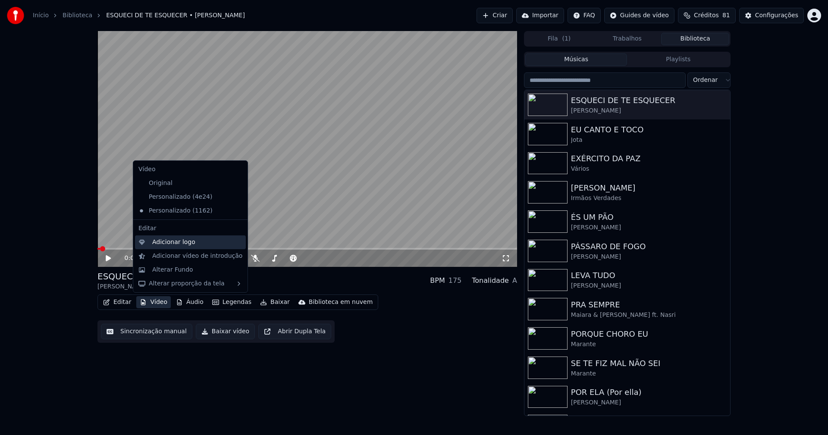
click at [169, 244] on div "Adicionar logo" at bounding box center [173, 242] width 43 height 9
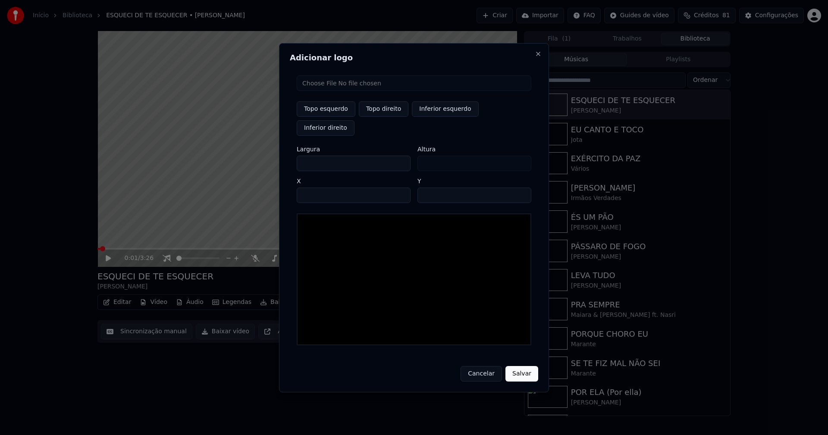
click at [332, 91] on input "file" at bounding box center [414, 83] width 235 height 16
type input "**********"
type input "***"
click at [387, 117] on button "Topo direito" at bounding box center [384, 109] width 50 height 16
type input "****"
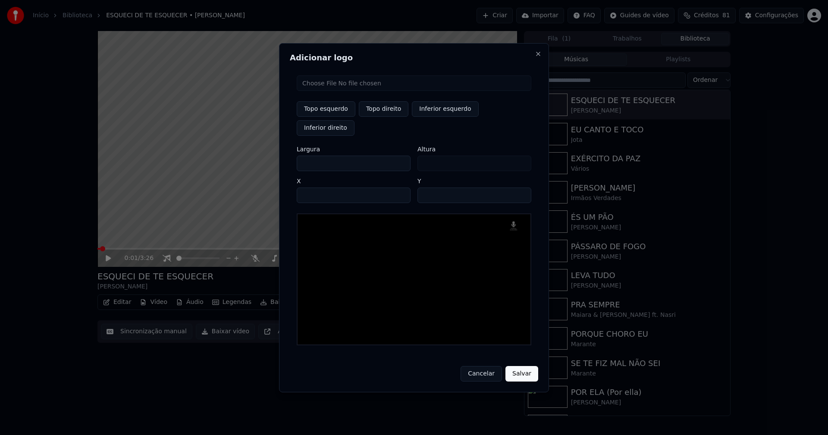
drag, startPoint x: 312, startPoint y: 154, endPoint x: 248, endPoint y: 161, distance: 64.6
click at [248, 161] on body "Início Biblioteca ESQUECI DE TE ESQUECER • [PERSON_NAME] Criar Importar FAQ Gui…" at bounding box center [414, 217] width 828 height 435
type input "**"
type input "***"
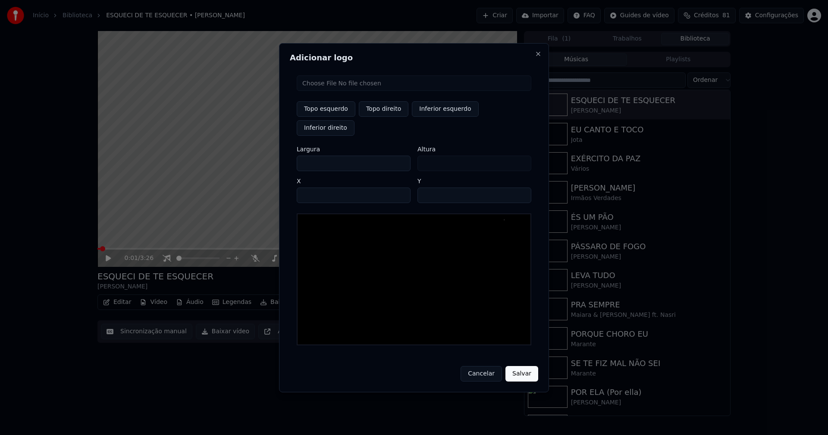
type input "***"
click at [314, 188] on input "****" at bounding box center [354, 196] width 114 height 16
type input "****"
click at [520, 188] on input "**" at bounding box center [474, 196] width 114 height 16
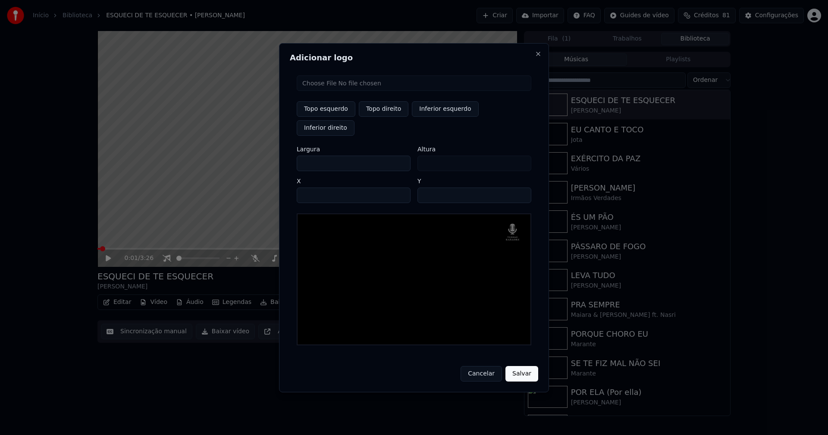
click at [520, 188] on input "**" at bounding box center [474, 196] width 114 height 16
type input "**"
click at [520, 188] on input "**" at bounding box center [474, 196] width 114 height 16
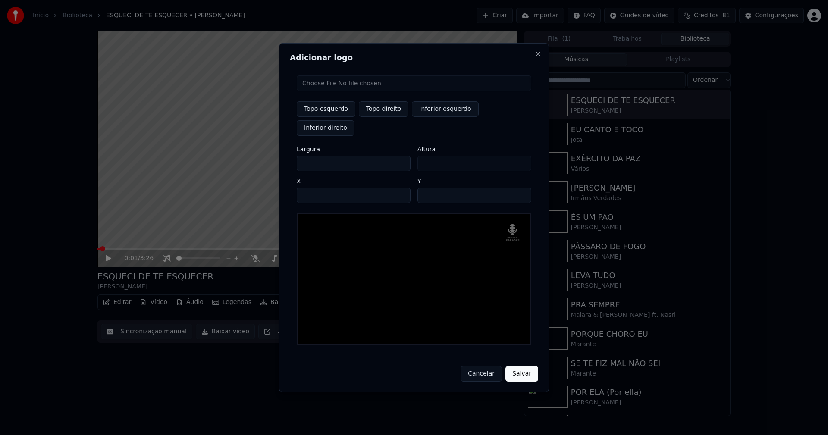
click at [525, 369] on button "Salvar" at bounding box center [521, 374] width 33 height 16
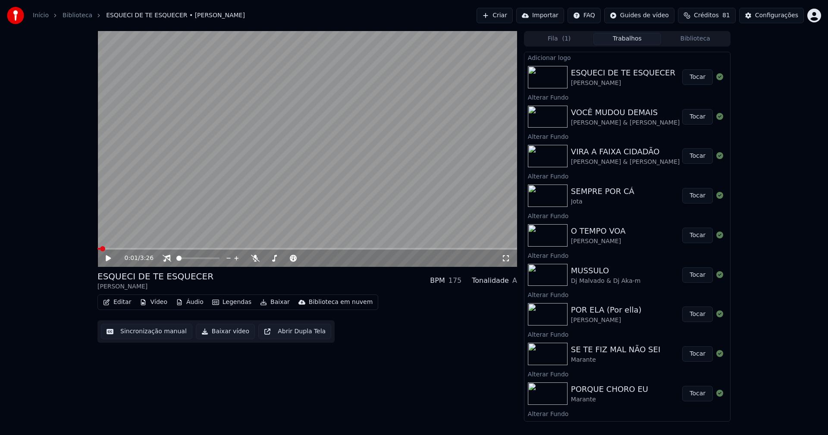
click at [693, 75] on button "Tocar" at bounding box center [697, 77] width 31 height 16
click at [506, 258] on icon at bounding box center [506, 258] width 9 height 7
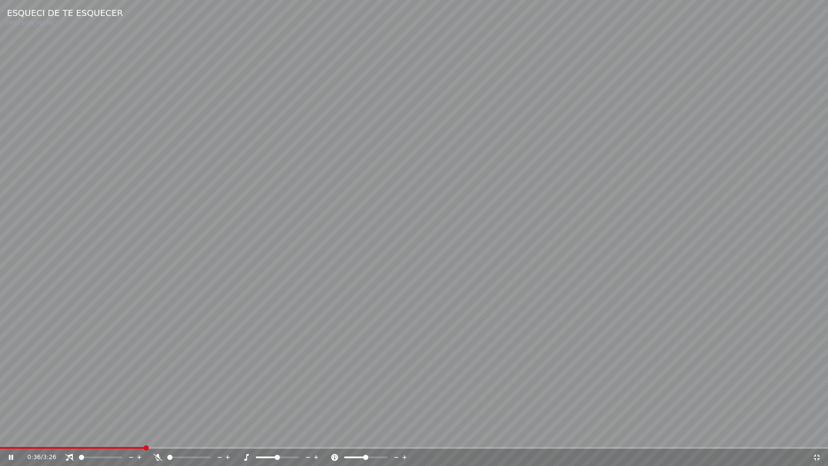
click at [816, 435] on icon at bounding box center [816, 457] width 9 height 7
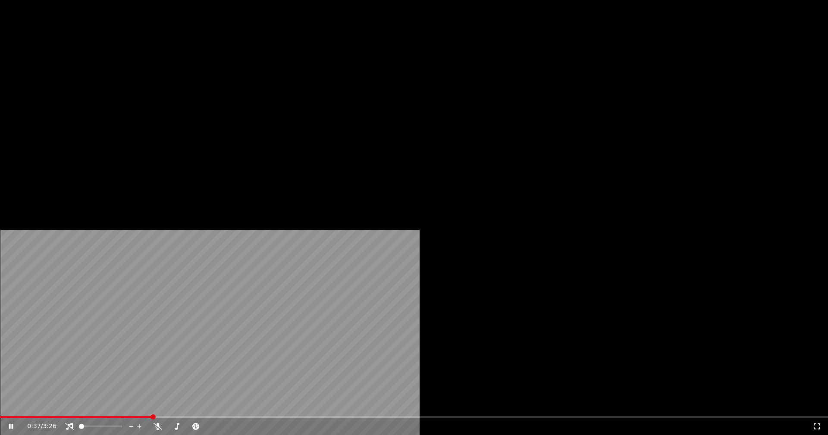
click at [156, 72] on button "Vídeo" at bounding box center [153, 66] width 34 height 12
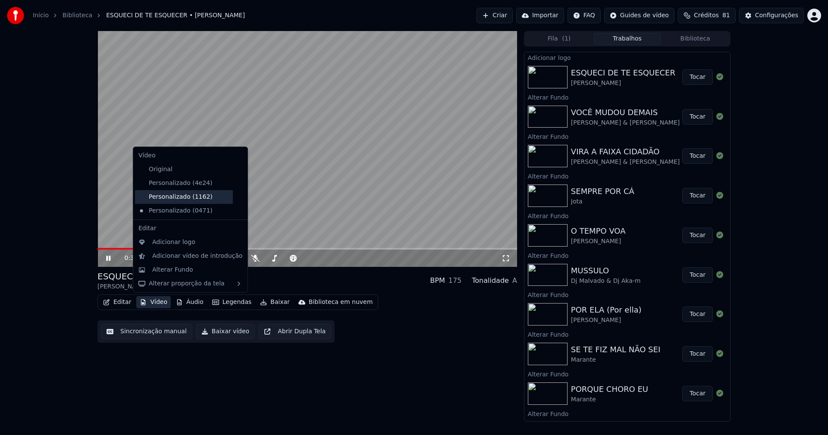
click at [172, 196] on div "Personalizado (1162)" at bounding box center [184, 197] width 98 height 14
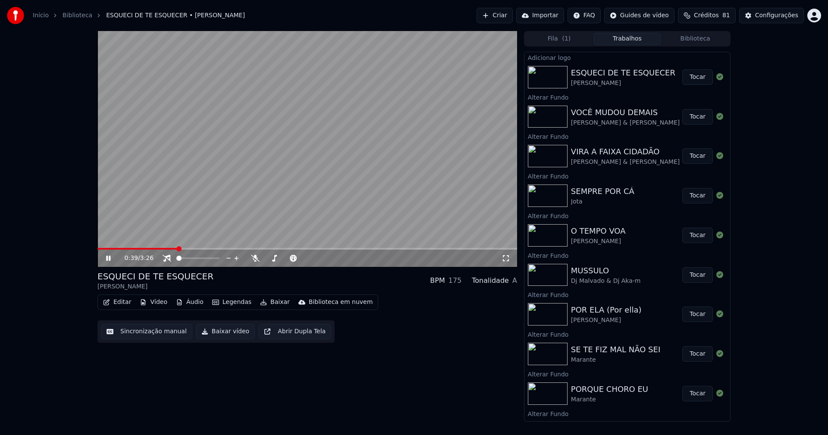
click at [109, 257] on icon at bounding box center [108, 258] width 4 height 5
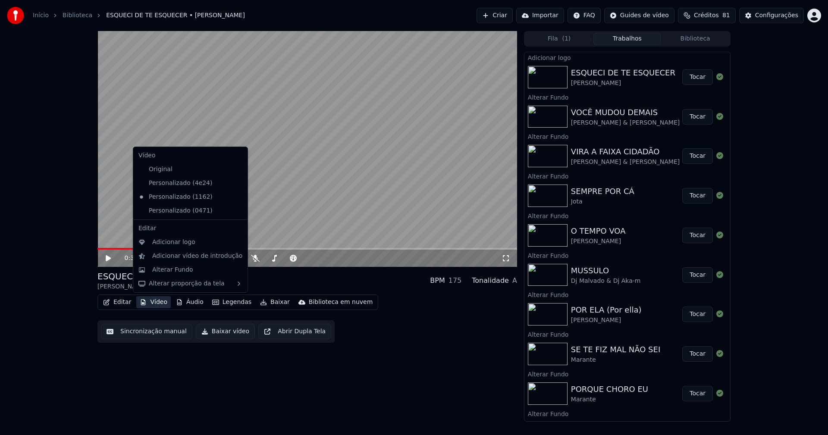
click at [154, 300] on button "Vídeo" at bounding box center [153, 302] width 34 height 12
click at [236, 211] on icon at bounding box center [239, 210] width 6 height 7
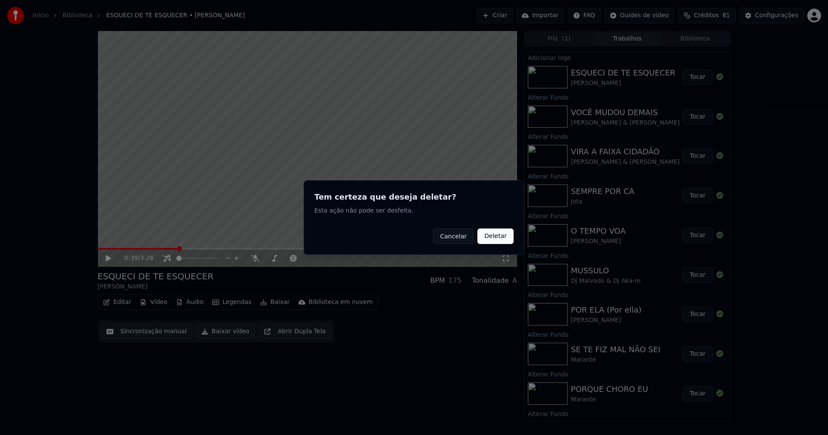
click at [494, 236] on button "Deletar" at bounding box center [495, 237] width 36 height 16
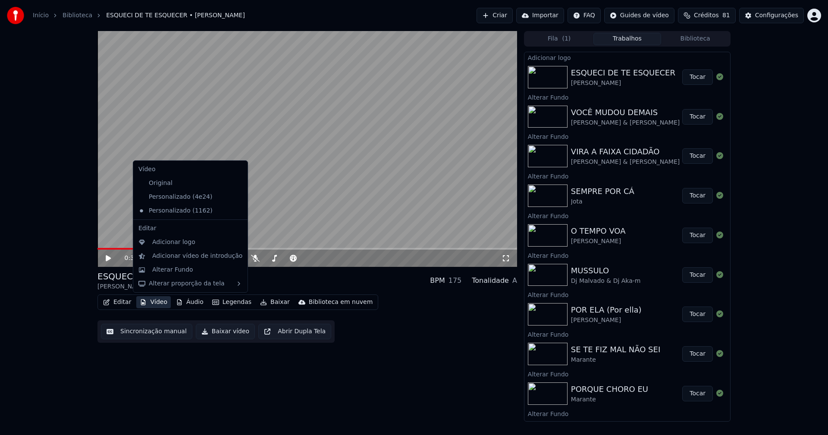
click at [154, 302] on button "Vídeo" at bounding box center [153, 302] width 34 height 12
click at [167, 242] on div "Adicionar logo" at bounding box center [173, 242] width 43 height 9
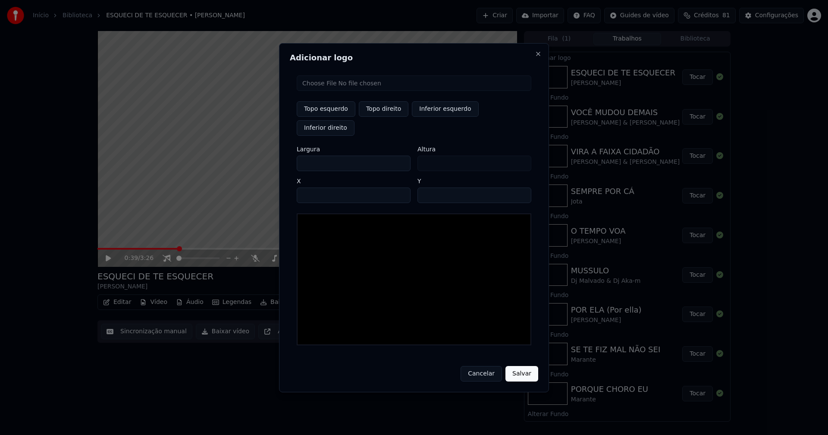
click at [335, 91] on input "file" at bounding box center [414, 83] width 235 height 16
type input "**********"
type input "***"
click at [381, 117] on button "Topo direito" at bounding box center [384, 109] width 50 height 16
type input "****"
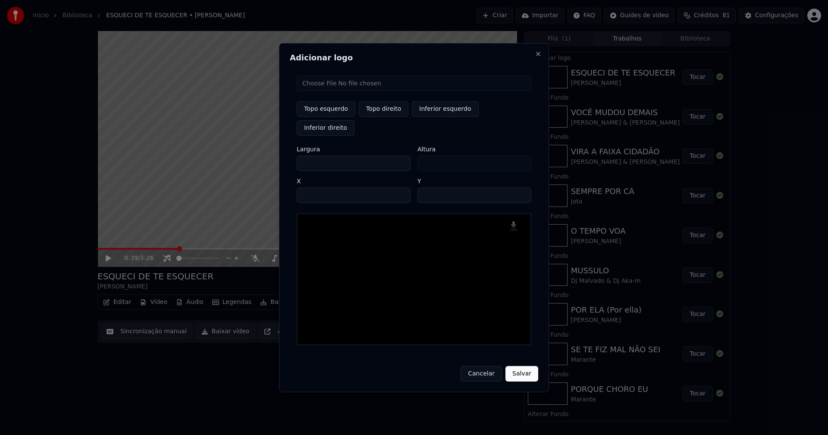
drag, startPoint x: 311, startPoint y: 154, endPoint x: 256, endPoint y: 172, distance: 58.1
click at [256, 154] on body "Início Biblioteca ESQUECI DE TE ESQUECER • [PERSON_NAME] Criar Importar FAQ Gui…" at bounding box center [414, 217] width 828 height 435
type input "**"
type input "***"
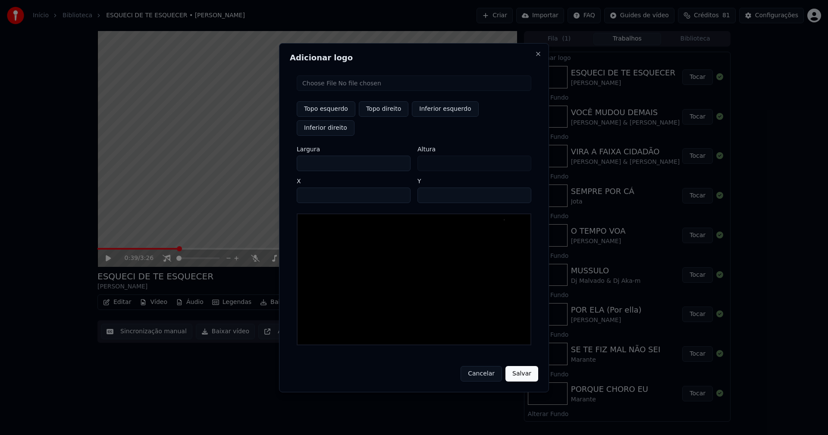
type input "***"
click at [314, 188] on input "****" at bounding box center [354, 196] width 114 height 16
type input "****"
click at [522, 188] on input "**" at bounding box center [474, 196] width 114 height 16
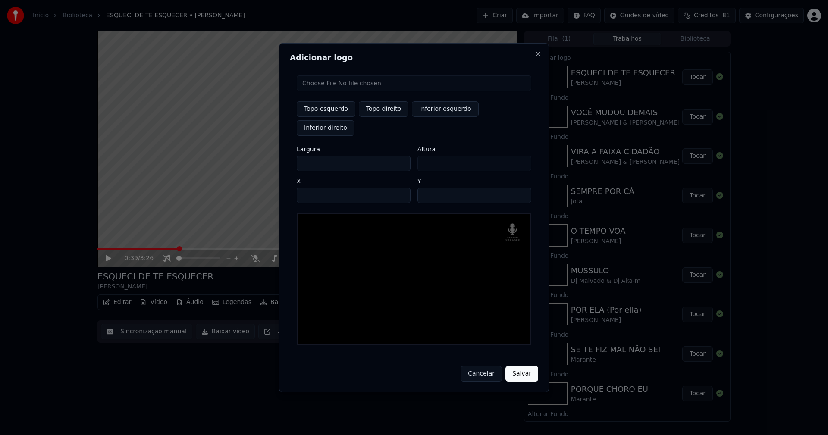
click at [522, 188] on input "**" at bounding box center [474, 196] width 114 height 16
type input "**"
click at [522, 188] on input "**" at bounding box center [474, 196] width 114 height 16
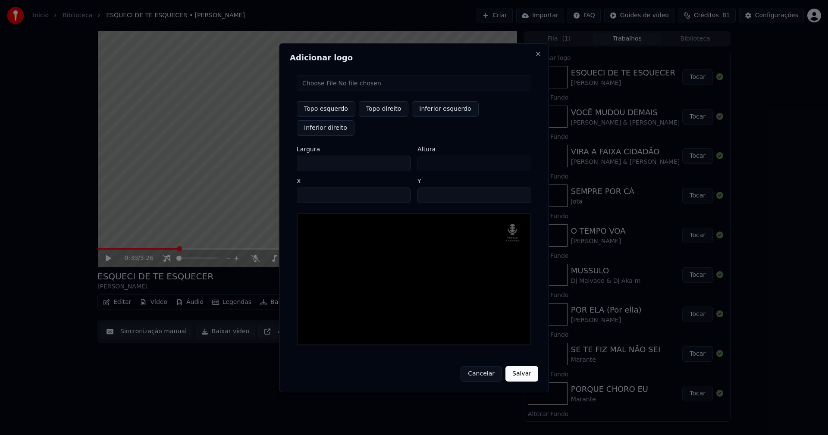
click at [523, 366] on button "Salvar" at bounding box center [521, 374] width 33 height 16
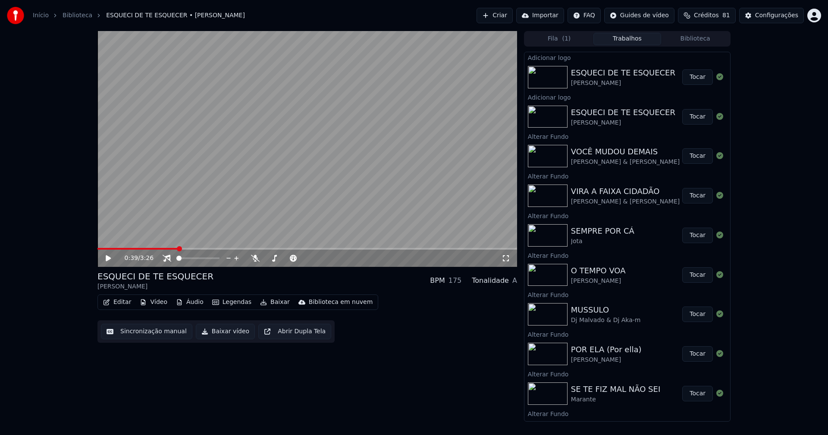
click at [692, 76] on button "Tocar" at bounding box center [697, 77] width 31 height 16
click at [508, 258] on icon at bounding box center [506, 258] width 9 height 7
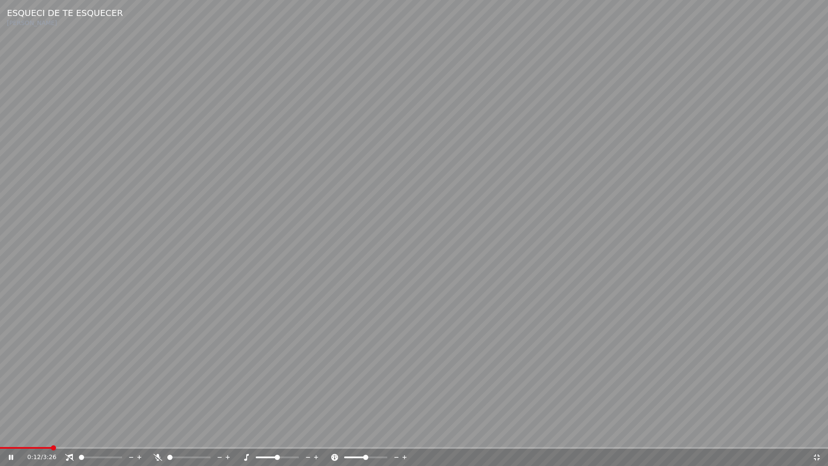
click at [72, 435] on icon at bounding box center [69, 457] width 9 height 7
click at [817, 435] on icon at bounding box center [816, 457] width 9 height 7
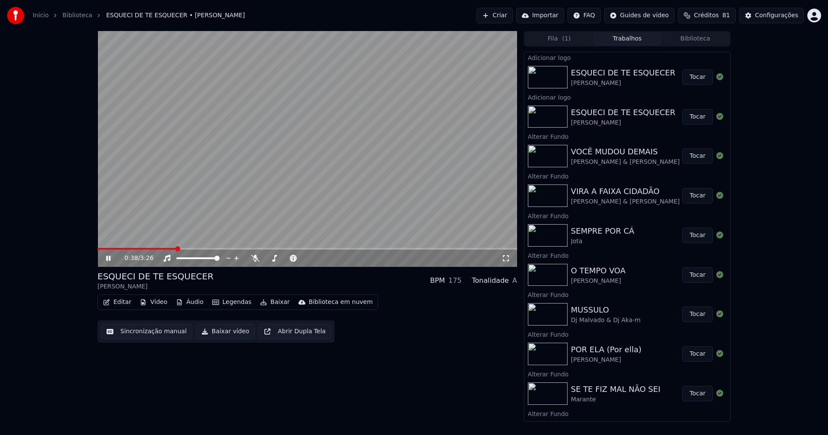
click at [111, 259] on icon at bounding box center [114, 258] width 20 height 7
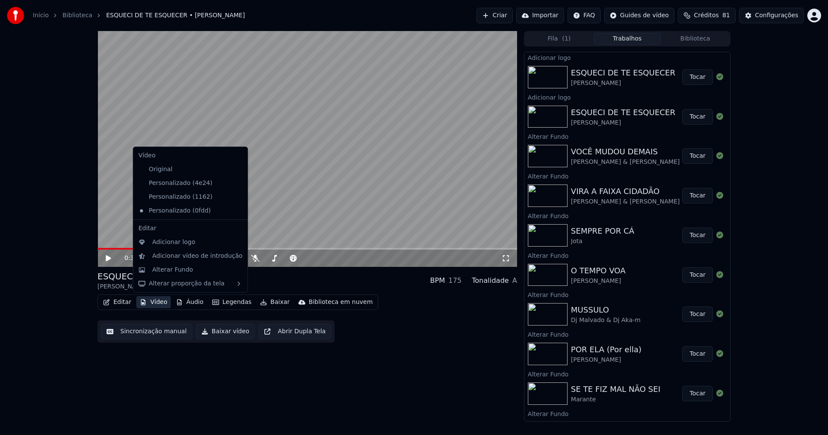
click at [154, 301] on button "Vídeo" at bounding box center [153, 302] width 34 height 12
click at [181, 198] on div "Personalizado (1162)" at bounding box center [184, 197] width 98 height 14
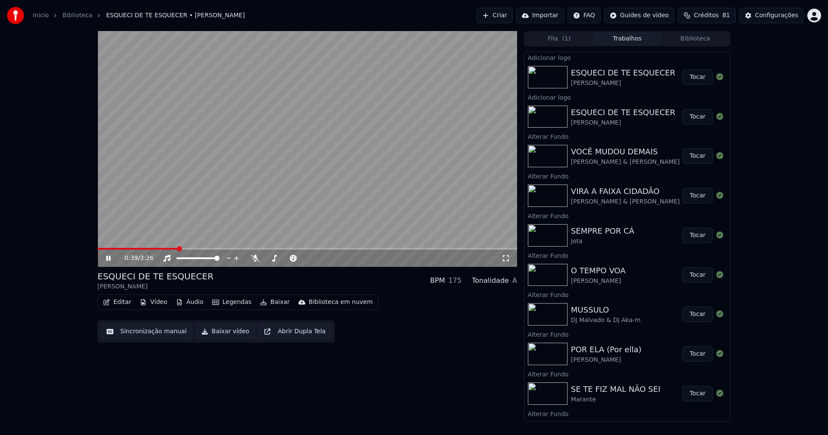
click at [110, 257] on icon at bounding box center [108, 258] width 4 height 5
click at [156, 300] on button "Vídeo" at bounding box center [153, 302] width 34 height 12
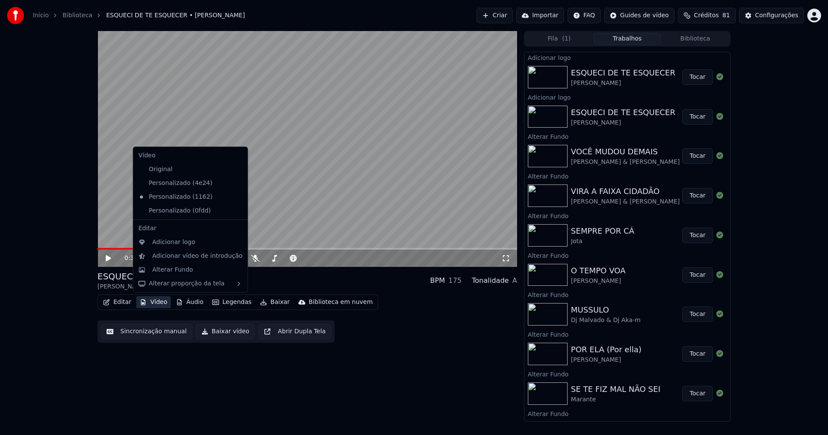
click at [236, 211] on icon at bounding box center [239, 210] width 6 height 7
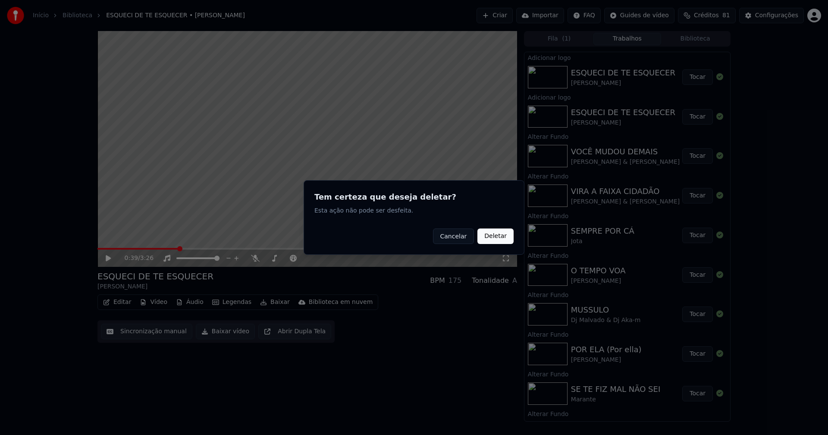
click at [502, 235] on button "Deletar" at bounding box center [495, 237] width 36 height 16
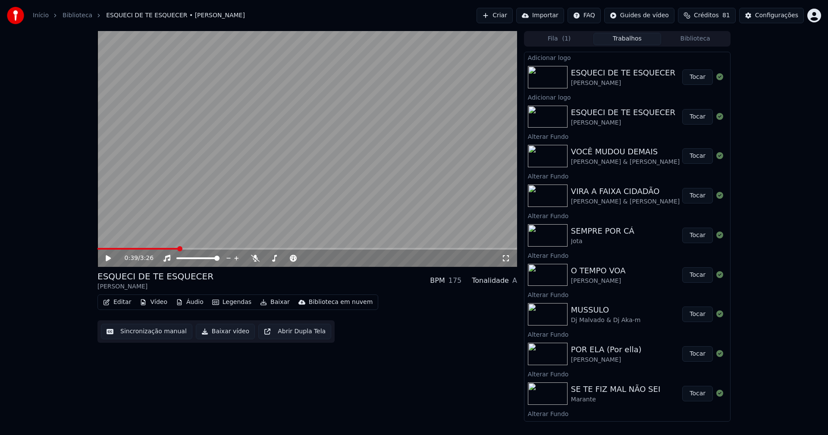
click at [160, 303] on button "Vídeo" at bounding box center [153, 302] width 34 height 12
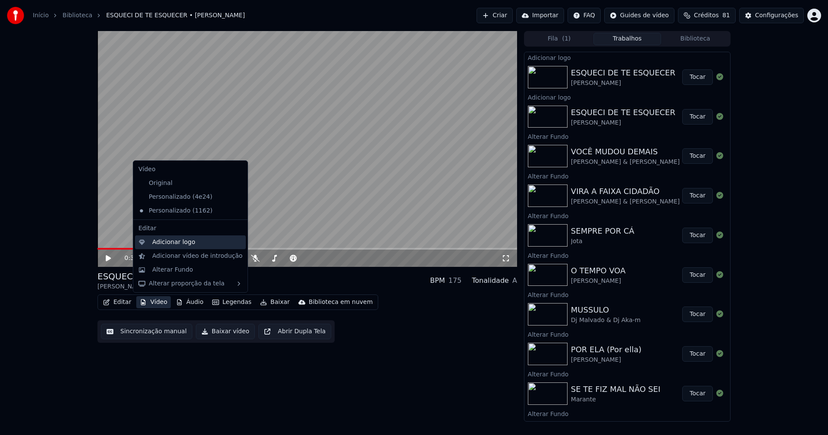
click at [166, 241] on div "Adicionar logo" at bounding box center [173, 242] width 43 height 9
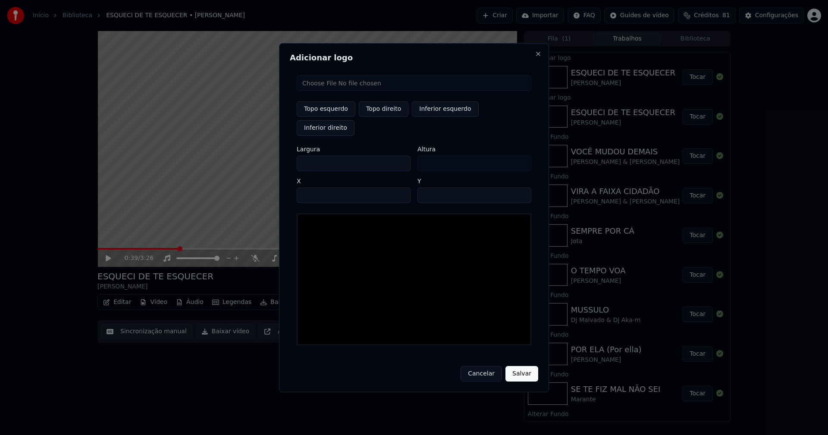
click at [334, 91] on input "file" at bounding box center [414, 83] width 235 height 16
type input "**********"
type input "***"
click at [386, 117] on button "Topo direito" at bounding box center [384, 109] width 50 height 16
type input "****"
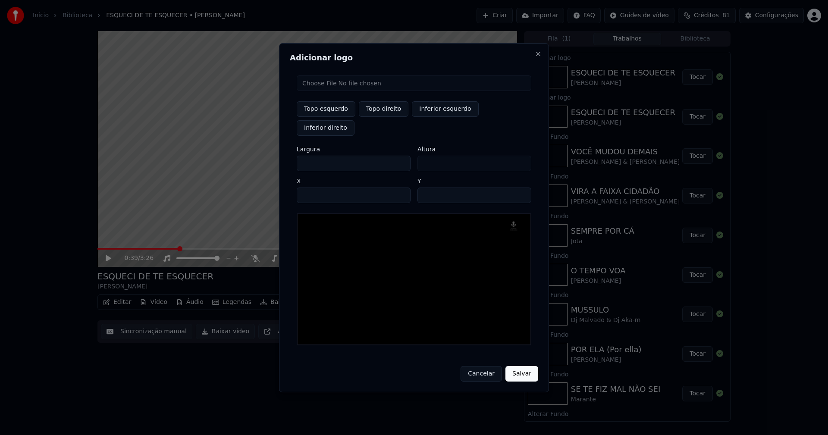
drag, startPoint x: 310, startPoint y: 153, endPoint x: 287, endPoint y: 164, distance: 25.8
click at [287, 164] on div "Adicionar logo Topo esquerdo Topo direito Inferior esquerdo Inferior direito La…" at bounding box center [414, 217] width 270 height 349
type input "**"
type input "***"
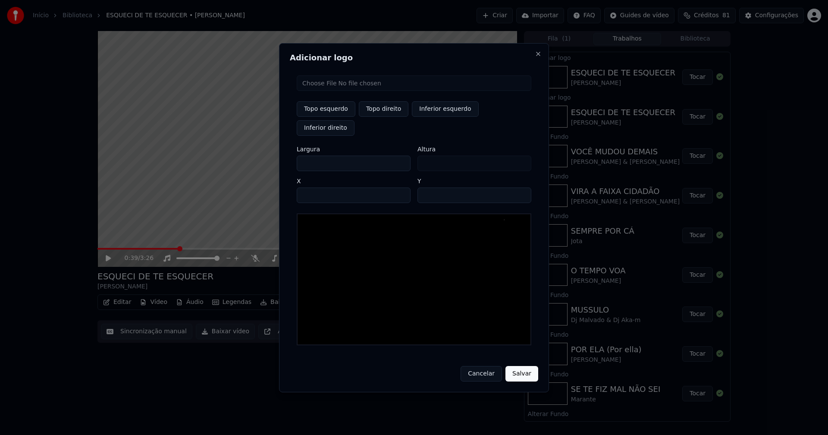
type input "***"
click at [314, 188] on input "****" at bounding box center [354, 196] width 114 height 16
type input "****"
click at [521, 188] on input "**" at bounding box center [474, 196] width 114 height 16
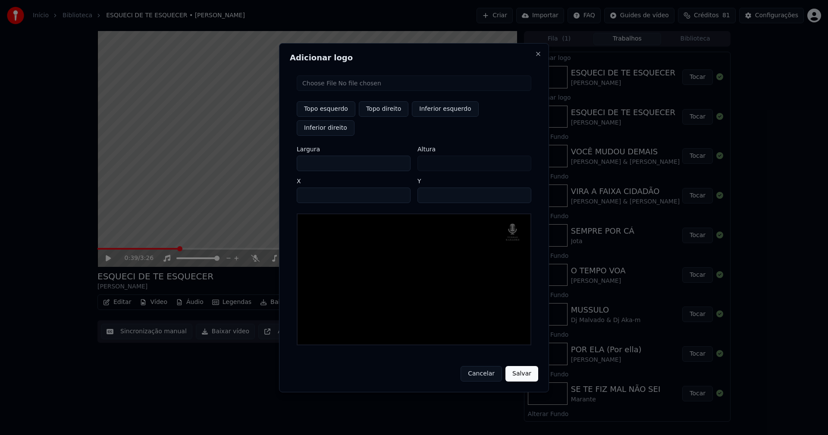
click at [521, 188] on input "**" at bounding box center [474, 196] width 114 height 16
type input "**"
click at [520, 188] on input "**" at bounding box center [474, 196] width 114 height 16
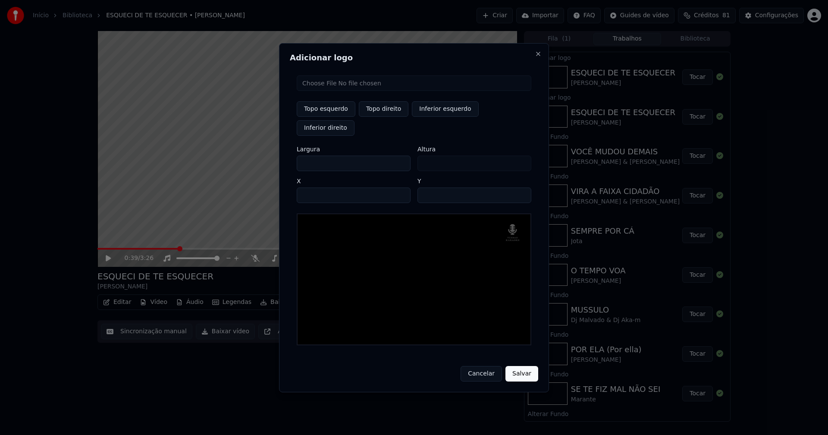
drag, startPoint x: 521, startPoint y: 367, endPoint x: 525, endPoint y: 360, distance: 7.9
click at [522, 367] on button "Salvar" at bounding box center [521, 374] width 33 height 16
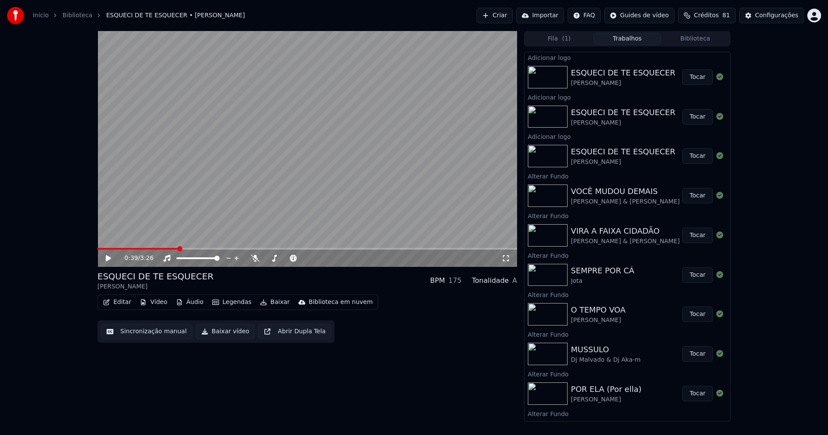
click at [694, 76] on button "Tocar" at bounding box center [697, 77] width 31 height 16
click at [508, 258] on icon at bounding box center [506, 258] width 9 height 7
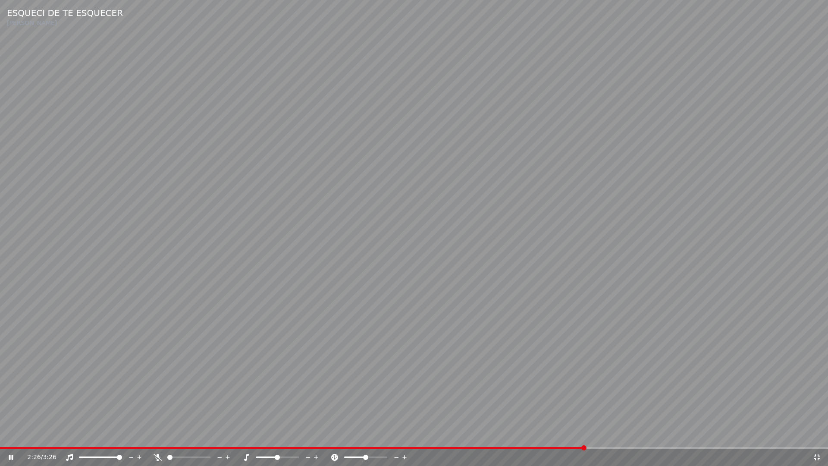
click at [816, 435] on icon at bounding box center [816, 457] width 9 height 7
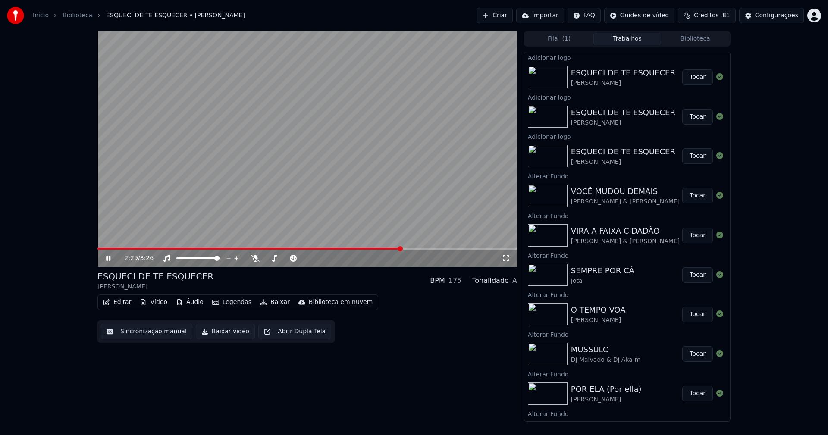
click at [108, 259] on icon at bounding box center [108, 258] width 4 height 5
click at [125, 302] on button "Editar" at bounding box center [117, 302] width 35 height 12
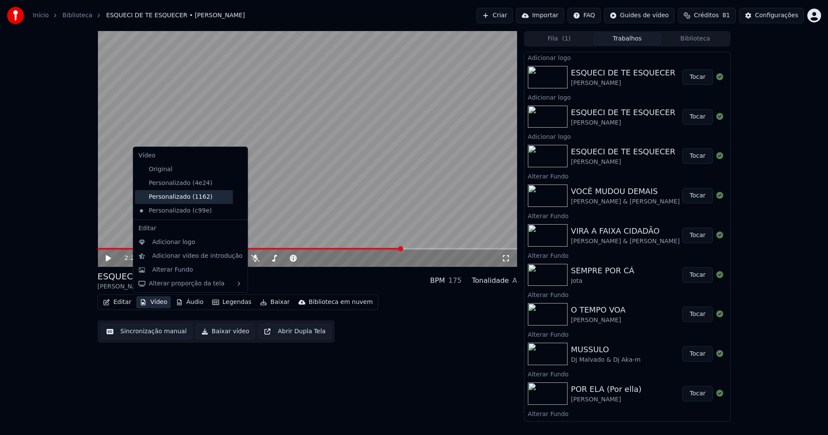
click at [166, 199] on div "Personalizado (1162)" at bounding box center [184, 197] width 98 height 14
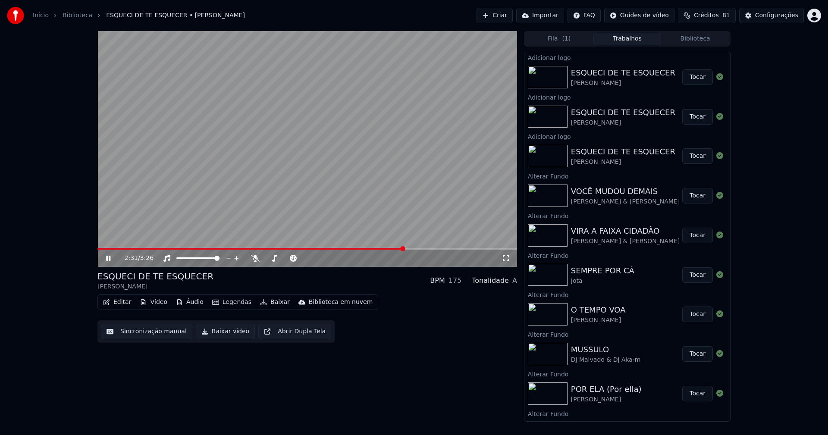
click at [110, 258] on icon at bounding box center [108, 258] width 4 height 5
click at [156, 307] on button "Vídeo" at bounding box center [153, 302] width 34 height 12
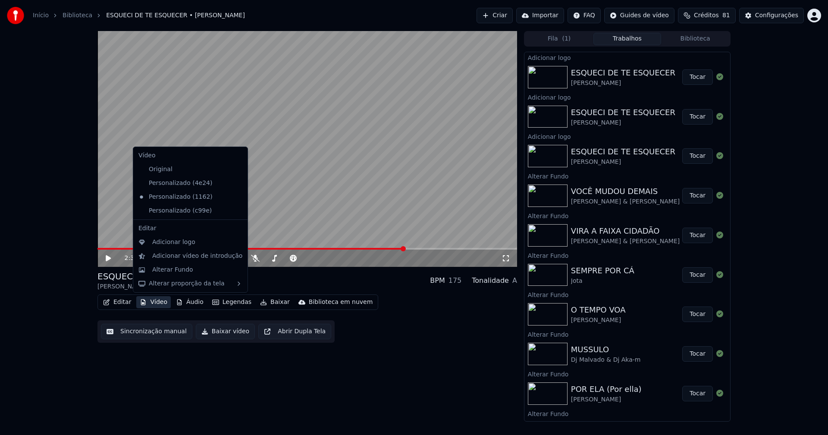
click at [236, 212] on icon at bounding box center [240, 210] width 9 height 7
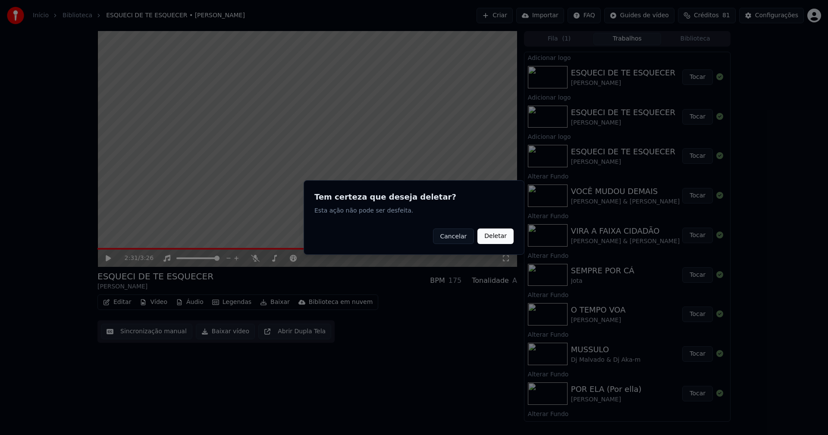
click at [500, 234] on button "Deletar" at bounding box center [495, 237] width 36 height 16
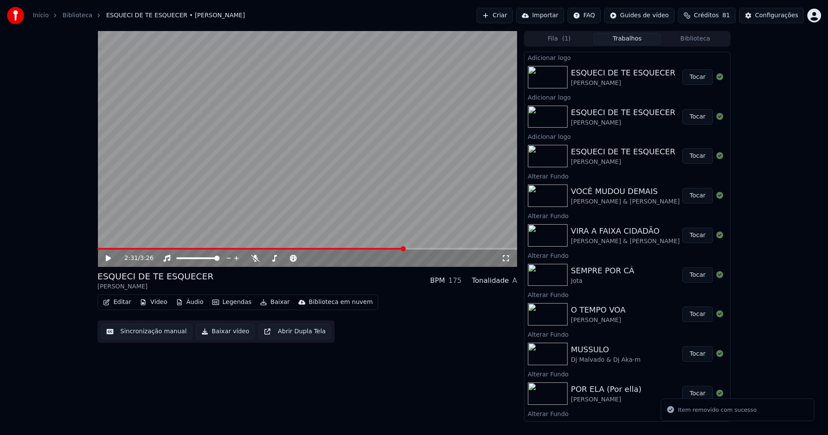
click at [152, 305] on button "Vídeo" at bounding box center [153, 302] width 34 height 12
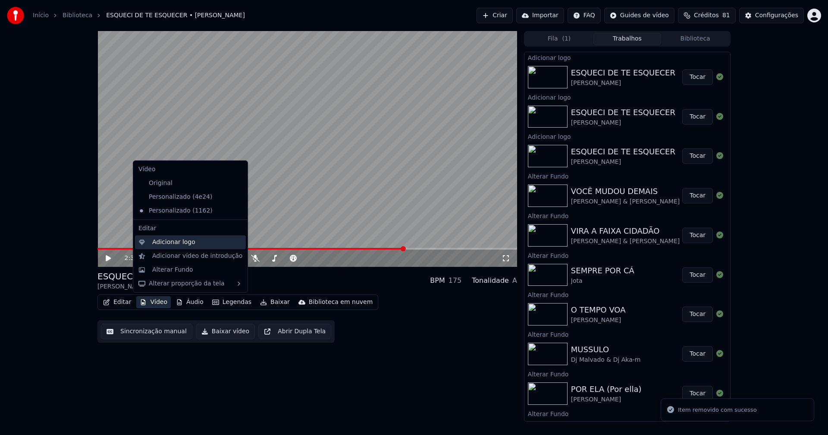
click at [170, 241] on div "Adicionar logo" at bounding box center [173, 242] width 43 height 9
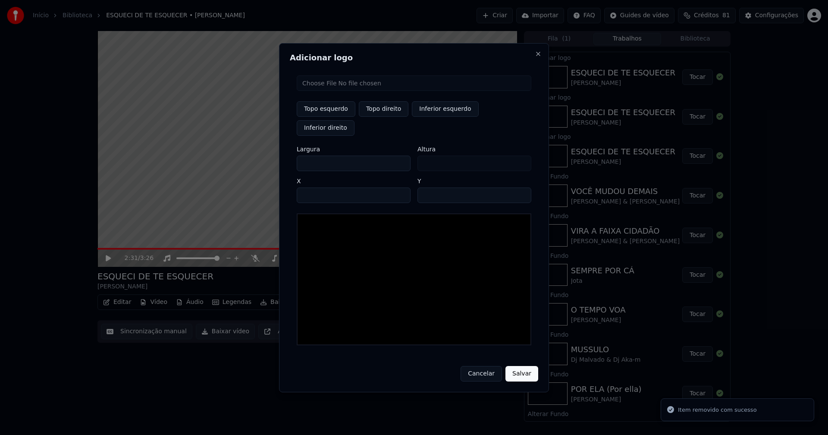
click at [323, 91] on input "file" at bounding box center [414, 83] width 235 height 16
type input "**********"
type input "***"
click at [386, 117] on button "Topo direito" at bounding box center [384, 109] width 50 height 16
type input "****"
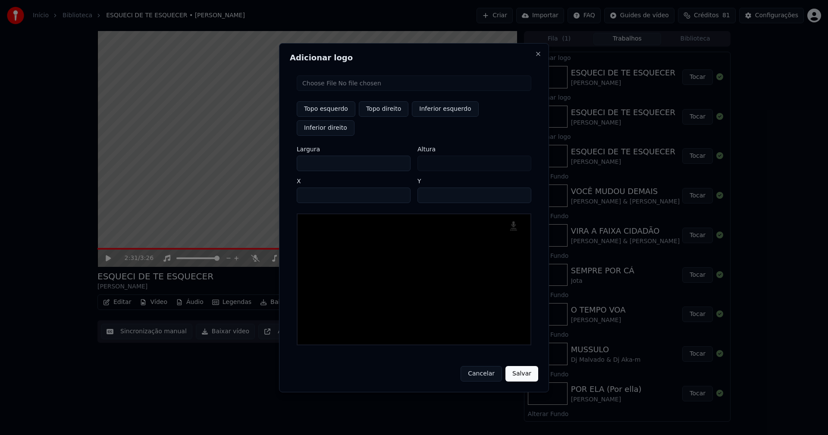
drag, startPoint x: 311, startPoint y: 154, endPoint x: 261, endPoint y: 191, distance: 61.7
click at [284, 160] on div "Adicionar logo Topo esquerdo Topo direito Inferior esquerdo Inferior direito La…" at bounding box center [414, 217] width 270 height 349
type input "**"
type input "***"
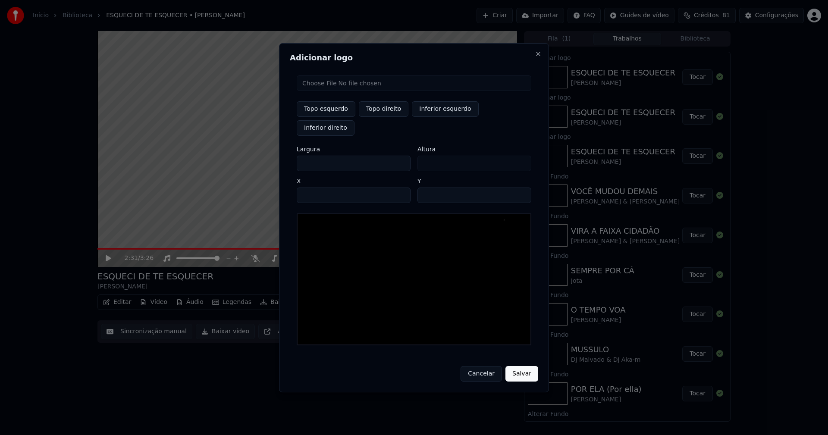
type input "***"
click at [313, 188] on input "****" at bounding box center [354, 196] width 114 height 16
type input "****"
click at [522, 188] on input "**" at bounding box center [474, 196] width 114 height 16
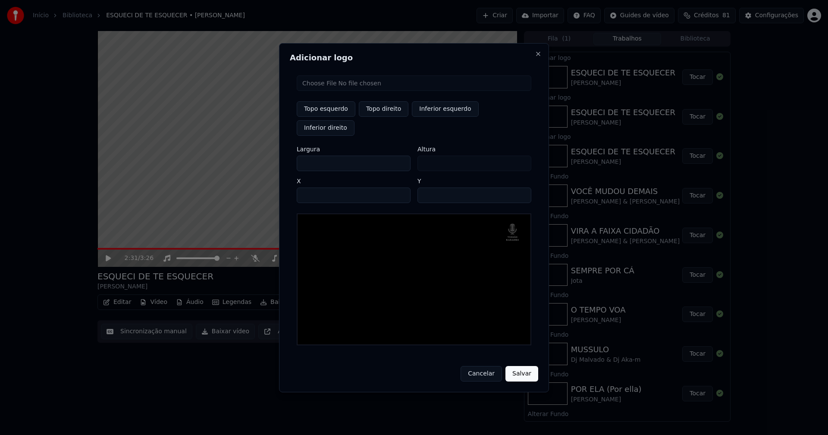
click at [522, 188] on input "**" at bounding box center [474, 196] width 114 height 16
type input "**"
click at [522, 188] on input "**" at bounding box center [474, 196] width 114 height 16
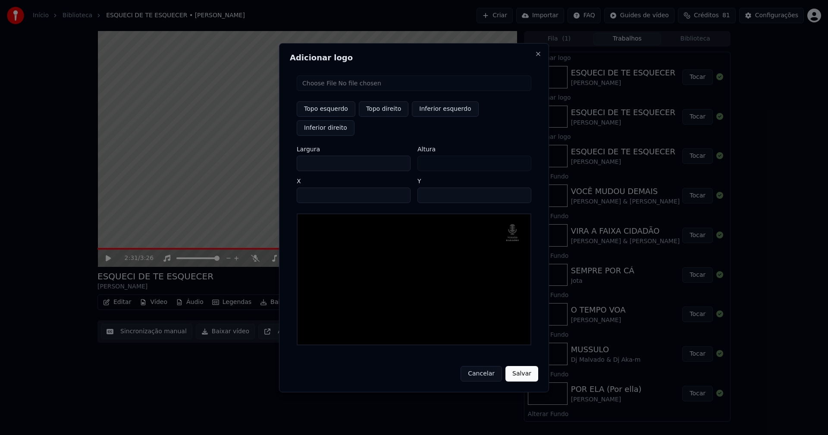
click at [528, 367] on button "Salvar" at bounding box center [521, 374] width 33 height 16
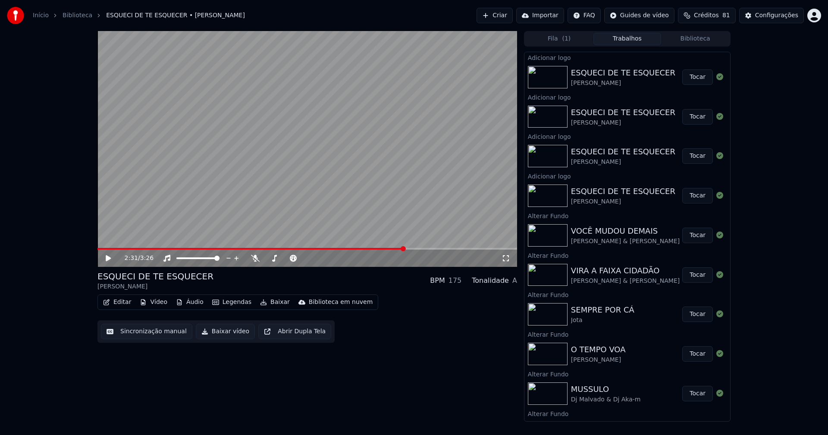
click at [692, 77] on button "Tocar" at bounding box center [697, 77] width 31 height 16
drag, startPoint x: 509, startPoint y: 260, endPoint x: 505, endPoint y: 270, distance: 9.9
click at [509, 260] on icon at bounding box center [506, 258] width 9 height 7
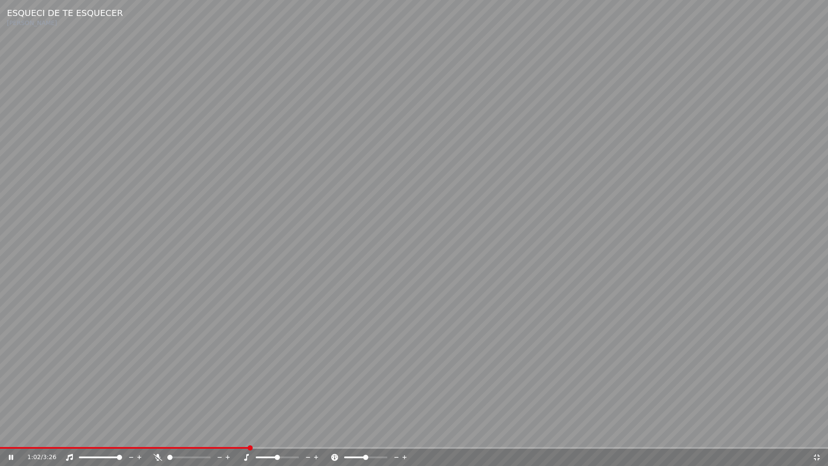
drag, startPoint x: 816, startPoint y: 456, endPoint x: 754, endPoint y: 354, distance: 119.0
click at [816, 435] on icon at bounding box center [816, 457] width 9 height 7
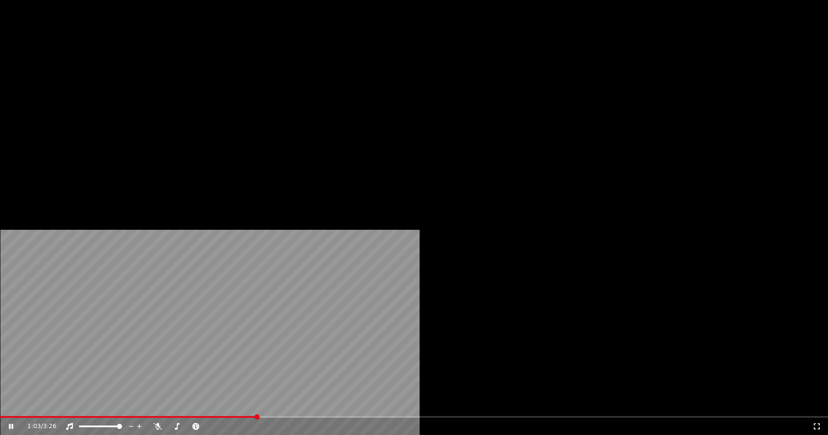
click at [156, 72] on button "Vídeo" at bounding box center [153, 66] width 34 height 12
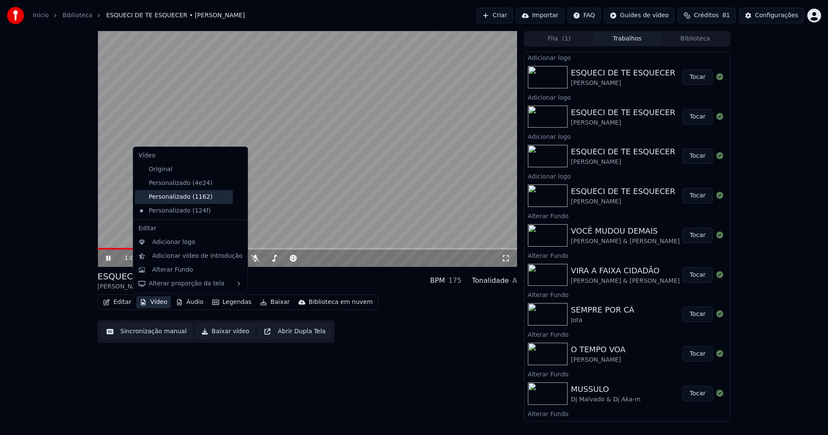
click at [189, 199] on div "Personalizado (1162)" at bounding box center [184, 197] width 98 height 14
click at [154, 305] on button "Vídeo" at bounding box center [153, 302] width 34 height 12
click at [236, 210] on icon at bounding box center [240, 210] width 9 height 7
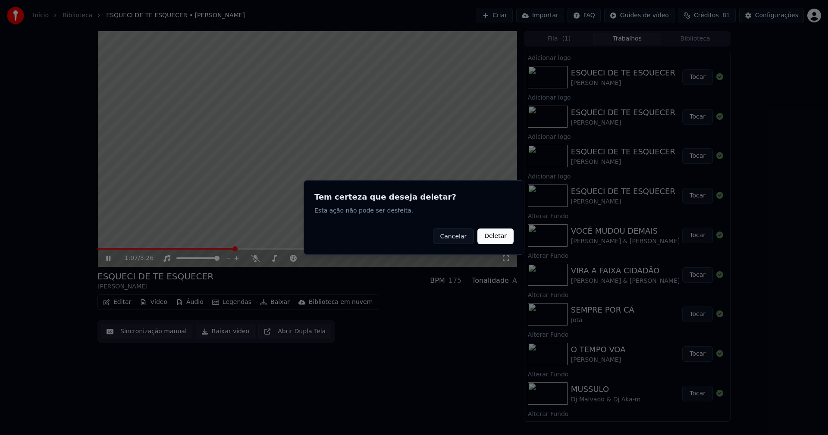
click at [495, 236] on button "Deletar" at bounding box center [495, 237] width 36 height 16
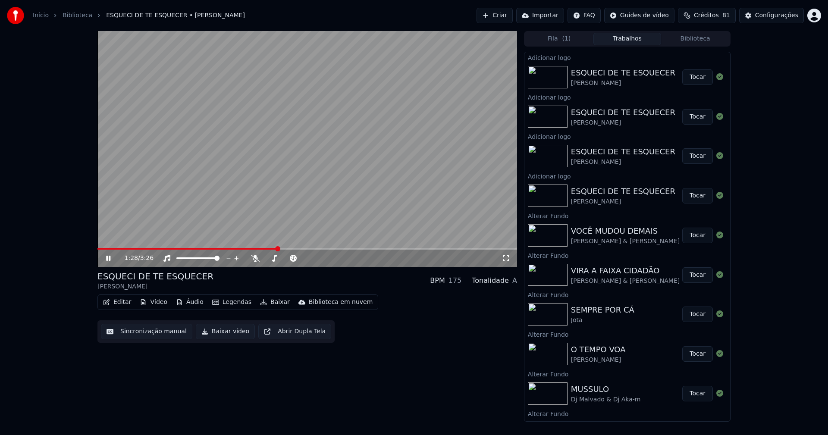
click at [507, 256] on icon at bounding box center [506, 258] width 6 height 6
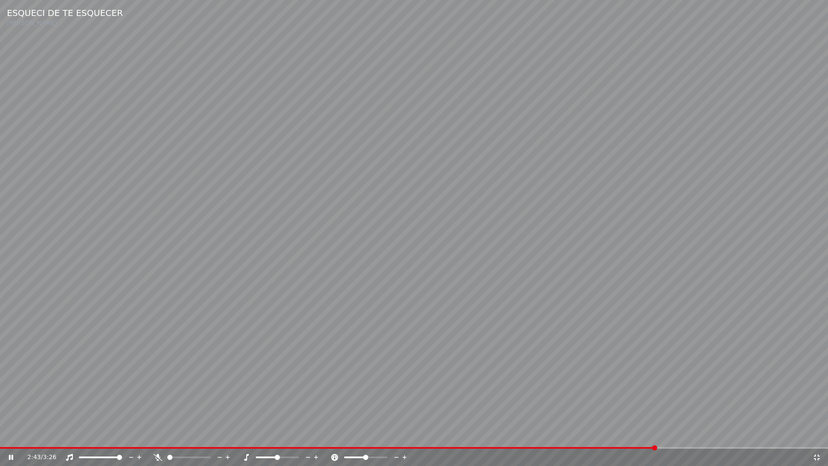
click at [820, 435] on icon at bounding box center [816, 457] width 9 height 7
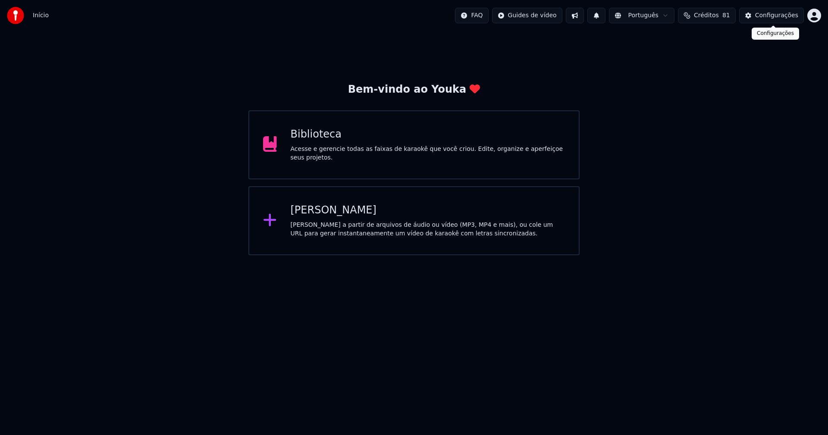
click at [787, 22] on button "Configurações" at bounding box center [771, 16] width 65 height 16
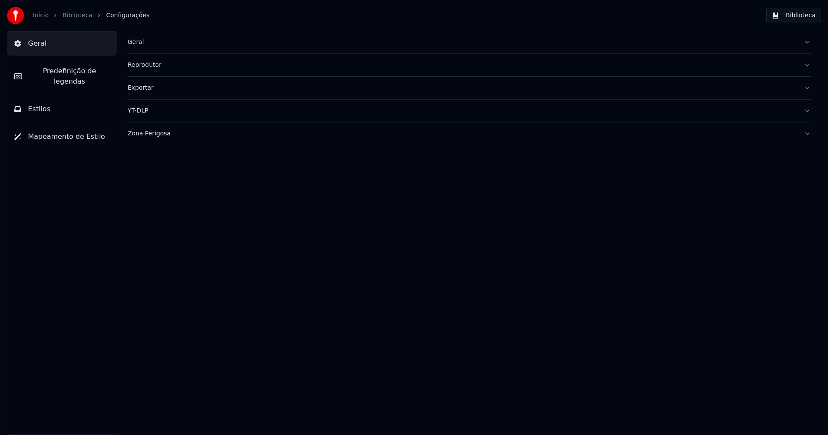
click at [132, 39] on div "Geral" at bounding box center [462, 42] width 669 height 9
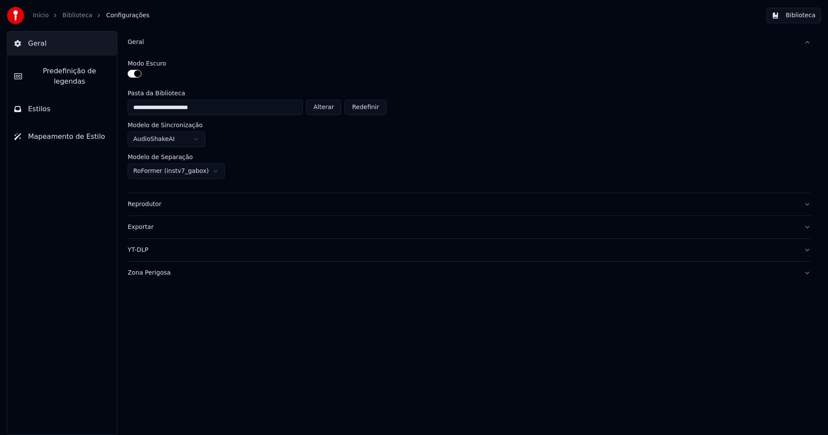
click at [329, 105] on button "Alterar" at bounding box center [323, 108] width 35 height 16
type input "**********"
click at [803, 17] on button "Biblioteca" at bounding box center [793, 16] width 55 height 16
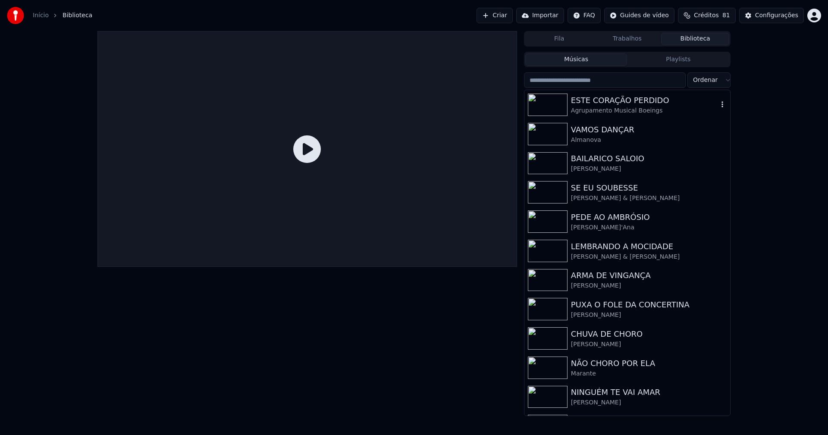
click at [623, 110] on div "Agrupamento Musical Boeings" at bounding box center [644, 111] width 147 height 9
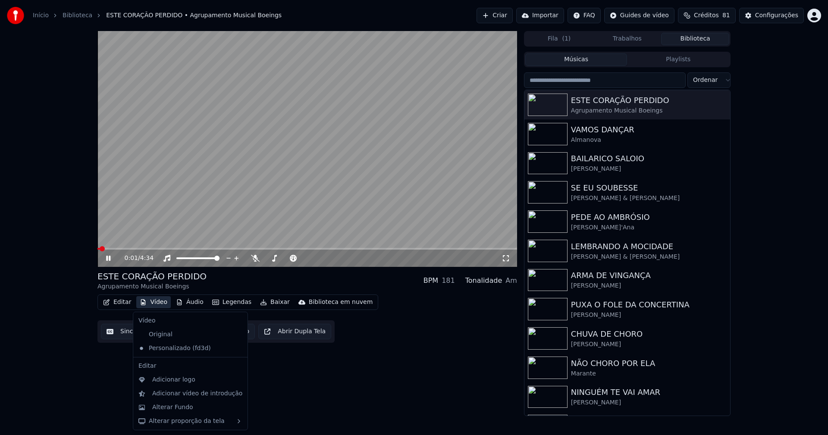
click at [160, 305] on button "Vídeo" at bounding box center [153, 302] width 34 height 12
click at [180, 412] on div "Alterar Fundo" at bounding box center [190, 408] width 111 height 14
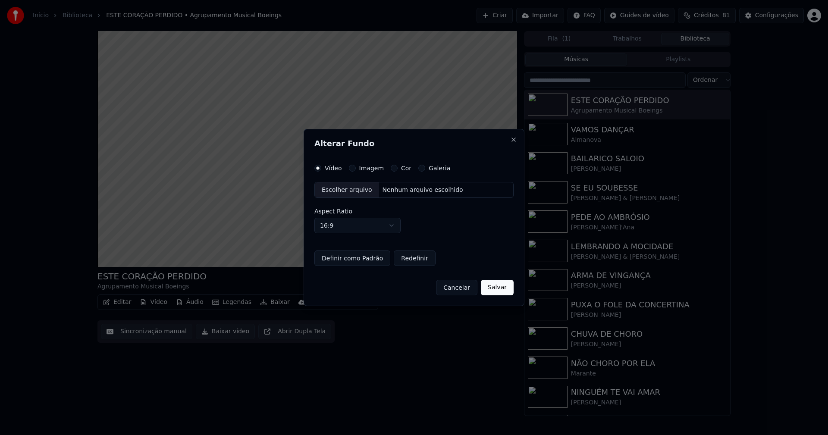
click at [349, 168] on button "Imagem" at bounding box center [352, 168] width 7 height 7
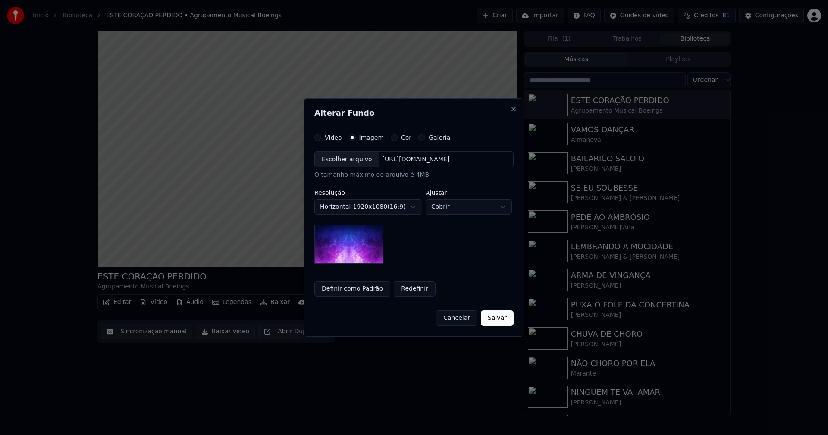
click at [348, 163] on div "Escolher arquivo" at bounding box center [347, 160] width 64 height 16
click at [463, 209] on body "Início Biblioteca ESTE CORAÇÃO PERDIDO • Agrupamento Musical Boeings Criar Impo…" at bounding box center [414, 217] width 828 height 435
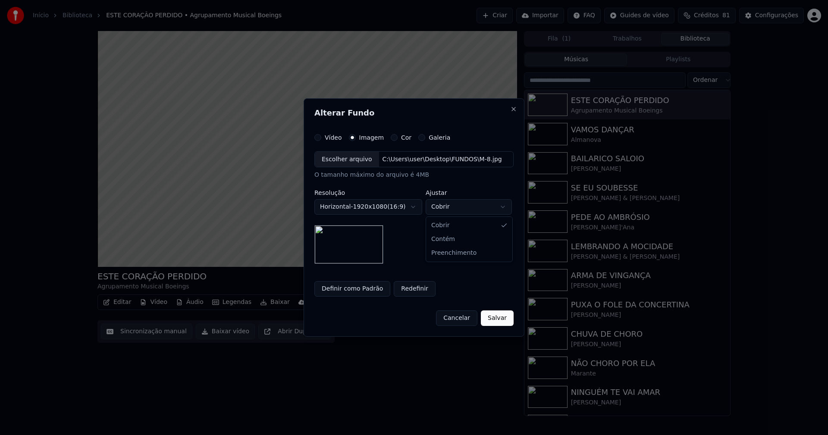
select select "****"
click at [499, 326] on button "Salvar" at bounding box center [497, 318] width 33 height 16
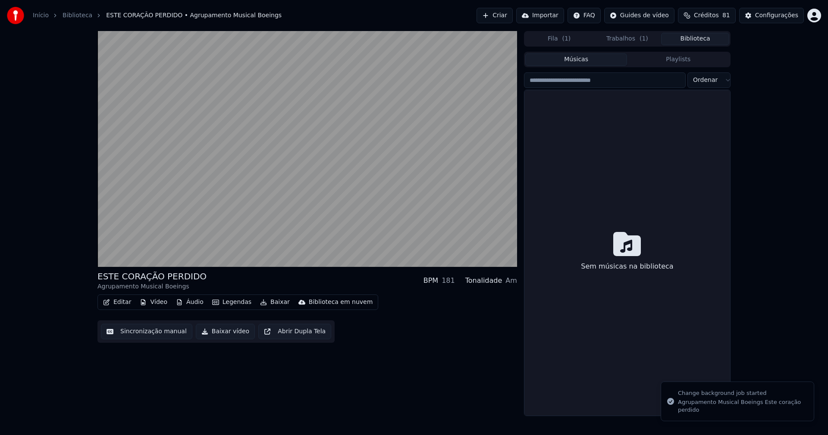
click at [699, 39] on button "Biblioteca" at bounding box center [695, 39] width 68 height 13
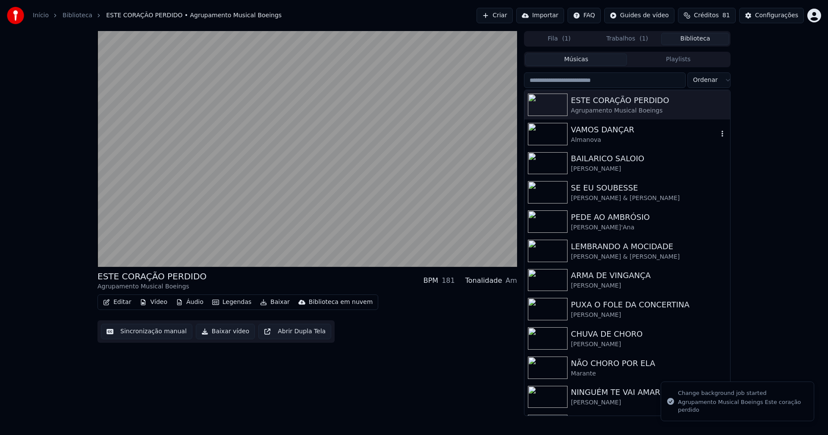
click at [629, 132] on div "VAMOS DANÇAR" at bounding box center [644, 130] width 147 height 12
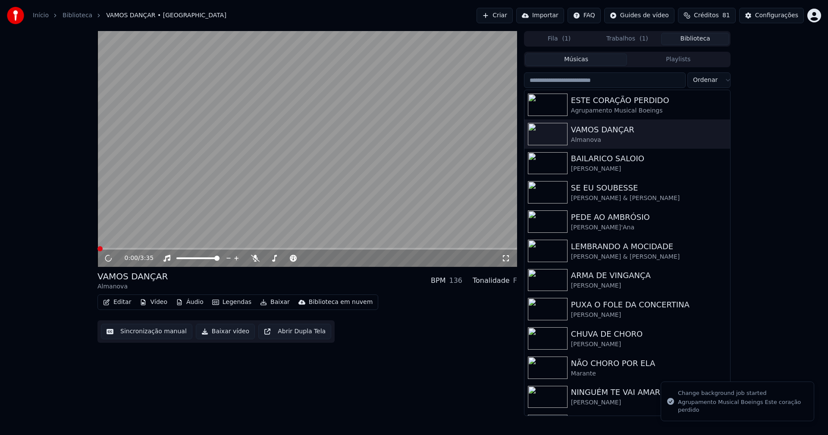
click at [156, 307] on button "Vídeo" at bounding box center [153, 302] width 34 height 12
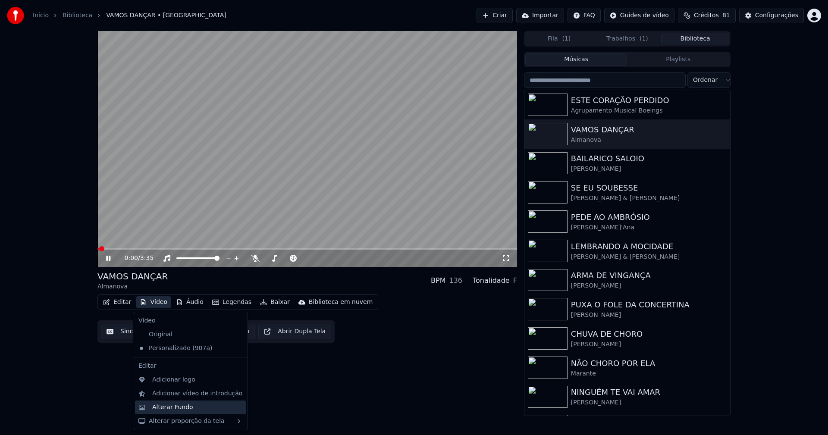
click at [184, 411] on div "Alterar Fundo" at bounding box center [172, 407] width 41 height 9
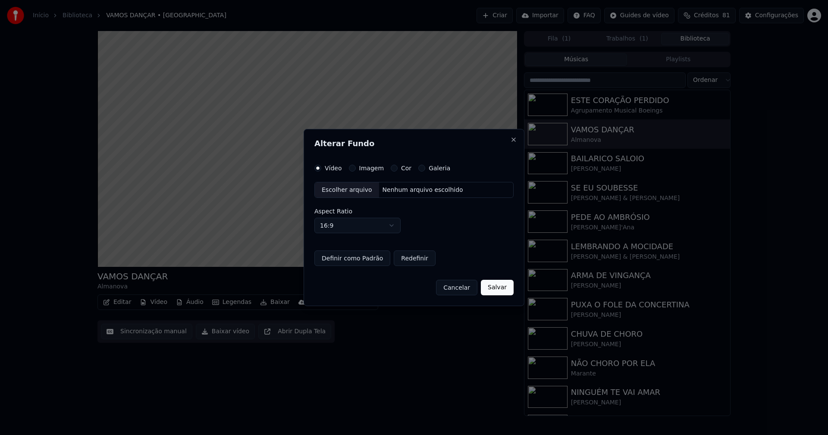
click at [354, 169] on div "Imagem" at bounding box center [366, 168] width 35 height 7
click at [351, 167] on button "Imagem" at bounding box center [352, 168] width 7 height 7
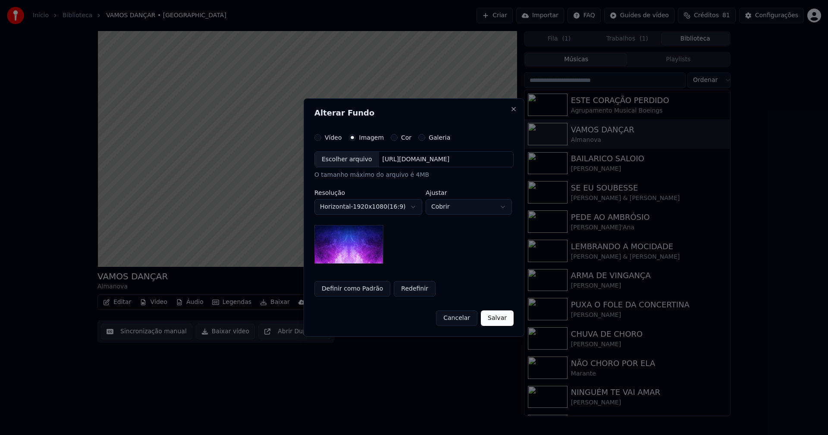
click at [346, 159] on div "Escolher arquivo" at bounding box center [347, 160] width 64 height 16
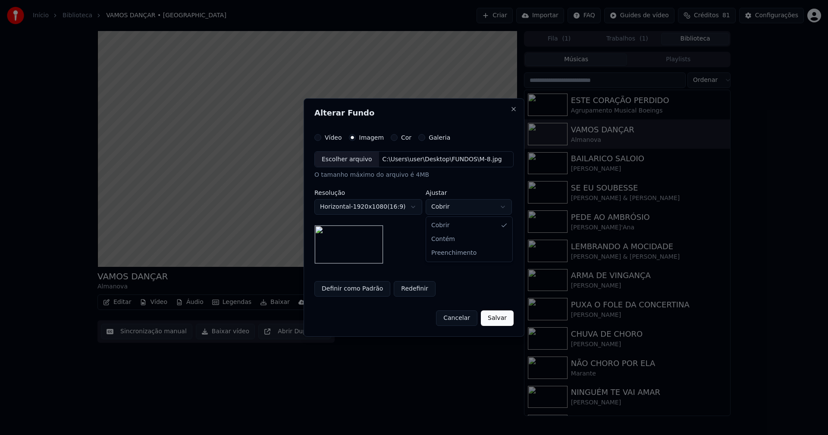
click at [473, 208] on body "Início Biblioteca VAMOS DANÇAR • Almanova Criar Importar FAQ Guides de vídeo Cr…" at bounding box center [414, 217] width 828 height 435
select select "****"
click at [500, 322] on button "Salvar" at bounding box center [497, 318] width 33 height 16
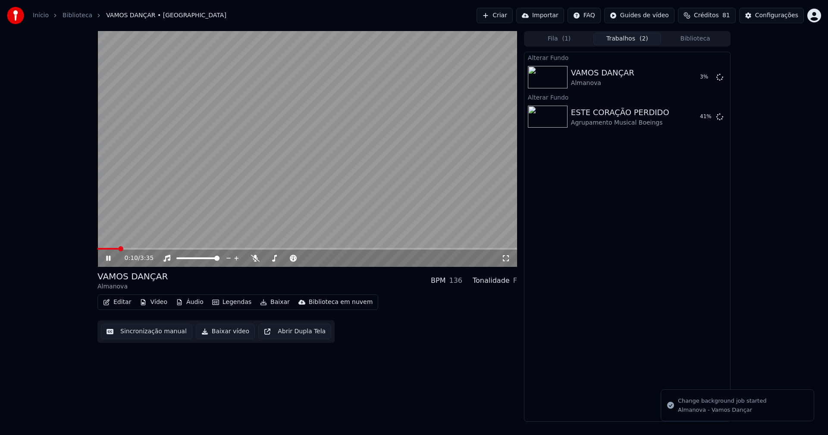
click at [699, 38] on button "Biblioteca" at bounding box center [695, 39] width 68 height 13
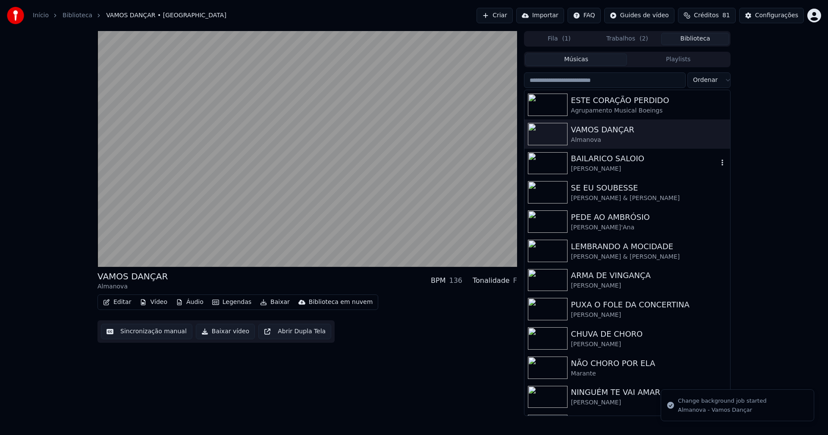
click at [592, 169] on div "Gonçalo Barata" at bounding box center [644, 169] width 147 height 9
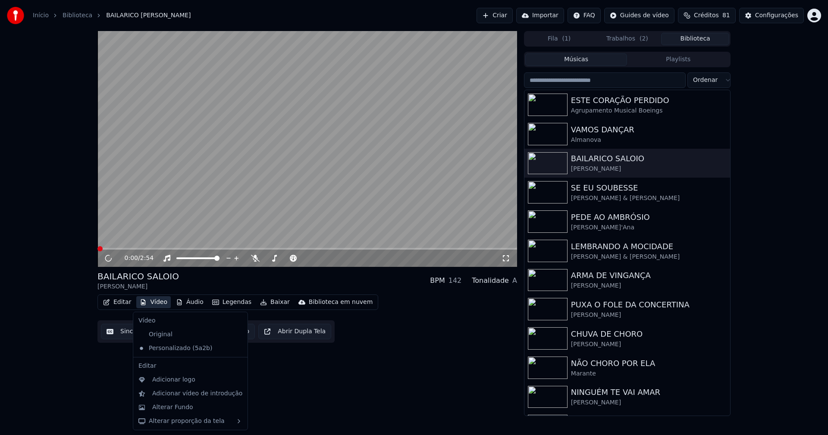
click at [154, 303] on button "Vídeo" at bounding box center [153, 302] width 34 height 12
click at [185, 413] on div "Alterar Fundo" at bounding box center [190, 408] width 111 height 14
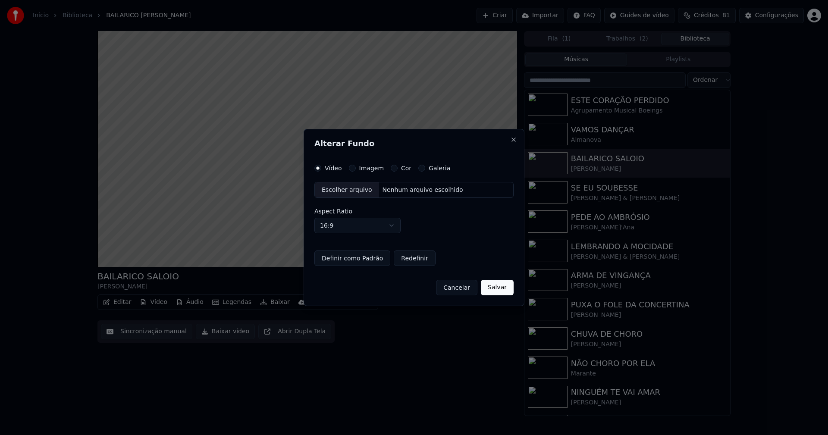
click at [357, 168] on div "Imagem" at bounding box center [366, 168] width 35 height 7
click at [351, 169] on button "Imagem" at bounding box center [352, 168] width 7 height 7
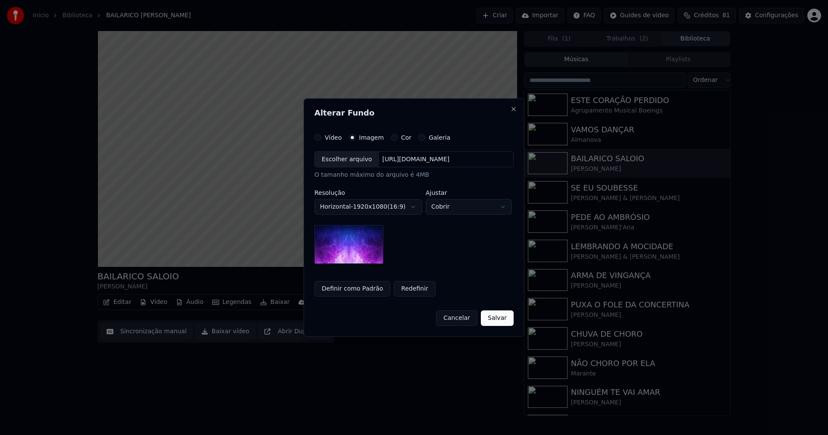
click at [348, 162] on div "Escolher arquivo" at bounding box center [347, 160] width 64 height 16
click at [458, 208] on body "Início Biblioteca BAILARICO SALOIO • Gonçalo Barata Criar Importar FAQ Guides d…" at bounding box center [414, 217] width 828 height 435
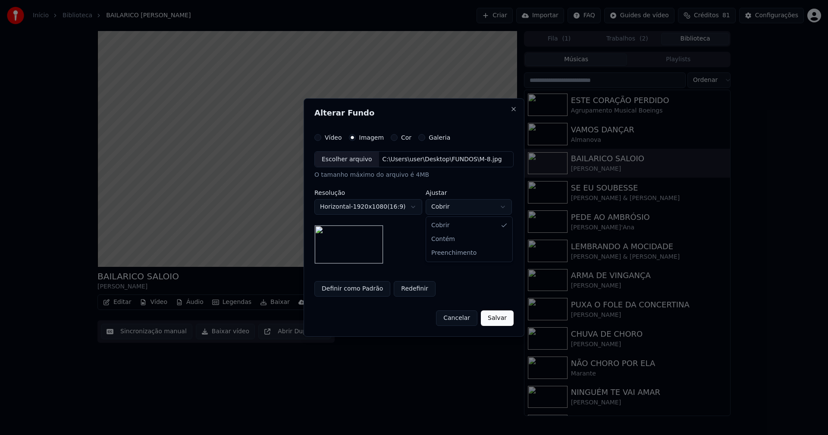
select select "****"
click at [498, 319] on button "Salvar" at bounding box center [497, 318] width 33 height 16
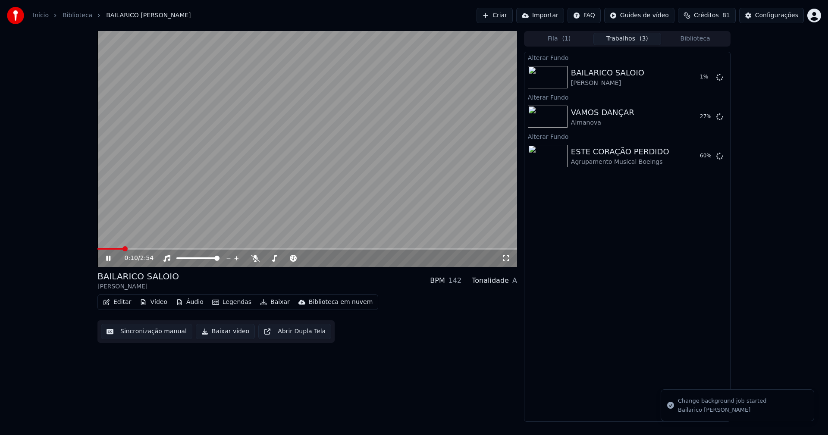
click at [706, 40] on button "Biblioteca" at bounding box center [695, 39] width 68 height 13
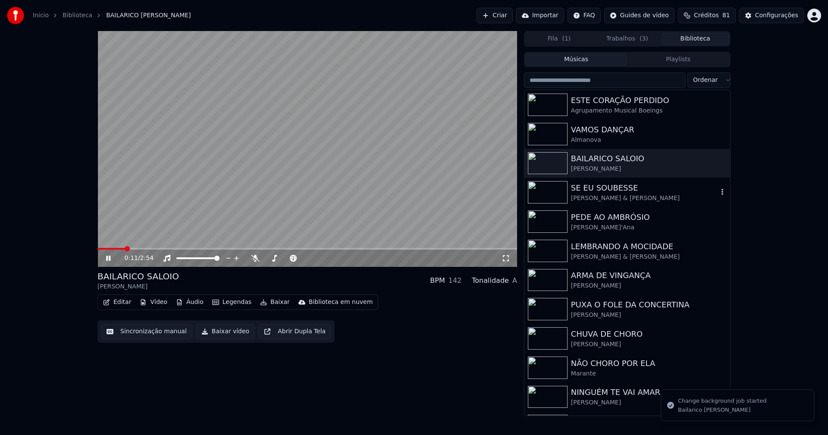
drag, startPoint x: 605, startPoint y: 199, endPoint x: 610, endPoint y: 198, distance: 4.4
click at [606, 199] on div "David Carreira & Tony Carreira" at bounding box center [644, 198] width 147 height 9
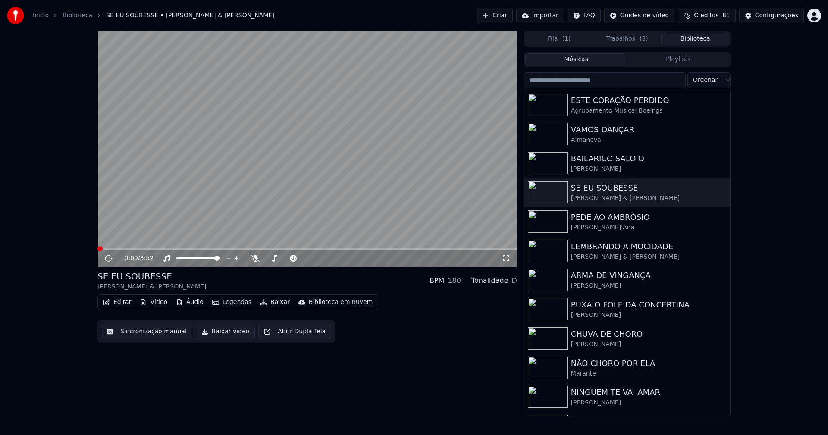
click at [157, 302] on button "Vídeo" at bounding box center [153, 302] width 34 height 12
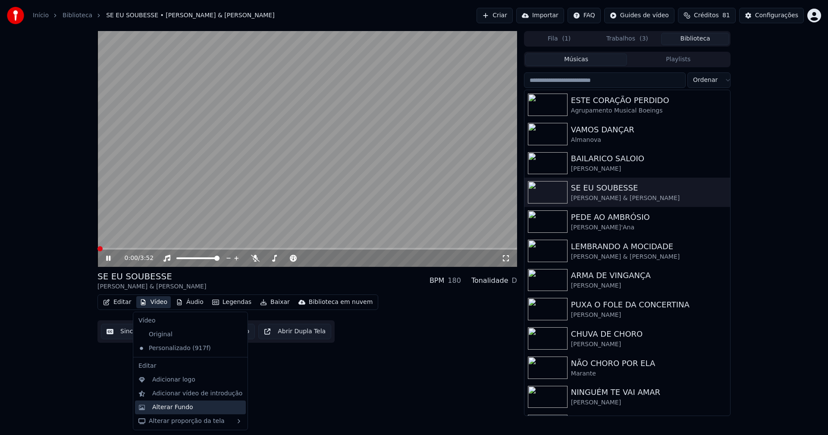
click at [192, 410] on div "Alterar Fundo" at bounding box center [197, 407] width 90 height 9
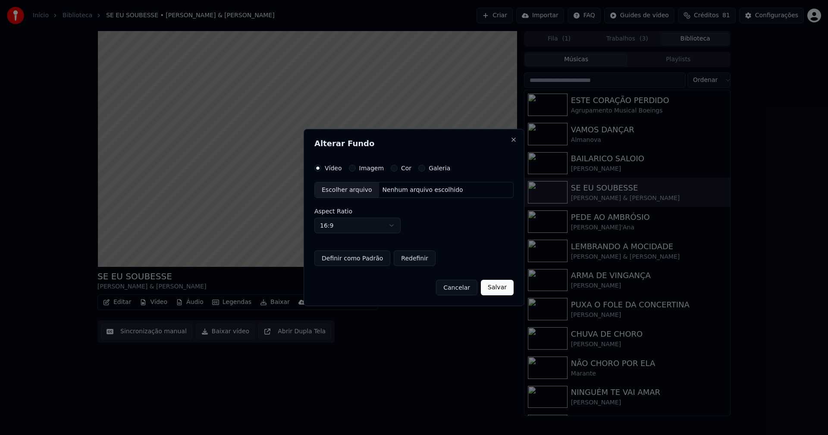
click at [349, 168] on button "Imagem" at bounding box center [352, 168] width 7 height 7
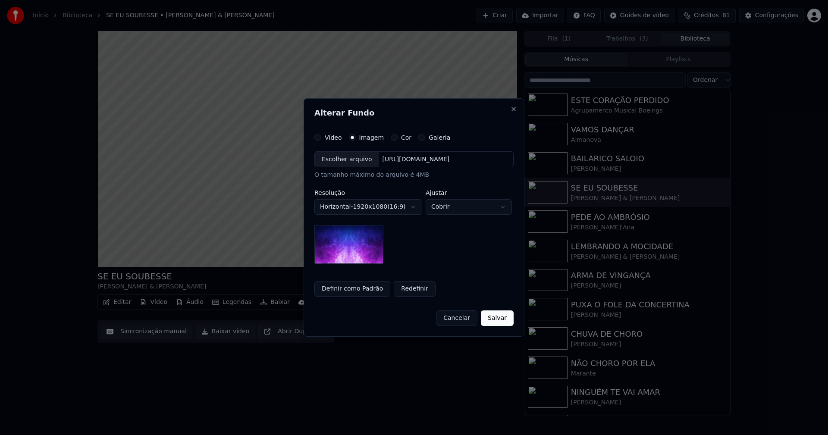
click at [337, 161] on div "Escolher arquivo" at bounding box center [347, 160] width 64 height 16
click at [473, 206] on body "Início Biblioteca SE EU SOUBESSE • David Carreira & Tony Carreira Criar Importa…" at bounding box center [414, 217] width 828 height 435
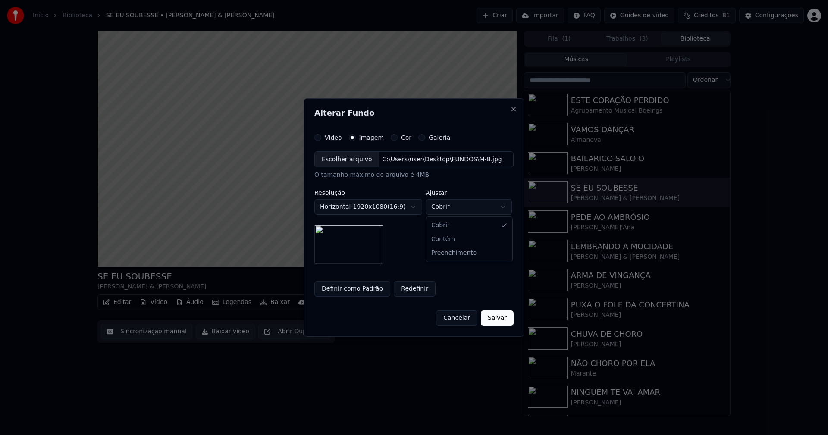
select select "****"
drag, startPoint x: 461, startPoint y: 254, endPoint x: 466, endPoint y: 252, distance: 5.0
click at [507, 321] on button "Salvar" at bounding box center [497, 318] width 33 height 16
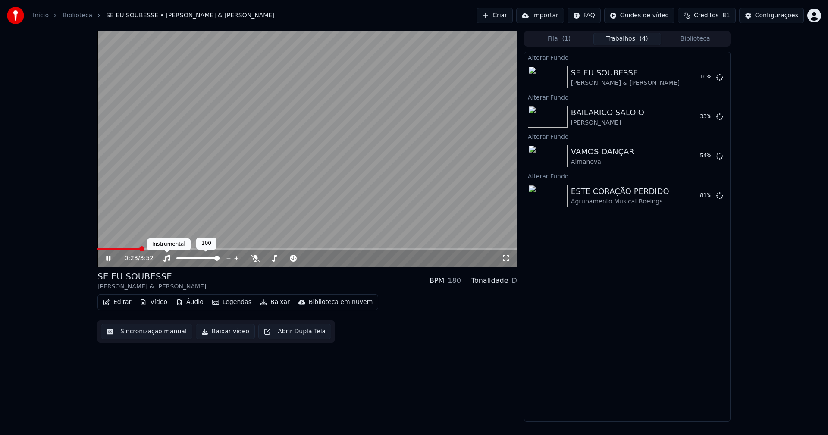
click at [168, 258] on icon at bounding box center [167, 258] width 9 height 7
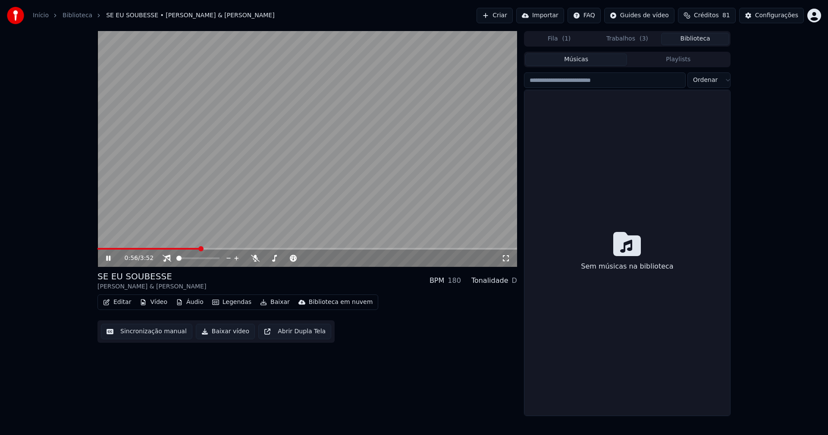
click at [698, 43] on button "Biblioteca" at bounding box center [695, 39] width 68 height 13
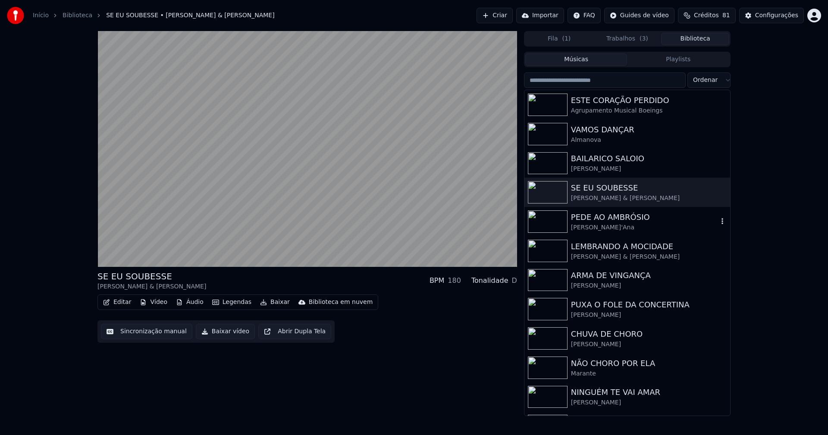
click at [618, 222] on div "PEDE AO AMBRÓSIO" at bounding box center [644, 217] width 147 height 12
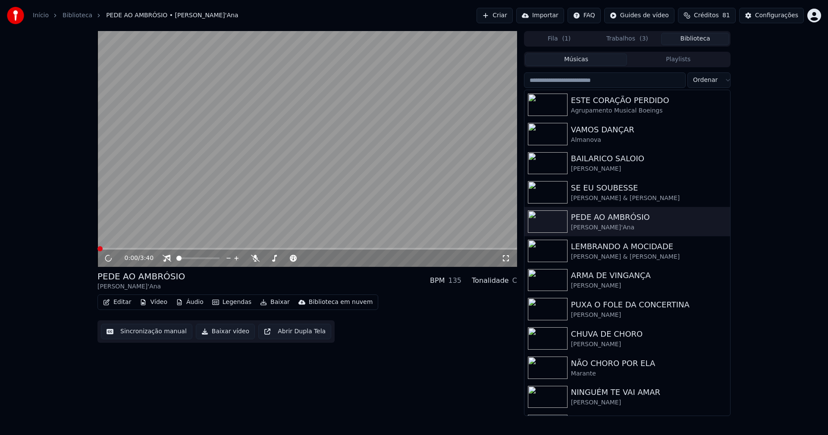
click at [155, 303] on button "Vídeo" at bounding box center [153, 302] width 34 height 12
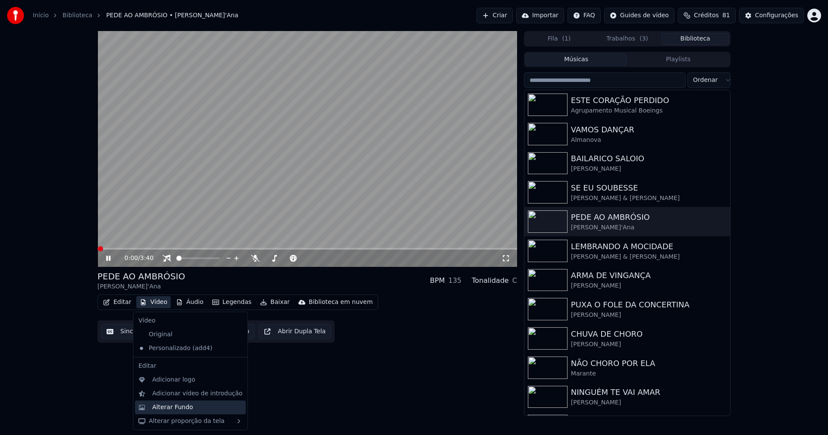
click at [176, 409] on div "Alterar Fundo" at bounding box center [172, 407] width 41 height 9
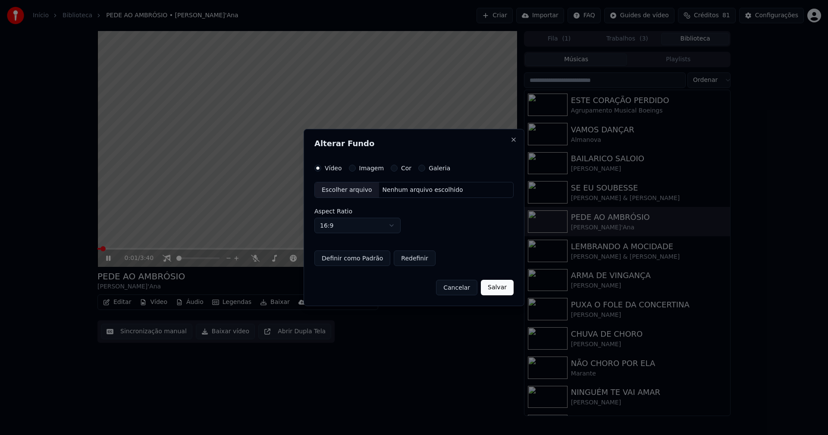
click at [351, 170] on button "Imagem" at bounding box center [352, 168] width 7 height 7
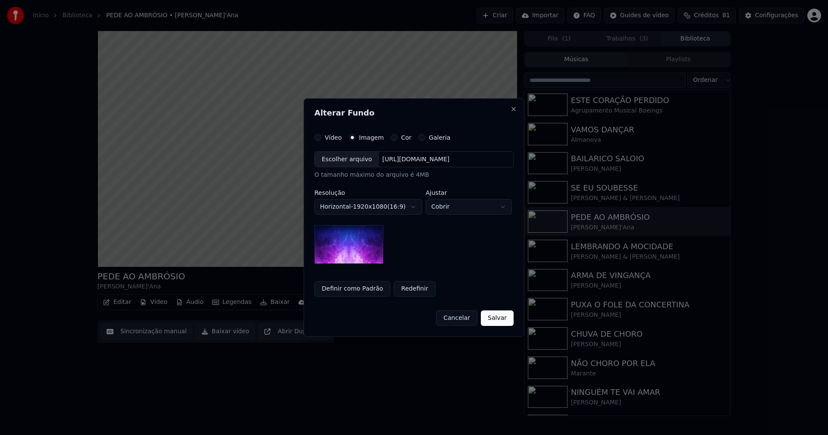
click at [344, 158] on div "Escolher arquivo" at bounding box center [347, 160] width 64 height 16
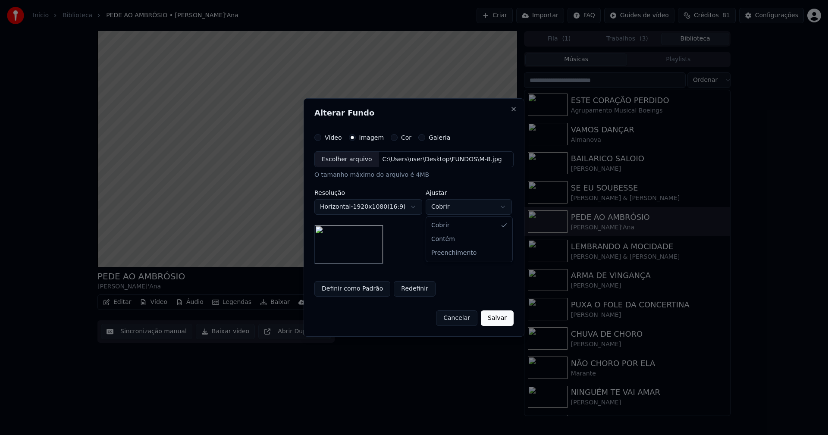
click at [460, 208] on body "Início Biblioteca PEDE AO AMBRÓSIO • Eduardo Sant'Ana Criar Importar FAQ Guides…" at bounding box center [414, 217] width 828 height 435
select select "****"
click at [501, 319] on button "Salvar" at bounding box center [497, 318] width 33 height 16
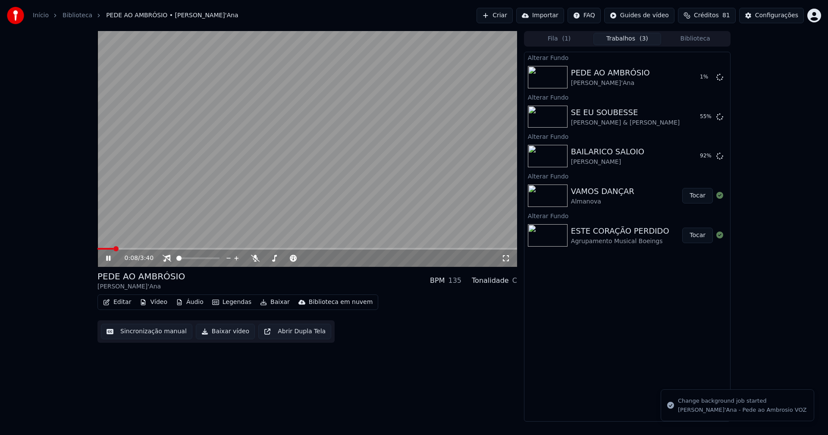
click at [701, 37] on button "Biblioteca" at bounding box center [695, 39] width 68 height 13
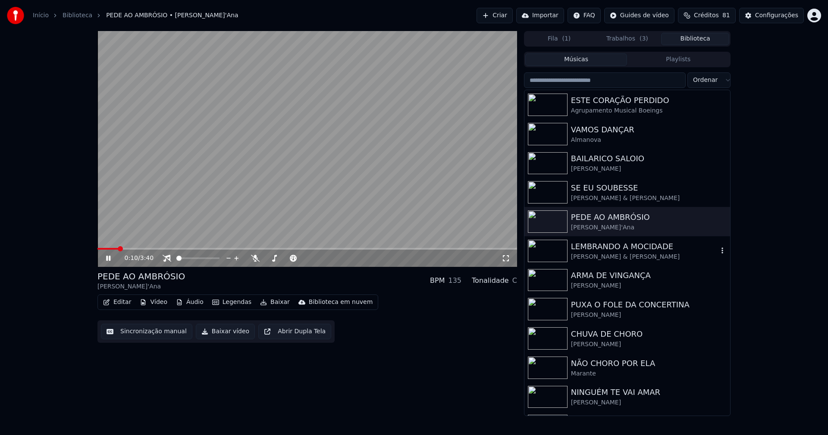
click at [626, 255] on div "Jorge Ferreira & Marc Dennis" at bounding box center [644, 257] width 147 height 9
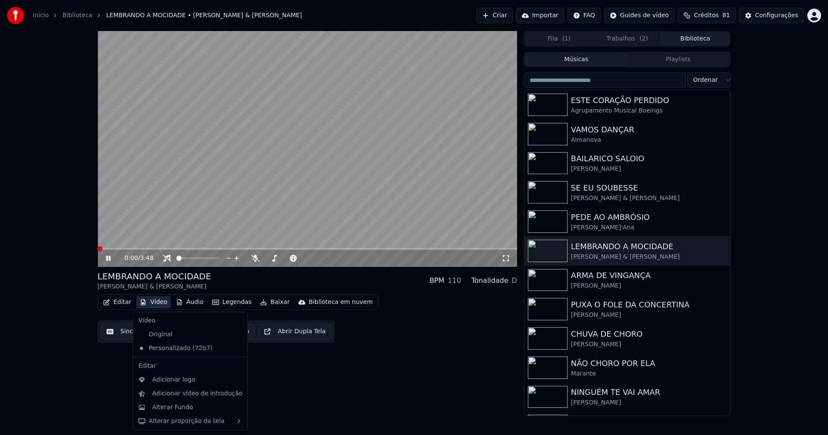
click at [154, 304] on button "Vídeo" at bounding box center [153, 302] width 34 height 12
click at [175, 382] on div "Adicionar logo" at bounding box center [173, 380] width 43 height 9
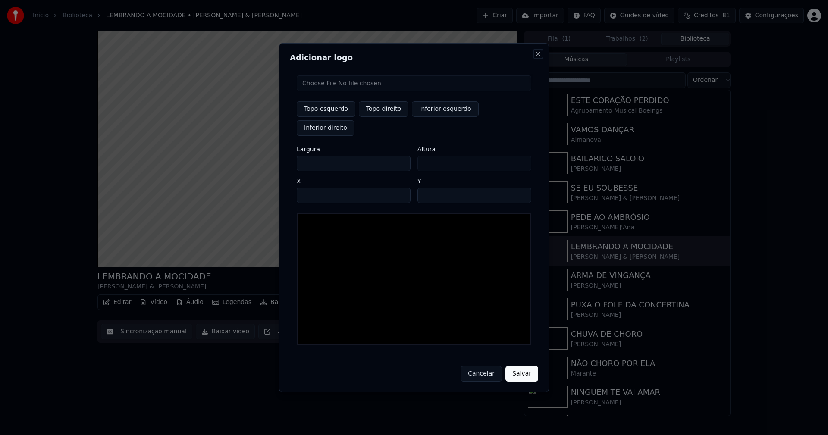
click at [535, 57] on button "Close" at bounding box center [538, 53] width 7 height 7
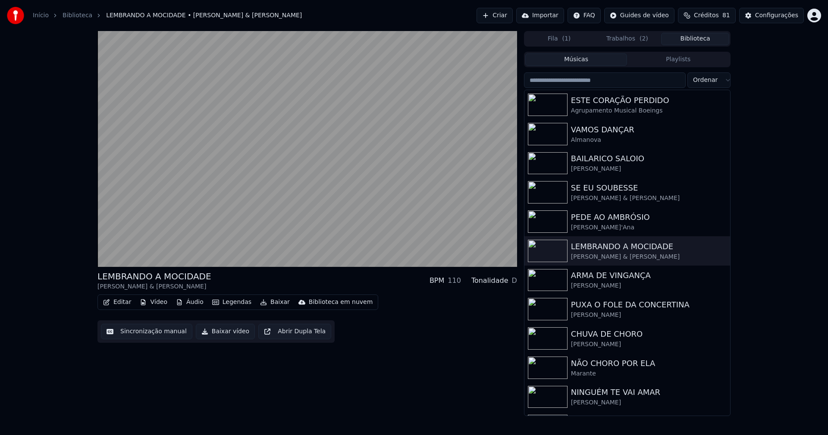
click at [156, 301] on button "Vídeo" at bounding box center [153, 302] width 34 height 12
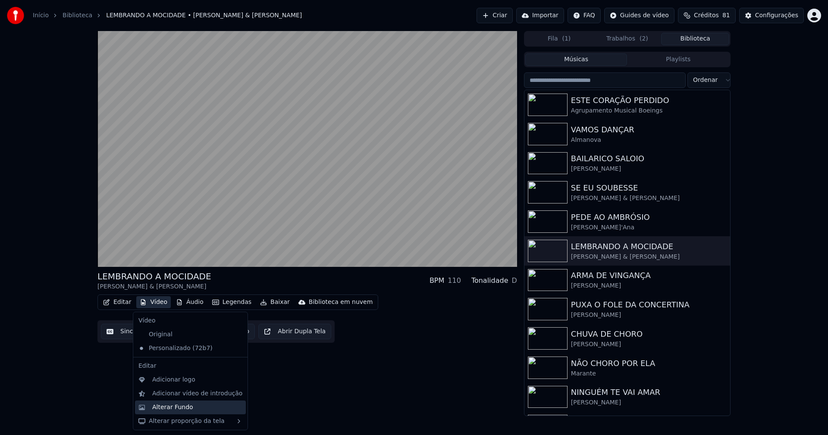
click at [179, 405] on div "Alterar Fundo" at bounding box center [172, 407] width 41 height 9
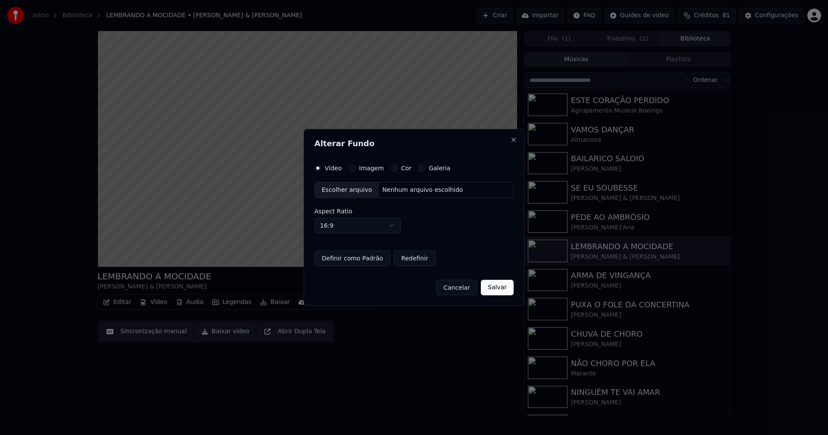
click at [352, 169] on button "Imagem" at bounding box center [352, 168] width 7 height 7
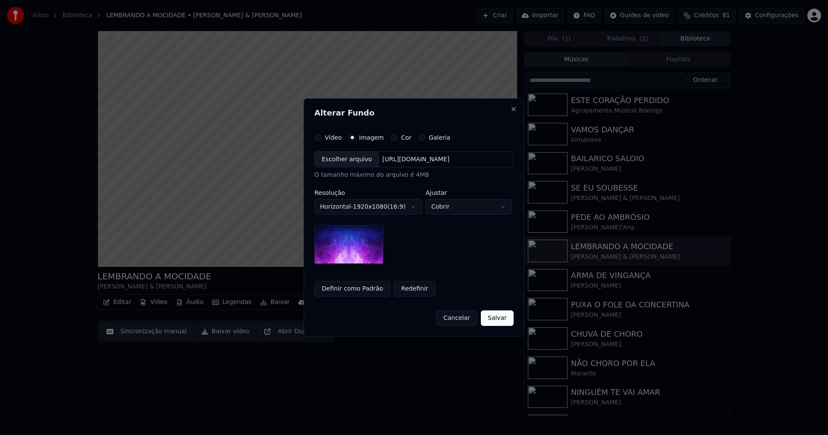
click at [347, 160] on div "Escolher arquivo" at bounding box center [347, 160] width 64 height 16
click at [478, 210] on body "Início Biblioteca LEMBRANDO A MOCIDADE • Jorge Ferreira & Marc Dennis Criar Imp…" at bounding box center [414, 217] width 828 height 435
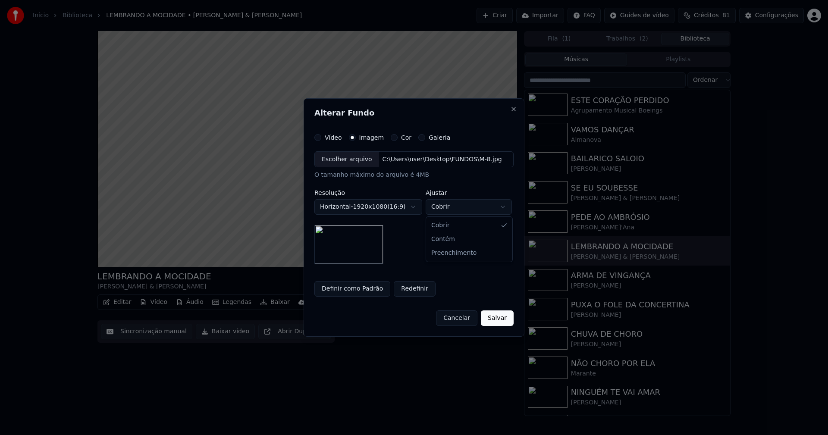
select select "****"
click at [497, 323] on button "Salvar" at bounding box center [497, 318] width 33 height 16
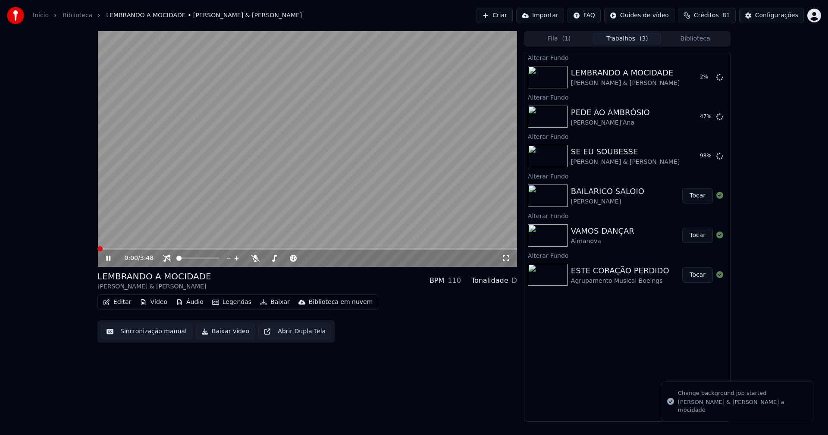
click at [697, 42] on button "Biblioteca" at bounding box center [695, 39] width 68 height 13
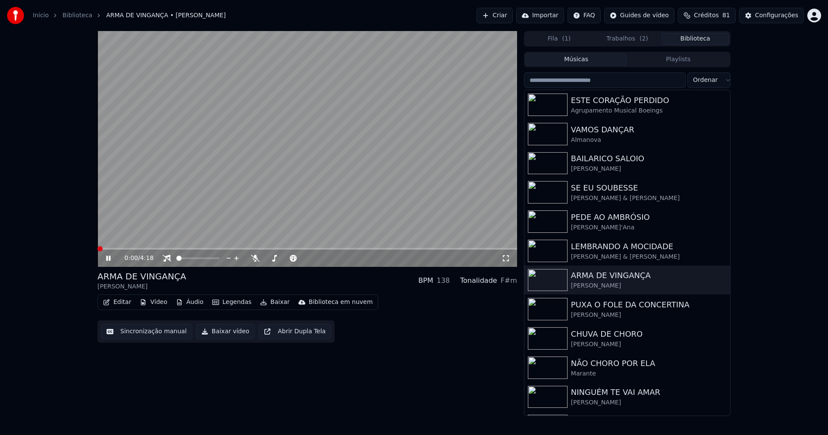
click at [158, 306] on button "Vídeo" at bounding box center [153, 302] width 34 height 12
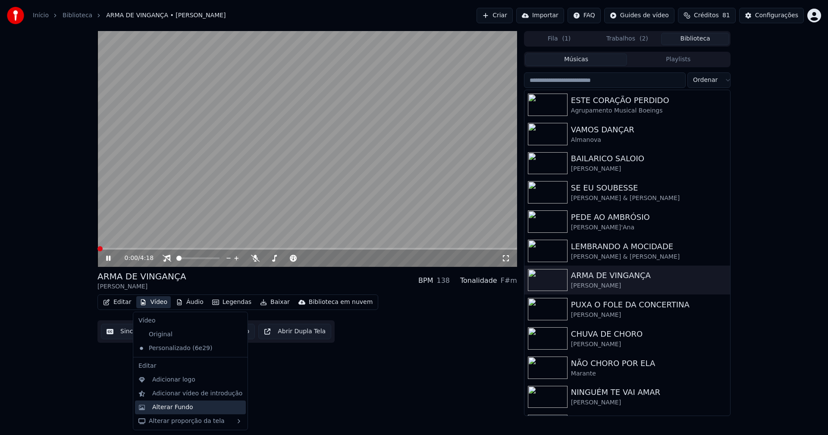
click at [187, 407] on div "Alterar Fundo" at bounding box center [172, 407] width 41 height 9
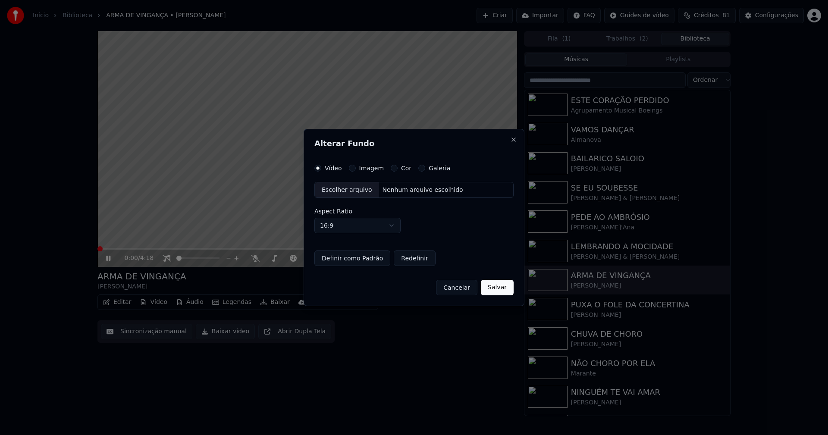
click at [351, 169] on button "Imagem" at bounding box center [352, 168] width 7 height 7
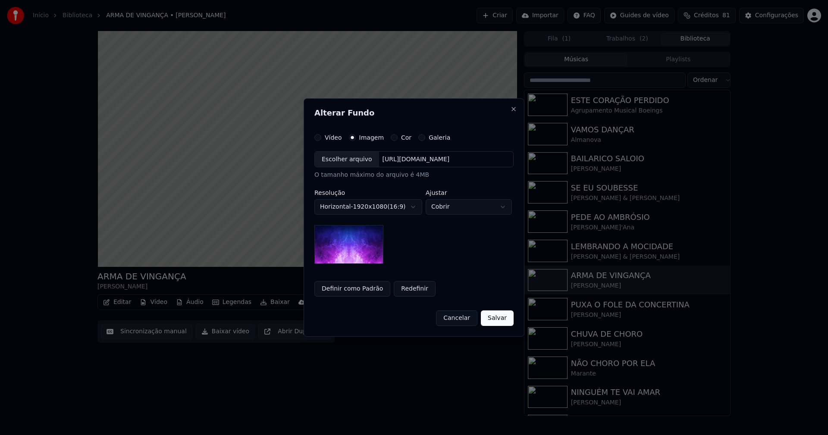
click at [347, 163] on div "Escolher arquivo" at bounding box center [347, 160] width 64 height 16
click at [472, 207] on body "Início Biblioteca ARMA DE VINGANÇA • José Ricardo Criar Importar FAQ Guides de …" at bounding box center [414, 217] width 828 height 435
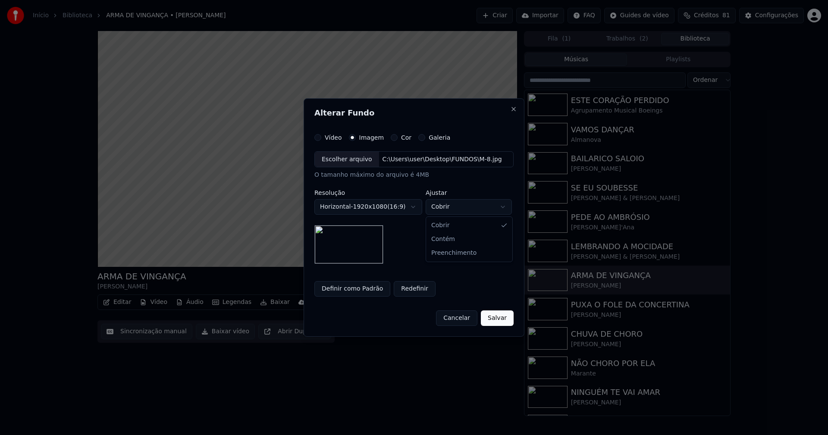
select select "****"
click at [498, 320] on button "Salvar" at bounding box center [497, 318] width 33 height 16
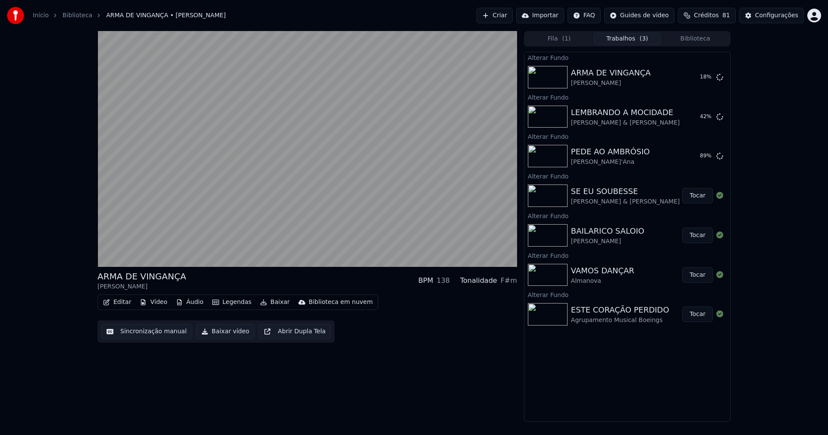
click at [703, 35] on button "Biblioteca" at bounding box center [695, 39] width 68 height 13
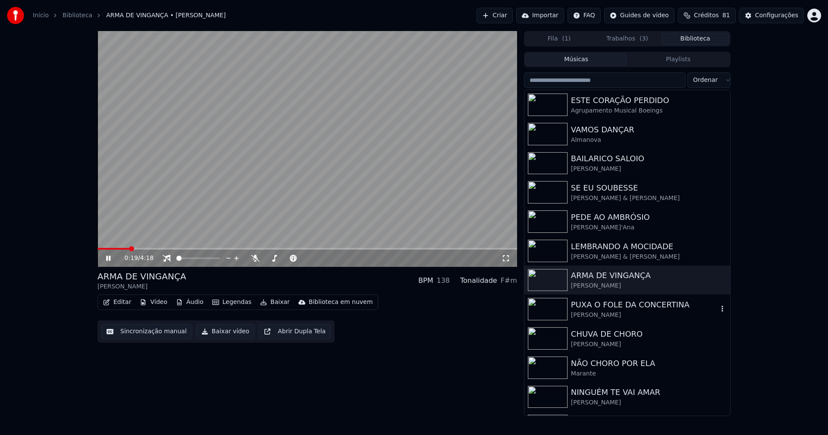
click at [615, 304] on div "PUXA O FOLE DA CONCERTINA" at bounding box center [644, 305] width 147 height 12
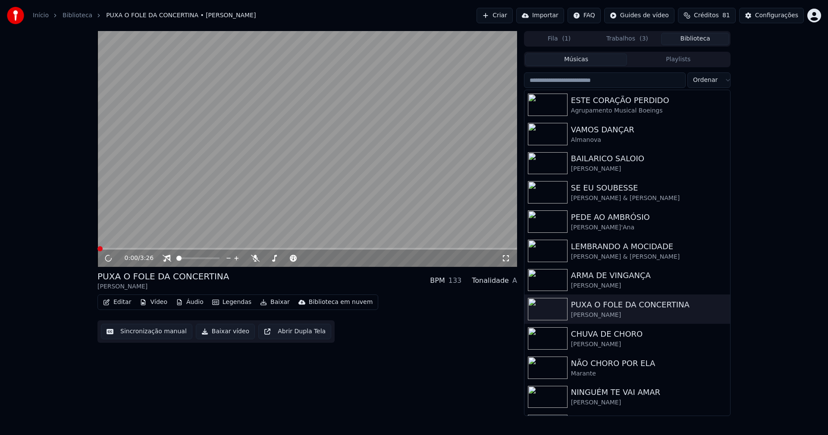
click at [159, 300] on button "Vídeo" at bounding box center [153, 302] width 34 height 12
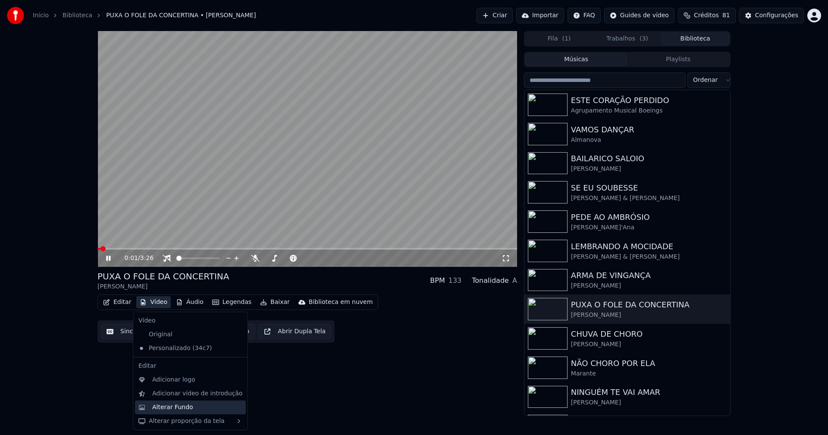
click at [183, 410] on div "Alterar Fundo" at bounding box center [172, 407] width 41 height 9
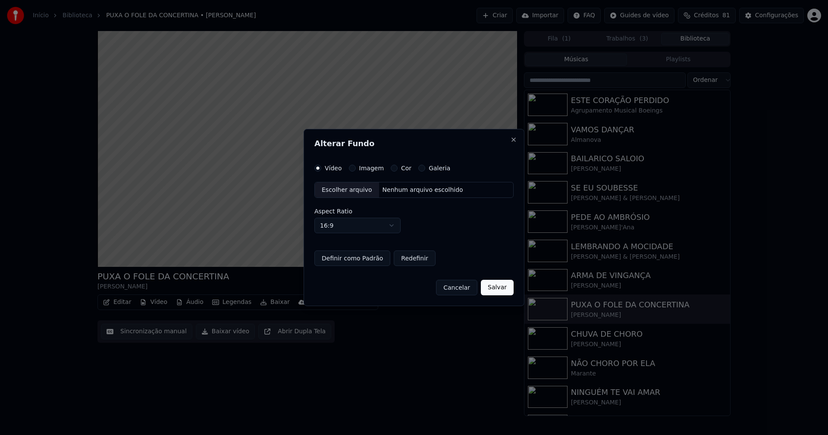
click at [349, 168] on button "Imagem" at bounding box center [352, 168] width 7 height 7
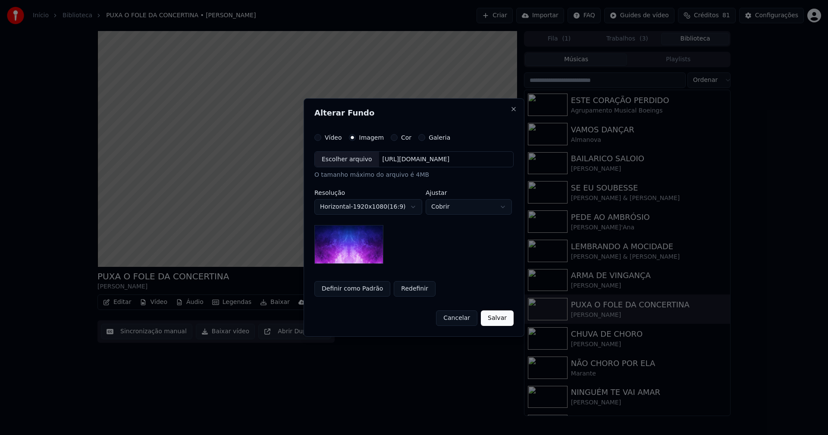
click at [345, 155] on div "Escolher arquivo" at bounding box center [347, 160] width 64 height 16
click at [471, 204] on body "Início Biblioteca PUXA O FOLE DA CONCERTINA • Luís Tomás Criar Importar FAQ Gui…" at bounding box center [414, 217] width 828 height 435
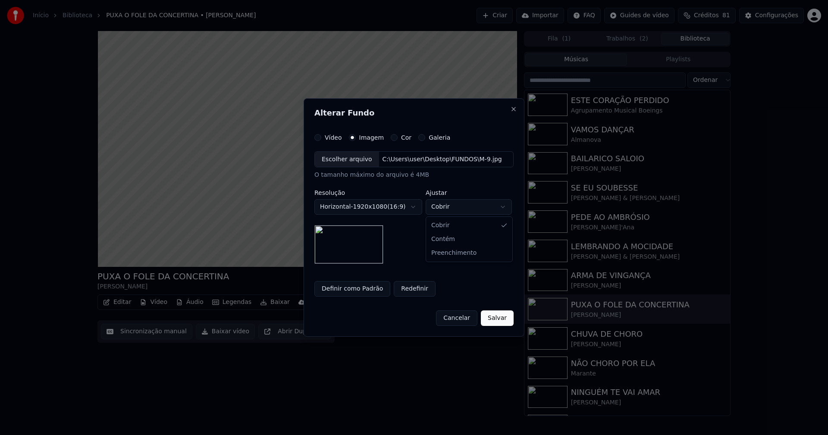
select select "****"
click at [495, 316] on button "Salvar" at bounding box center [497, 318] width 33 height 16
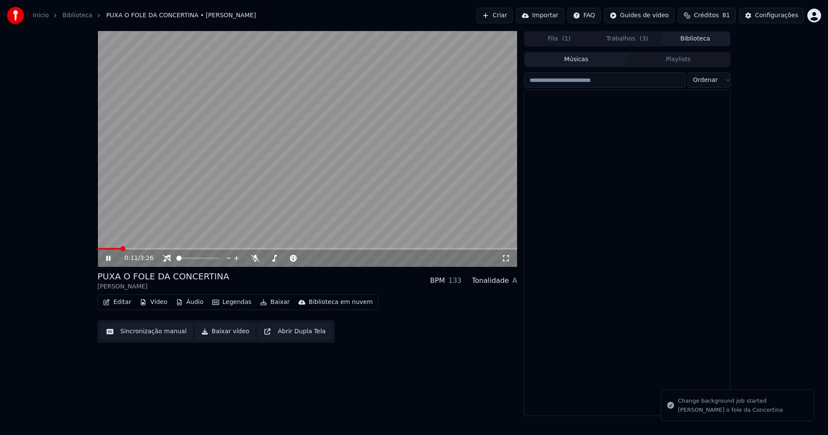
click at [708, 38] on button "Biblioteca" at bounding box center [695, 39] width 68 height 13
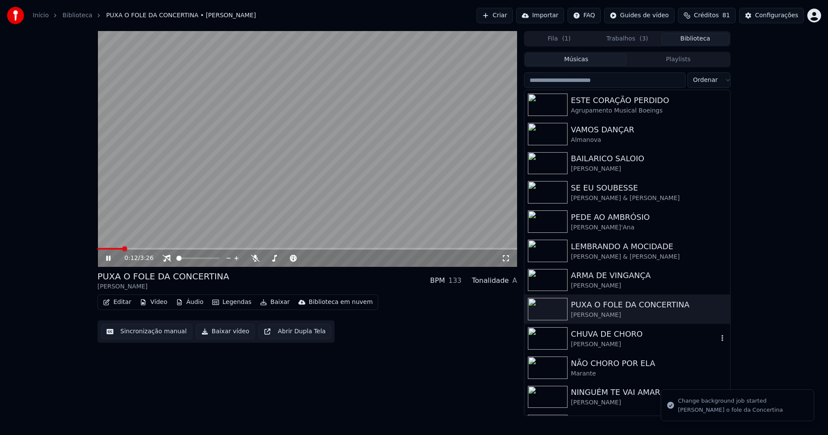
drag, startPoint x: 612, startPoint y: 334, endPoint x: 628, endPoint y: 324, distance: 19.4
click at [612, 334] on div "CHUVA DE CHORO" at bounding box center [644, 334] width 147 height 12
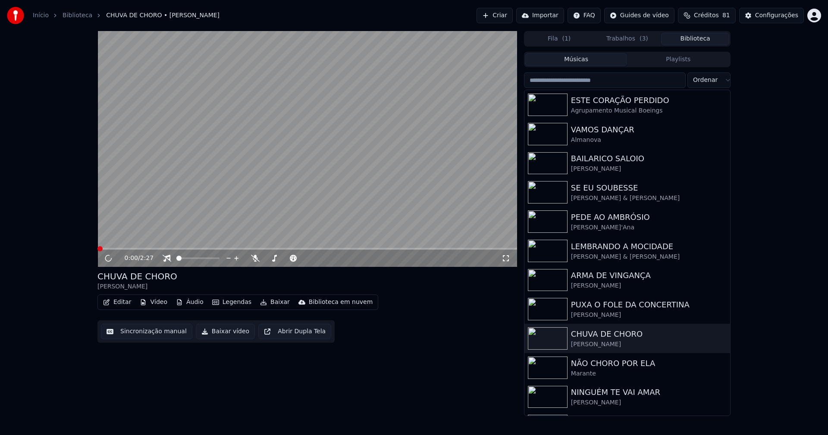
click at [157, 302] on button "Vídeo" at bounding box center [153, 302] width 34 height 12
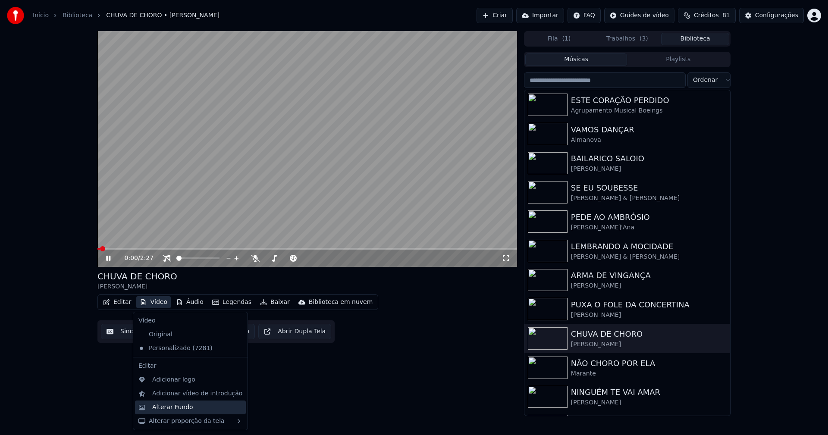
click at [185, 407] on div "Alterar Fundo" at bounding box center [172, 407] width 41 height 9
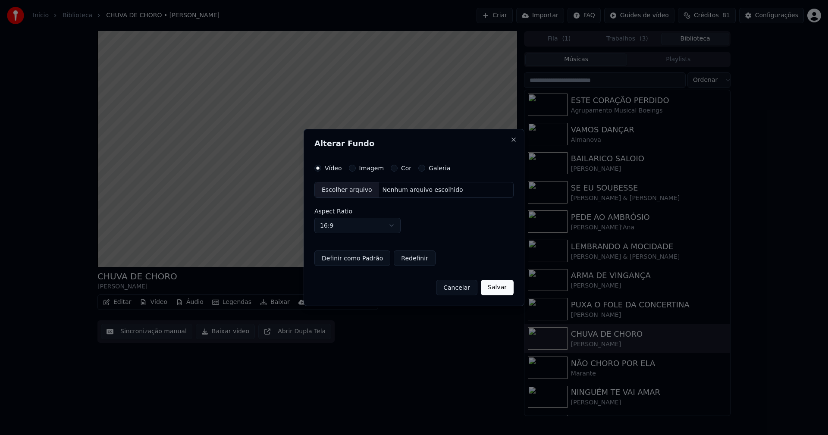
click at [352, 169] on button "Imagem" at bounding box center [352, 168] width 7 height 7
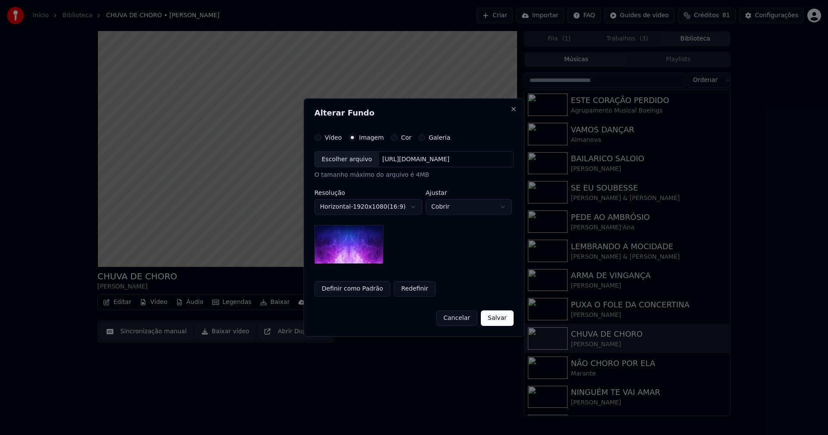
click at [345, 160] on div "Escolher arquivo" at bounding box center [347, 160] width 64 height 16
click at [504, 320] on button "Salvar" at bounding box center [497, 318] width 33 height 16
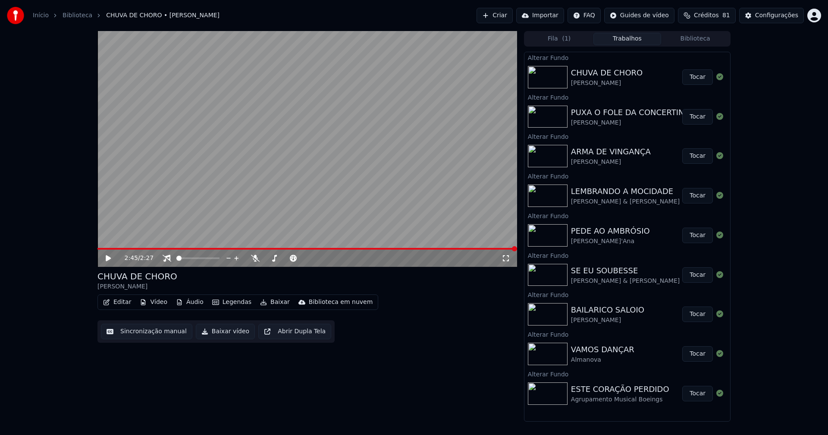
drag, startPoint x: 696, startPoint y: 119, endPoint x: 656, endPoint y: 71, distance: 62.8
click at [696, 119] on button "Tocar" at bounding box center [697, 117] width 31 height 16
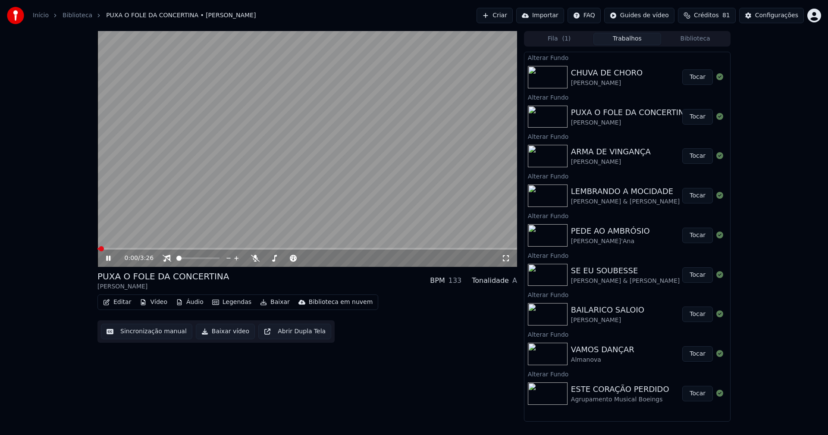
click at [504, 257] on icon at bounding box center [506, 258] width 9 height 7
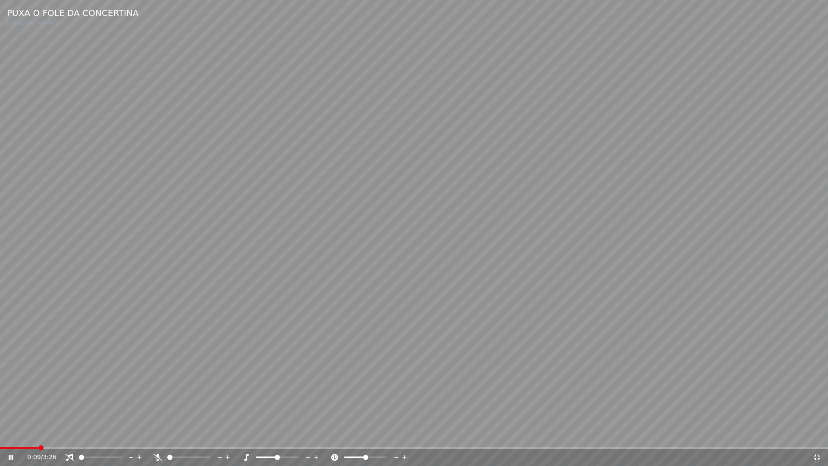
click at [71, 435] on icon at bounding box center [69, 457] width 9 height 7
click at [814, 435] on icon at bounding box center [816, 457] width 9 height 7
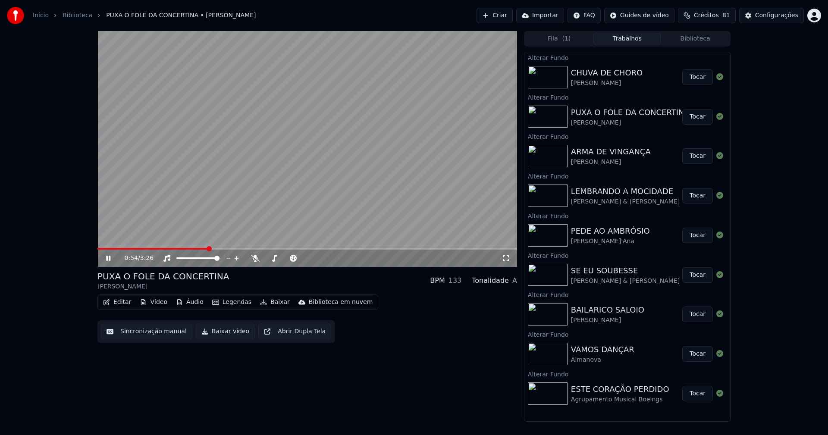
click at [709, 44] on button "Biblioteca" at bounding box center [695, 39] width 68 height 13
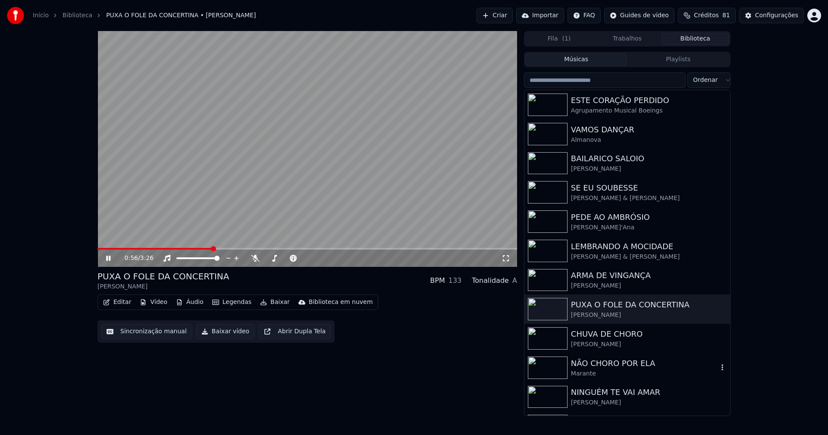
drag, startPoint x: 613, startPoint y: 362, endPoint x: 627, endPoint y: 357, distance: 14.6
click at [613, 362] on div "NÃO CHORO POR ELA" at bounding box center [644, 364] width 147 height 12
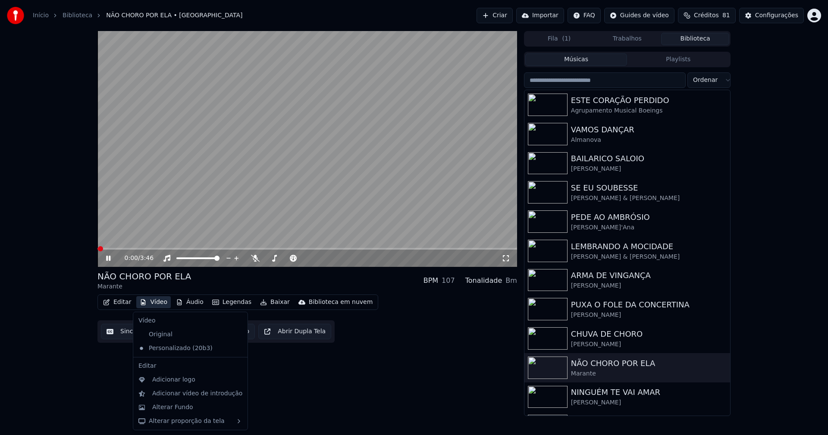
click at [158, 305] on button "Vídeo" at bounding box center [153, 302] width 34 height 12
click at [177, 409] on div "Alterar Fundo" at bounding box center [172, 407] width 41 height 9
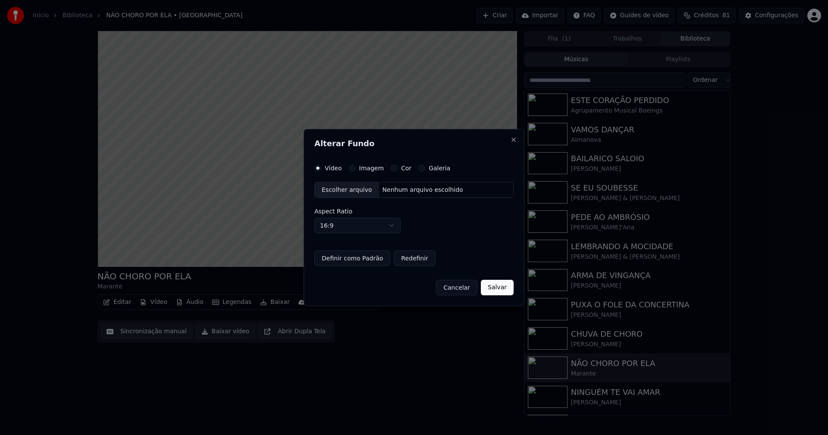
click at [354, 166] on button "Imagem" at bounding box center [352, 168] width 7 height 7
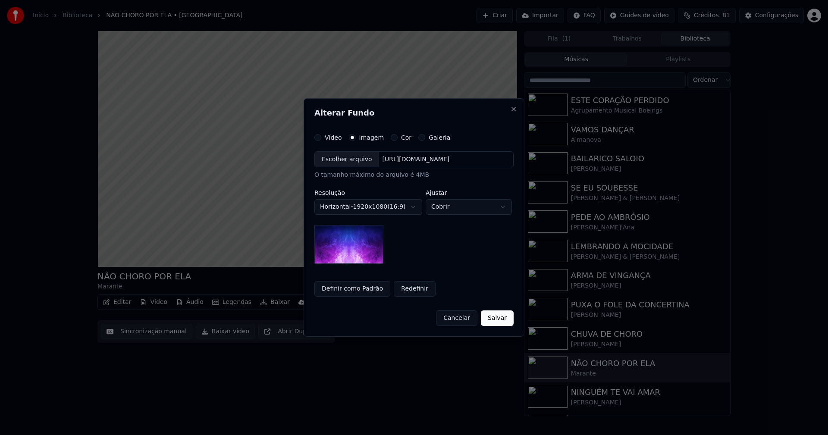
click at [343, 161] on div "Escolher arquivo" at bounding box center [347, 160] width 64 height 16
click at [467, 209] on body "Início Biblioteca NÃO CHORO POR ELA • Marante Criar Importar FAQ Guides de víde…" at bounding box center [414, 217] width 828 height 435
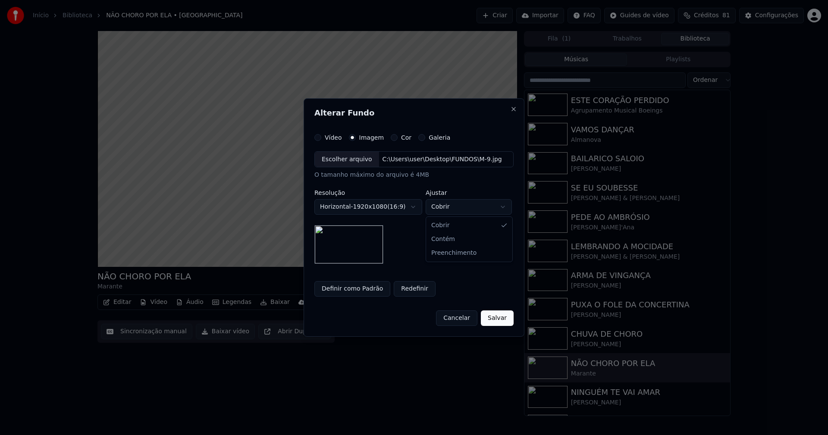
select select "****"
drag, startPoint x: 457, startPoint y: 251, endPoint x: 457, endPoint y: 255, distance: 4.7
click at [495, 316] on button "Salvar" at bounding box center [497, 318] width 33 height 16
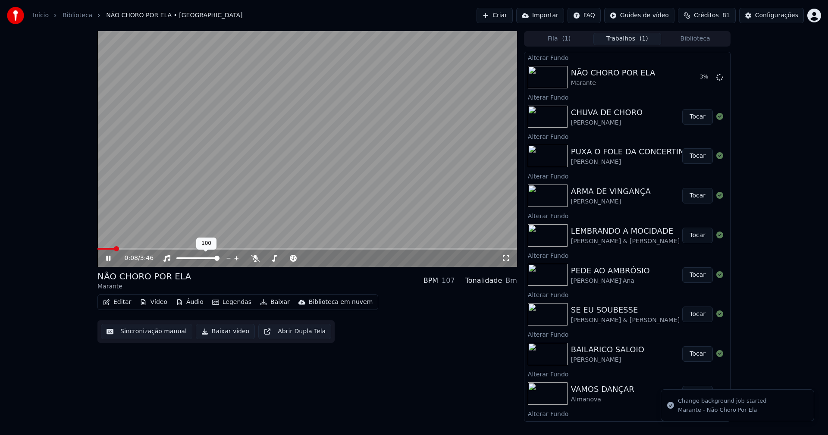
click at [167, 259] on icon at bounding box center [167, 258] width 9 height 7
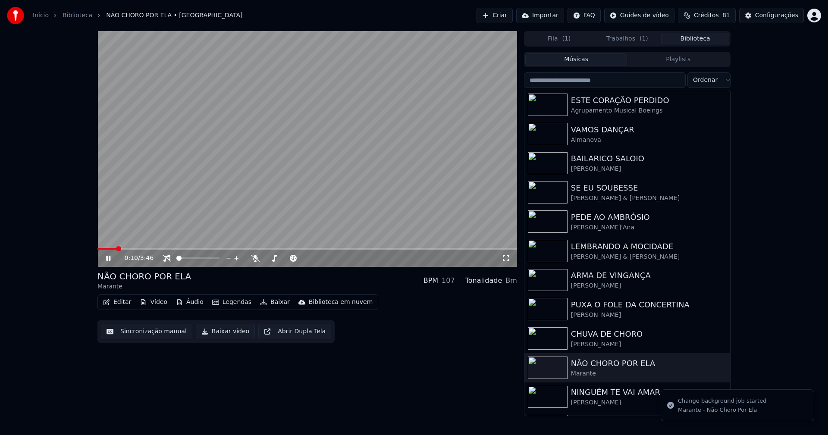
click at [708, 40] on button "Biblioteca" at bounding box center [695, 39] width 68 height 13
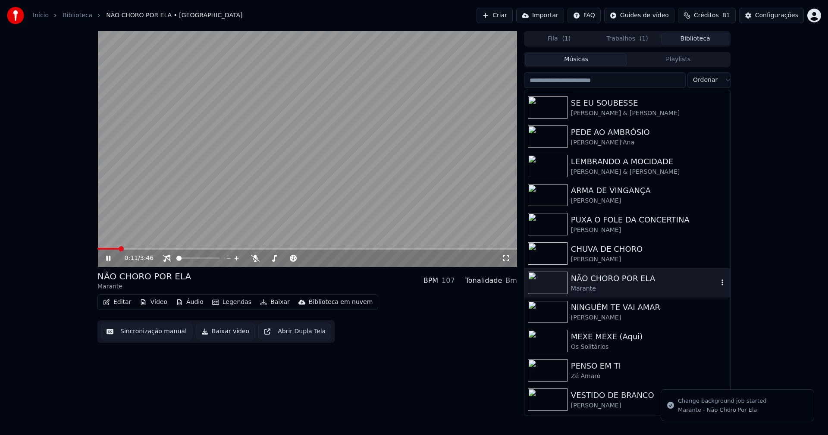
scroll to position [86, 0]
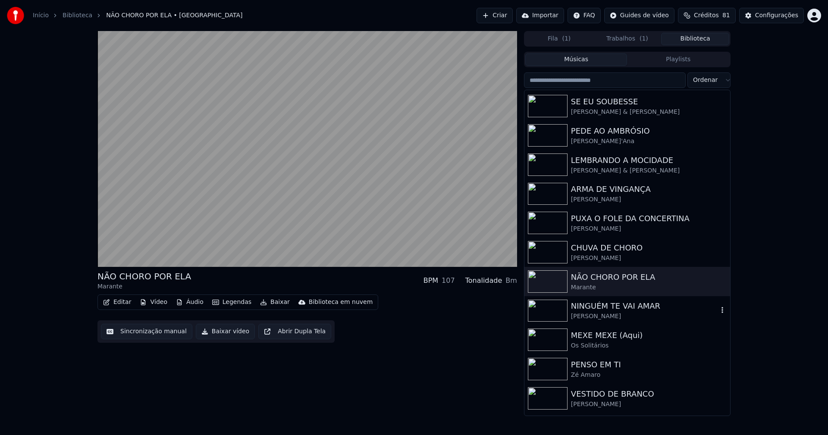
drag, startPoint x: 607, startPoint y: 312, endPoint x: 689, endPoint y: 317, distance: 82.5
click at [608, 312] on div "Rui Bandeira" at bounding box center [644, 316] width 147 height 9
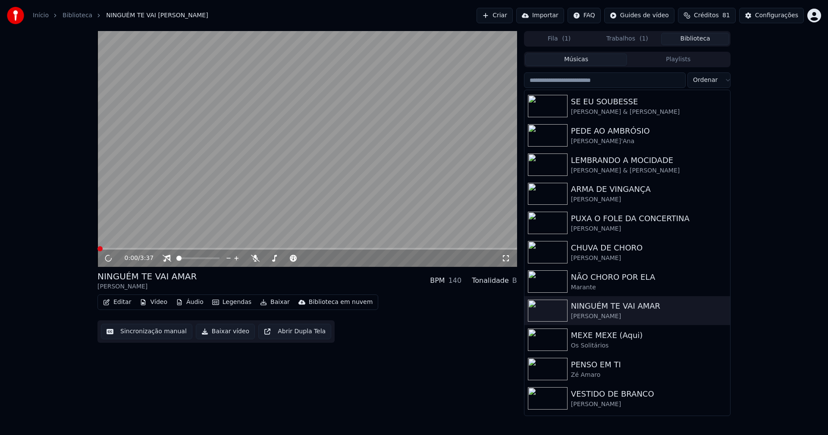
click at [154, 301] on button "Vídeo" at bounding box center [153, 302] width 34 height 12
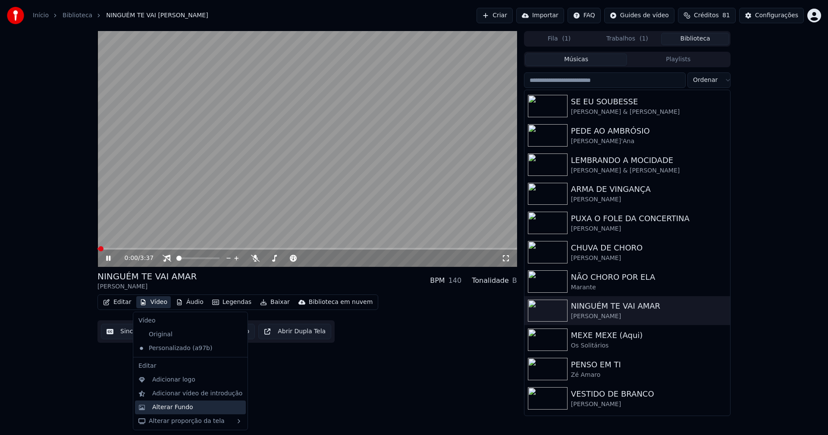
click at [171, 409] on div "Alterar Fundo" at bounding box center [172, 407] width 41 height 9
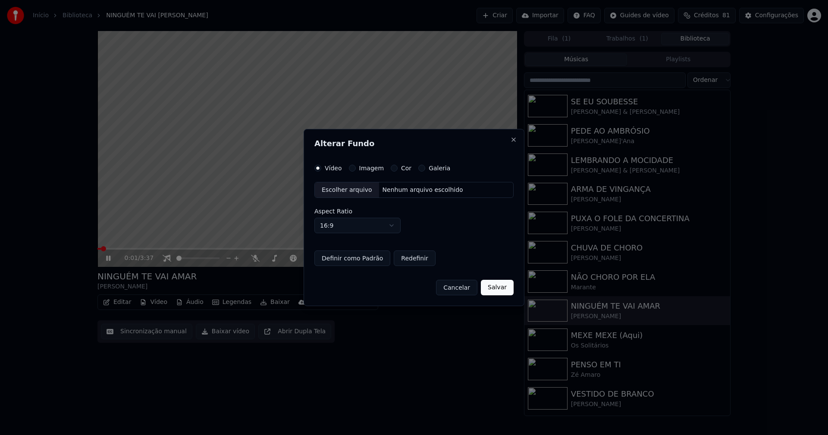
click at [353, 168] on button "Imagem" at bounding box center [352, 168] width 7 height 7
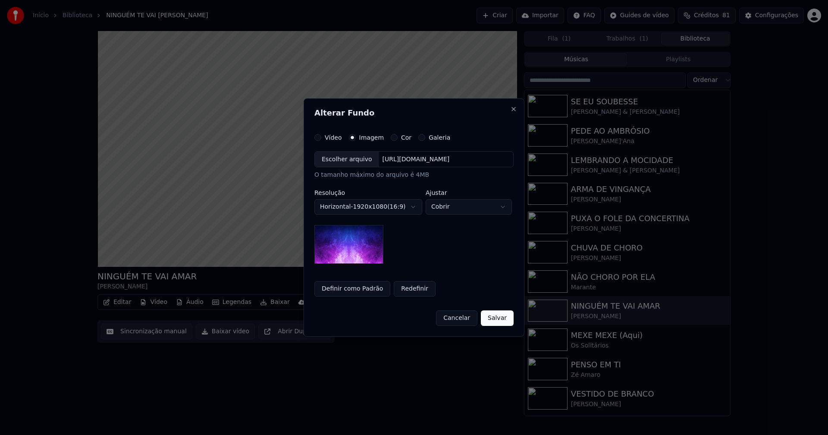
click at [341, 161] on div "Escolher arquivo" at bounding box center [347, 160] width 64 height 16
drag, startPoint x: 501, startPoint y: 317, endPoint x: 493, endPoint y: 318, distance: 8.2
click at [501, 317] on button "Salvar" at bounding box center [497, 318] width 33 height 16
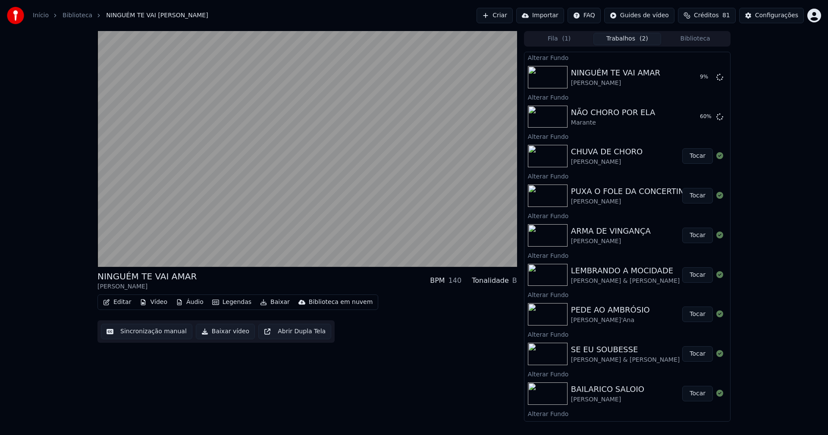
click at [696, 36] on button "Biblioteca" at bounding box center [695, 39] width 68 height 13
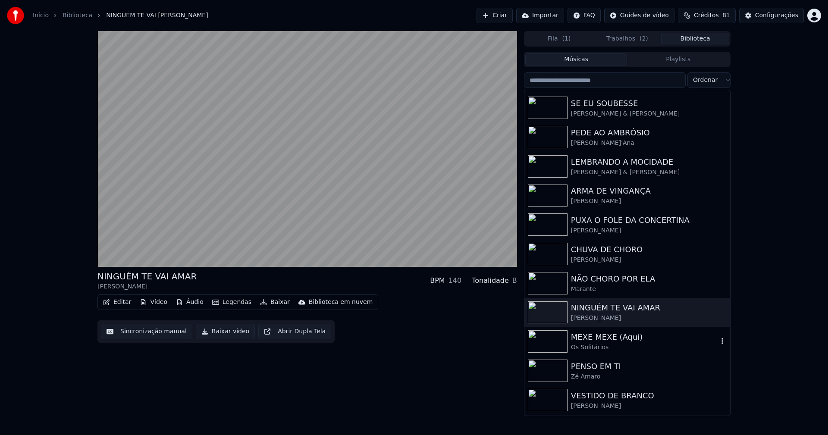
scroll to position [86, 0]
drag, startPoint x: 608, startPoint y: 340, endPoint x: 658, endPoint y: 348, distance: 50.3
click at [608, 340] on div "MEXE MEXE (Aqui)" at bounding box center [644, 335] width 147 height 12
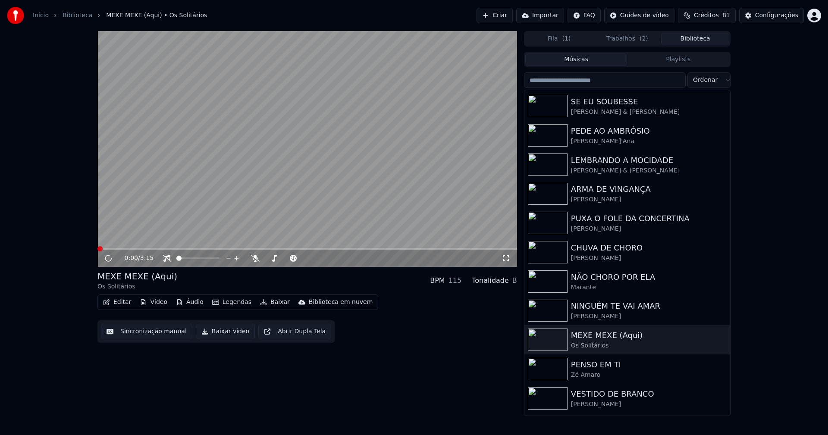
click at [161, 304] on button "Vídeo" at bounding box center [153, 302] width 34 height 12
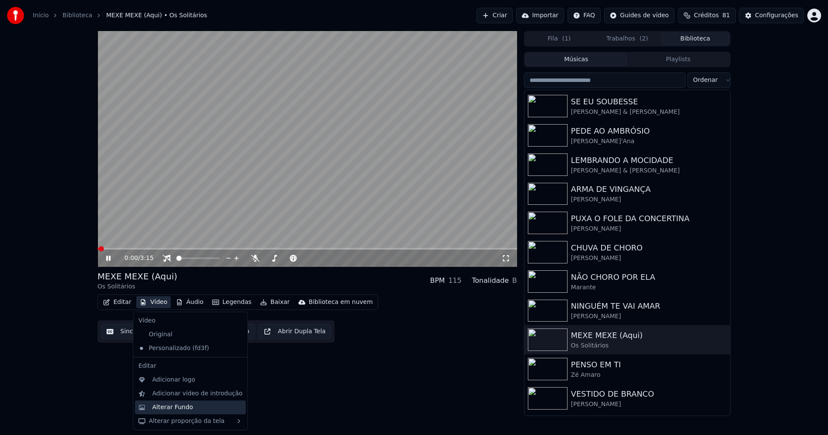
click at [183, 412] on div "Alterar Fundo" at bounding box center [190, 408] width 111 height 14
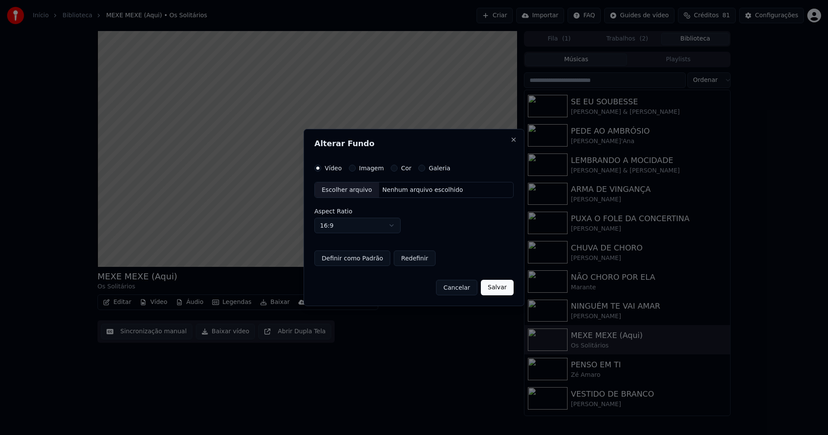
click at [352, 166] on button "Imagem" at bounding box center [352, 168] width 7 height 7
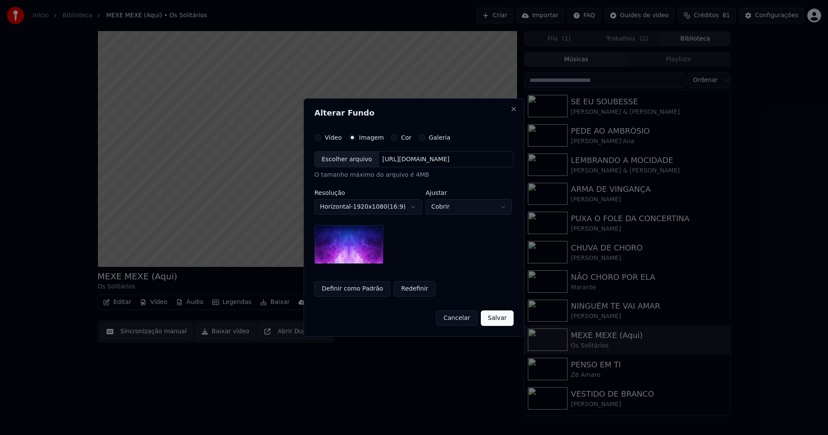
click at [345, 162] on div "Escolher arquivo" at bounding box center [347, 160] width 64 height 16
click at [492, 317] on button "Salvar" at bounding box center [497, 318] width 33 height 16
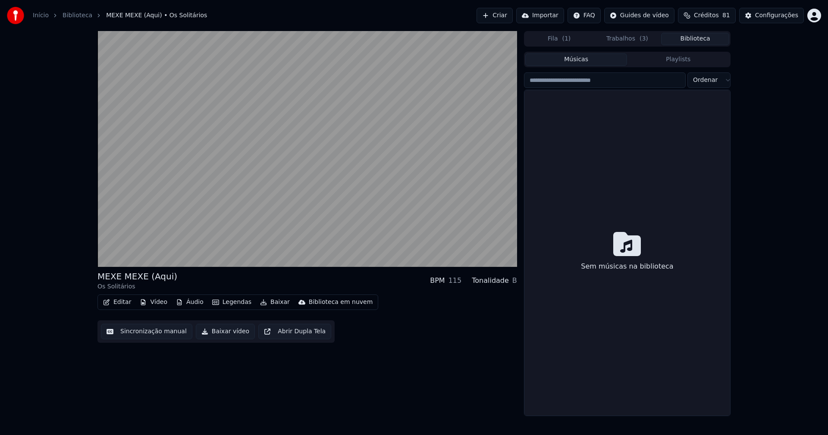
click at [702, 38] on button "Biblioteca" at bounding box center [695, 39] width 68 height 13
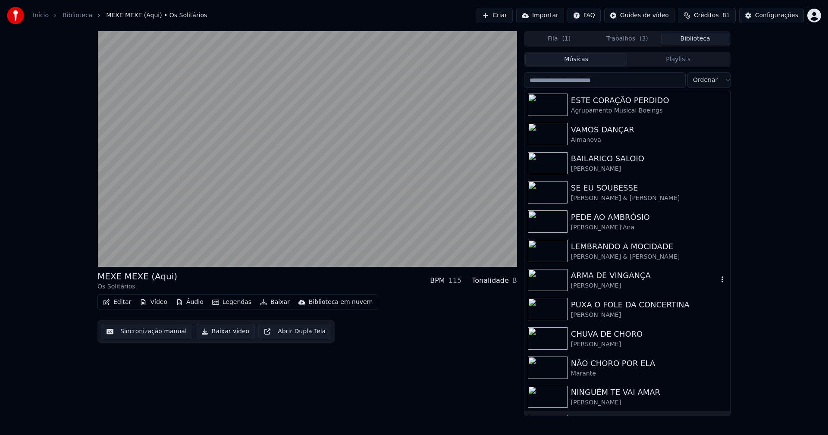
scroll to position [129, 0]
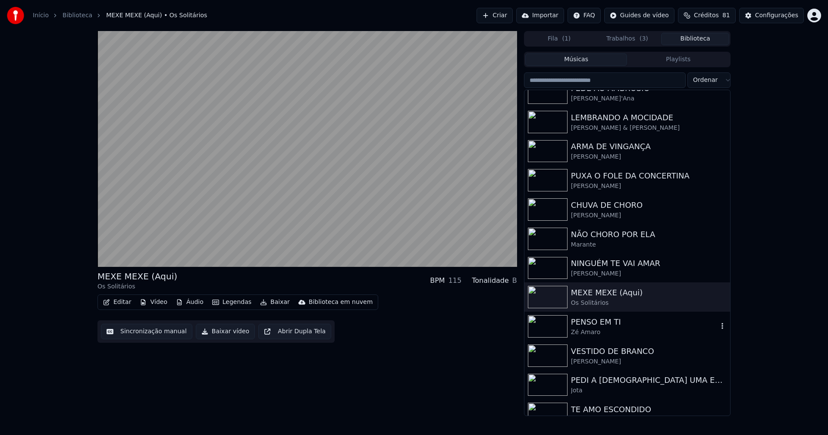
drag, startPoint x: 588, startPoint y: 335, endPoint x: 640, endPoint y: 305, distance: 59.5
click at [589, 335] on div "Zé Amaro" at bounding box center [644, 332] width 147 height 9
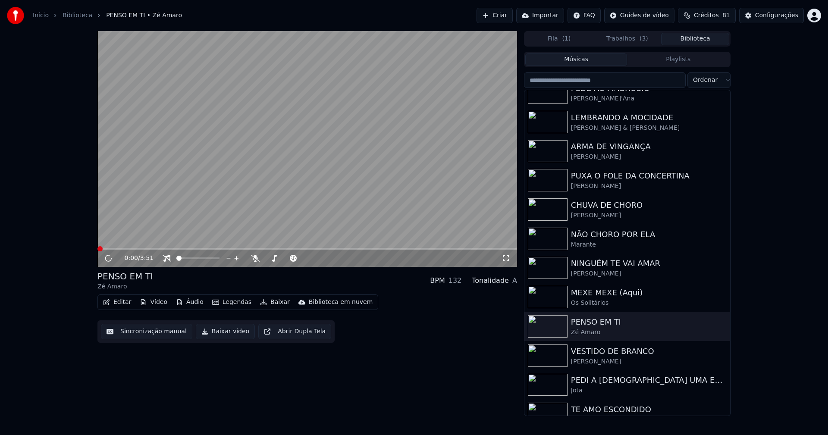
click at [158, 301] on button "Vídeo" at bounding box center [153, 302] width 34 height 12
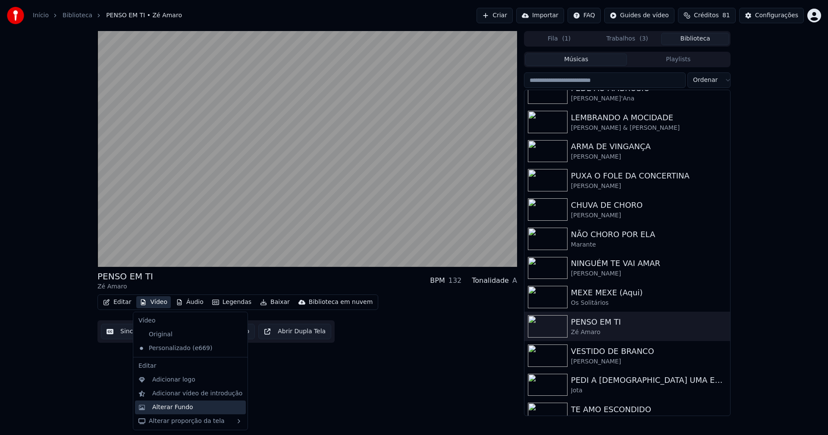
click at [181, 408] on div "Alterar Fundo" at bounding box center [172, 407] width 41 height 9
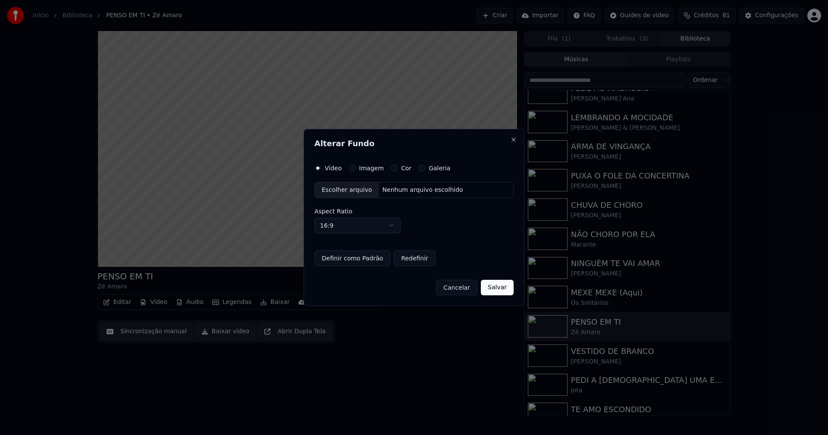
click at [349, 167] on button "Imagem" at bounding box center [352, 168] width 7 height 7
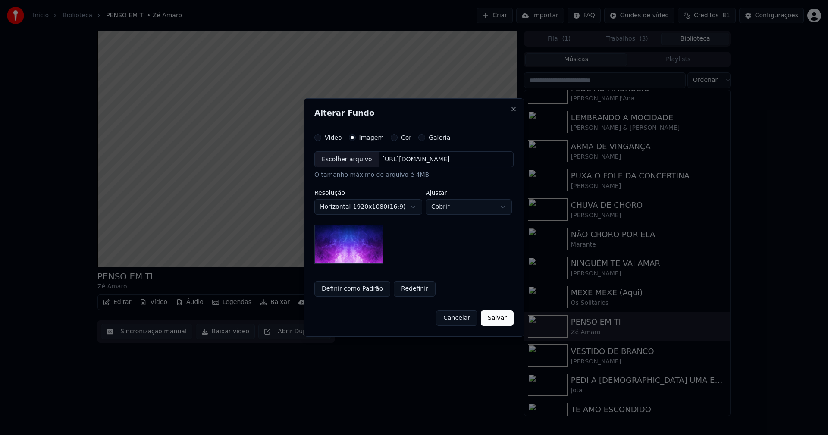
click at [345, 161] on div "Escolher arquivo" at bounding box center [347, 160] width 64 height 16
click at [502, 319] on button "Salvar" at bounding box center [497, 318] width 33 height 16
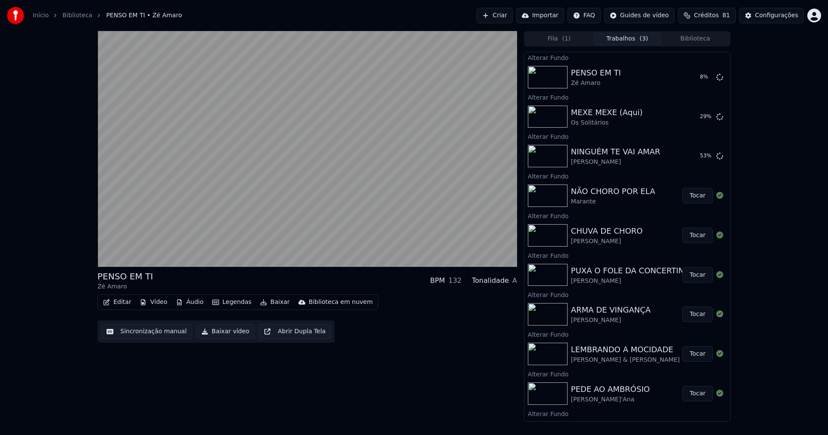
click at [706, 39] on button "Biblioteca" at bounding box center [695, 39] width 68 height 13
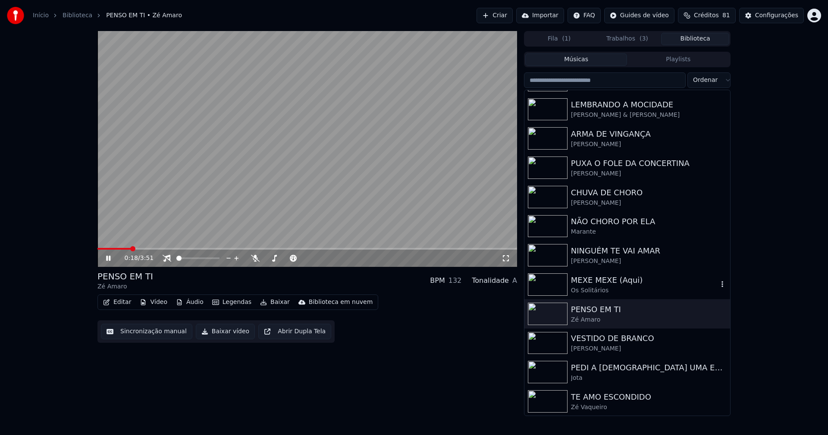
scroll to position [142, 0]
click at [593, 346] on div "Rui Bandeira" at bounding box center [644, 348] width 147 height 9
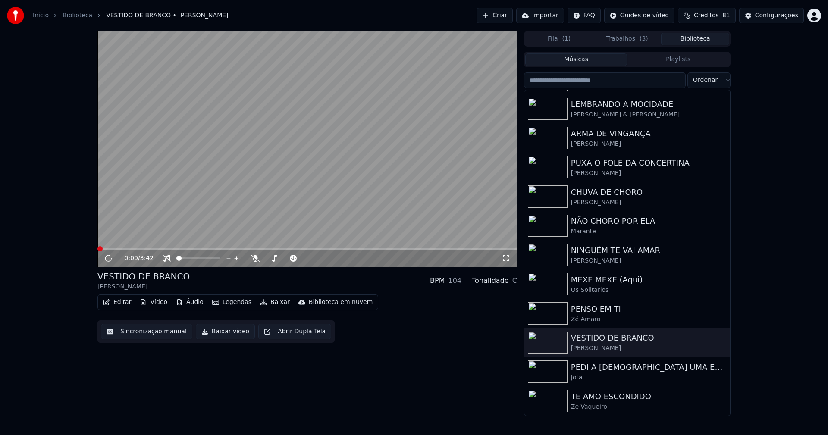
click at [158, 303] on button "Vídeo" at bounding box center [153, 302] width 34 height 12
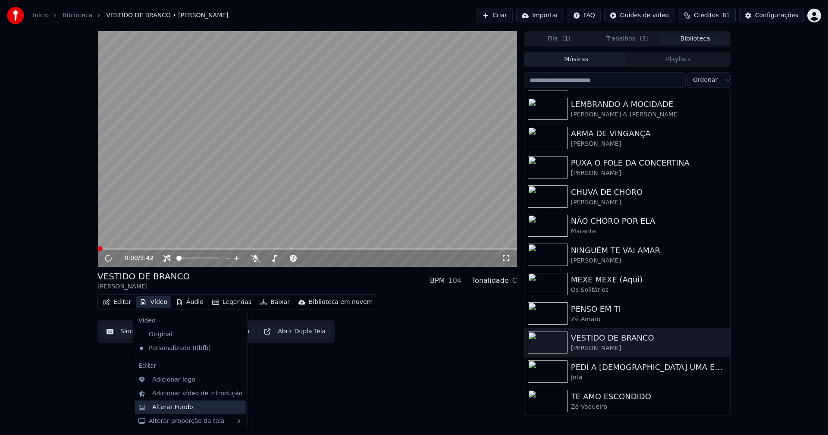
click at [181, 408] on div "Alterar Fundo" at bounding box center [172, 407] width 41 height 9
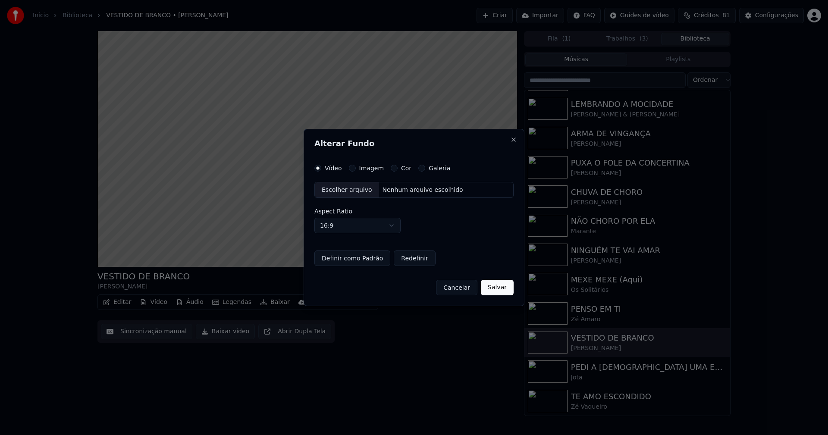
click at [352, 168] on button "Imagem" at bounding box center [352, 168] width 7 height 7
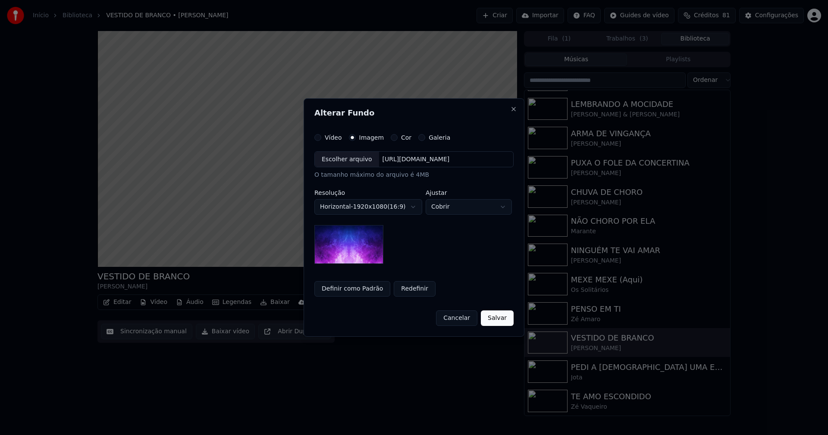
click at [350, 160] on div "Escolher arquivo" at bounding box center [347, 160] width 64 height 16
click at [469, 208] on body "**********" at bounding box center [414, 217] width 828 height 435
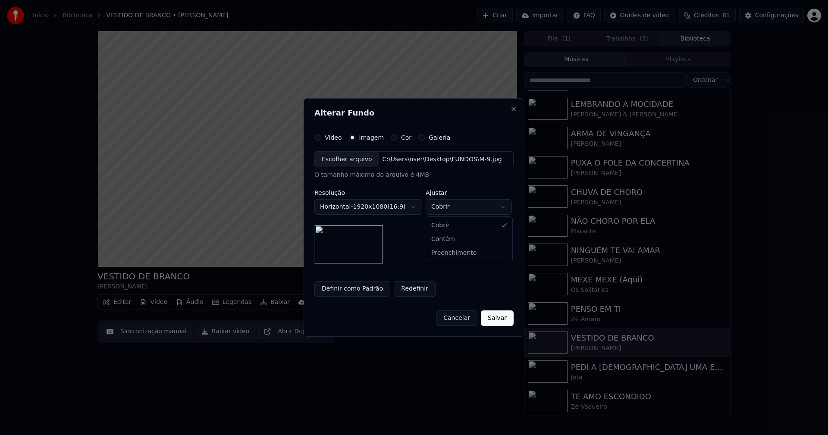
select select "****"
drag, startPoint x: 496, startPoint y: 320, endPoint x: 499, endPoint y: 315, distance: 5.3
click at [497, 323] on button "Salvar" at bounding box center [497, 318] width 33 height 16
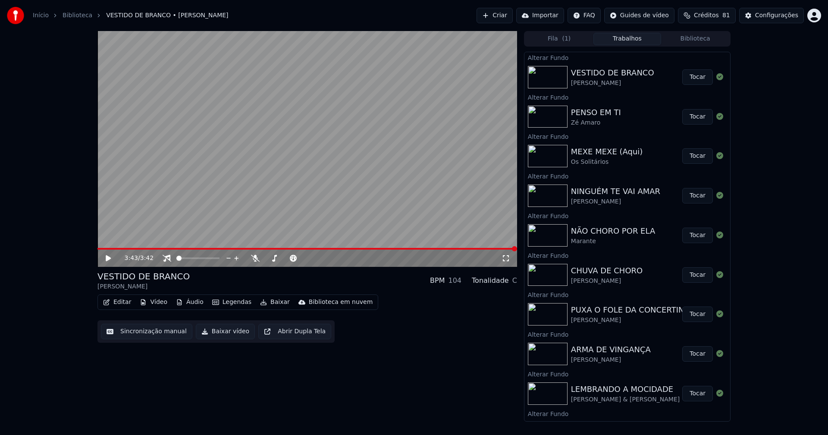
click at [702, 38] on button "Biblioteca" at bounding box center [695, 39] width 68 height 13
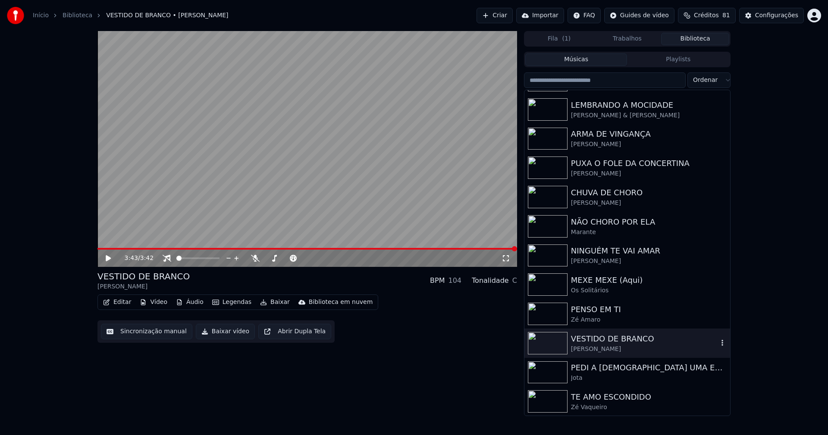
scroll to position [142, 0]
click at [611, 370] on div "PEDI A DEUS UMA ESCADA" at bounding box center [644, 367] width 147 height 12
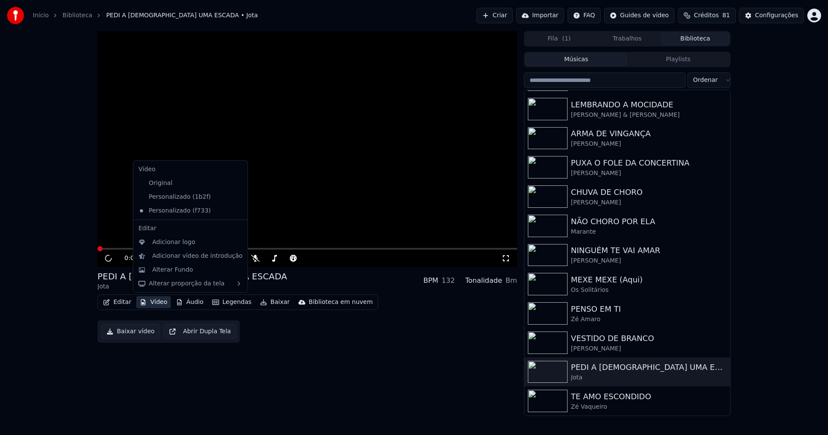
click at [155, 304] on button "Vídeo" at bounding box center [153, 302] width 34 height 12
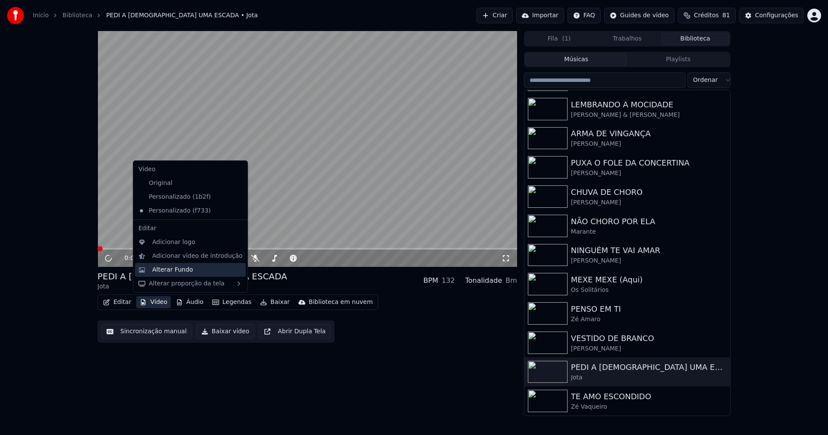
click at [166, 270] on div "Alterar Fundo" at bounding box center [172, 270] width 41 height 9
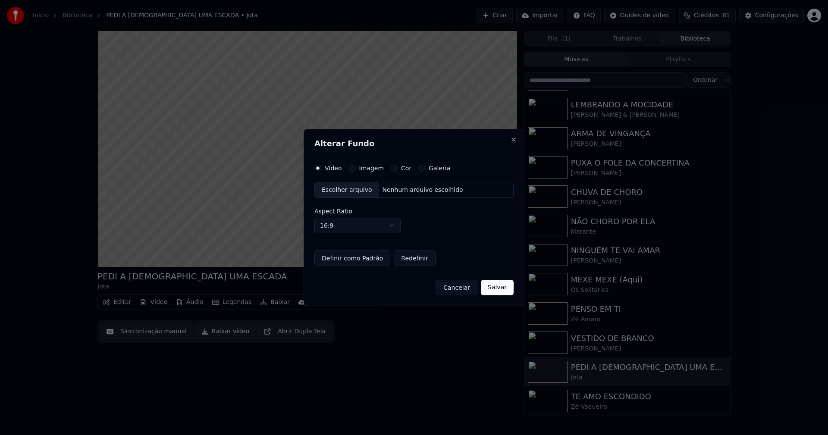
click at [351, 169] on button "Imagem" at bounding box center [352, 168] width 7 height 7
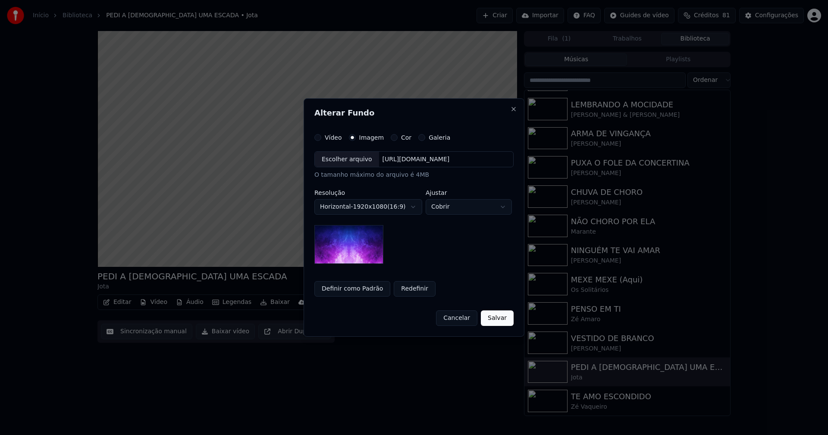
click at [347, 164] on div "Escolher arquivo" at bounding box center [347, 160] width 64 height 16
click at [470, 206] on body "**********" at bounding box center [414, 217] width 828 height 435
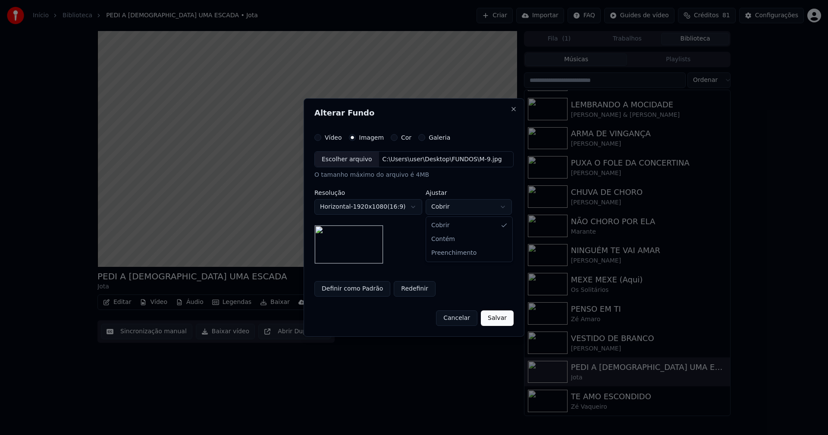
select select "****"
click at [504, 315] on button "Salvar" at bounding box center [497, 318] width 33 height 16
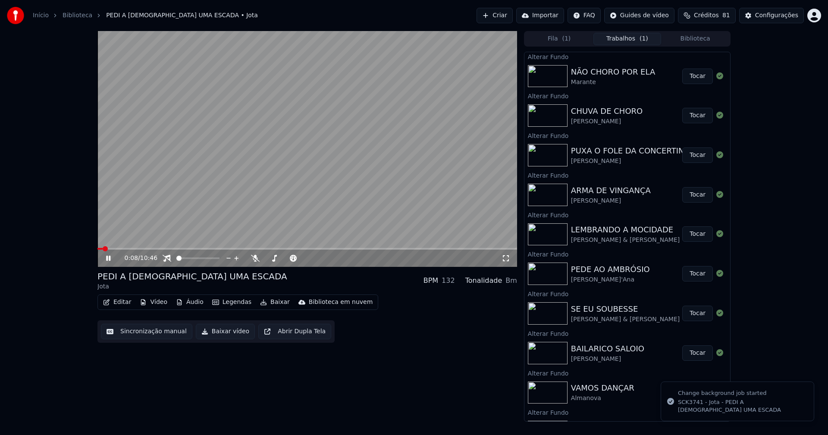
scroll to position [224, 0]
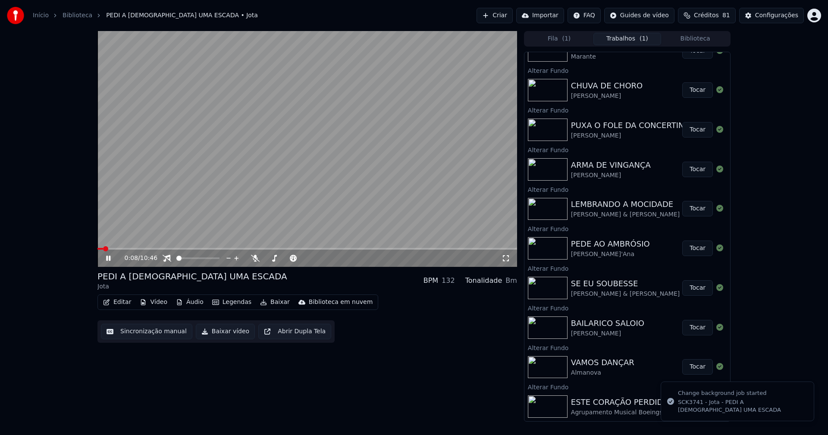
click at [696, 33] on button "Biblioteca" at bounding box center [695, 39] width 68 height 13
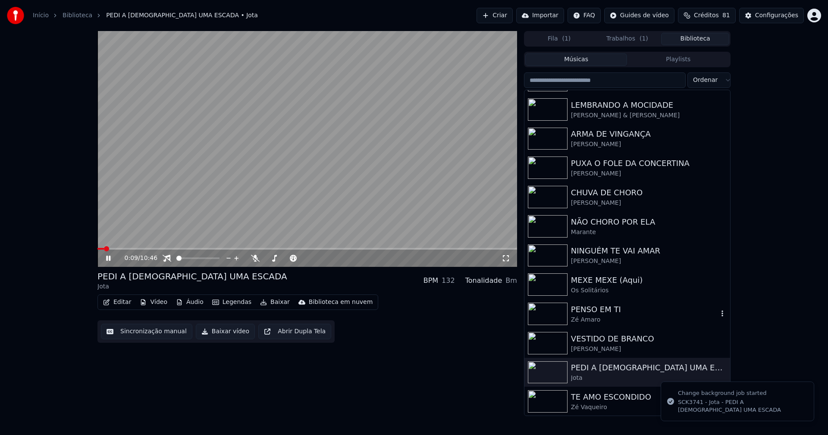
scroll to position [142, 0]
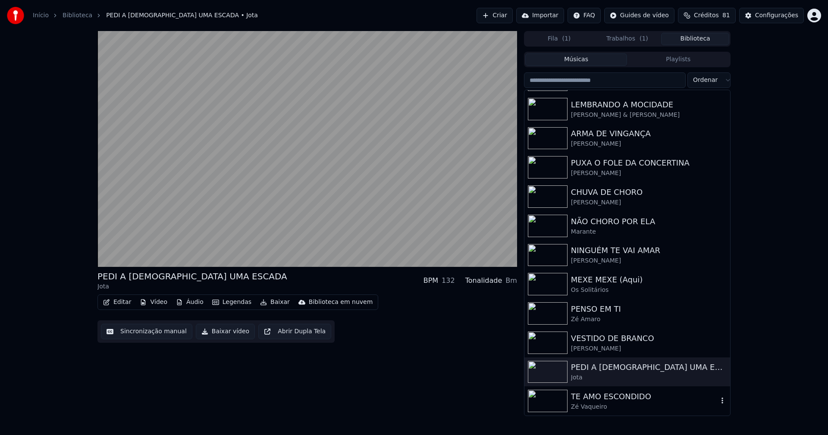
drag, startPoint x: 617, startPoint y: 402, endPoint x: 621, endPoint y: 400, distance: 4.8
click at [617, 402] on div "TE AMO ESCONDIDO" at bounding box center [644, 397] width 147 height 12
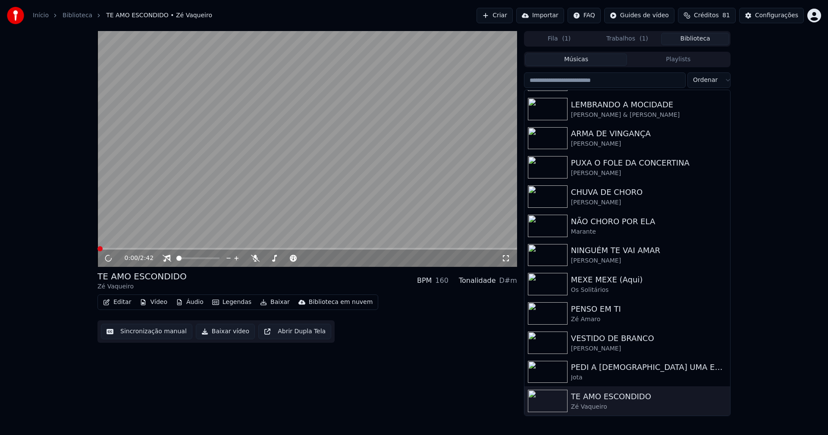
click at [149, 302] on button "Vídeo" at bounding box center [153, 302] width 34 height 12
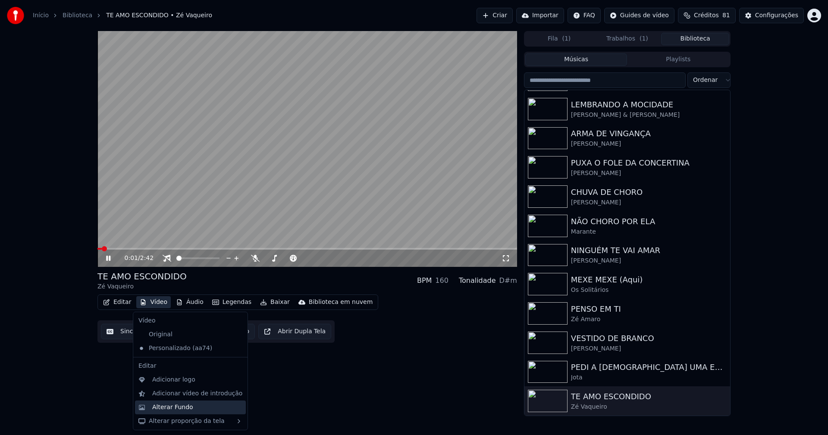
click at [168, 405] on div "Alterar Fundo" at bounding box center [172, 407] width 41 height 9
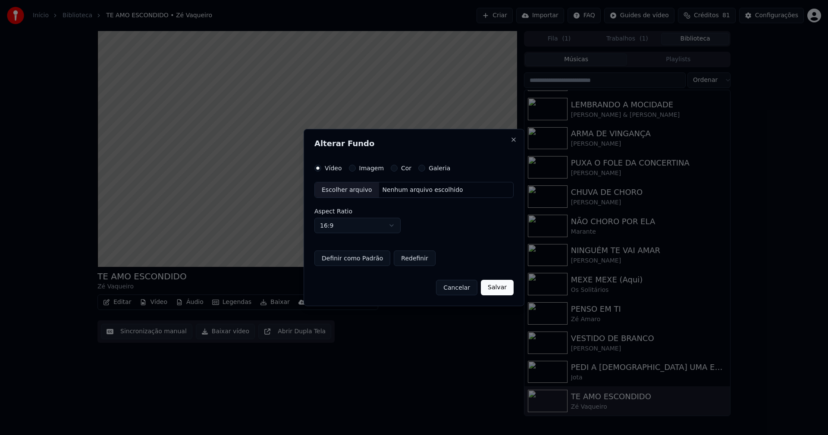
click at [351, 170] on button "Imagem" at bounding box center [352, 168] width 7 height 7
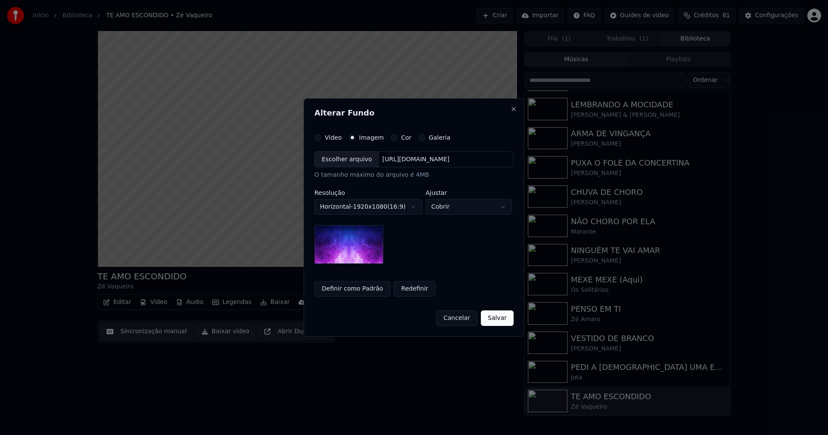
click at [348, 158] on div "Escolher arquivo" at bounding box center [347, 160] width 64 height 16
click at [497, 317] on button "Salvar" at bounding box center [497, 318] width 33 height 16
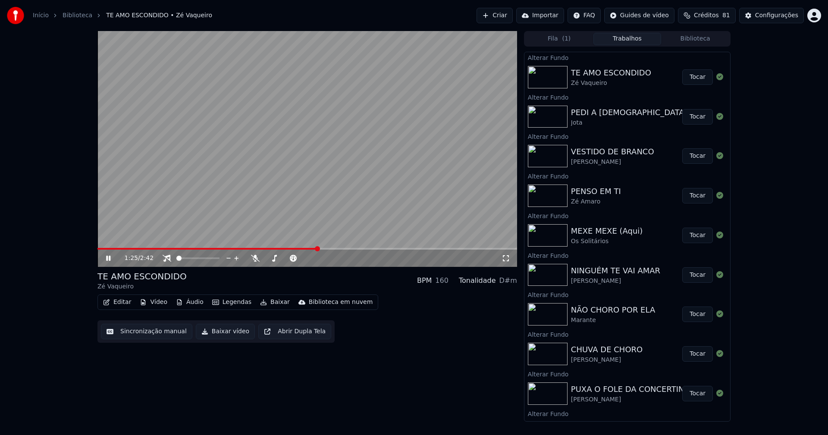
click at [607, 115] on div "PEDI A DEUS UMA ESCADA" at bounding box center [656, 113] width 171 height 12
click at [691, 116] on button "Tocar" at bounding box center [697, 117] width 31 height 16
click at [507, 259] on icon at bounding box center [506, 258] width 9 height 7
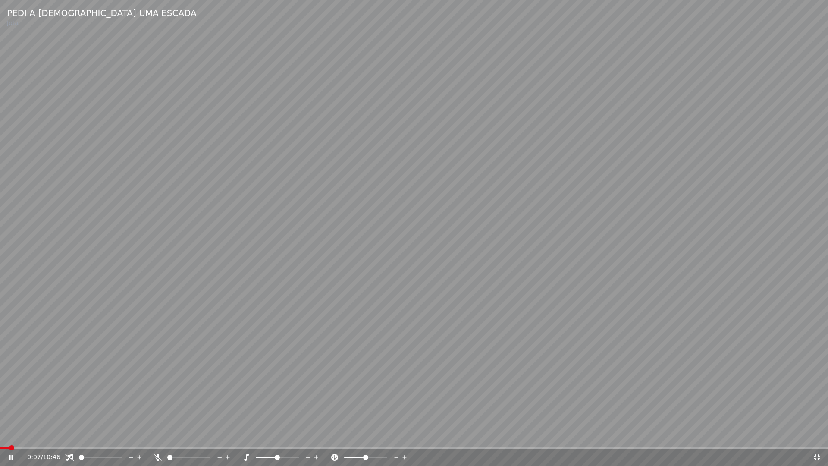
click at [69, 435] on icon at bounding box center [69, 457] width 9 height 7
click at [816, 435] on icon at bounding box center [816, 457] width 9 height 7
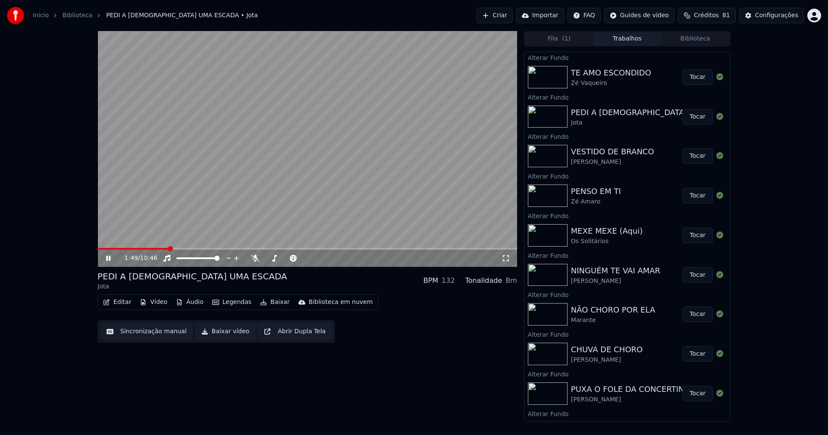
click at [108, 256] on icon at bounding box center [114, 258] width 20 height 7
click at [690, 75] on button "Tocar" at bounding box center [697, 77] width 31 height 16
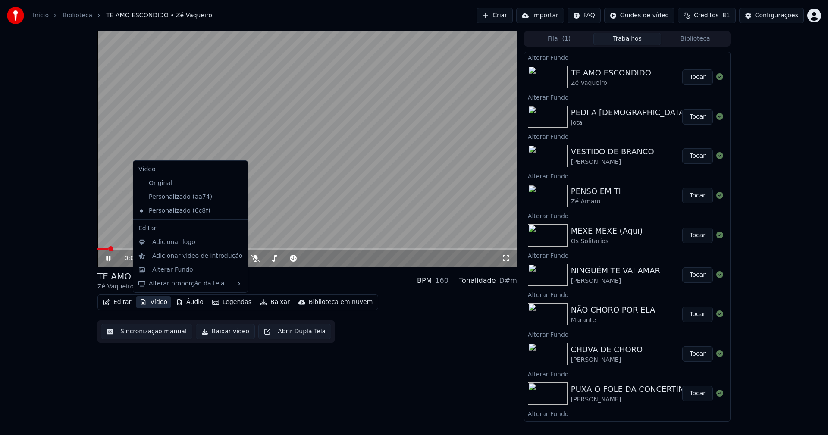
click at [151, 300] on button "Vídeo" at bounding box center [153, 302] width 34 height 12
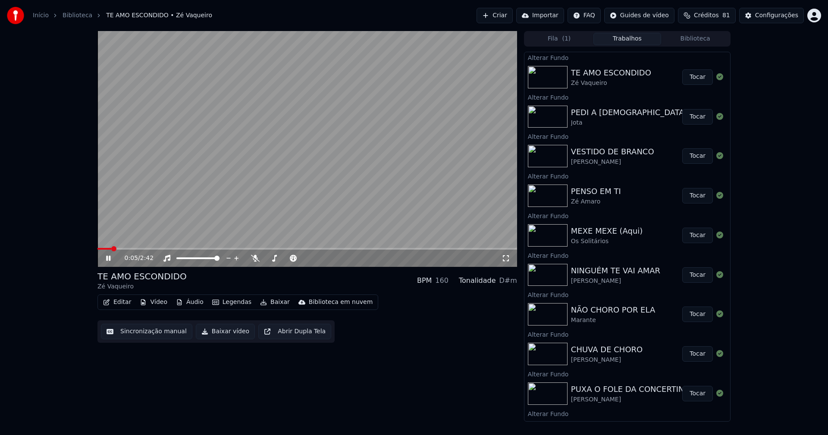
click at [507, 258] on icon at bounding box center [506, 258] width 9 height 7
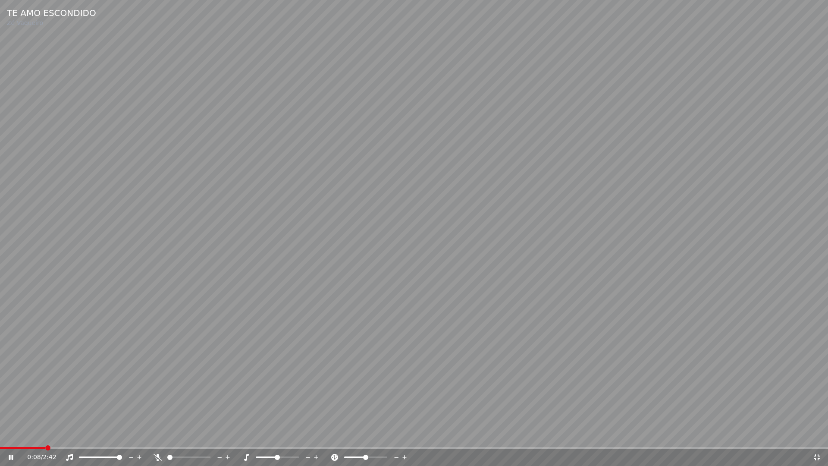
click at [814, 435] on icon at bounding box center [816, 457] width 9 height 7
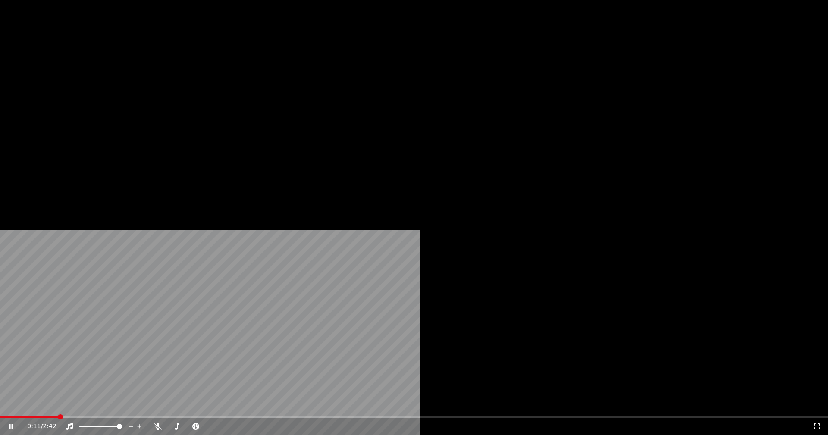
click at [151, 72] on button "Vídeo" at bounding box center [153, 66] width 34 height 12
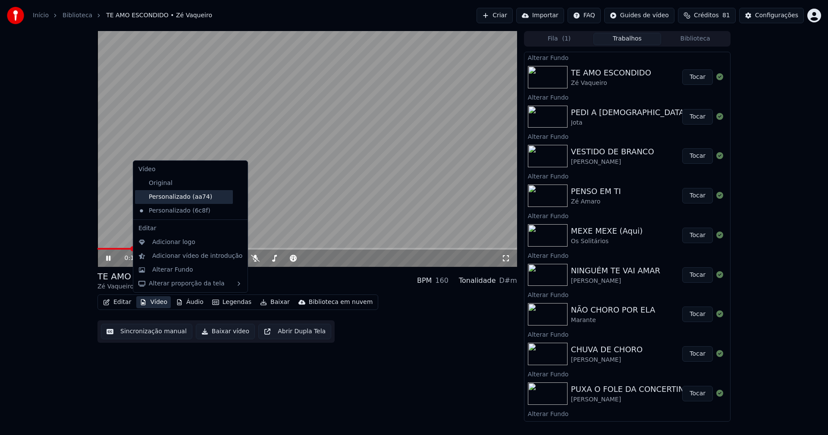
click at [175, 198] on div "Personalizado (aa74)" at bounding box center [184, 197] width 98 height 14
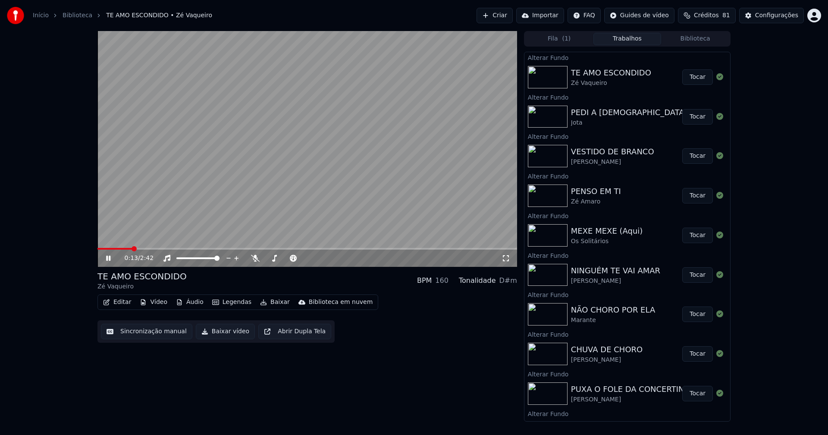
click at [109, 257] on icon at bounding box center [114, 258] width 20 height 7
click at [156, 307] on button "Vídeo" at bounding box center [153, 302] width 34 height 12
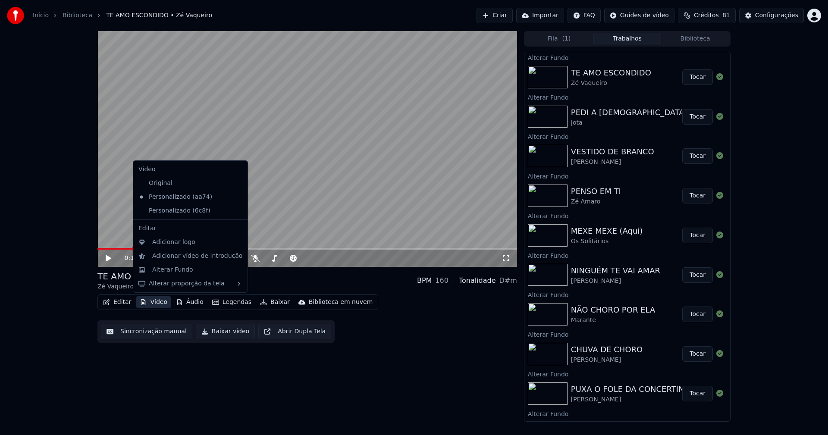
click at [236, 211] on icon at bounding box center [240, 210] width 9 height 7
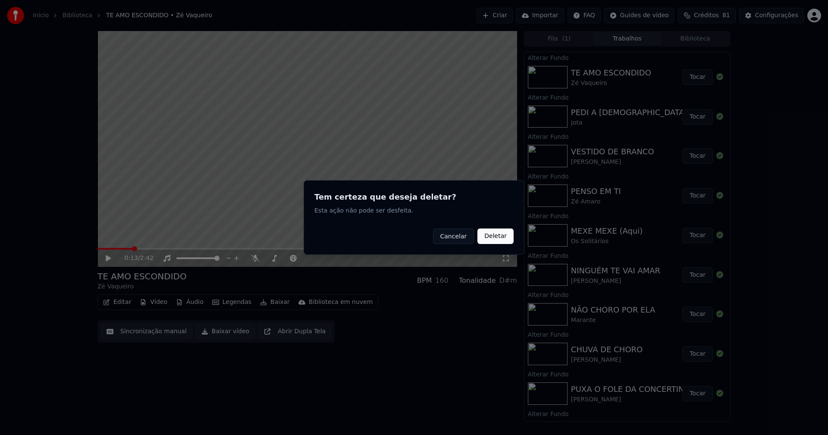
click at [496, 238] on button "Deletar" at bounding box center [495, 237] width 36 height 16
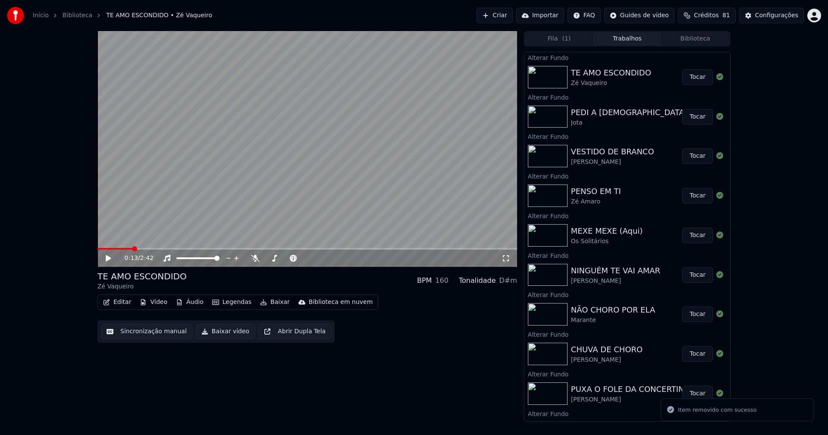
click at [154, 302] on button "Vídeo" at bounding box center [153, 302] width 34 height 12
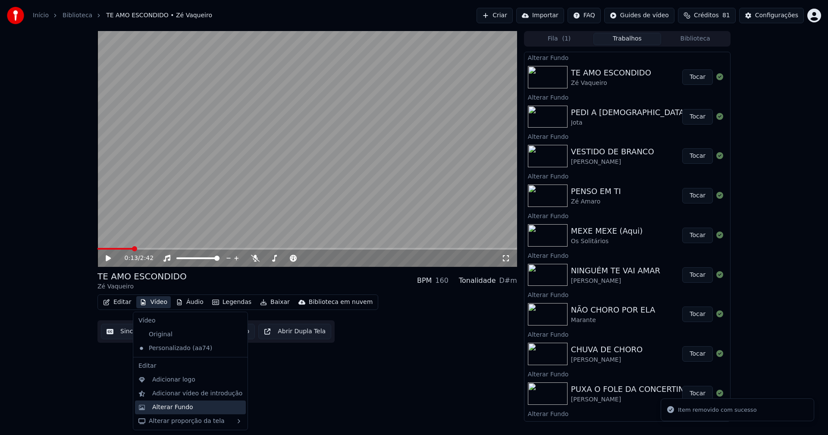
click at [178, 412] on div "Alterar Fundo" at bounding box center [190, 408] width 111 height 14
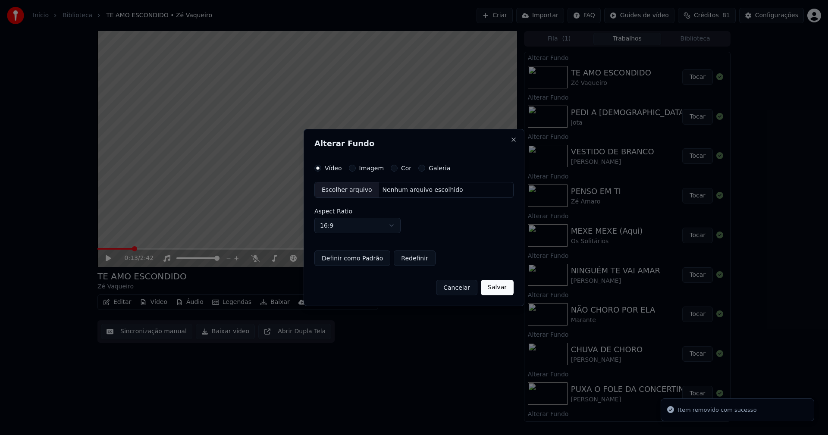
click at [348, 189] on div "Escolher arquivo" at bounding box center [347, 190] width 64 height 16
click at [351, 166] on button "Imagem" at bounding box center [352, 168] width 7 height 7
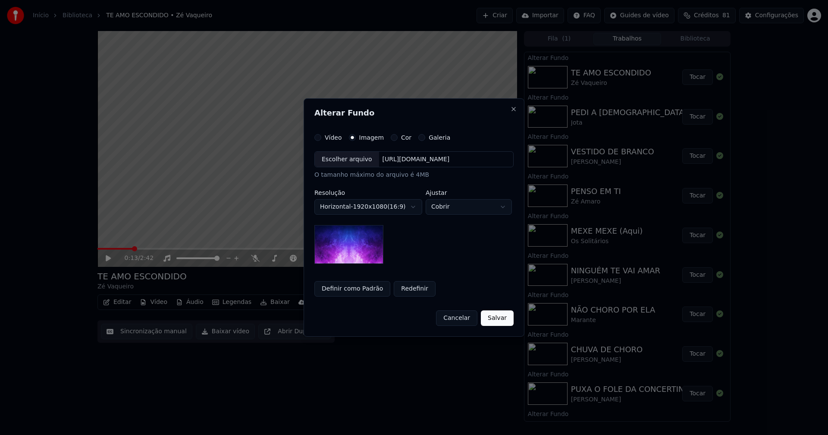
click at [338, 155] on div "Escolher arquivo" at bounding box center [347, 160] width 64 height 16
click at [472, 207] on body "Início Biblioteca TE AMO ESCONDIDO • Zé Vaqueiro Criar Importar FAQ Guides de v…" at bounding box center [414, 217] width 828 height 435
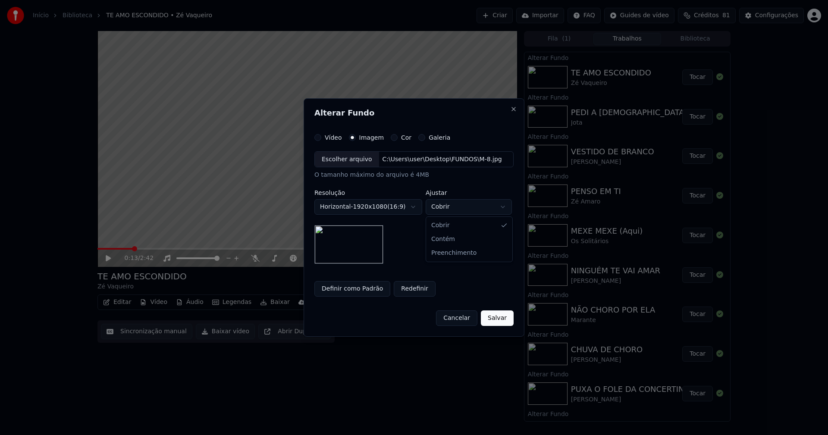
select select "****"
drag, startPoint x: 500, startPoint y: 321, endPoint x: 422, endPoint y: 308, distance: 79.1
click at [501, 321] on button "Salvar" at bounding box center [497, 318] width 33 height 16
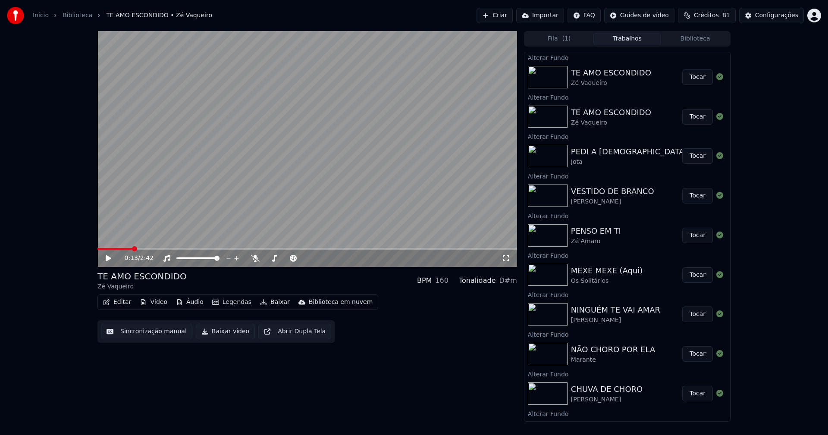
click at [694, 76] on button "Tocar" at bounding box center [697, 77] width 31 height 16
click at [508, 258] on icon at bounding box center [506, 258] width 9 height 7
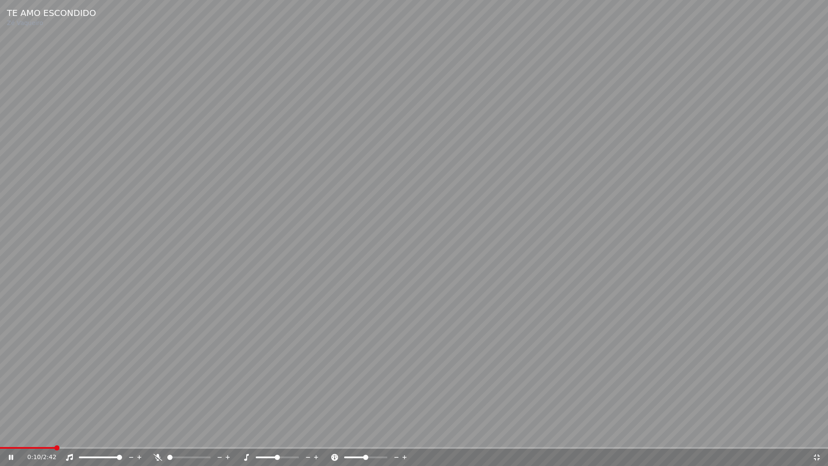
click at [817, 435] on icon at bounding box center [816, 457] width 9 height 7
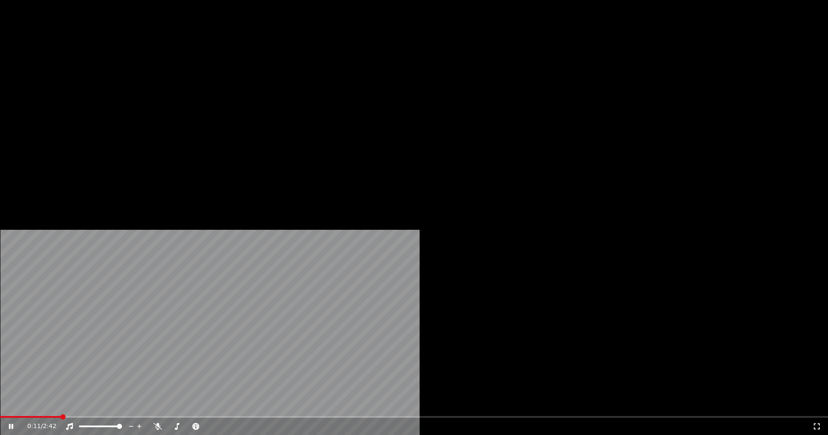
click at [693, 80] on button "Tocar" at bounding box center [697, 77] width 31 height 16
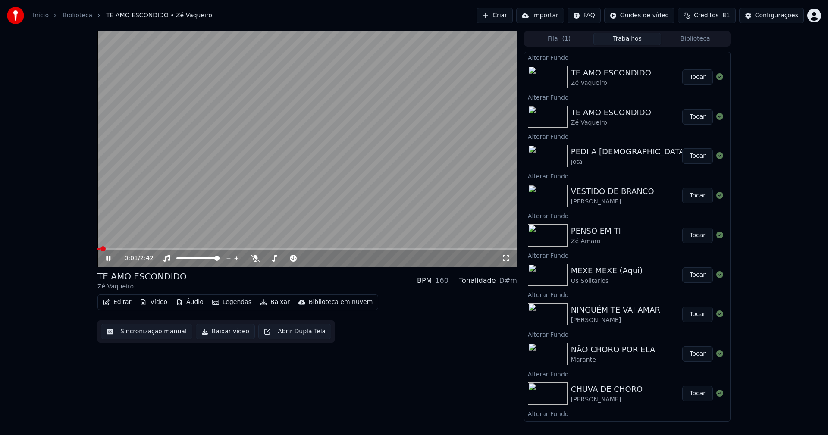
click at [158, 304] on button "Vídeo" at bounding box center [153, 302] width 34 height 12
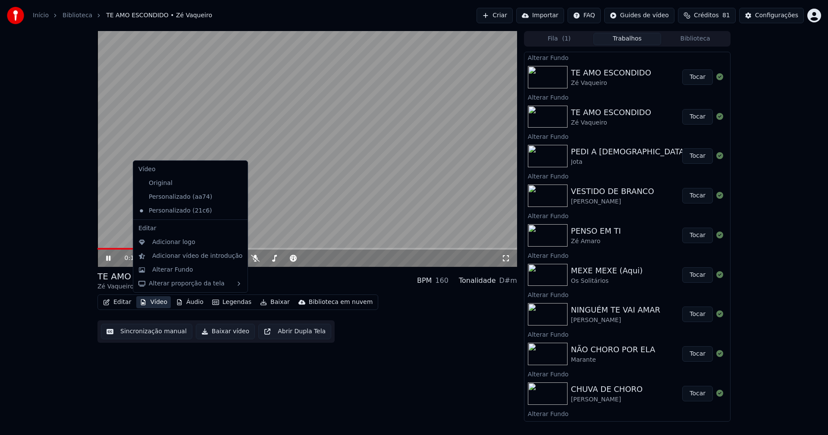
drag, startPoint x: 699, startPoint y: 41, endPoint x: 705, endPoint y: 38, distance: 7.5
click at [701, 41] on button "Biblioteca" at bounding box center [695, 39] width 68 height 13
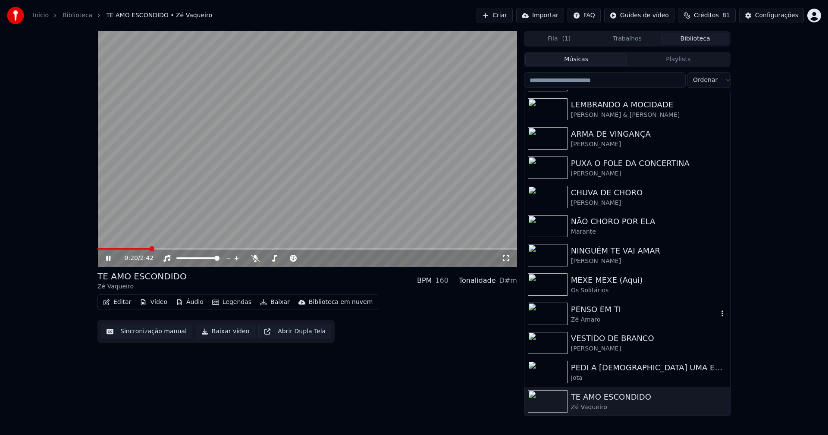
scroll to position [142, 0]
click at [617, 372] on div "PEDI A DEUS UMA ESCADA" at bounding box center [644, 367] width 147 height 12
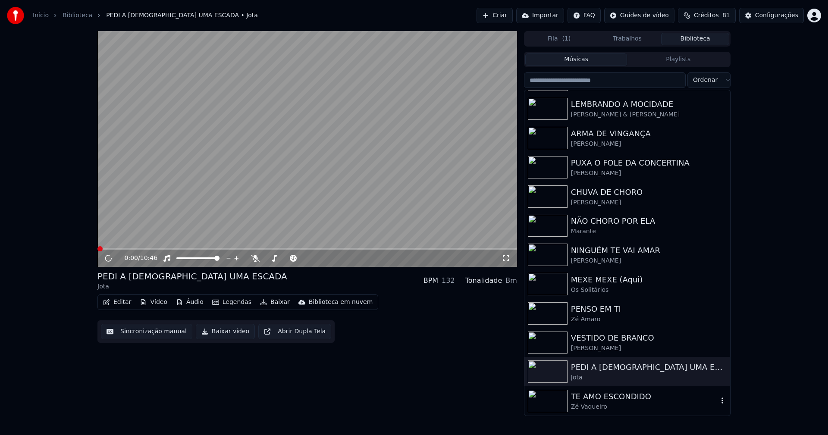
click at [612, 397] on div "TE AMO ESCONDIDO" at bounding box center [644, 397] width 147 height 12
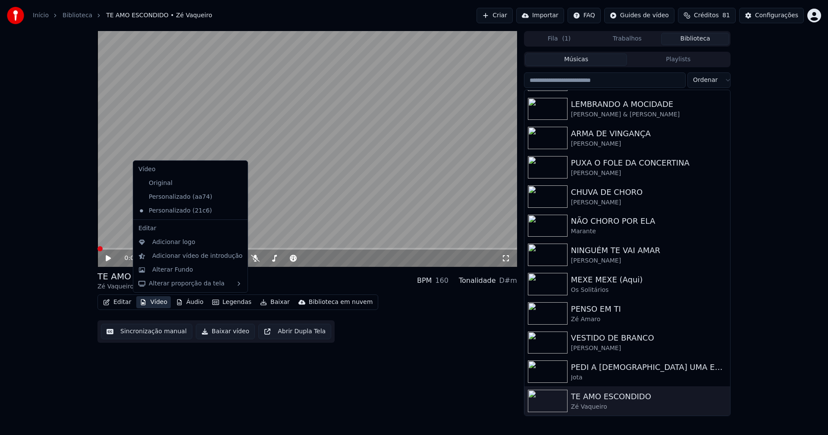
click at [155, 305] on button "Vídeo" at bounding box center [153, 302] width 34 height 12
click at [207, 202] on div "Personalizado (aa74)" at bounding box center [184, 197] width 98 height 14
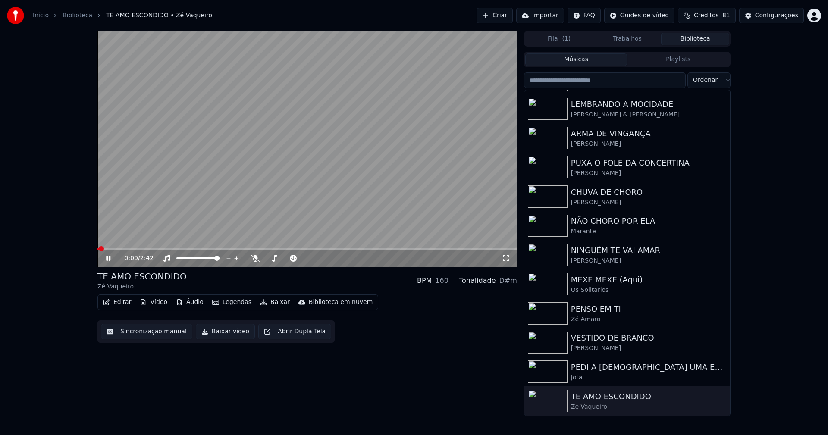
click at [112, 259] on icon at bounding box center [114, 258] width 20 height 7
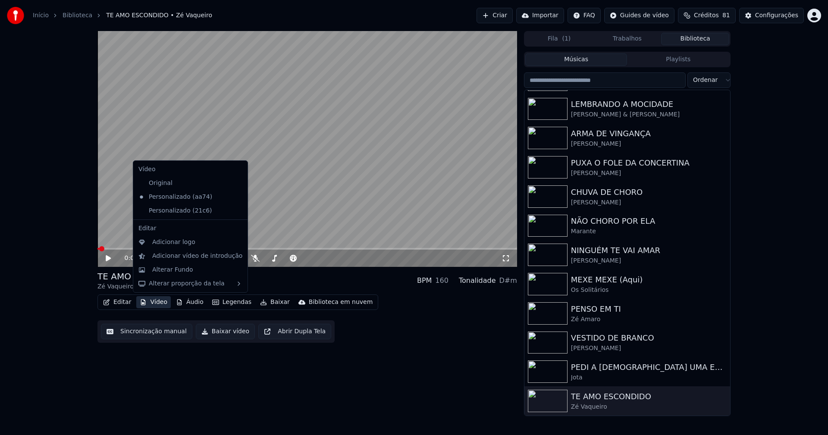
click at [161, 304] on button "Vídeo" at bounding box center [153, 302] width 34 height 12
click at [236, 214] on icon at bounding box center [239, 210] width 6 height 7
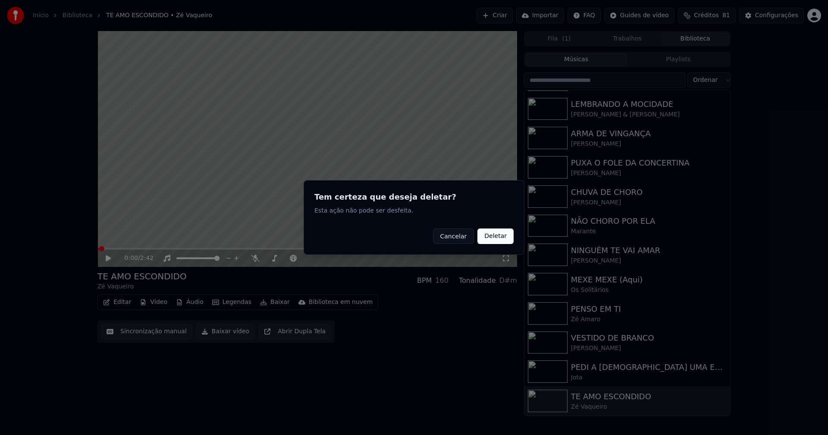
drag, startPoint x: 489, startPoint y: 235, endPoint x: 495, endPoint y: 246, distance: 11.8
click at [490, 235] on button "Deletar" at bounding box center [495, 237] width 36 height 16
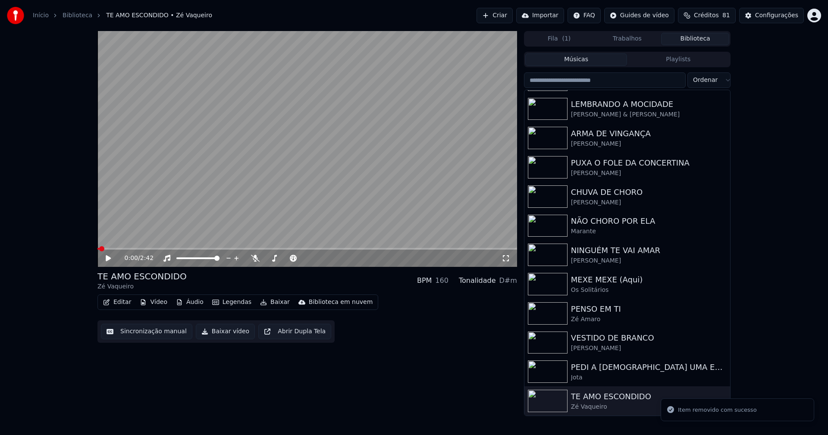
click at [153, 301] on button "Vídeo" at bounding box center [153, 302] width 34 height 12
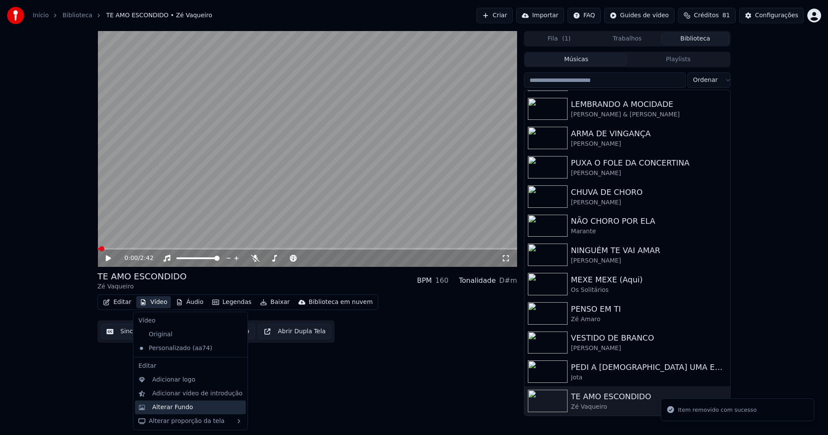
click at [171, 404] on div "Alterar Fundo" at bounding box center [172, 407] width 41 height 9
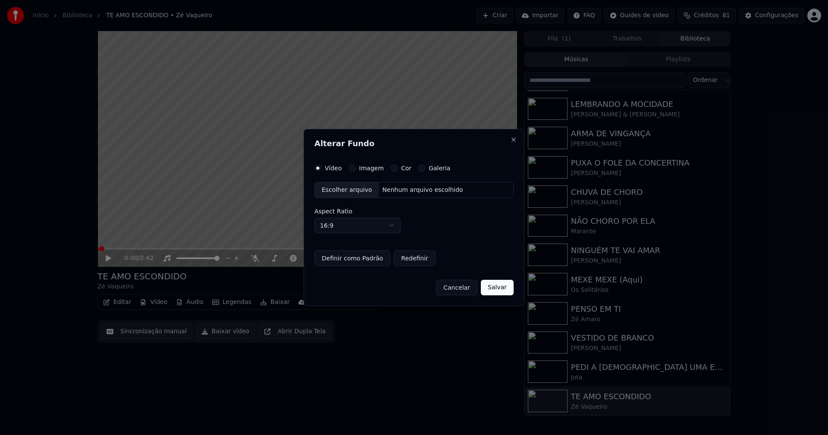
click at [351, 166] on button "Imagem" at bounding box center [352, 168] width 7 height 7
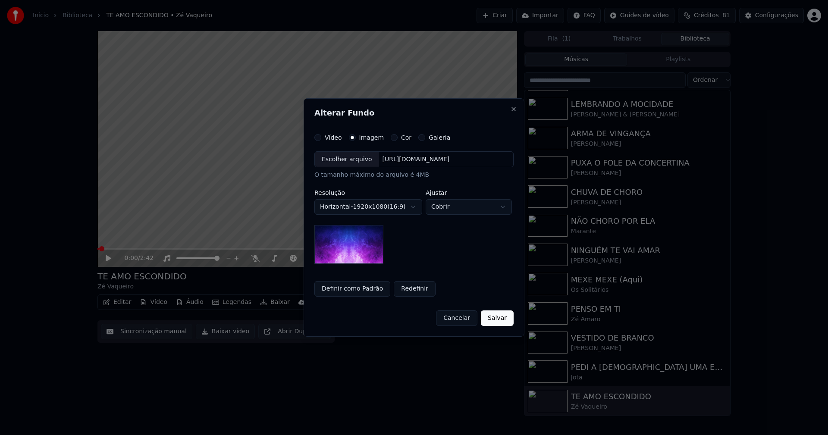
click at [346, 160] on div "Escolher arquivo" at bounding box center [347, 160] width 64 height 16
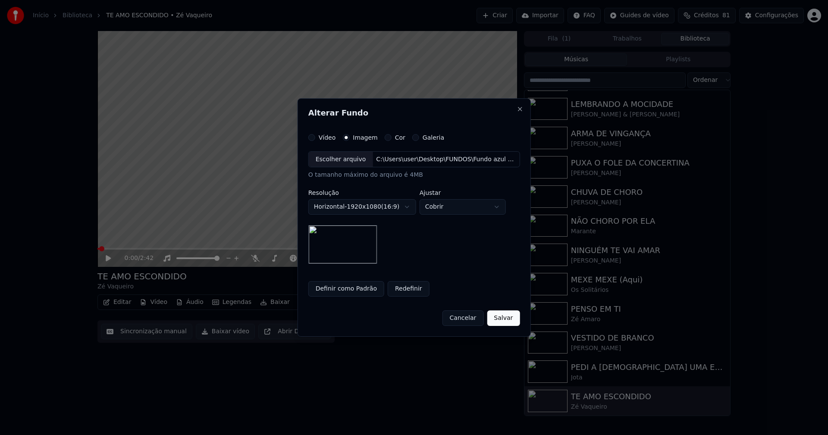
click at [508, 318] on button "Salvar" at bounding box center [503, 318] width 33 height 16
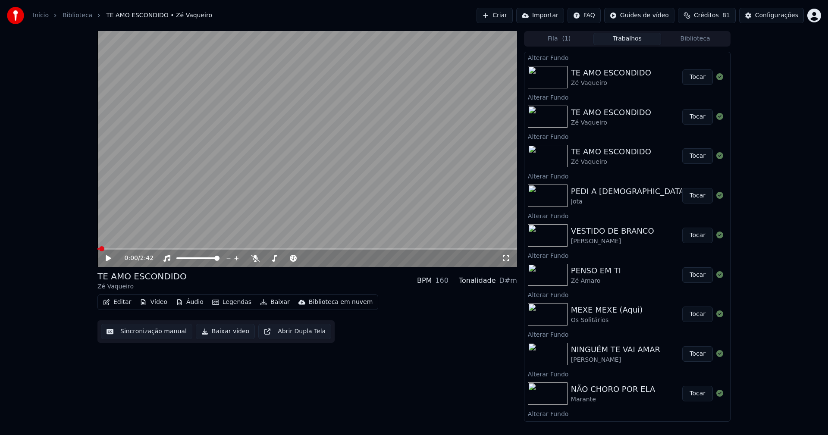
click at [696, 78] on button "Tocar" at bounding box center [697, 77] width 31 height 16
click at [508, 257] on icon at bounding box center [506, 258] width 9 height 7
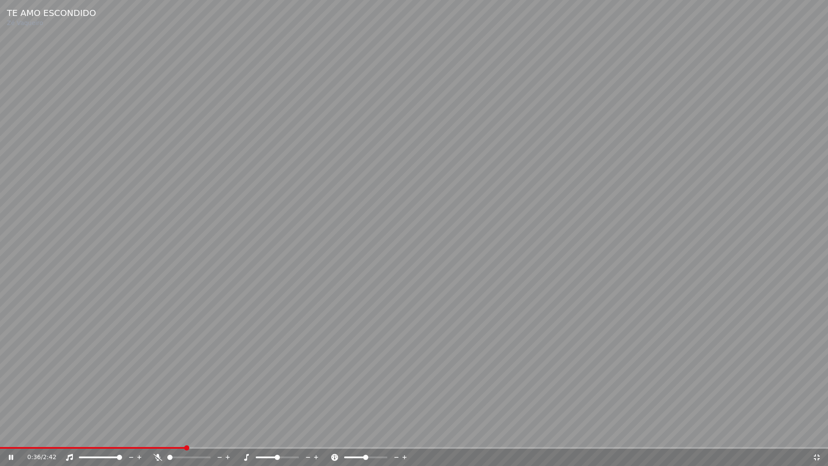
click at [822, 435] on div "0:36 / 2:42" at bounding box center [413, 457] width 821 height 9
click at [819, 435] on icon at bounding box center [816, 457] width 9 height 7
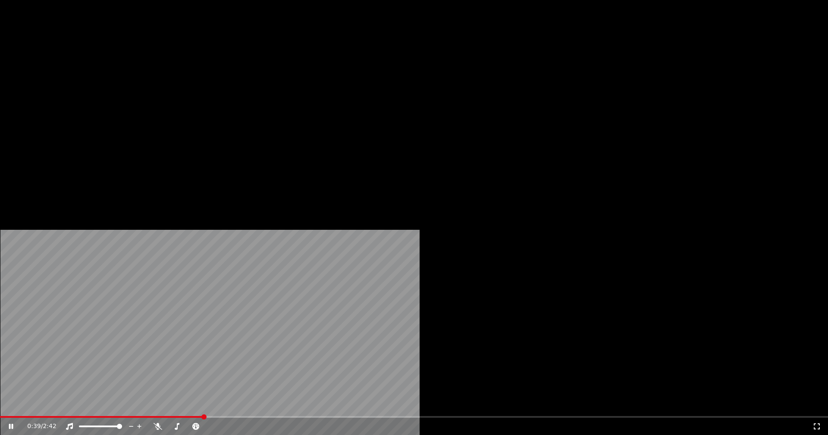
click at [153, 72] on button "Vídeo" at bounding box center [153, 66] width 34 height 12
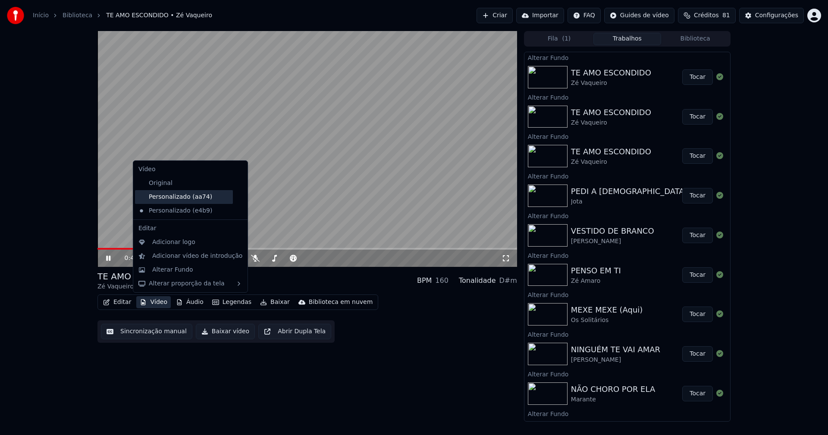
click at [172, 201] on div "Personalizado (aa74)" at bounding box center [184, 197] width 98 height 14
click at [159, 303] on button "Vídeo" at bounding box center [153, 302] width 34 height 12
click at [236, 211] on icon at bounding box center [239, 210] width 6 height 7
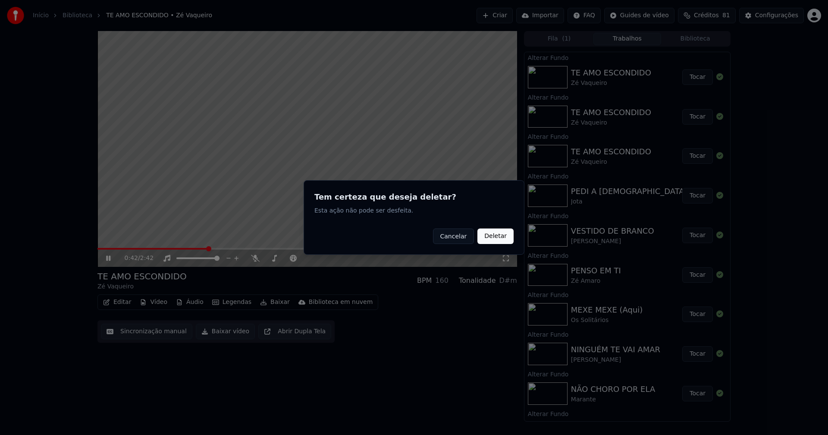
click at [502, 233] on button "Deletar" at bounding box center [495, 237] width 36 height 16
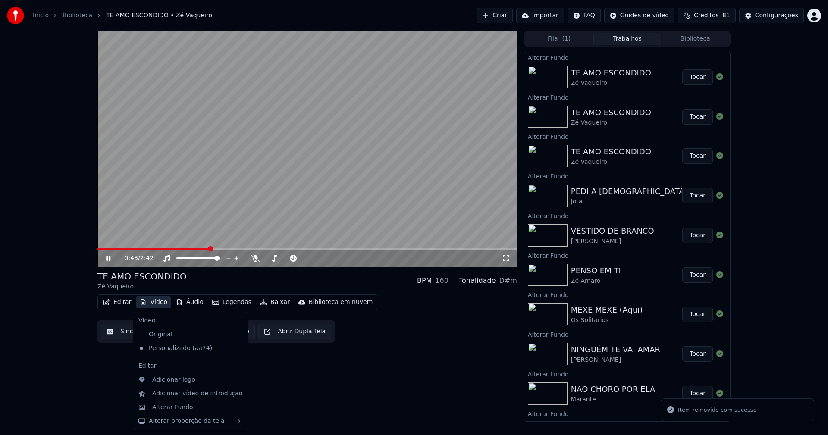
click at [157, 303] on button "Vídeo" at bounding box center [153, 302] width 34 height 12
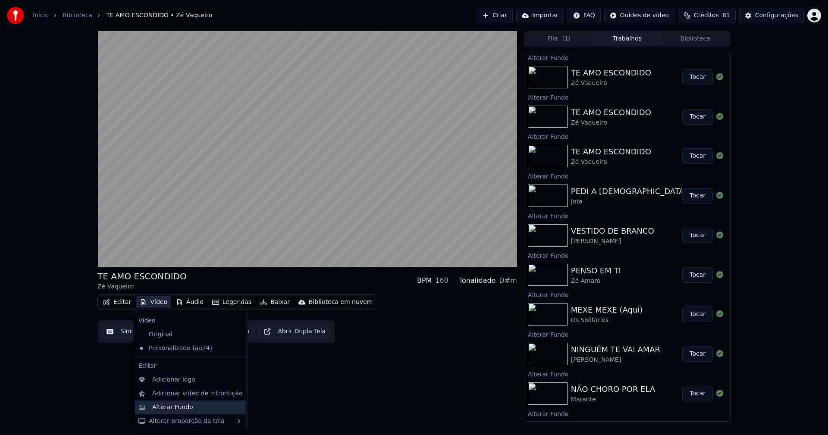
click at [174, 411] on div "Alterar Fundo" at bounding box center [172, 407] width 41 height 9
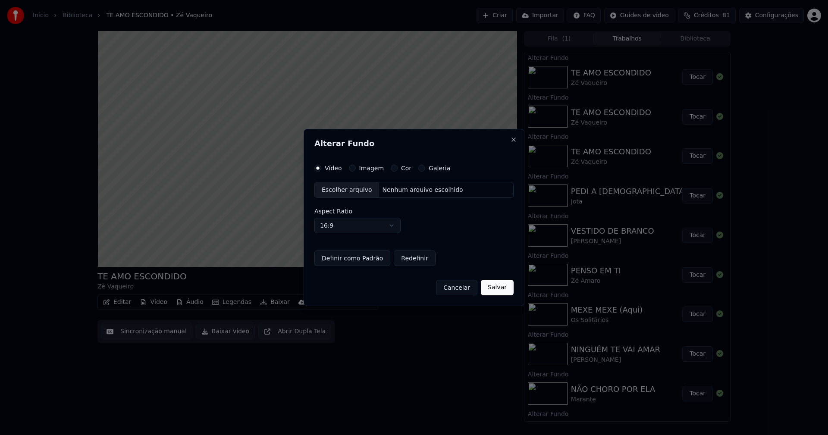
click at [356, 169] on div "Imagem" at bounding box center [366, 168] width 35 height 7
click at [351, 168] on button "Imagem" at bounding box center [352, 168] width 7 height 7
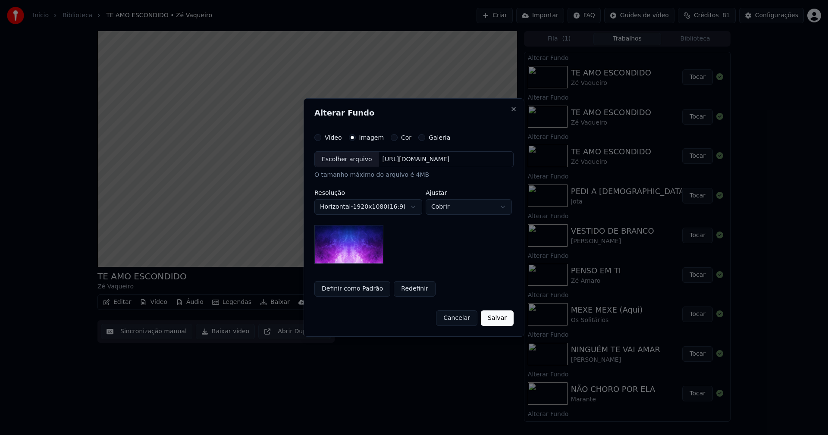
click at [350, 161] on div "Escolher arquivo" at bounding box center [347, 160] width 64 height 16
click at [497, 315] on button "Salvar" at bounding box center [497, 318] width 33 height 16
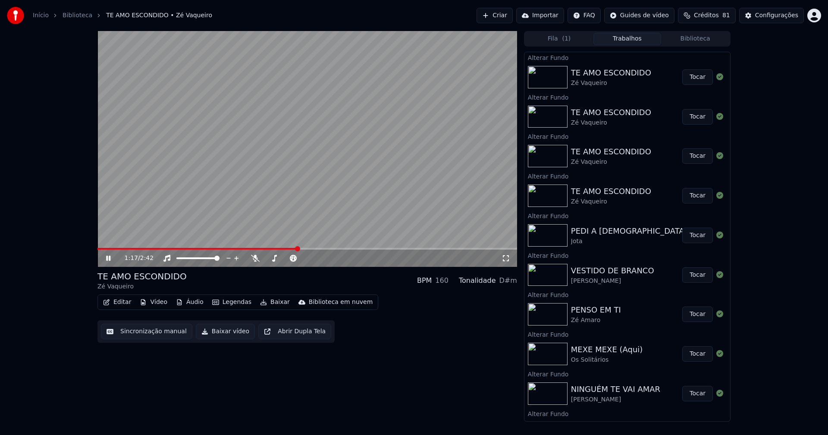
click at [691, 78] on button "Tocar" at bounding box center [697, 77] width 31 height 16
click at [507, 259] on icon at bounding box center [506, 258] width 9 height 7
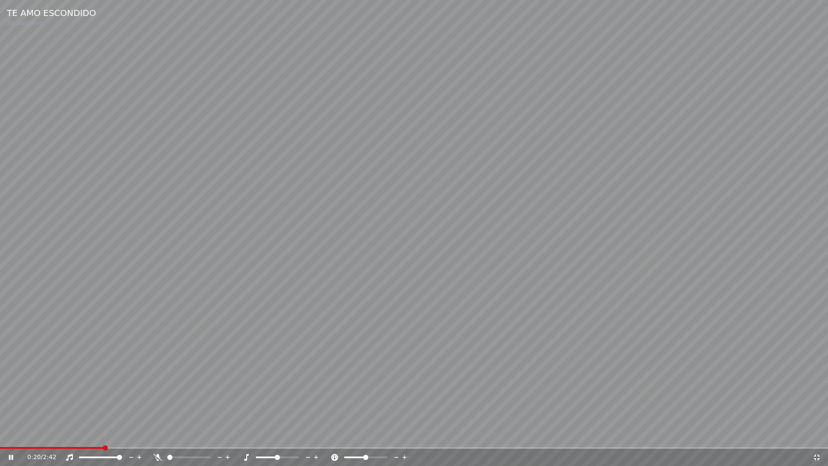
drag, startPoint x: 819, startPoint y: 456, endPoint x: 802, endPoint y: 389, distance: 68.5
click at [819, 435] on icon at bounding box center [816, 457] width 9 height 7
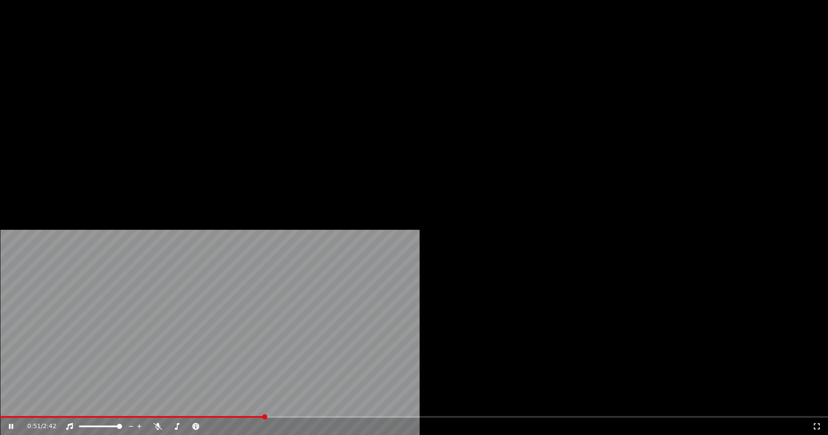
click at [159, 72] on button "Vídeo" at bounding box center [153, 66] width 34 height 12
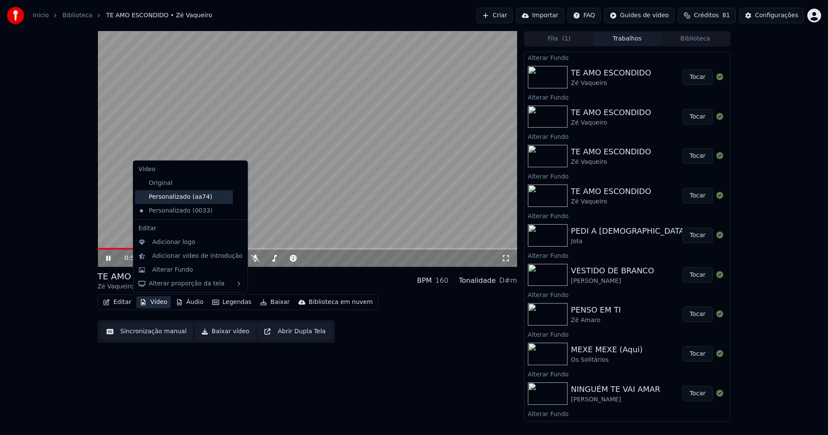
click at [178, 198] on div "Personalizado (aa74)" at bounding box center [184, 197] width 98 height 14
click at [160, 304] on button "Vídeo" at bounding box center [153, 302] width 34 height 12
click at [236, 212] on icon at bounding box center [240, 210] width 9 height 7
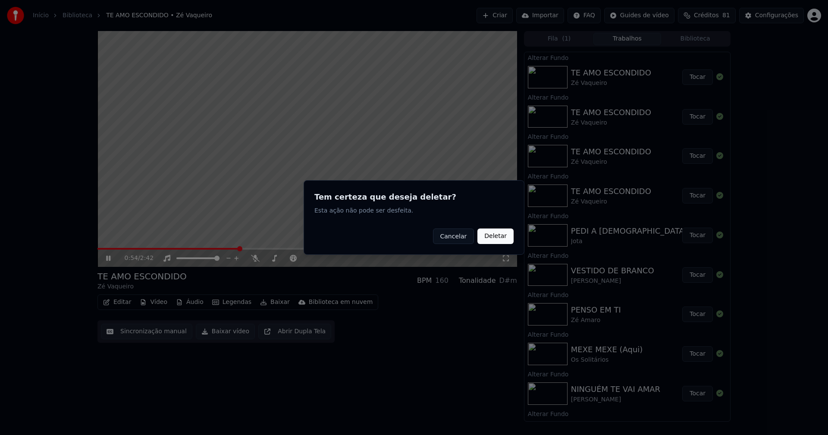
click at [497, 239] on button "Deletar" at bounding box center [495, 237] width 36 height 16
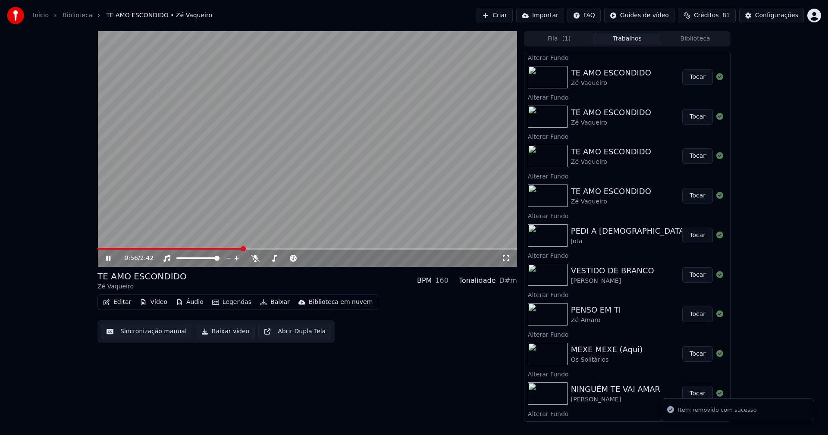
click at [152, 305] on button "Vídeo" at bounding box center [153, 302] width 34 height 12
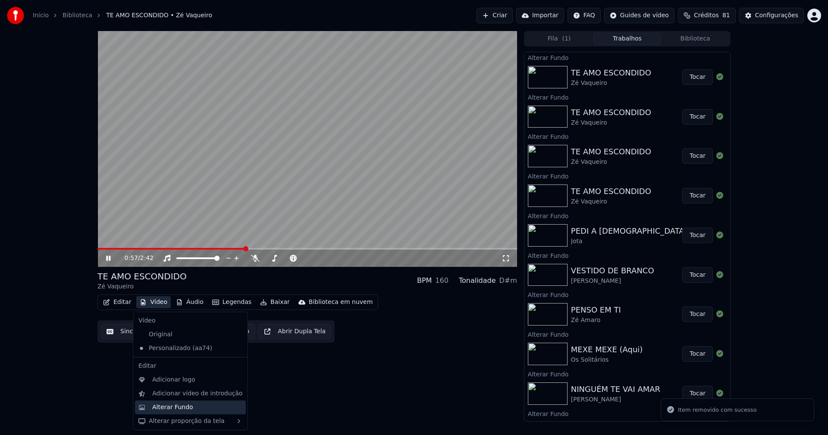
click at [176, 410] on div "Alterar Fundo" at bounding box center [172, 407] width 41 height 9
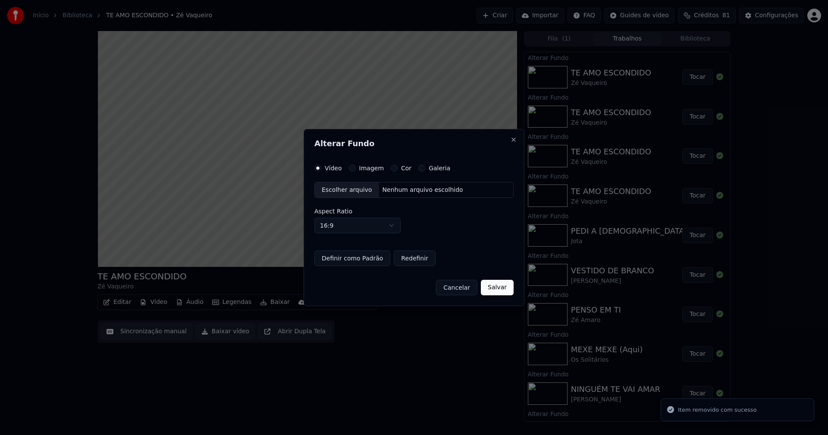
click at [350, 167] on button "Imagem" at bounding box center [352, 168] width 7 height 7
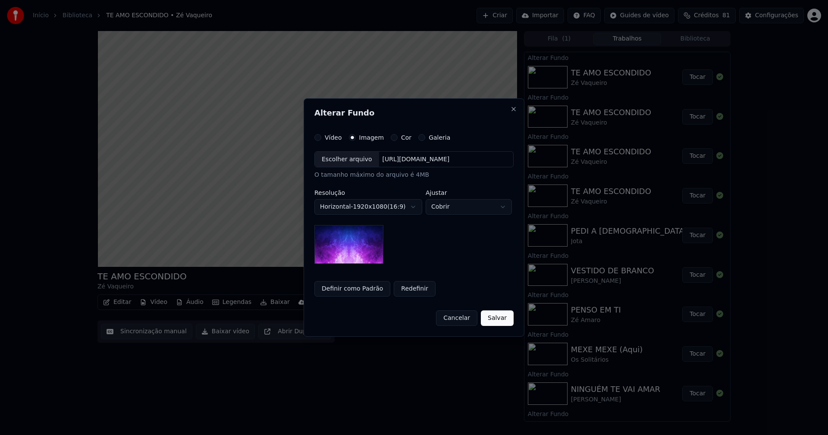
click at [345, 159] on div "Escolher arquivo" at bounding box center [347, 160] width 64 height 16
click at [498, 319] on button "Salvar" at bounding box center [497, 318] width 33 height 16
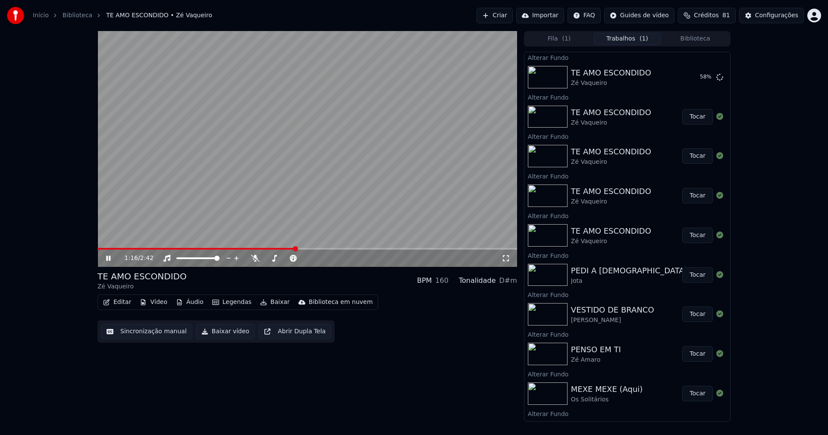
click at [698, 38] on button "Biblioteca" at bounding box center [695, 39] width 68 height 13
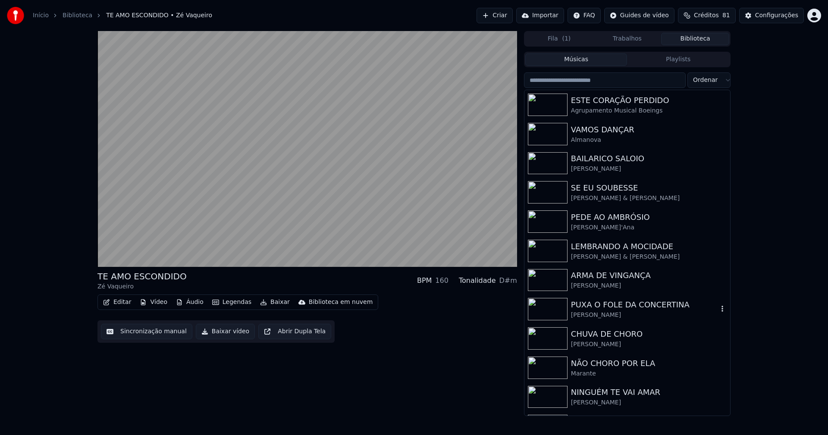
click at [609, 311] on div "Luís Tomás" at bounding box center [644, 315] width 147 height 9
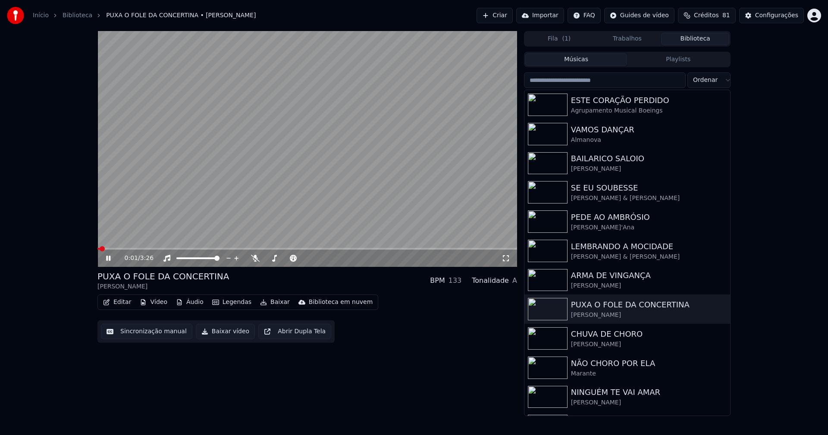
click at [505, 259] on icon at bounding box center [506, 258] width 9 height 7
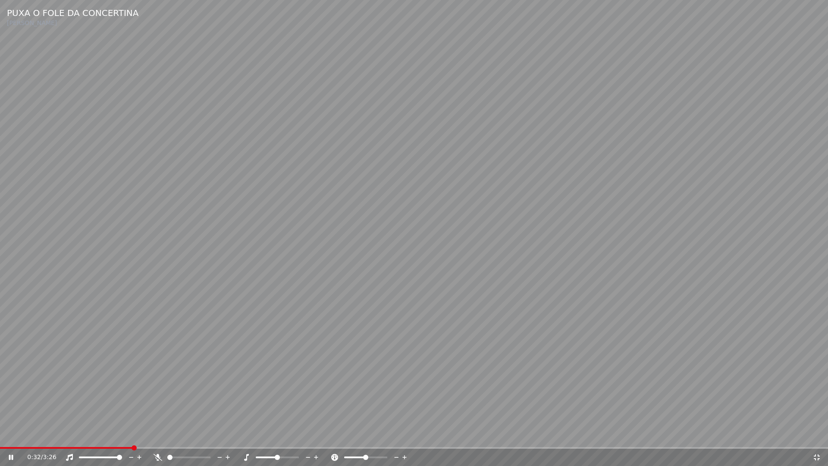
click at [816, 435] on div "0:32 / 3:26" at bounding box center [413, 457] width 821 height 9
click at [815, 435] on icon at bounding box center [816, 457] width 9 height 7
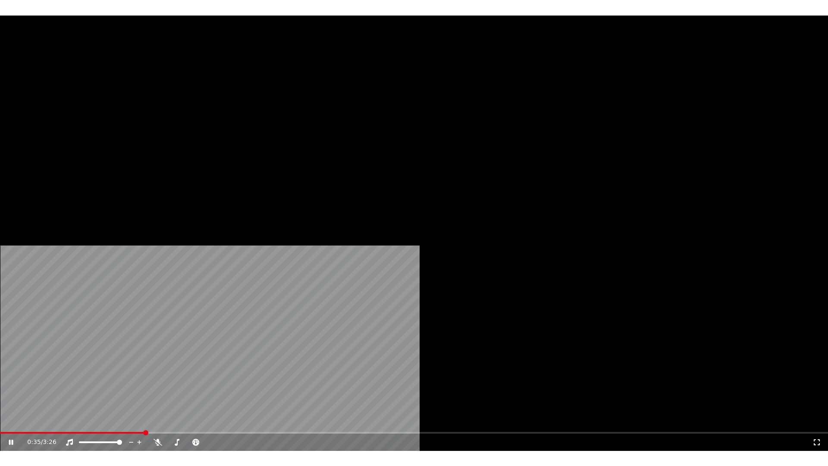
scroll to position [142, 0]
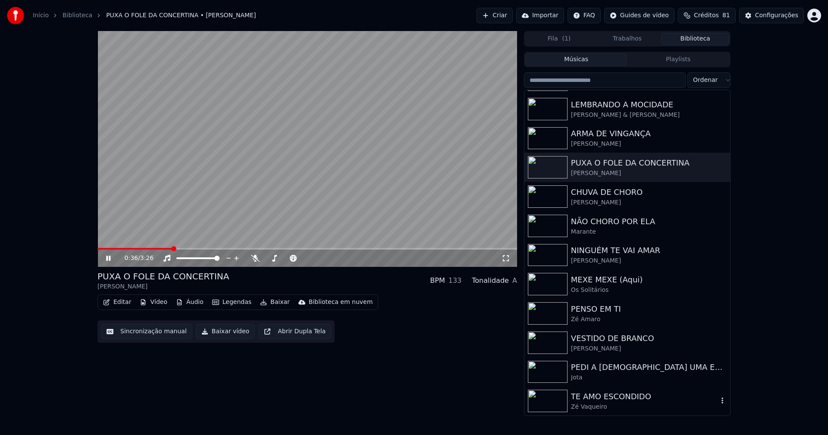
drag, startPoint x: 598, startPoint y: 399, endPoint x: 623, endPoint y: 381, distance: 30.8
click at [598, 399] on div "TE AMO ESCONDIDO" at bounding box center [644, 397] width 147 height 12
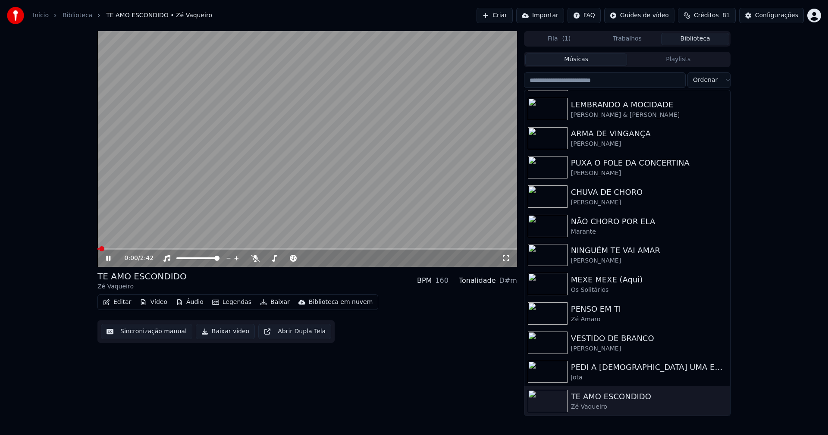
click at [507, 258] on icon at bounding box center [506, 258] width 9 height 7
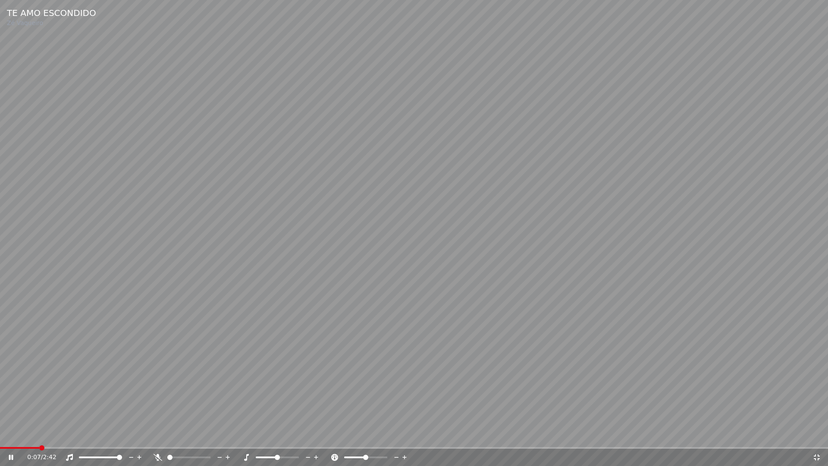
click at [819, 435] on icon at bounding box center [817, 457] width 6 height 6
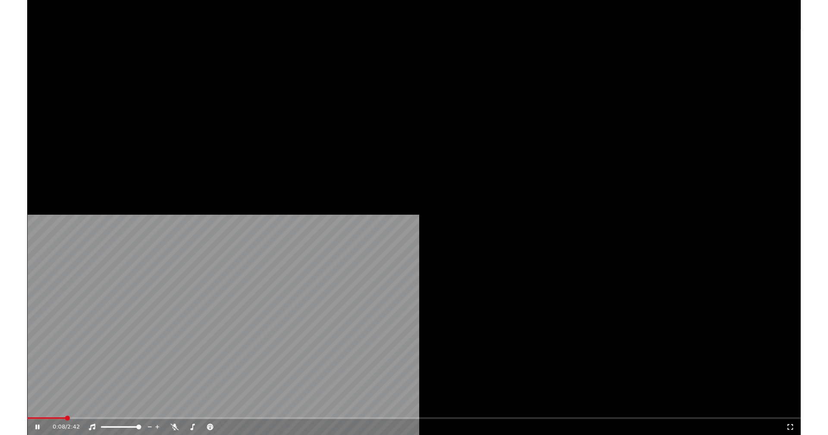
scroll to position [142, 0]
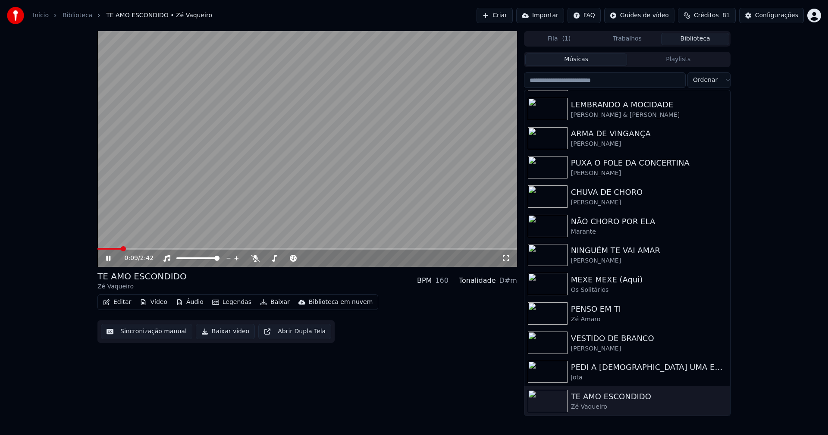
click at [148, 304] on button "Vídeo" at bounding box center [153, 302] width 34 height 12
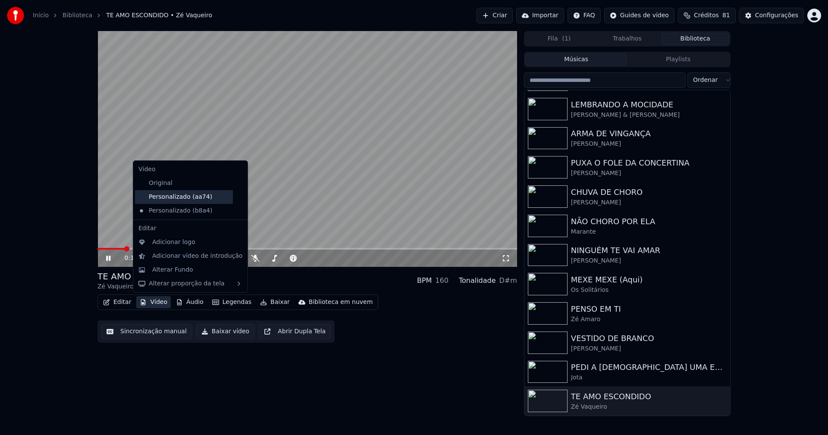
click at [183, 200] on div "Personalizado (aa74)" at bounding box center [184, 197] width 98 height 14
click at [155, 300] on button "Vídeo" at bounding box center [153, 302] width 34 height 12
click at [236, 210] on icon at bounding box center [239, 210] width 6 height 7
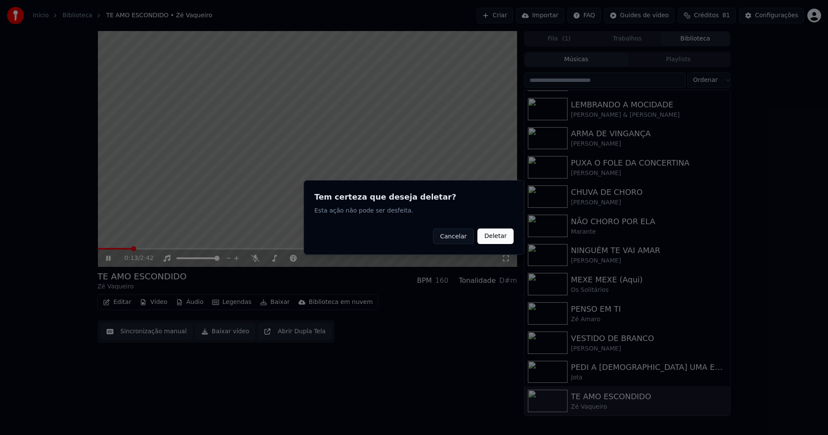
click at [489, 237] on button "Deletar" at bounding box center [495, 237] width 36 height 16
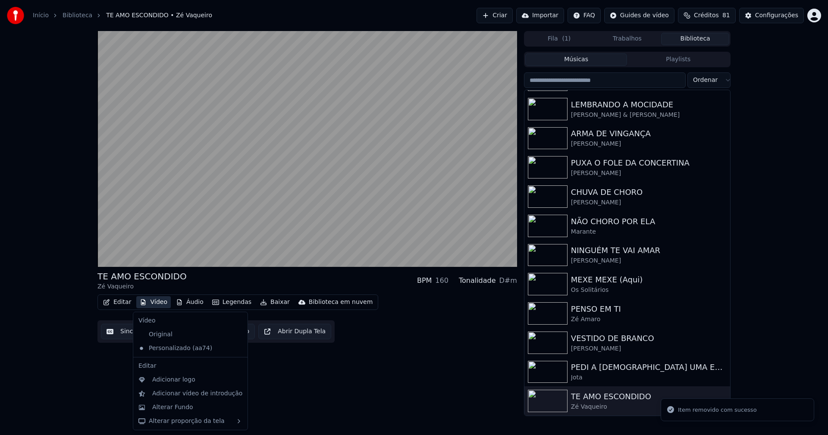
click at [155, 302] on button "Vídeo" at bounding box center [153, 302] width 34 height 12
click at [183, 411] on div "Alterar Fundo" at bounding box center [172, 407] width 41 height 9
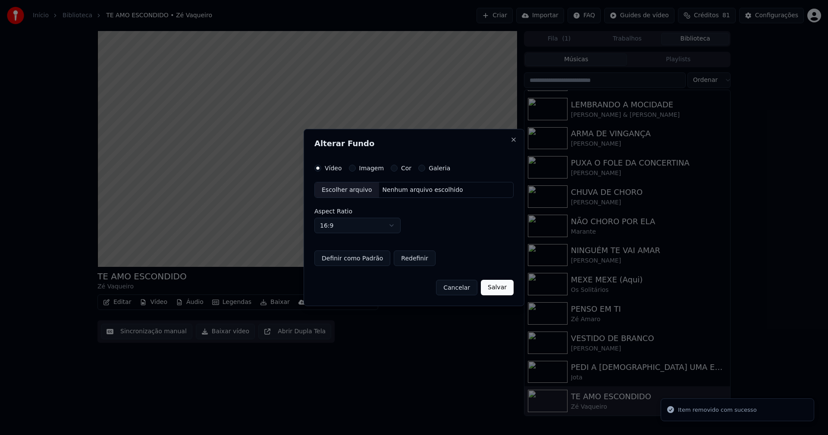
click at [353, 167] on button "Imagem" at bounding box center [352, 168] width 7 height 7
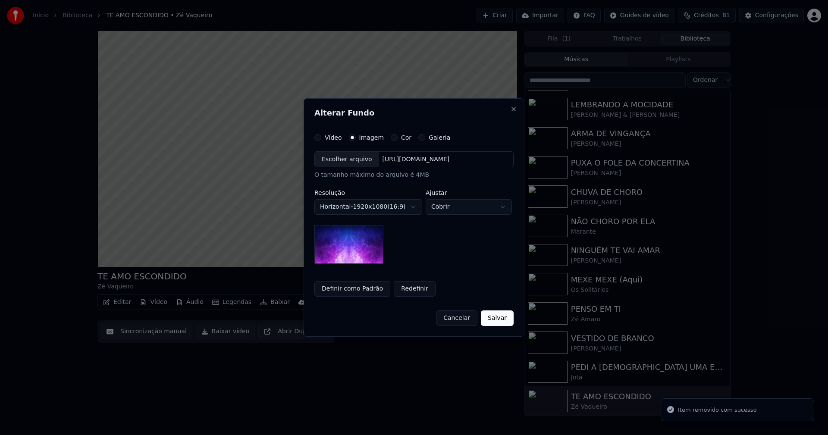
click at [345, 163] on div "Escolher arquivo" at bounding box center [347, 160] width 64 height 16
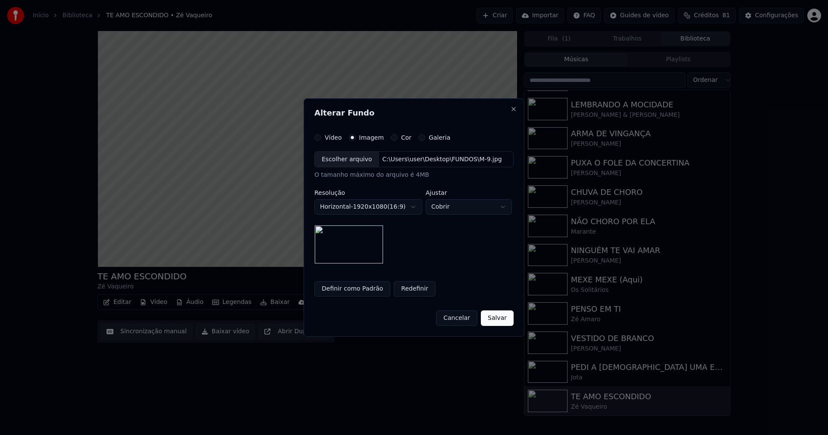
click at [338, 159] on div "Escolher arquivo" at bounding box center [347, 160] width 64 height 16
click at [470, 205] on body "**********" at bounding box center [414, 217] width 828 height 435
select select "****"
click at [499, 320] on button "Salvar" at bounding box center [497, 318] width 33 height 16
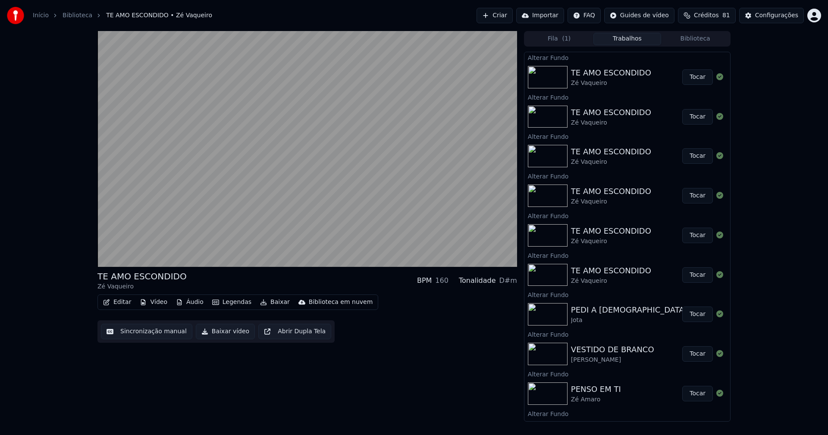
click at [690, 77] on button "Tocar" at bounding box center [697, 77] width 31 height 16
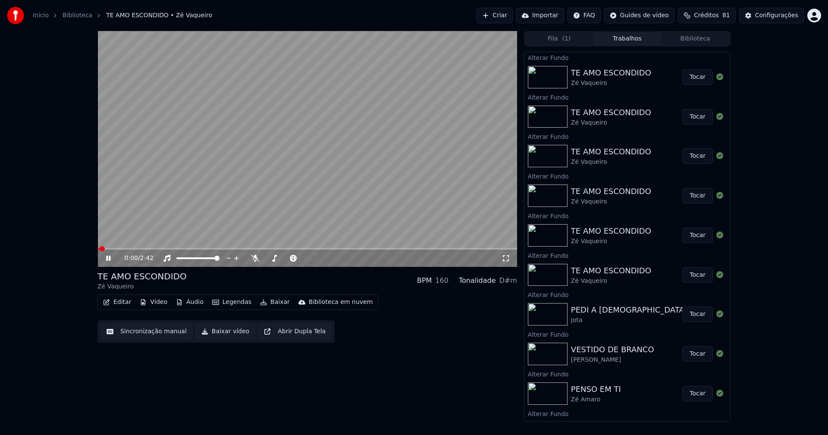
drag, startPoint x: 505, startPoint y: 260, endPoint x: 501, endPoint y: 269, distance: 10.1
click at [505, 259] on icon at bounding box center [506, 258] width 9 height 7
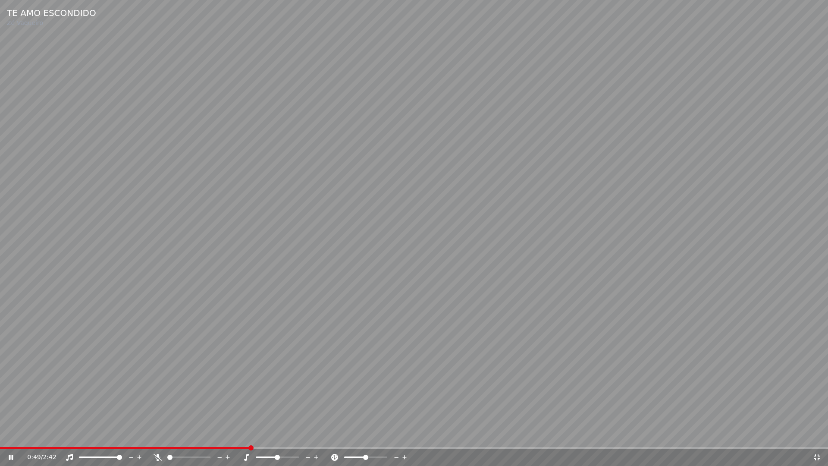
click at [818, 435] on icon at bounding box center [816, 457] width 9 height 7
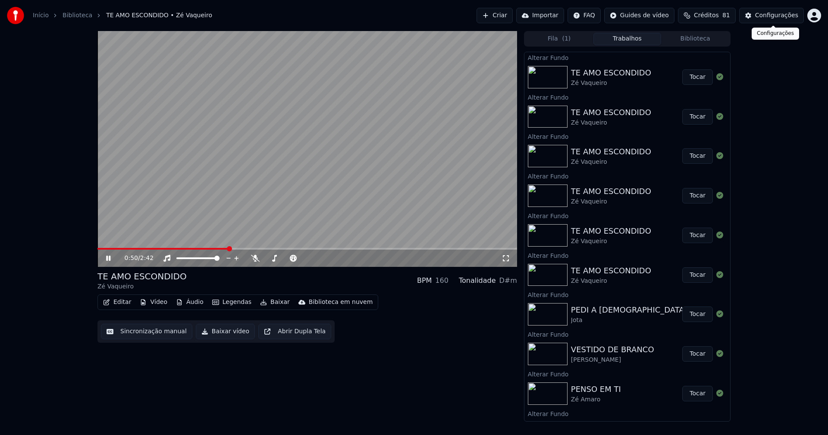
click at [782, 12] on div "Configurações" at bounding box center [776, 15] width 43 height 9
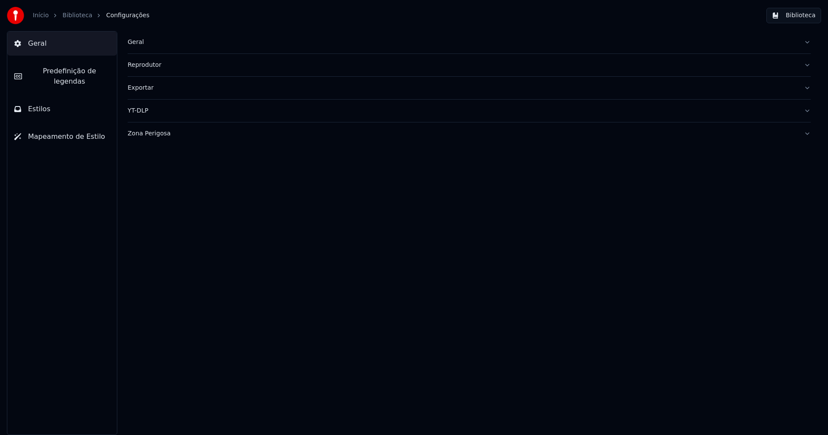
click at [76, 103] on button "Estilos" at bounding box center [62, 109] width 110 height 24
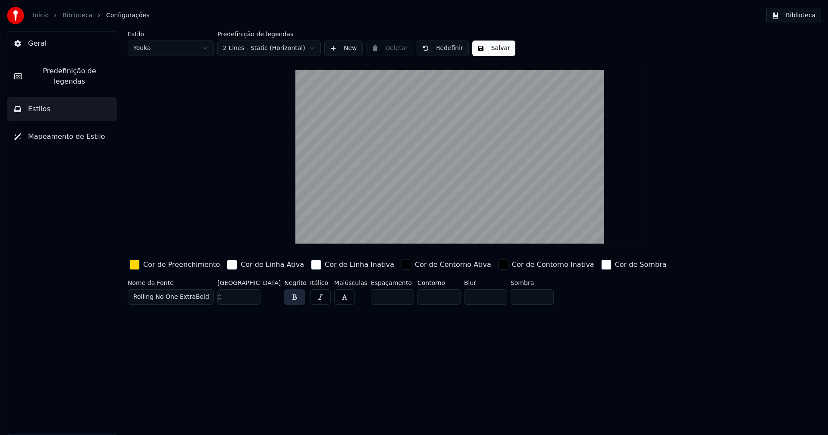
type input "*"
click at [434, 294] on input "*" at bounding box center [438, 297] width 43 height 16
click at [486, 47] on button "Salvar" at bounding box center [493, 49] width 43 height 16
click at [806, 16] on button "Biblioteca" at bounding box center [793, 16] width 55 height 16
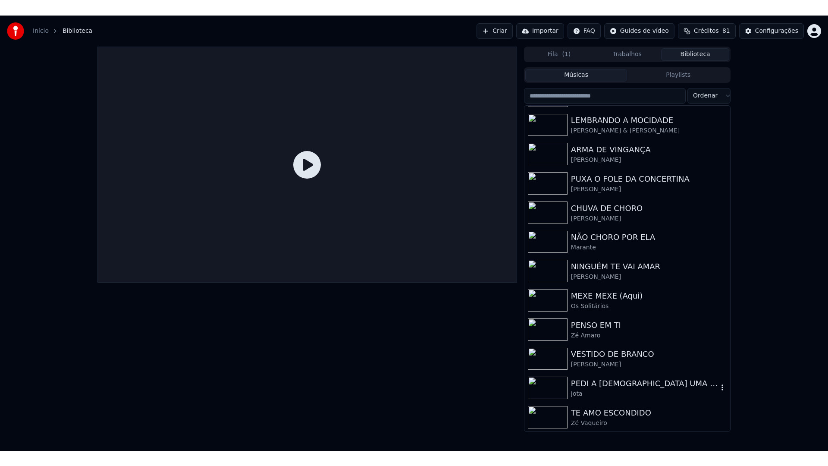
scroll to position [142, 0]
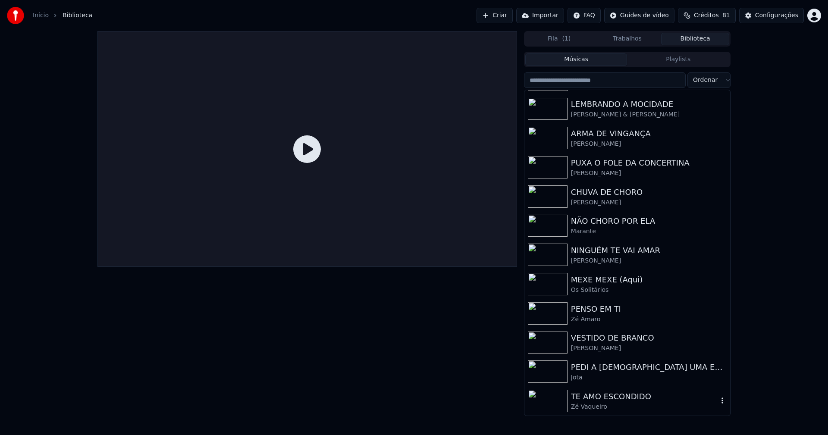
click at [615, 395] on div "TE AMO ESCONDIDO" at bounding box center [644, 397] width 147 height 12
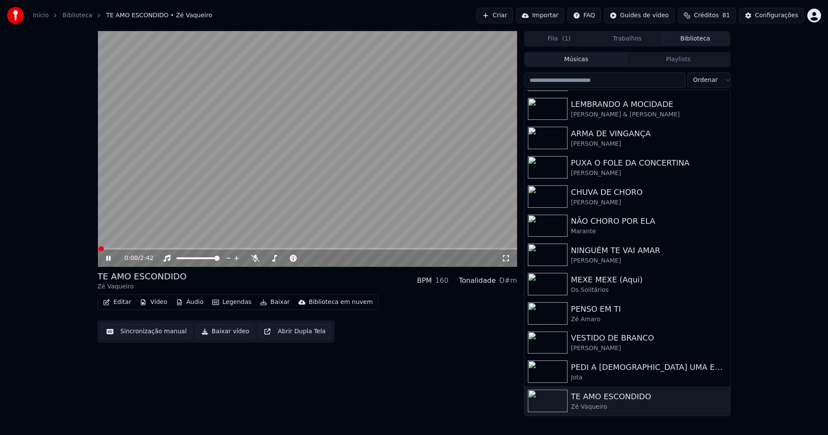
drag, startPoint x: 508, startPoint y: 256, endPoint x: 485, endPoint y: 229, distance: 35.2
click at [508, 257] on icon at bounding box center [506, 258] width 6 height 6
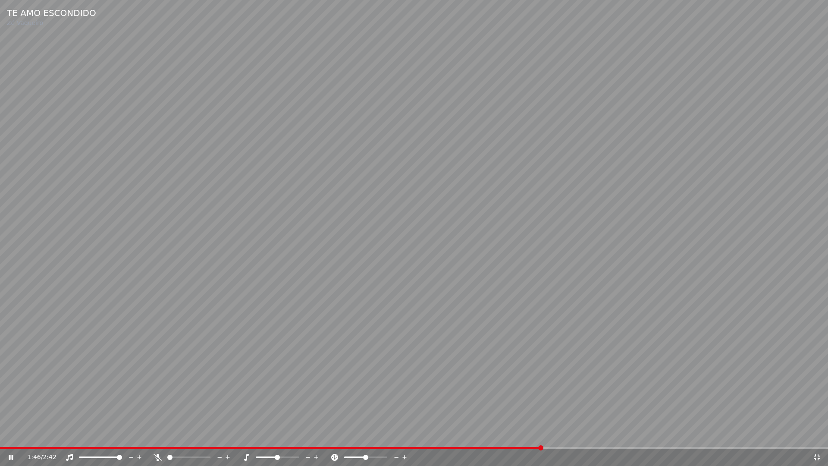
click at [815, 435] on icon at bounding box center [816, 457] width 9 height 7
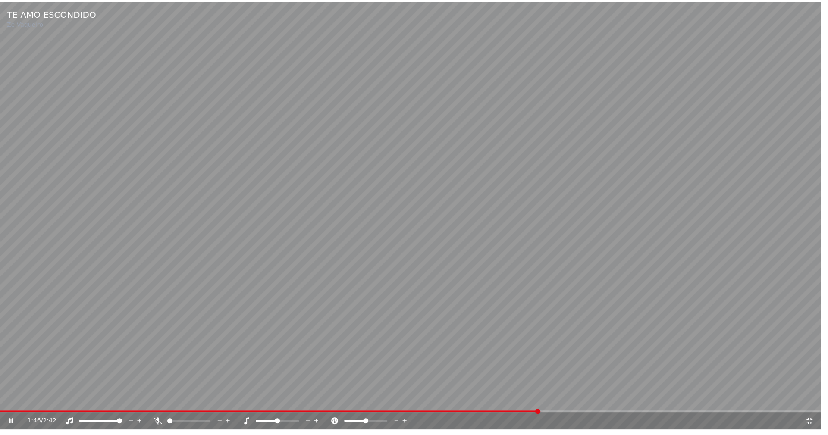
scroll to position [142, 0]
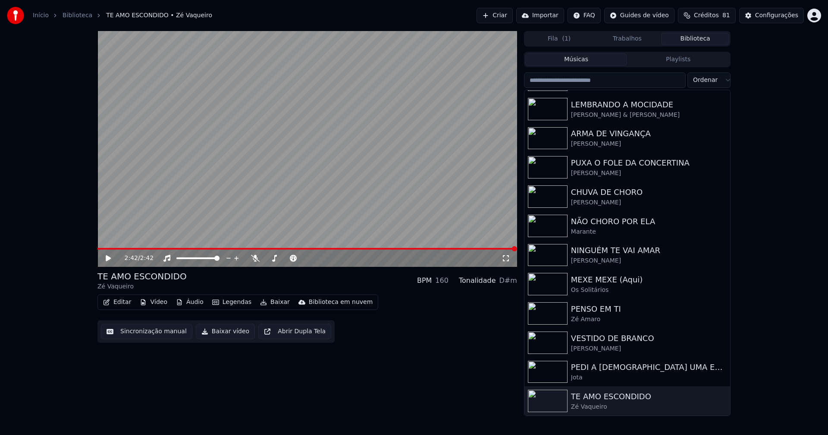
click at [154, 303] on button "Vídeo" at bounding box center [153, 302] width 34 height 12
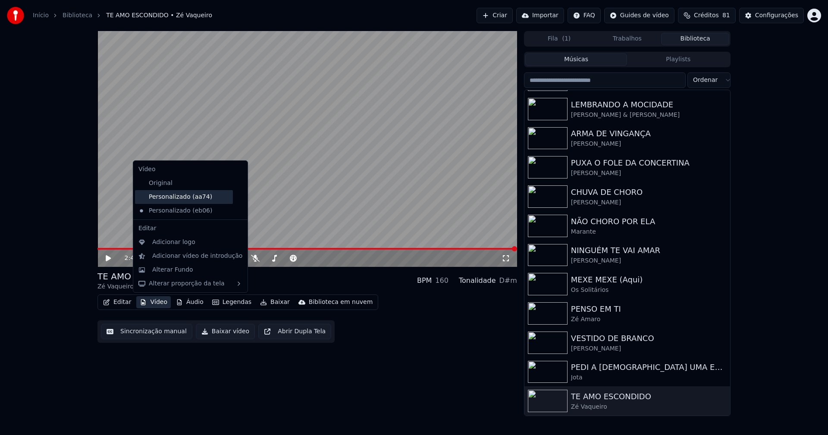
click at [183, 200] on div "Personalizado (aa74)" at bounding box center [184, 197] width 98 height 14
click at [163, 302] on button "Vídeo" at bounding box center [153, 302] width 34 height 12
click at [236, 211] on icon at bounding box center [240, 210] width 9 height 7
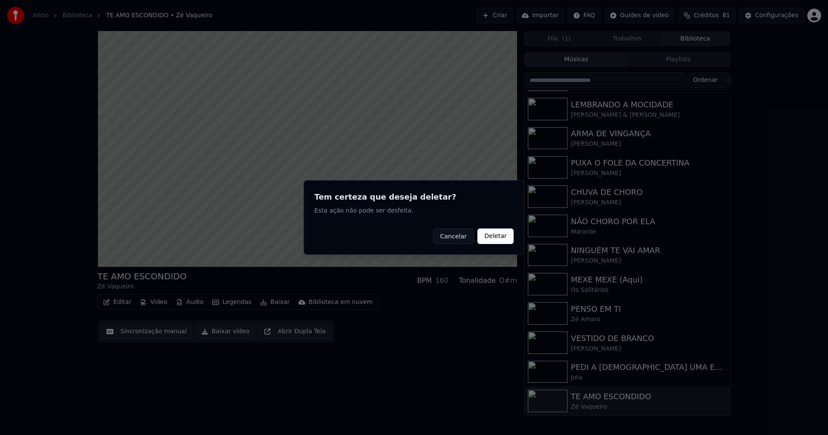
click at [502, 232] on button "Deletar" at bounding box center [495, 237] width 36 height 16
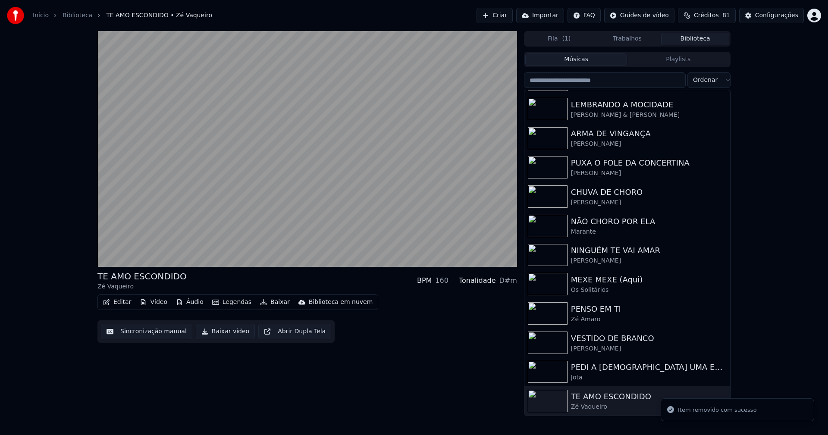
click at [152, 300] on button "Vídeo" at bounding box center [153, 302] width 34 height 12
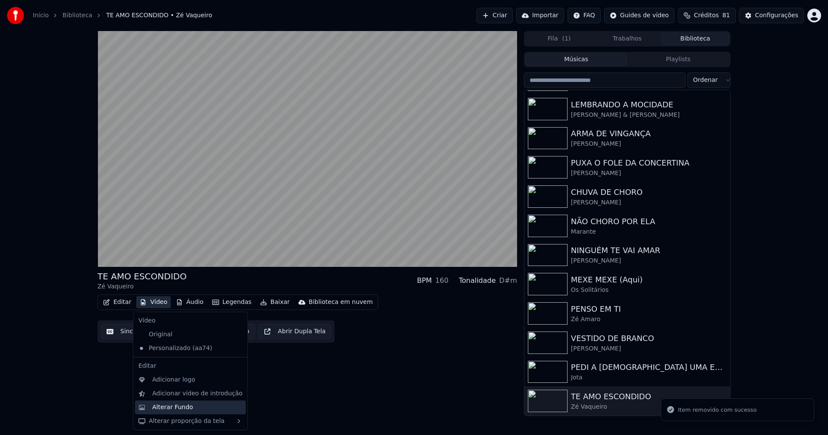
click at [175, 408] on div "Alterar Fundo" at bounding box center [172, 407] width 41 height 9
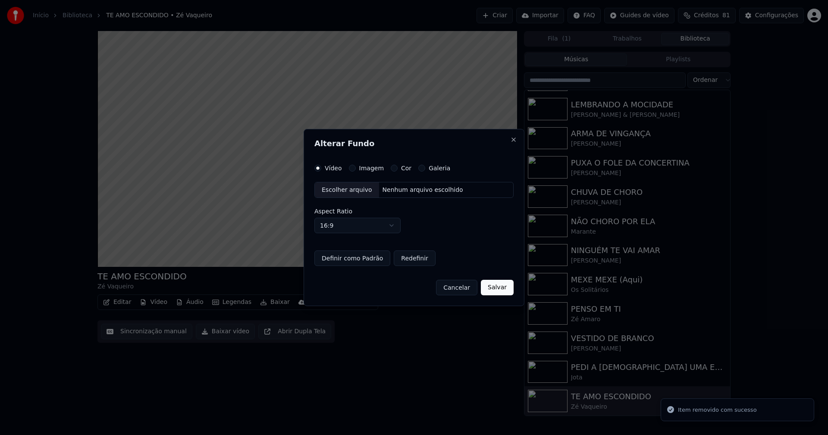
click at [352, 167] on button "Imagem" at bounding box center [352, 168] width 7 height 7
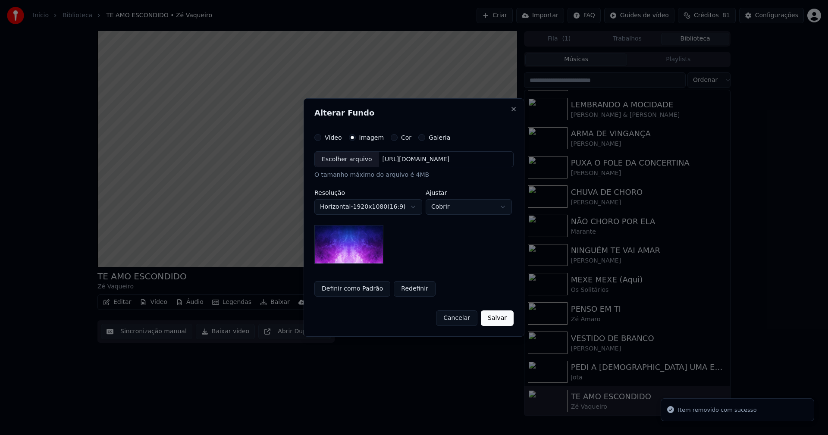
click at [342, 160] on div "Escolher arquivo" at bounding box center [347, 160] width 64 height 16
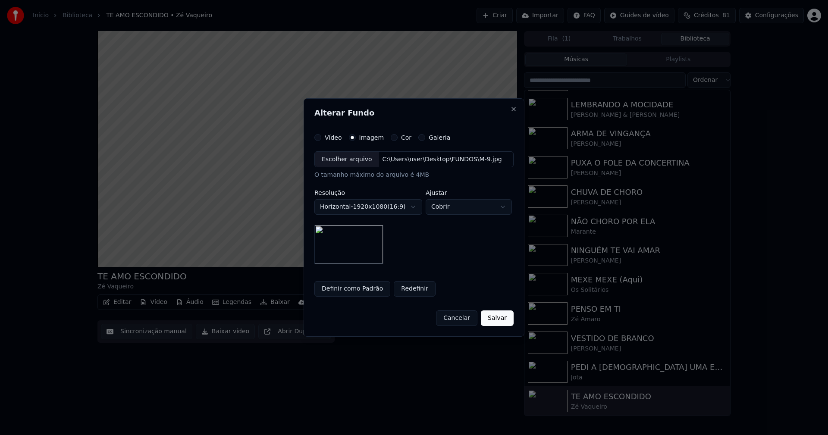
click at [497, 320] on button "Salvar" at bounding box center [497, 318] width 33 height 16
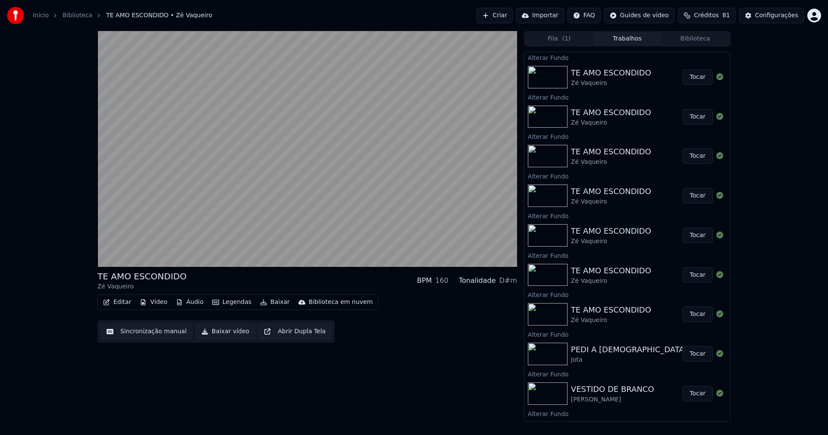
click at [690, 78] on button "Tocar" at bounding box center [697, 77] width 31 height 16
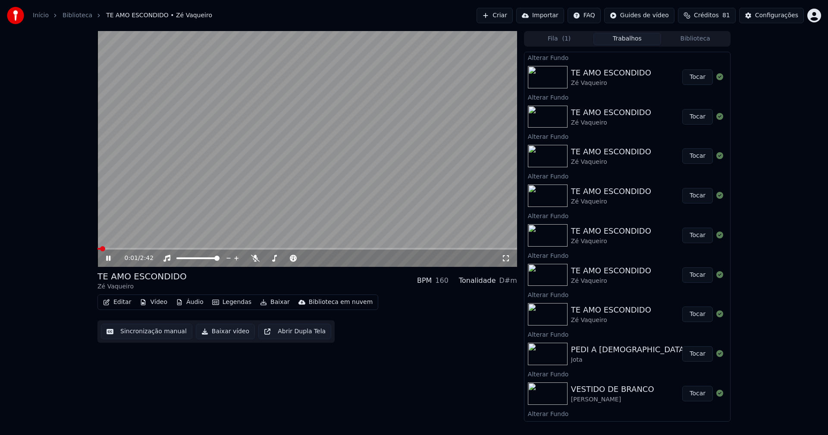
click at [505, 259] on icon at bounding box center [506, 258] width 9 height 7
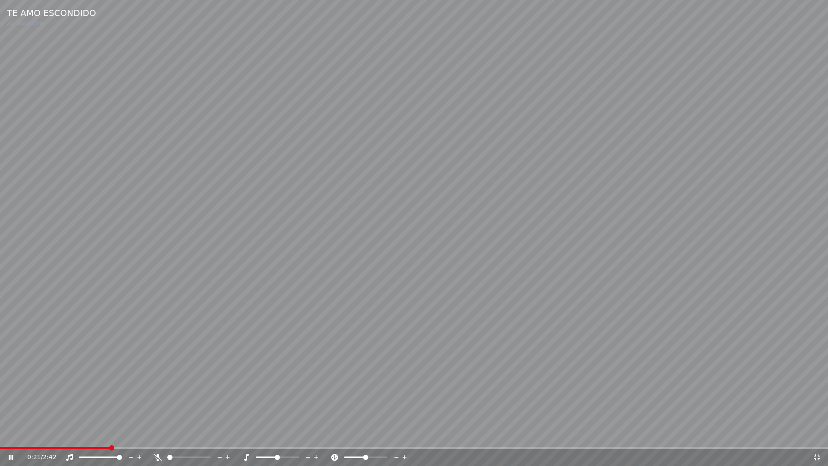
click at [818, 435] on icon at bounding box center [816, 457] width 9 height 7
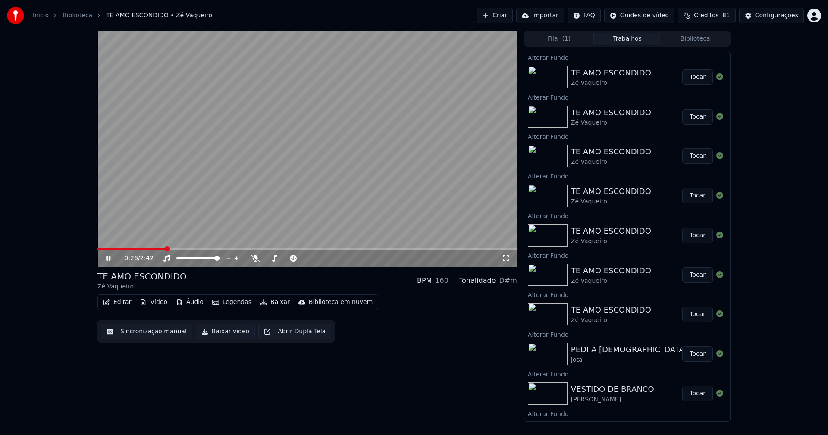
click at [693, 119] on button "Tocar" at bounding box center [697, 117] width 31 height 16
click at [688, 159] on button "Tocar" at bounding box center [697, 156] width 31 height 16
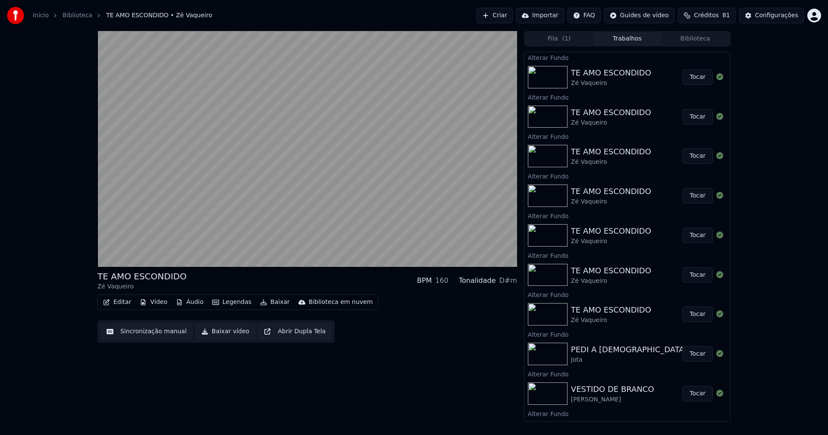
click at [694, 201] on button "Tocar" at bounding box center [697, 196] width 31 height 16
click at [693, 232] on button "Tocar" at bounding box center [697, 236] width 31 height 16
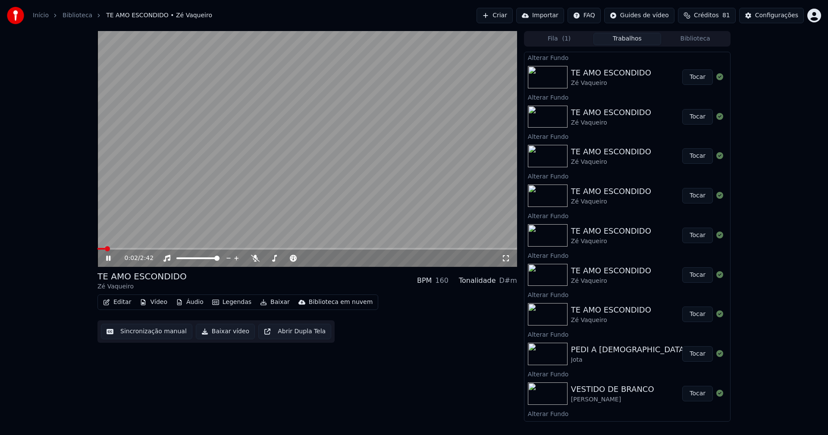
click at [505, 256] on icon at bounding box center [506, 258] width 6 height 6
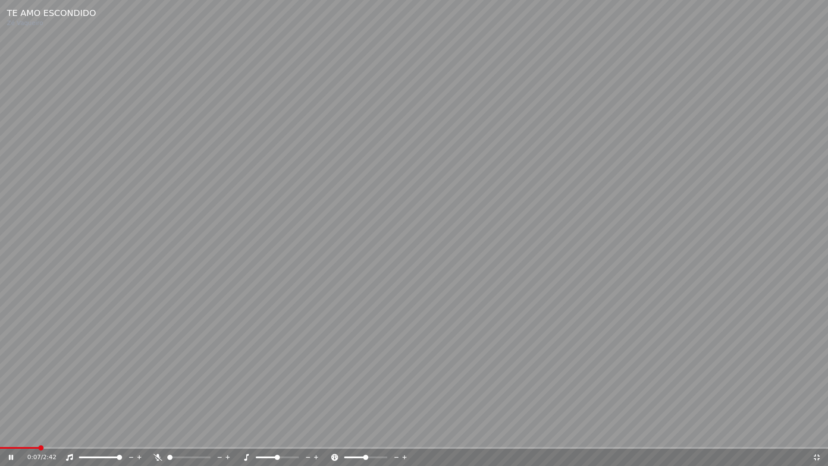
click at [816, 435] on icon at bounding box center [816, 457] width 9 height 7
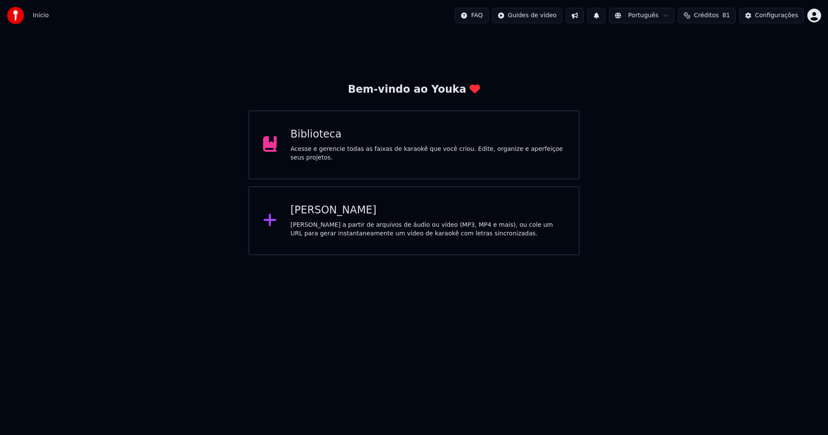
click at [321, 141] on div "Biblioteca" at bounding box center [428, 135] width 275 height 14
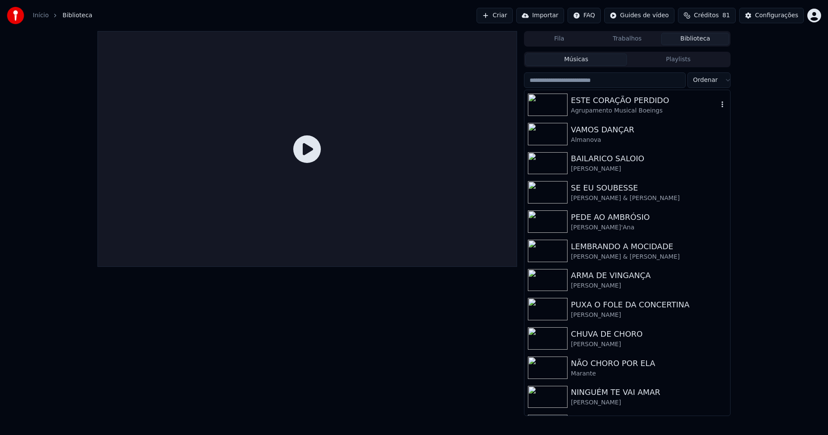
click at [612, 111] on div "Agrupamento Musical Boeings" at bounding box center [644, 111] width 147 height 9
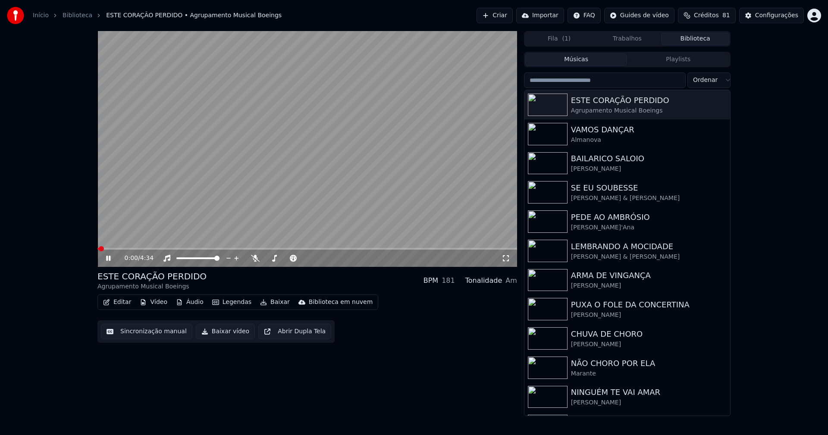
click at [110, 257] on icon at bounding box center [108, 258] width 4 height 5
click at [161, 303] on button "Vídeo" at bounding box center [153, 302] width 34 height 12
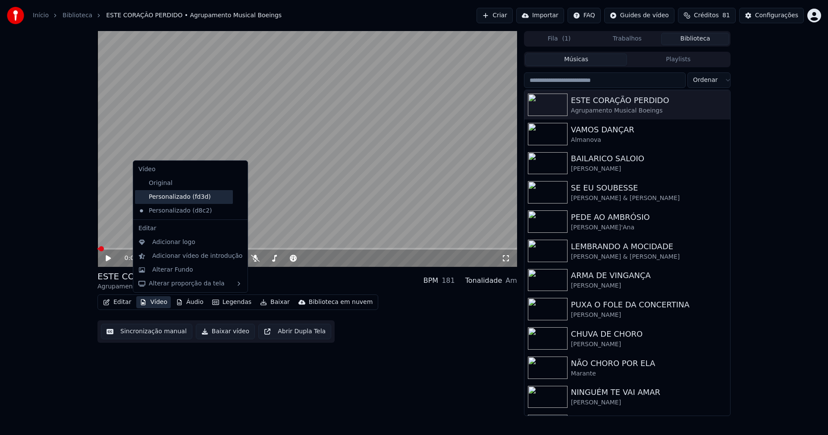
click at [193, 199] on div "Personalizado (fd3d)" at bounding box center [184, 197] width 98 height 14
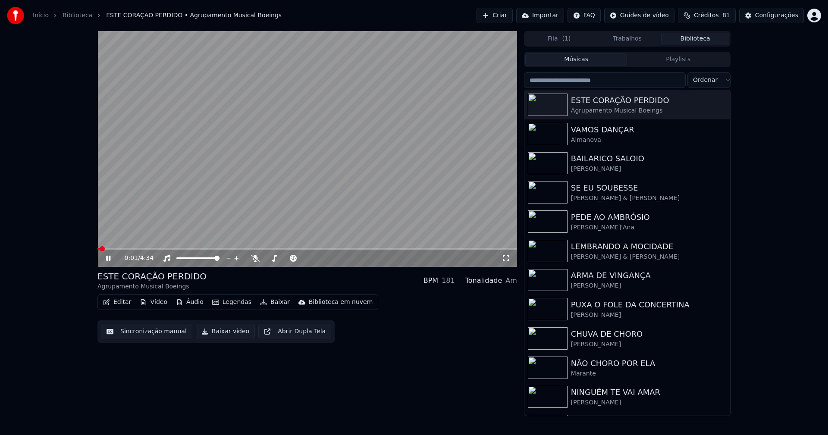
click at [109, 257] on icon at bounding box center [114, 258] width 20 height 7
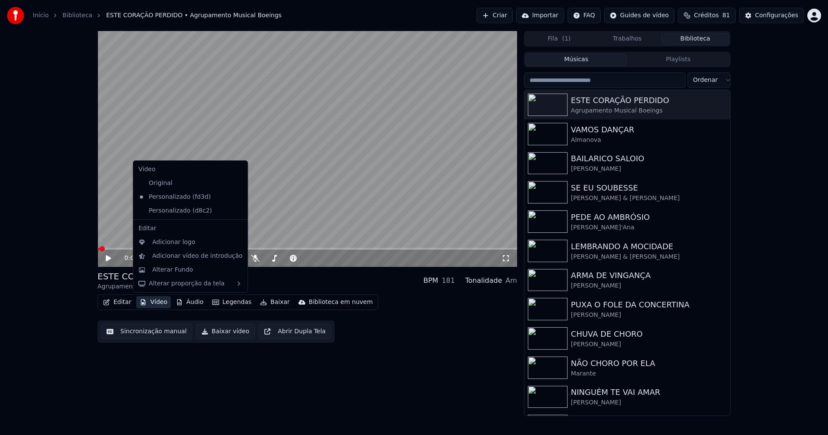
click at [158, 303] on button "Vídeo" at bounding box center [153, 302] width 34 height 12
click at [236, 210] on icon at bounding box center [239, 210] width 6 height 7
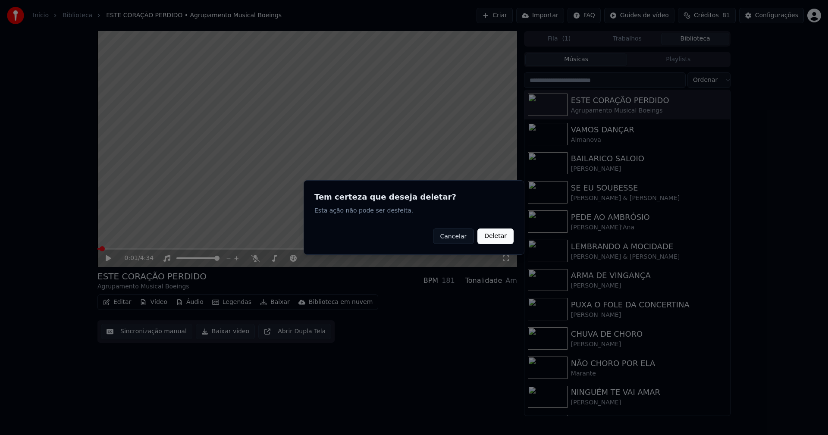
drag, startPoint x: 502, startPoint y: 238, endPoint x: 157, endPoint y: 235, distance: 345.0
click at [501, 237] on button "Deletar" at bounding box center [495, 237] width 36 height 16
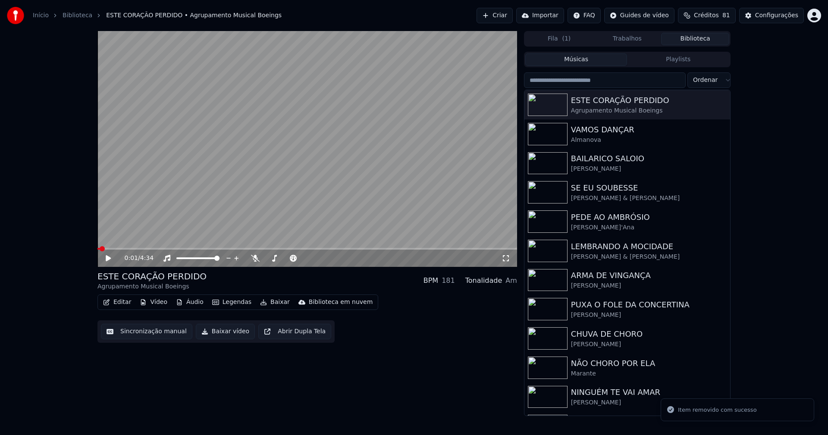
click at [153, 303] on button "Vídeo" at bounding box center [153, 302] width 34 height 12
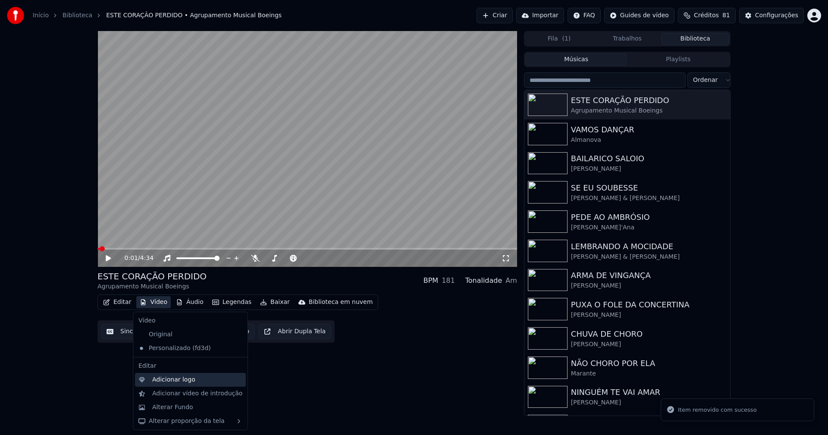
click at [179, 382] on div "Adicionar logo" at bounding box center [173, 380] width 43 height 9
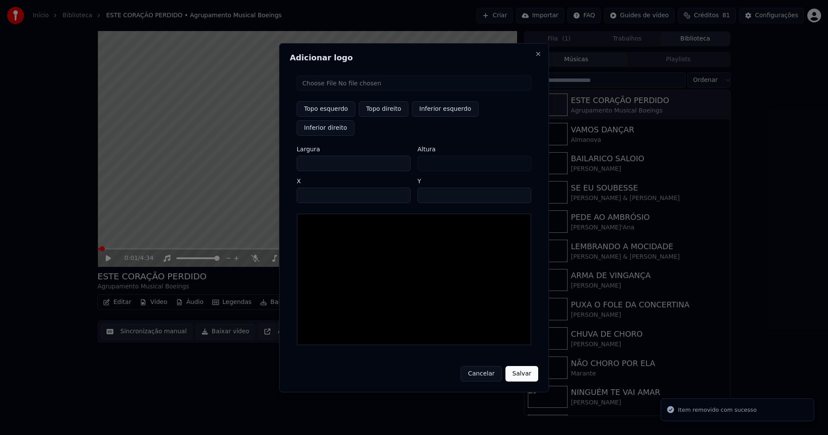
click at [329, 91] on input "file" at bounding box center [414, 83] width 235 height 16
click at [535, 57] on button "Close" at bounding box center [538, 53] width 7 height 7
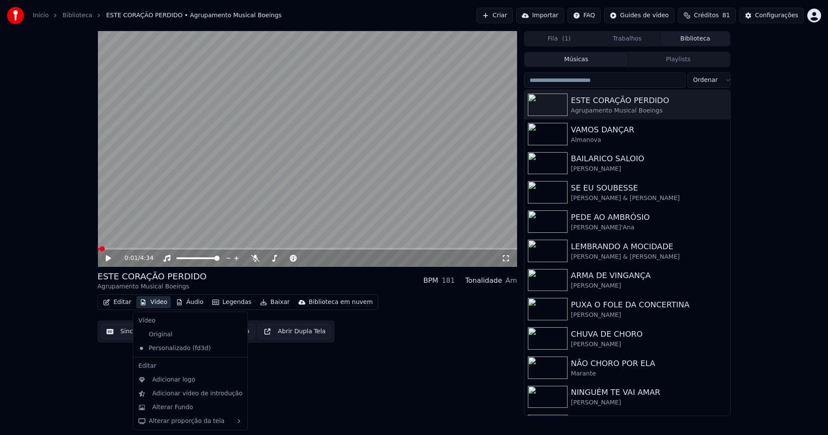
click at [157, 299] on button "Vídeo" at bounding box center [153, 302] width 34 height 12
click at [173, 409] on div "Alterar Fundo" at bounding box center [172, 407] width 41 height 9
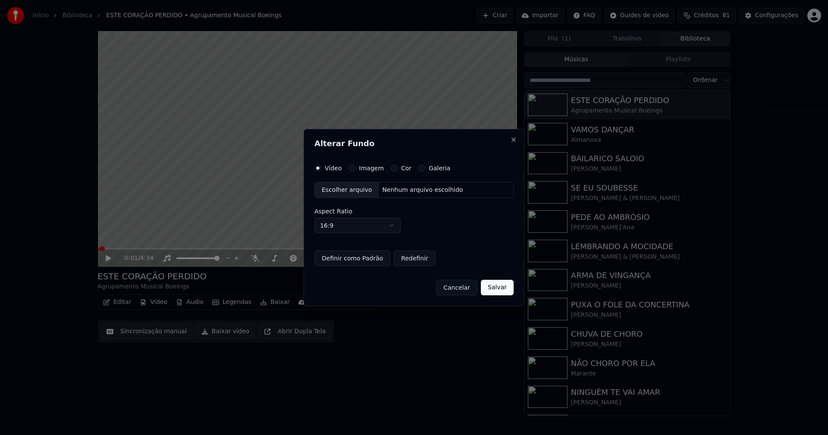
click at [336, 190] on div "Escolher arquivo" at bounding box center [347, 190] width 64 height 16
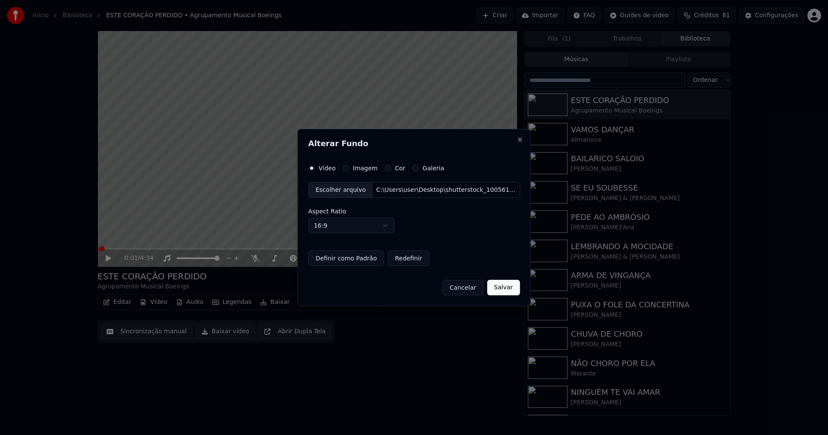
click at [500, 289] on button "Salvar" at bounding box center [503, 288] width 33 height 16
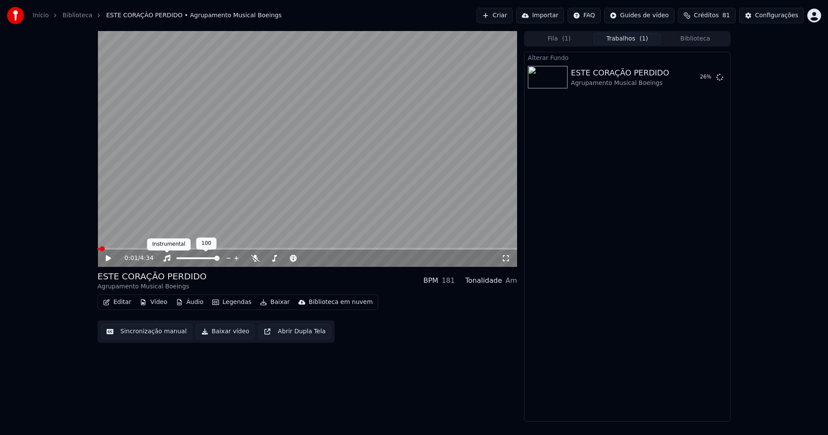
click at [169, 259] on icon at bounding box center [166, 258] width 7 height 7
click at [705, 78] on button "Tocar" at bounding box center [697, 77] width 31 height 16
drag, startPoint x: 505, startPoint y: 257, endPoint x: 509, endPoint y: 268, distance: 11.5
click at [505, 258] on icon at bounding box center [506, 258] width 9 height 7
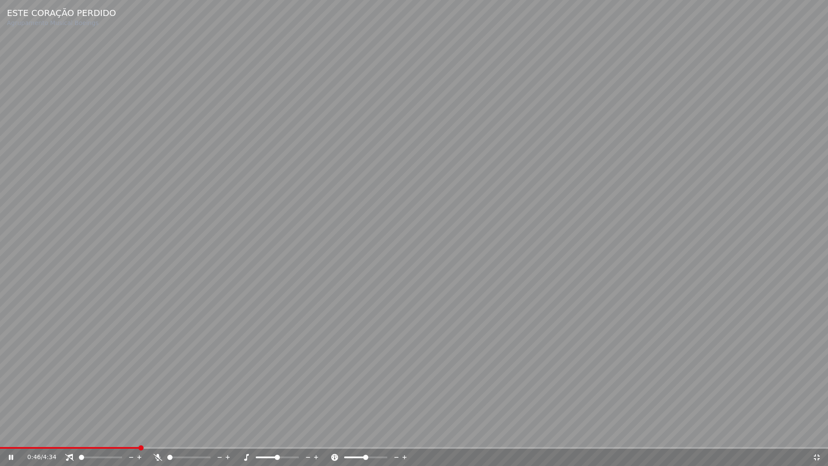
click at [820, 435] on icon at bounding box center [816, 457] width 9 height 7
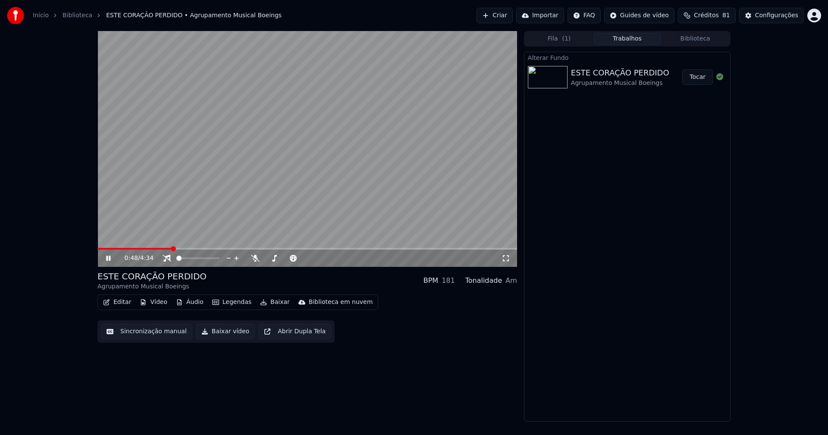
click at [106, 258] on icon at bounding box center [114, 258] width 20 height 7
click at [219, 331] on button "Baixar vídeo" at bounding box center [225, 332] width 59 height 16
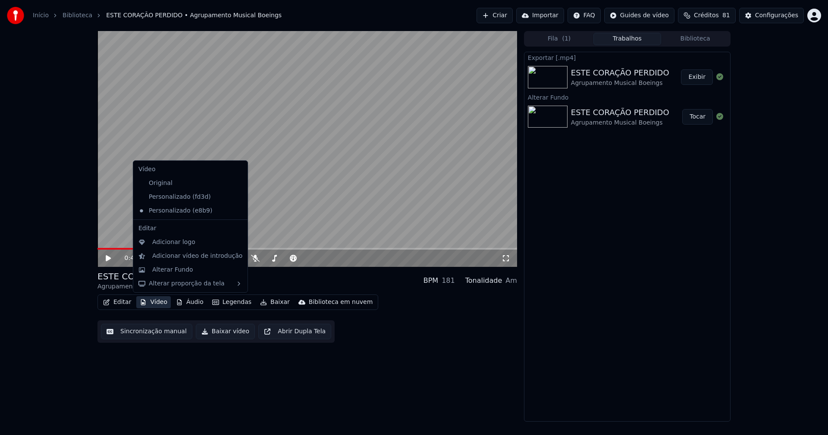
click at [160, 304] on button "Vídeo" at bounding box center [153, 302] width 34 height 12
click at [176, 197] on div "Personalizado (fd3d)" at bounding box center [184, 197] width 98 height 14
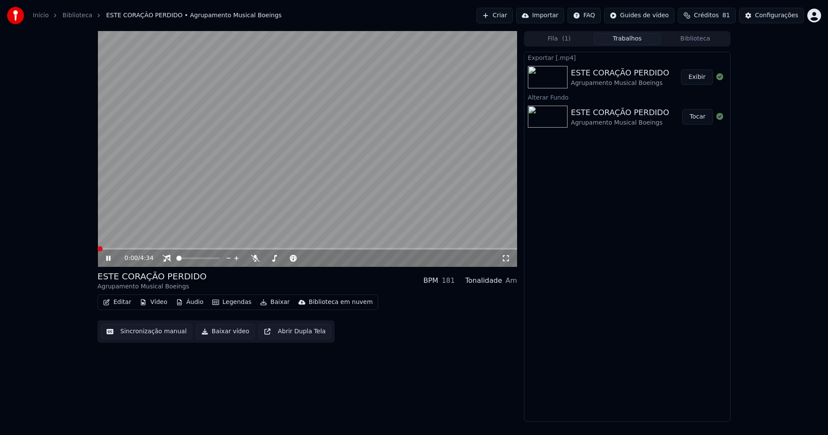
click at [110, 260] on icon at bounding box center [108, 258] width 4 height 5
click at [154, 304] on button "Vídeo" at bounding box center [153, 302] width 34 height 12
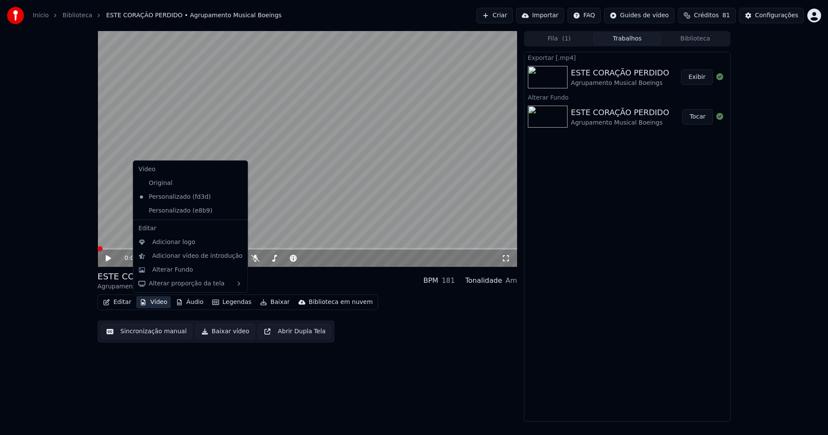
click at [236, 212] on icon at bounding box center [239, 210] width 6 height 7
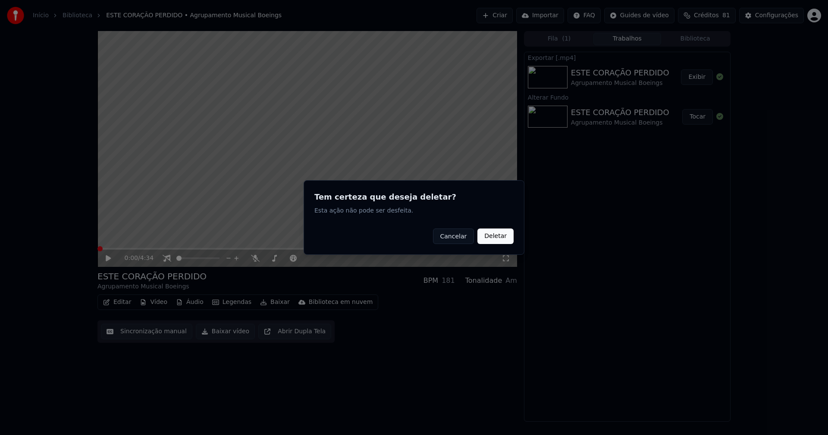
click at [499, 238] on button "Deletar" at bounding box center [495, 237] width 36 height 16
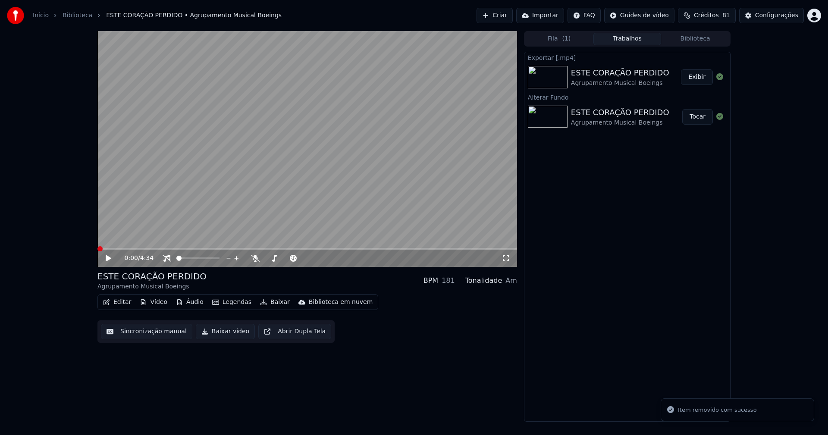
click at [155, 301] on button "Vídeo" at bounding box center [153, 302] width 34 height 12
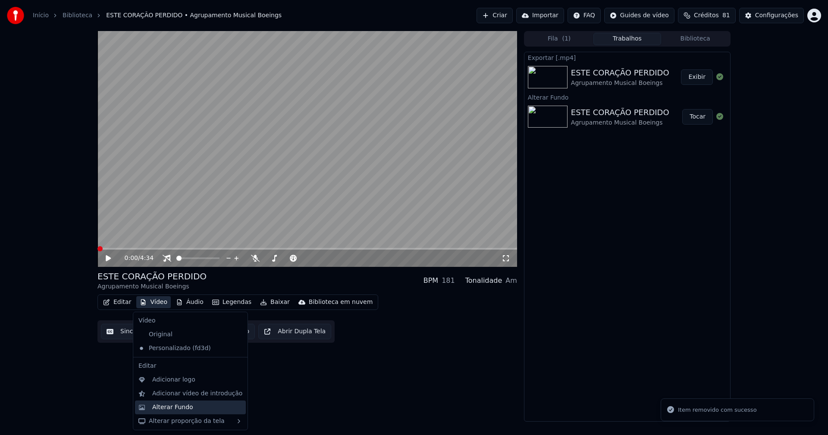
click at [175, 407] on div "Alterar Fundo" at bounding box center [172, 407] width 41 height 9
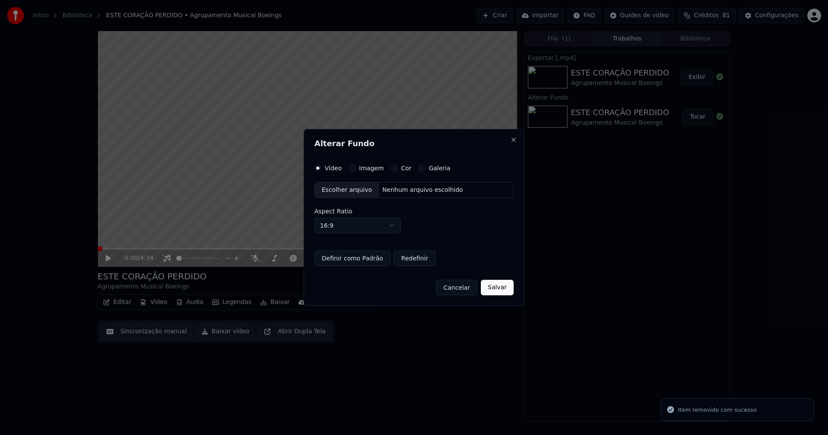
click at [342, 190] on div "Escolher arquivo" at bounding box center [347, 190] width 64 height 16
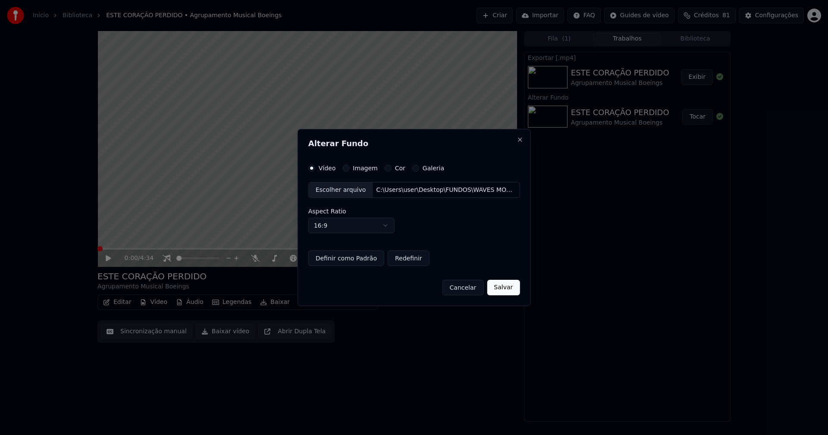
click at [500, 289] on button "Salvar" at bounding box center [503, 288] width 33 height 16
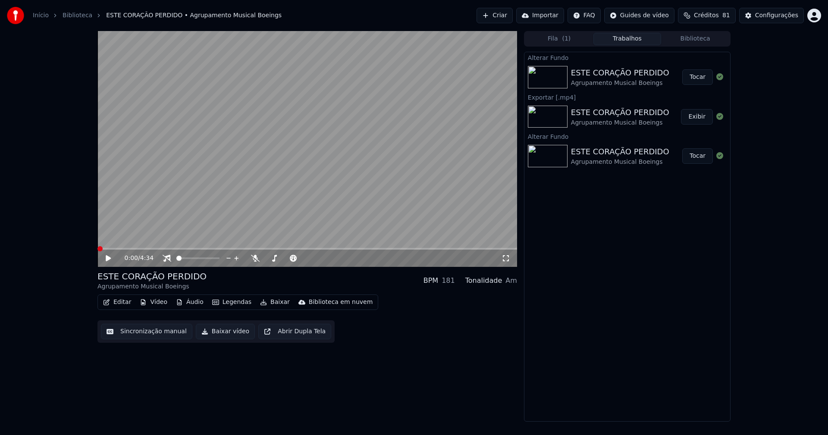
click at [693, 76] on button "Tocar" at bounding box center [697, 77] width 31 height 16
click at [508, 258] on icon at bounding box center [506, 258] width 9 height 7
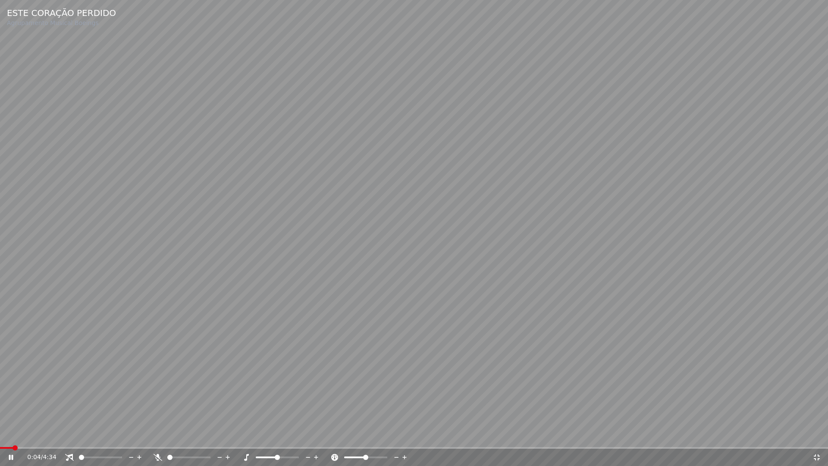
click at [72, 435] on icon at bounding box center [69, 457] width 9 height 7
click at [818, 435] on icon at bounding box center [816, 457] width 9 height 7
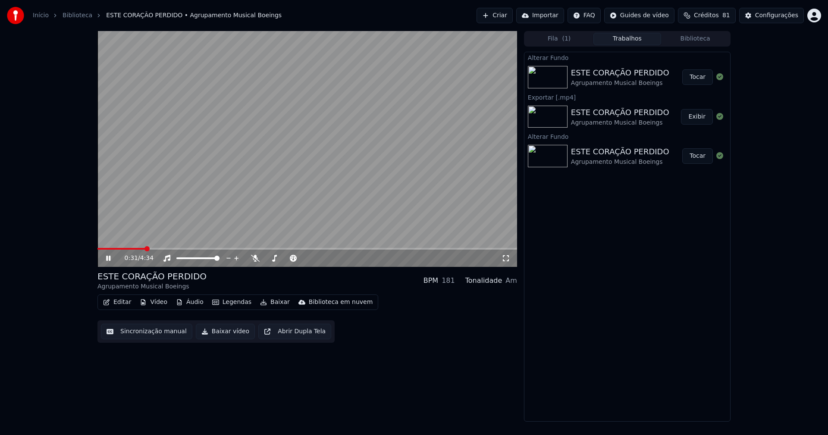
click at [110, 257] on icon at bounding box center [108, 258] width 4 height 5
click at [220, 335] on button "Baixar vídeo" at bounding box center [225, 332] width 59 height 16
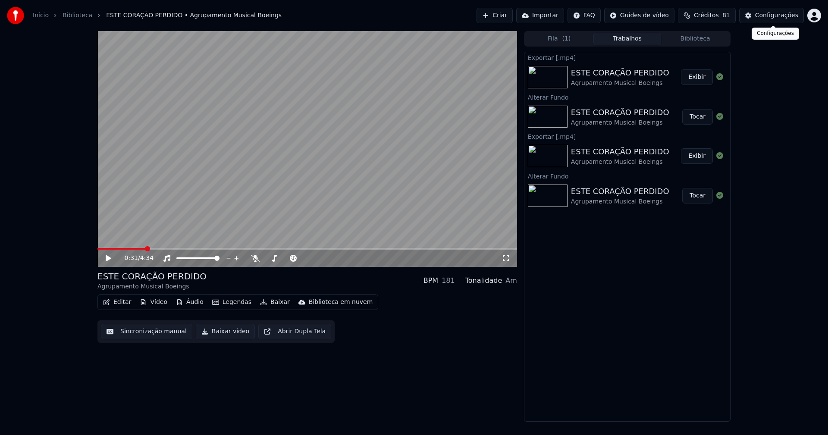
click at [778, 13] on div "Configurações" at bounding box center [776, 15] width 43 height 9
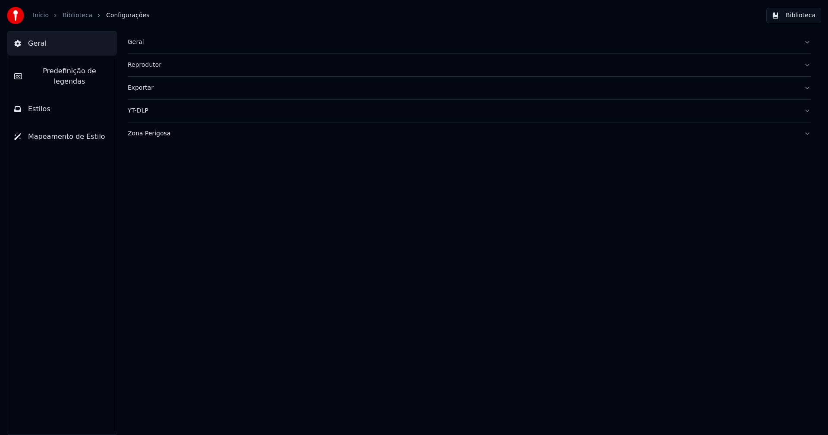
click at [64, 97] on button "Estilos" at bounding box center [62, 109] width 110 height 24
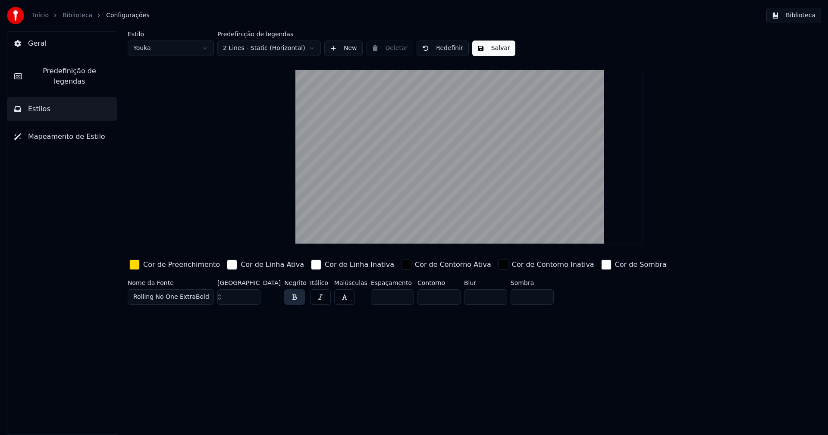
type input "*"
click at [435, 298] on input "*" at bounding box center [438, 297] width 43 height 16
click at [490, 51] on button "Salvar" at bounding box center [493, 49] width 43 height 16
click at [800, 13] on button "Biblioteca" at bounding box center [793, 16] width 55 height 16
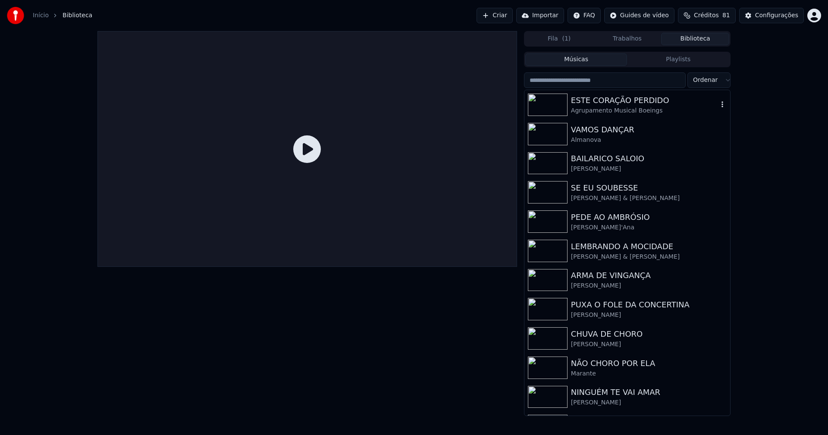
click at [647, 107] on div "Agrupamento Musical Boeings" at bounding box center [644, 111] width 147 height 9
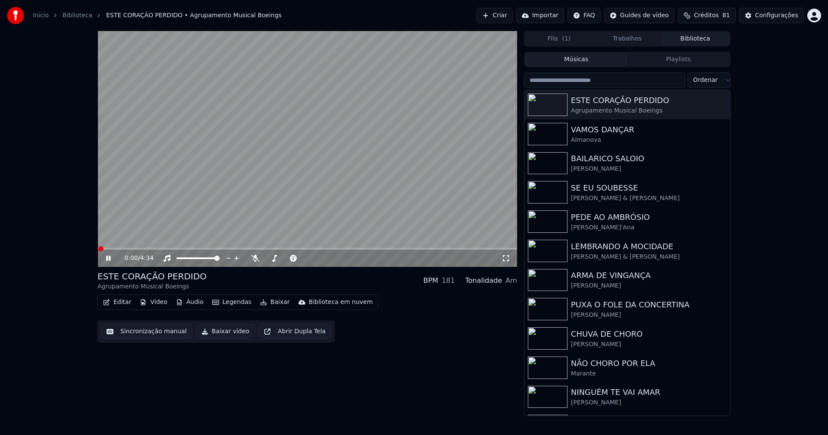
click at [108, 261] on icon at bounding box center [114, 258] width 20 height 7
click at [217, 332] on button "Baixar vídeo" at bounding box center [225, 332] width 59 height 16
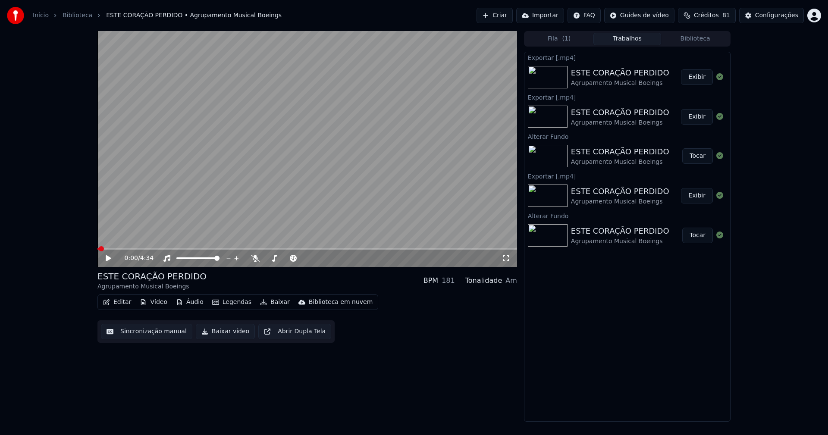
drag, startPoint x: 704, startPoint y: 43, endPoint x: 701, endPoint y: 35, distance: 8.3
click at [704, 43] on button "Biblioteca" at bounding box center [695, 39] width 68 height 13
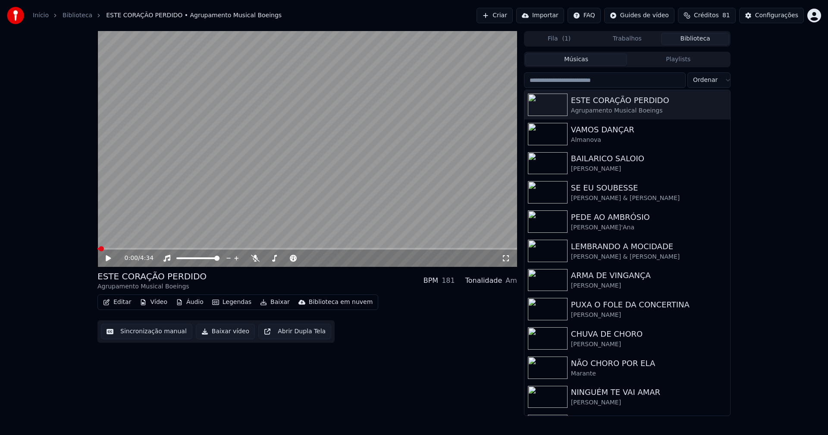
click at [152, 303] on button "Vídeo" at bounding box center [153, 302] width 34 height 12
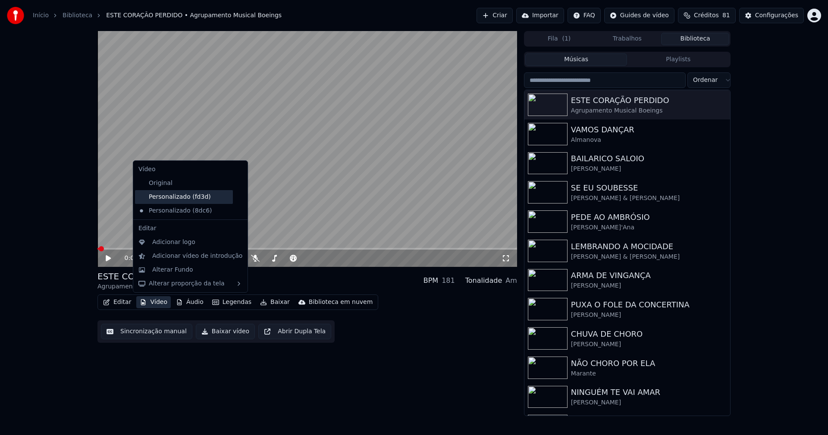
click at [184, 198] on div "Personalizado (fd3d)" at bounding box center [184, 197] width 98 height 14
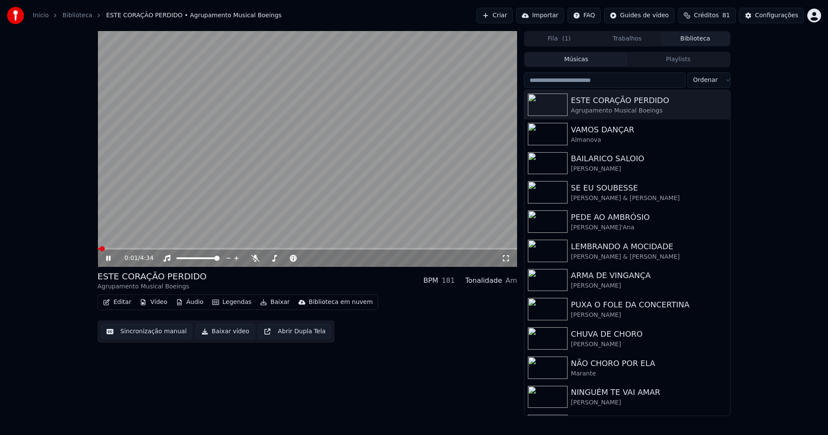
click at [109, 258] on icon at bounding box center [114, 258] width 20 height 7
click at [149, 298] on button "Vídeo" at bounding box center [153, 302] width 34 height 12
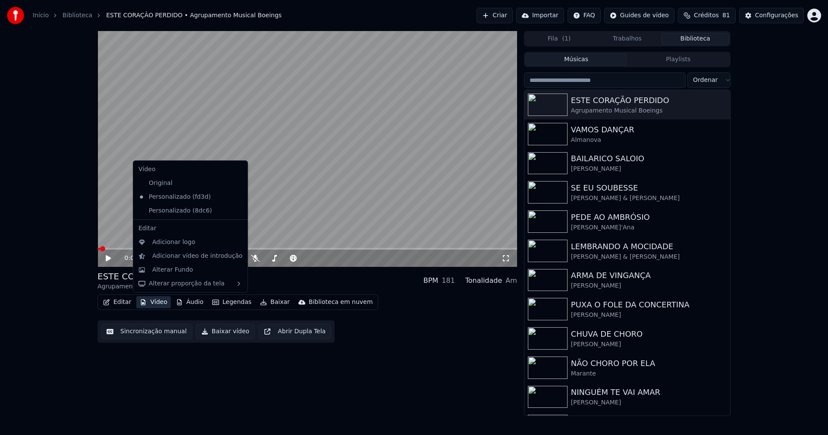
click at [236, 210] on icon at bounding box center [239, 210] width 6 height 7
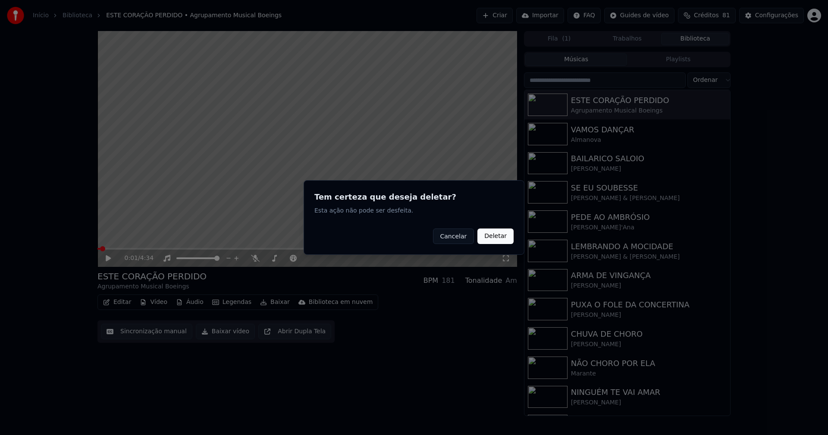
click at [500, 233] on button "Deletar" at bounding box center [495, 237] width 36 height 16
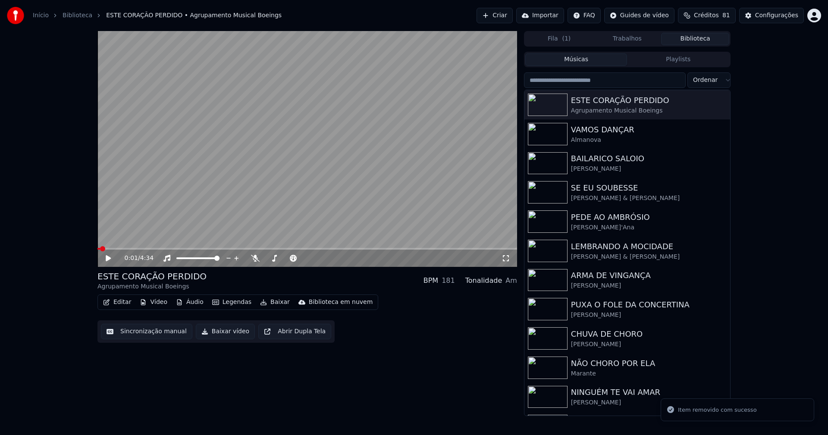
click at [160, 304] on button "Vídeo" at bounding box center [153, 302] width 34 height 12
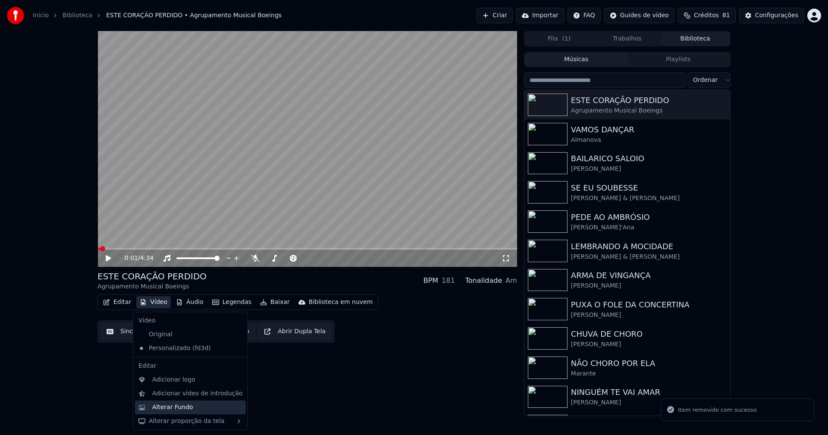
click at [175, 408] on div "Alterar Fundo" at bounding box center [172, 407] width 41 height 9
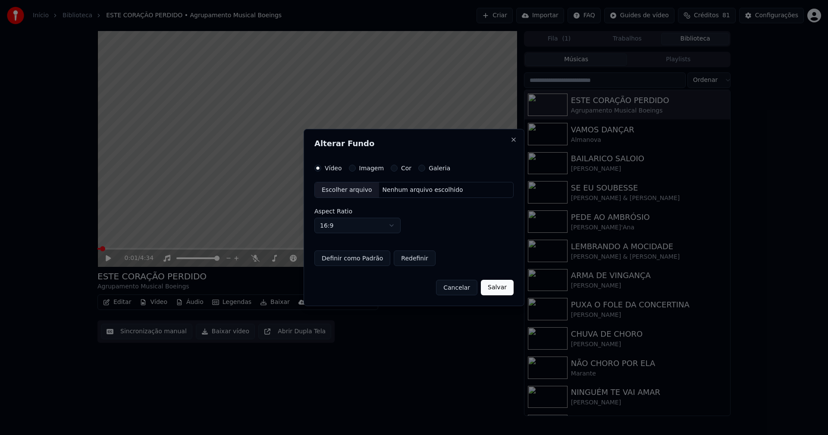
click at [339, 190] on div "Escolher arquivo" at bounding box center [347, 190] width 64 height 16
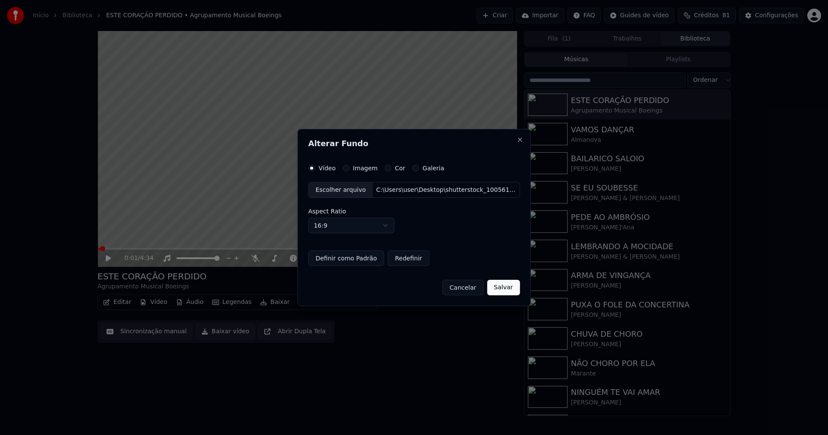
click at [415, 168] on button "Galeria" at bounding box center [415, 168] width 7 height 7
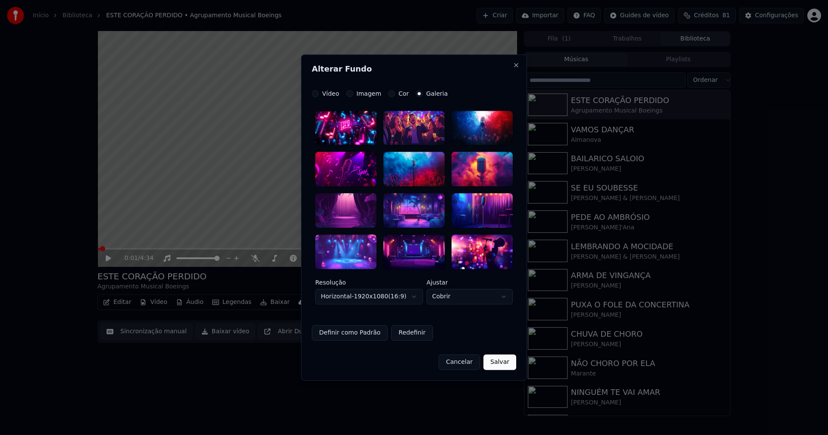
click at [318, 95] on button "Vídeo" at bounding box center [315, 93] width 7 height 7
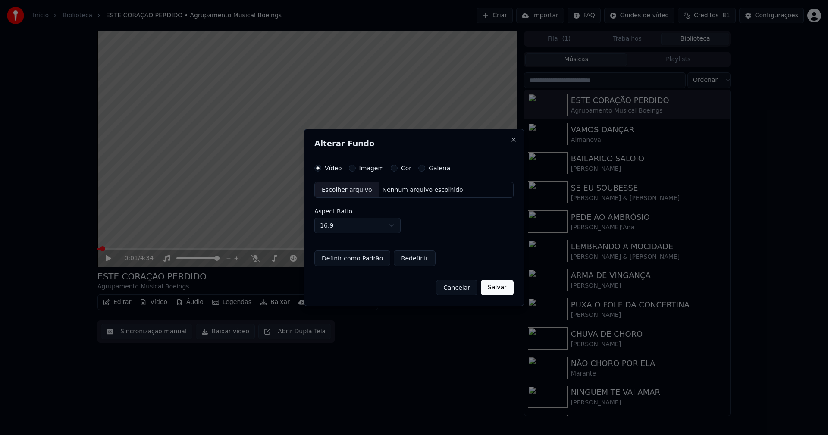
click at [340, 190] on div "Escolher arquivo" at bounding box center [347, 190] width 64 height 16
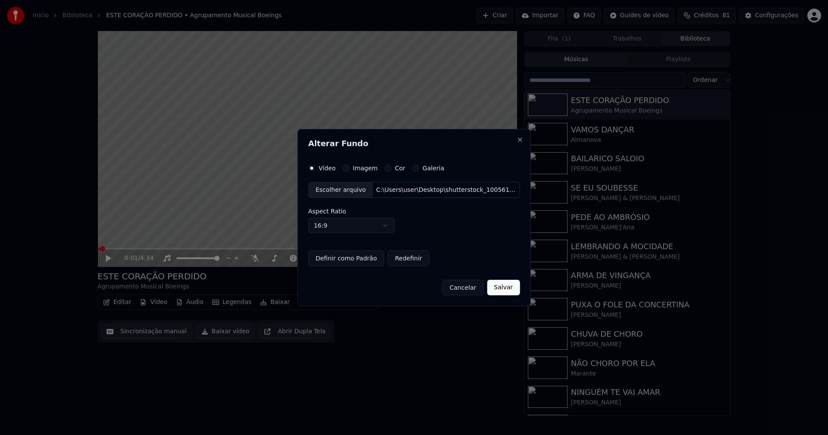
click at [499, 291] on button "Salvar" at bounding box center [503, 288] width 33 height 16
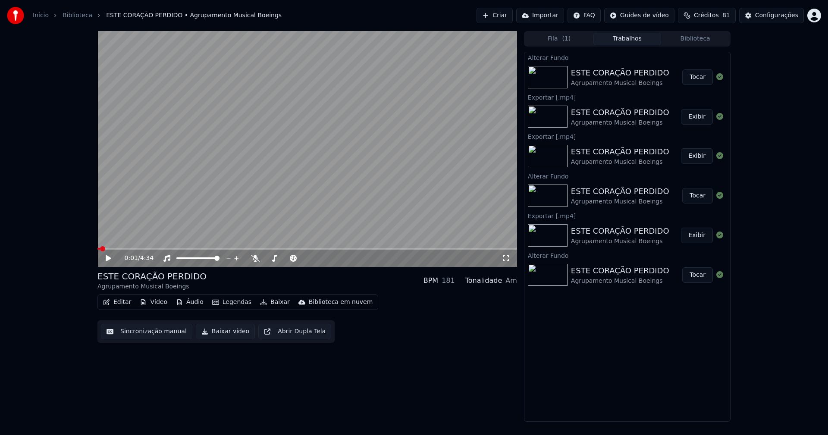
click at [693, 77] on button "Tocar" at bounding box center [697, 77] width 31 height 16
click at [110, 259] on icon at bounding box center [108, 258] width 4 height 5
click at [223, 332] on button "Baixar vídeo" at bounding box center [225, 332] width 59 height 16
